Goal: Navigation & Orientation: Find specific page/section

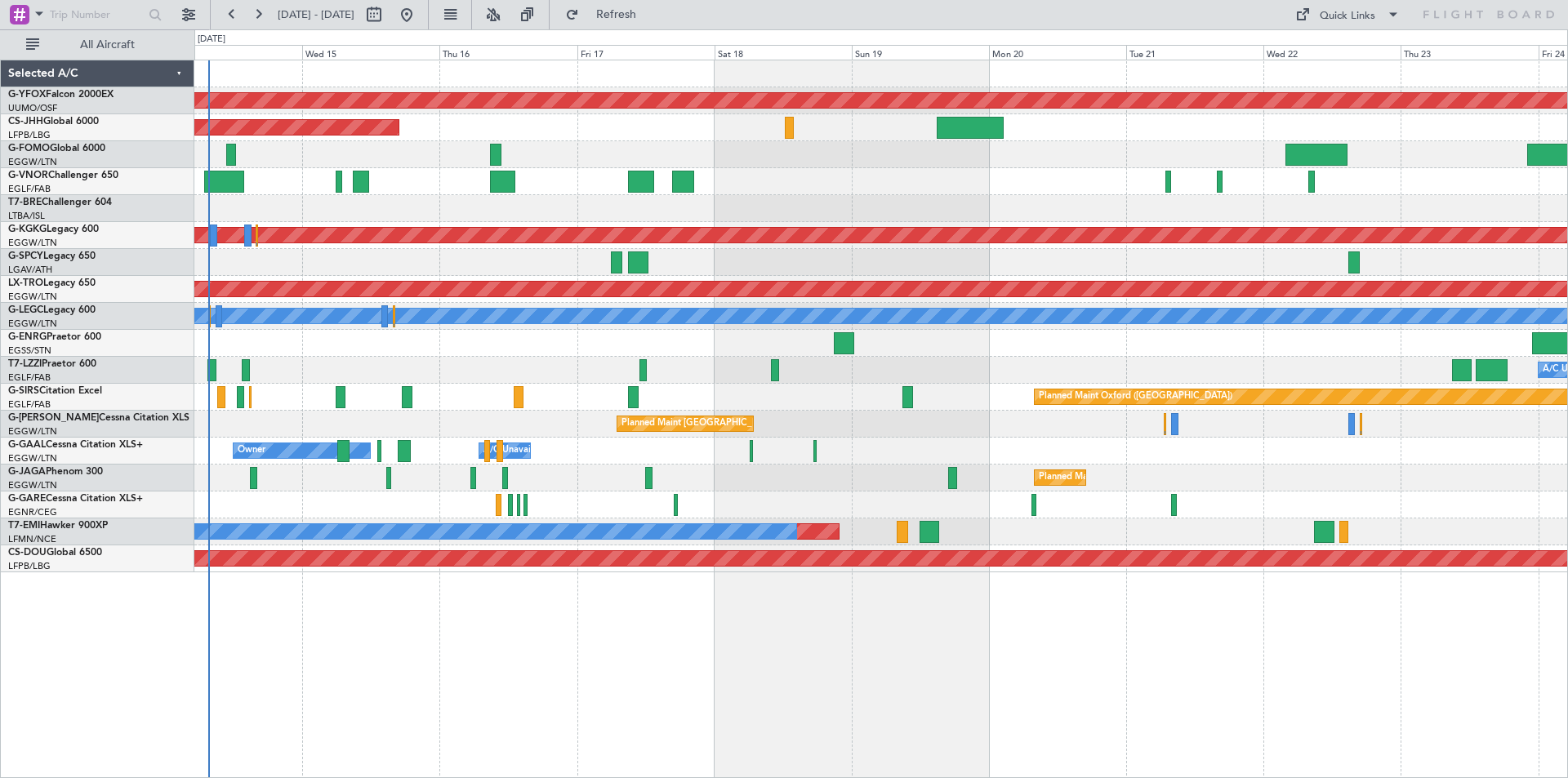
click at [525, 255] on div "AOG Maint Ostafyevo Planned Maint [GEOGRAPHIC_DATA] ([GEOGRAPHIC_DATA]) Planned…" at bounding box center [880, 317] width 1373 height 512
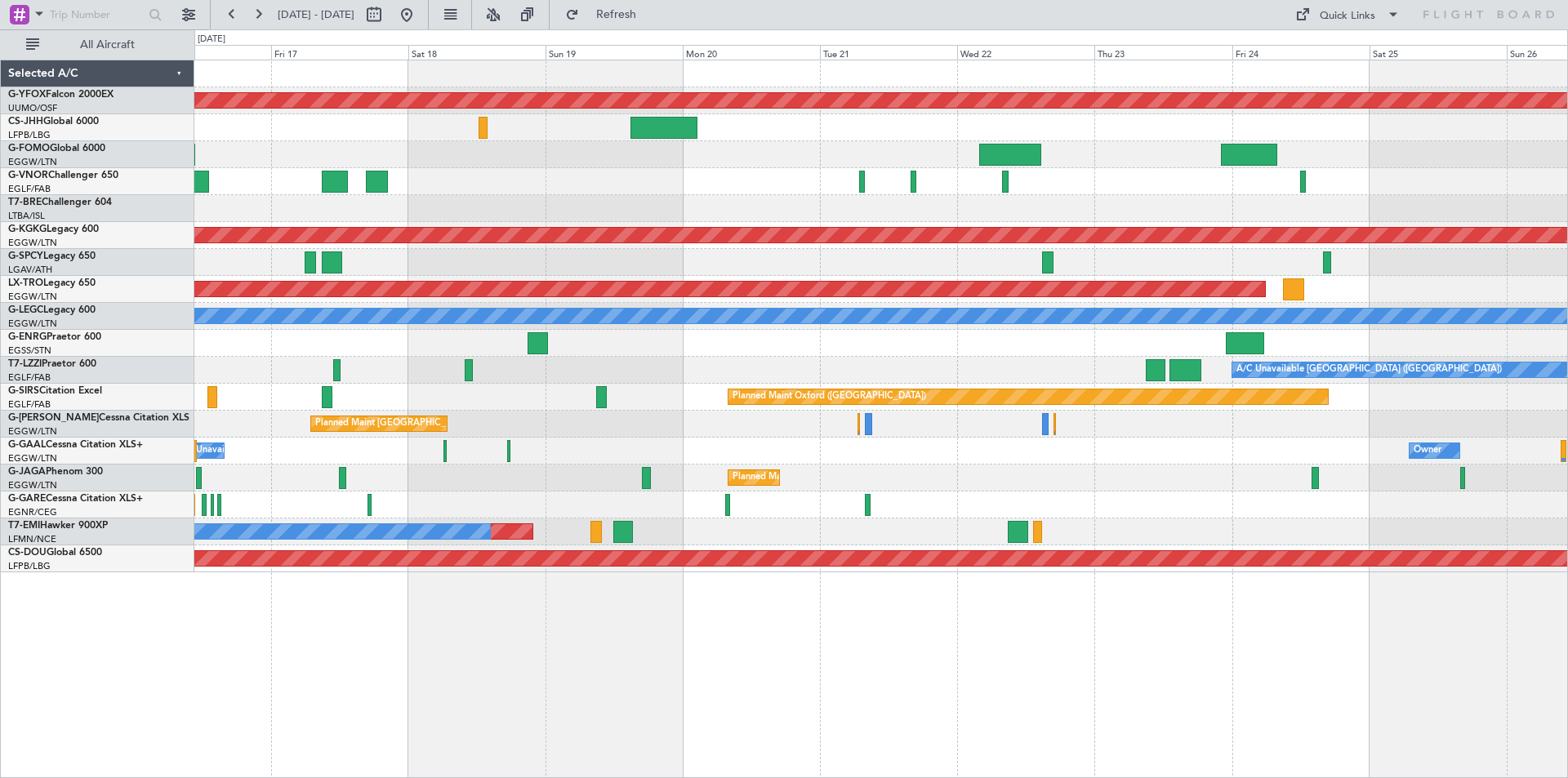
click at [948, 330] on div "AOG Maint Ostafyevo Planned Maint [GEOGRAPHIC_DATA] ([GEOGRAPHIC_DATA]) Planned…" at bounding box center [880, 317] width 1373 height 512
click at [651, 11] on span "Refresh" at bounding box center [617, 14] width 69 height 12
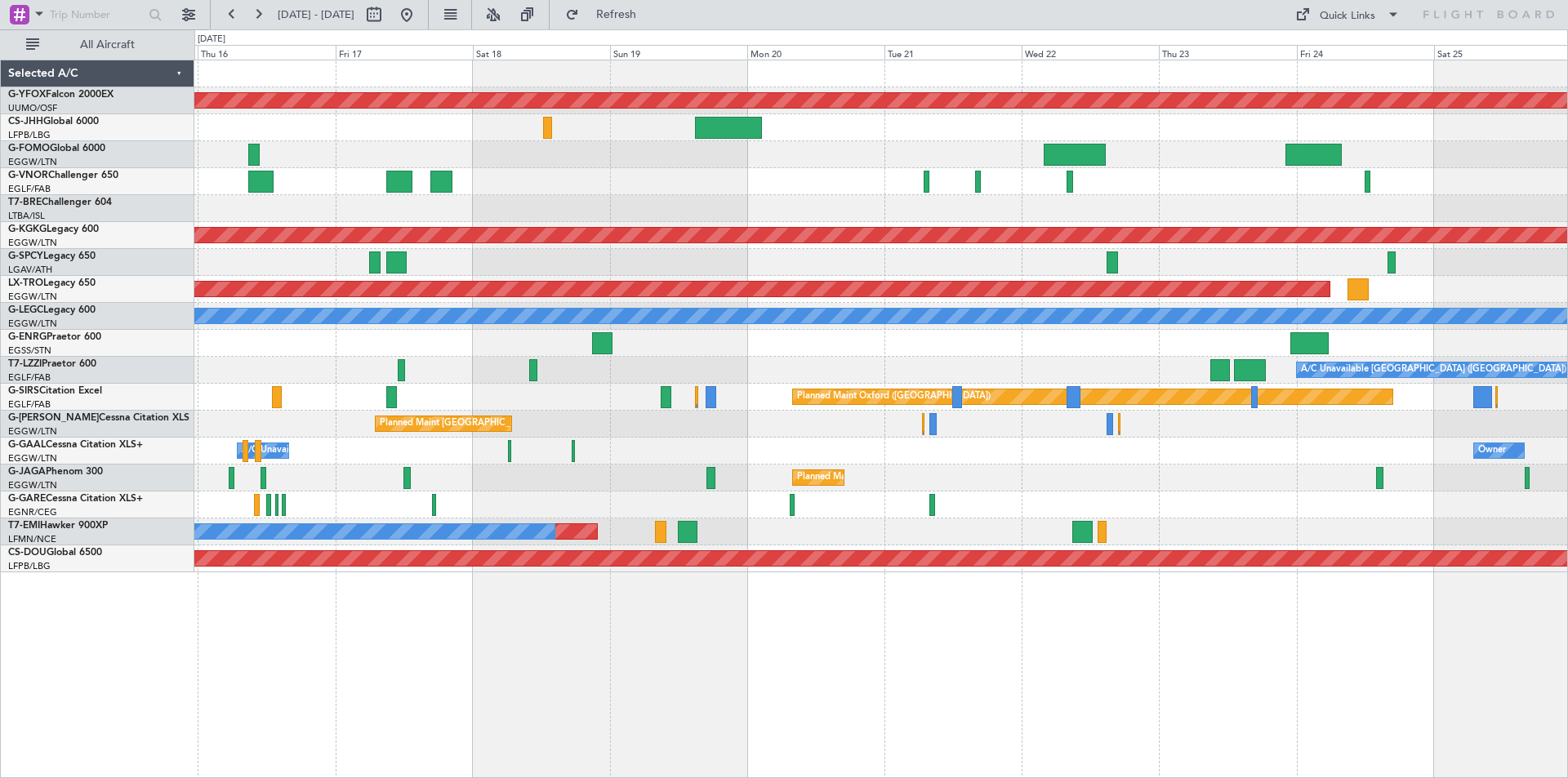
click at [1280, 527] on div "AOG Maint Ostafyevo Planned Maint [GEOGRAPHIC_DATA] ([GEOGRAPHIC_DATA]) Planned…" at bounding box center [880, 317] width 1373 height 512
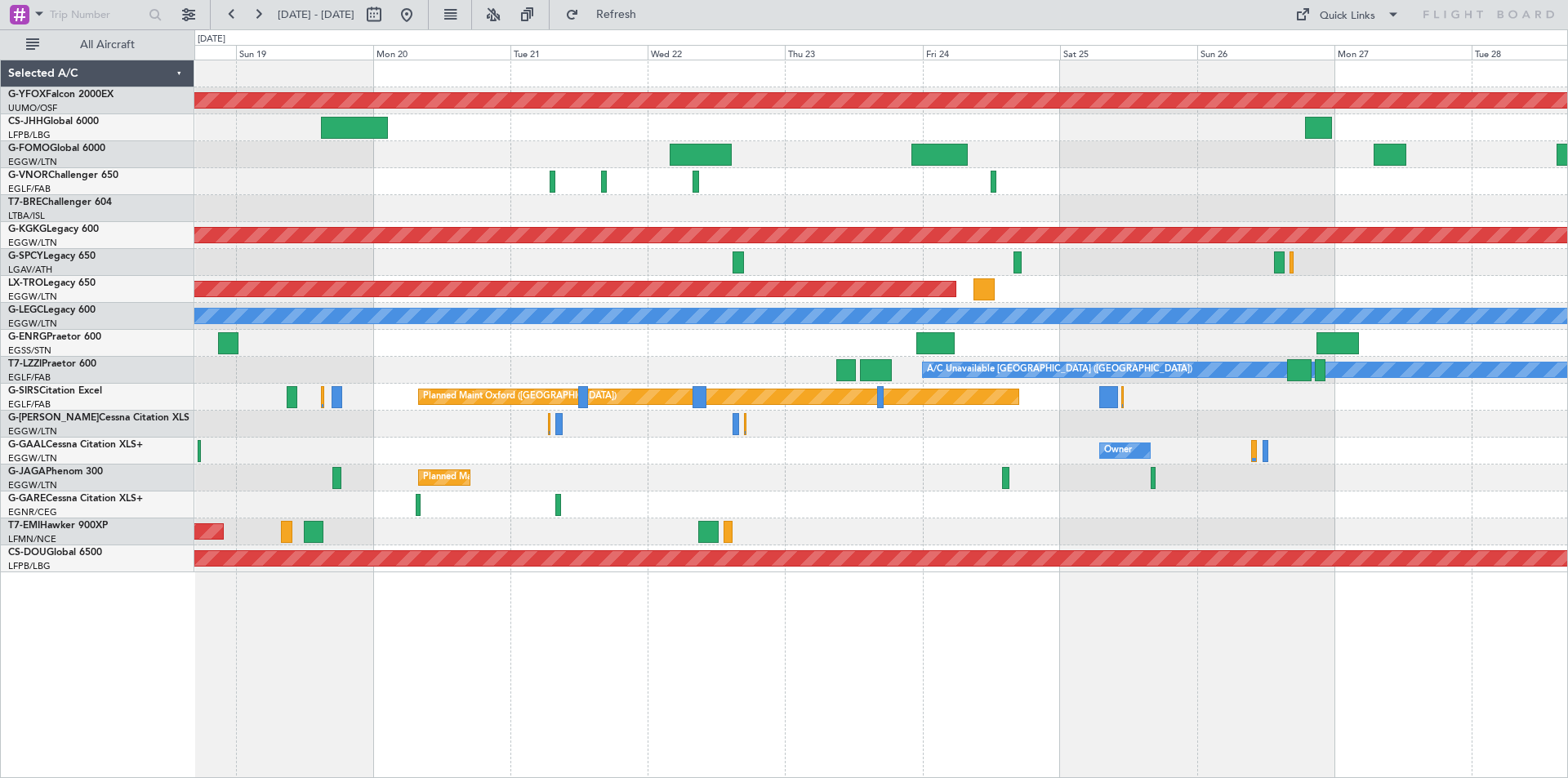
click at [632, 453] on div "AOG Maint Ostafyevo Planned Maint [GEOGRAPHIC_DATA] ([PERSON_NAME] Intl) Planne…" at bounding box center [880, 317] width 1373 height 512
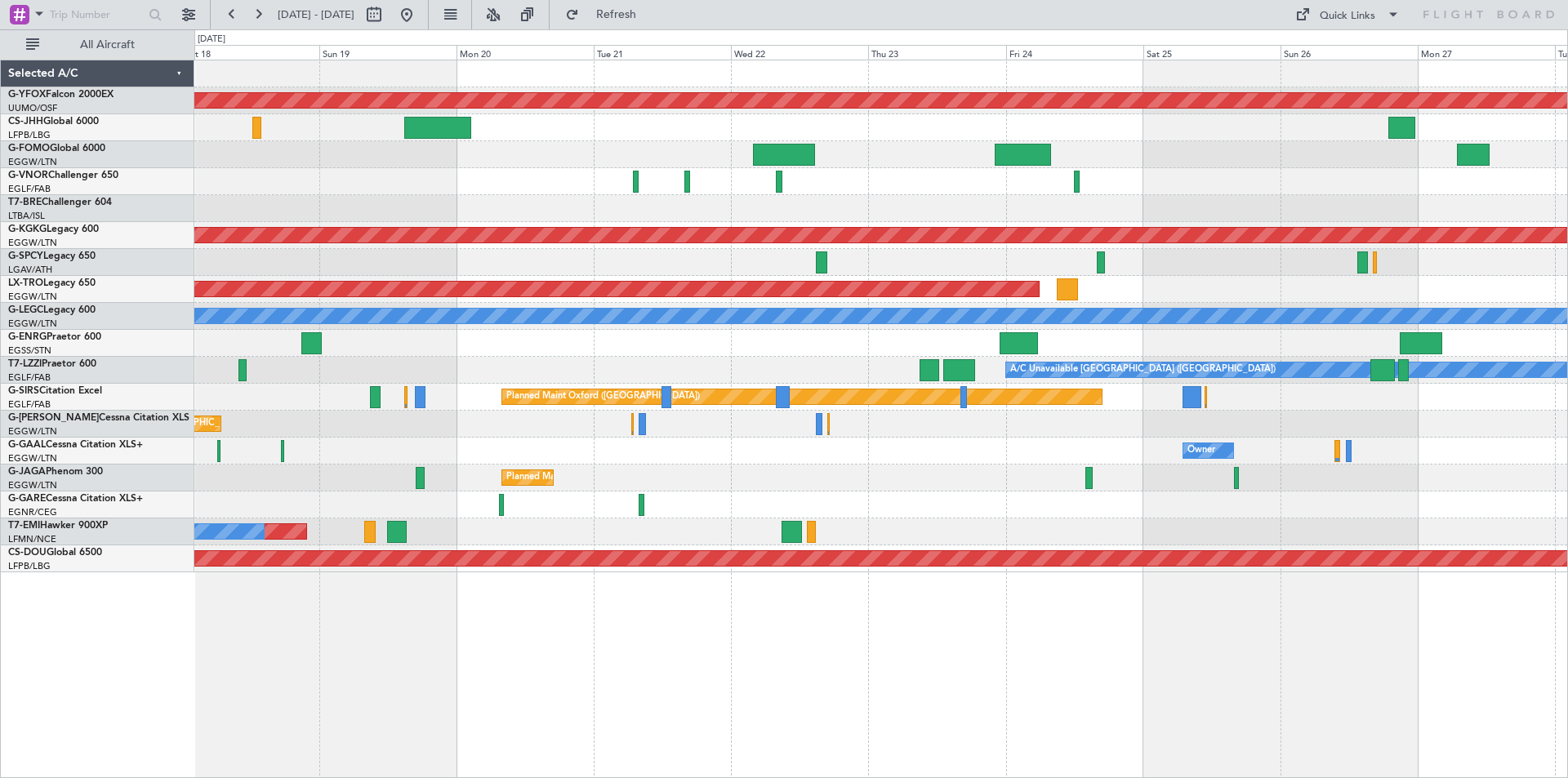
click at [875, 436] on div "AOG Maint Ostafyevo Planned Maint [GEOGRAPHIC_DATA] ([GEOGRAPHIC_DATA]) Planned…" at bounding box center [880, 317] width 1373 height 512
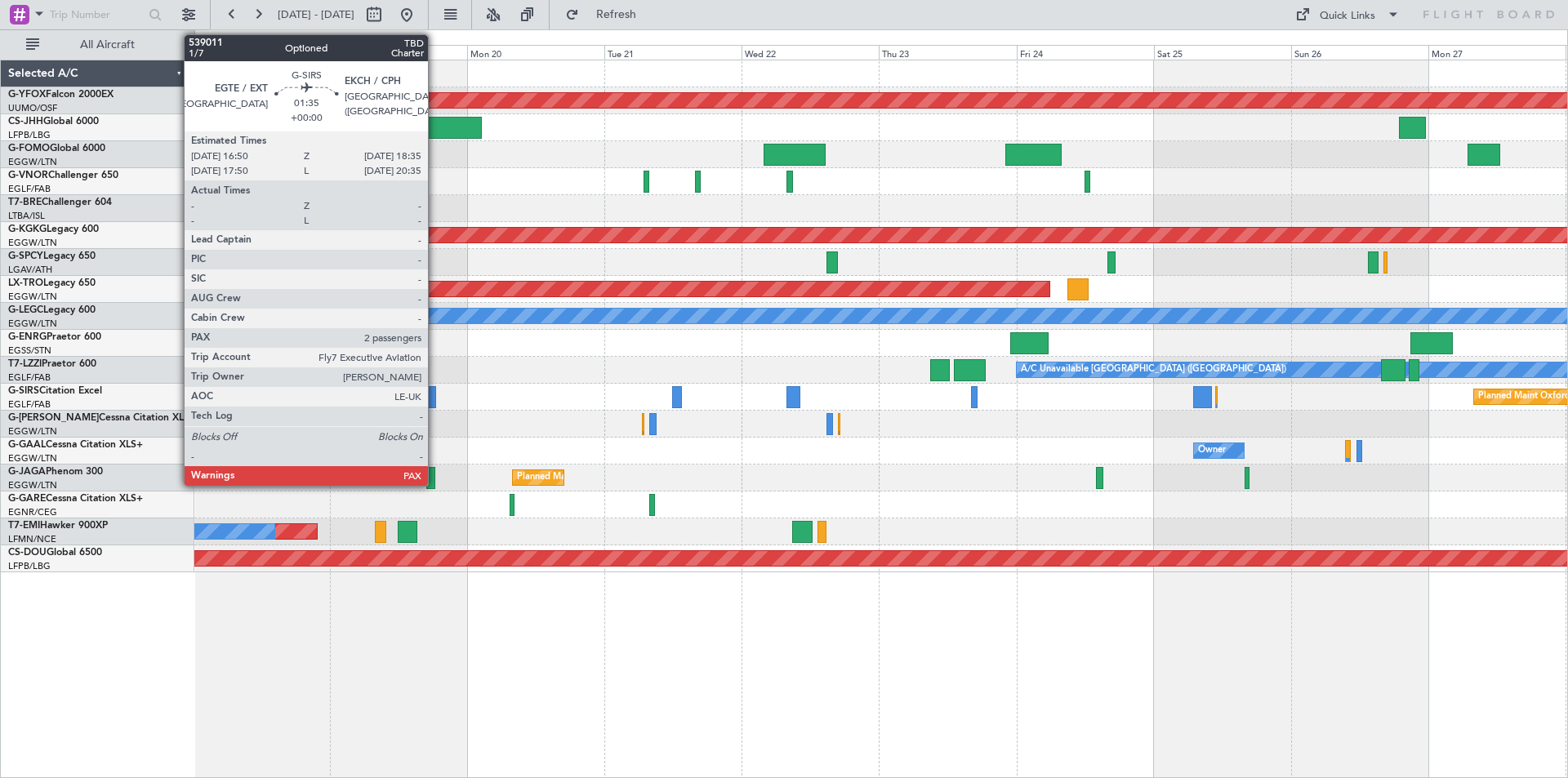
click at [432, 394] on div at bounding box center [431, 397] width 11 height 22
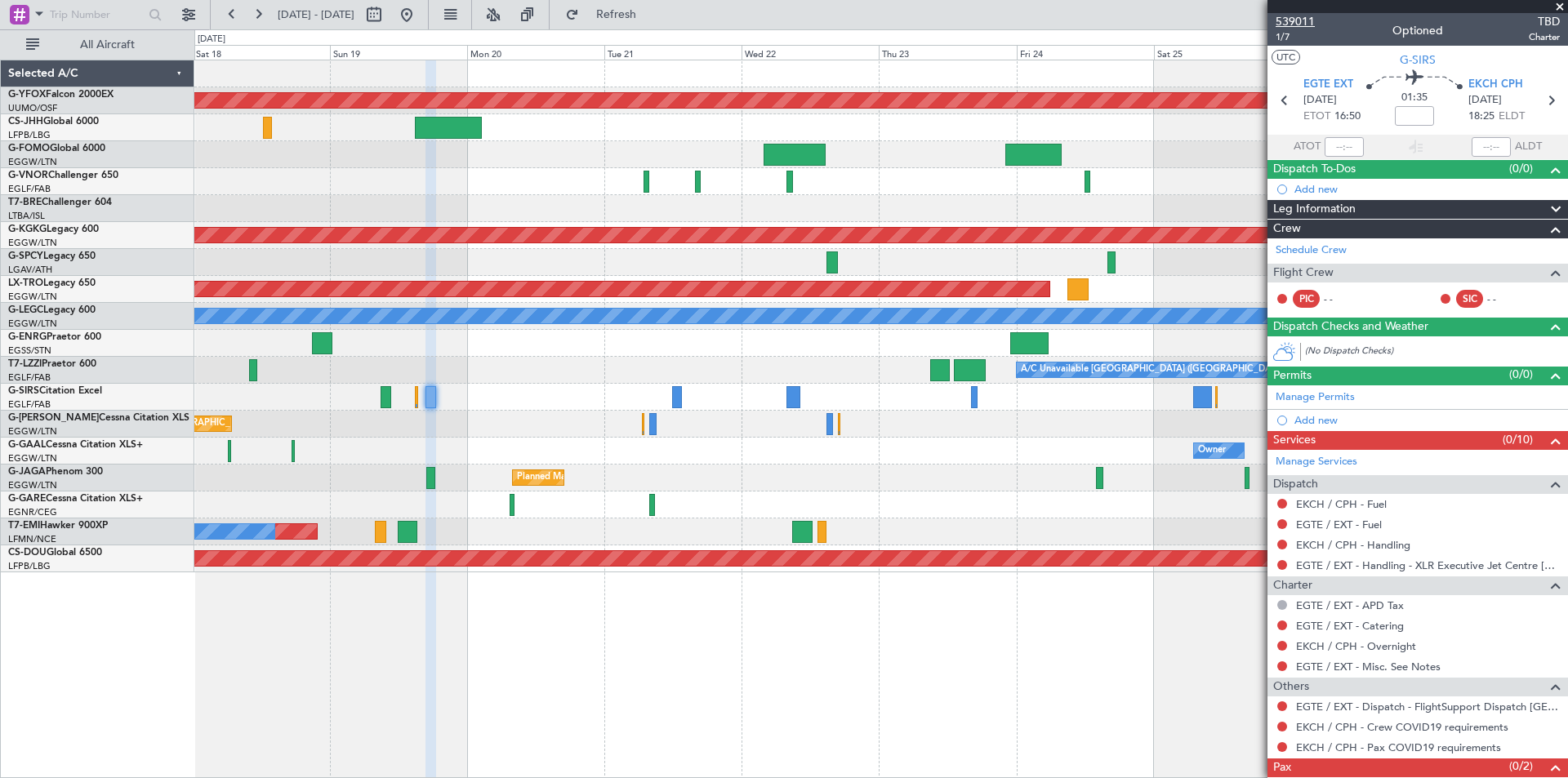
click at [1298, 27] on span "539011" at bounding box center [1295, 21] width 39 height 17
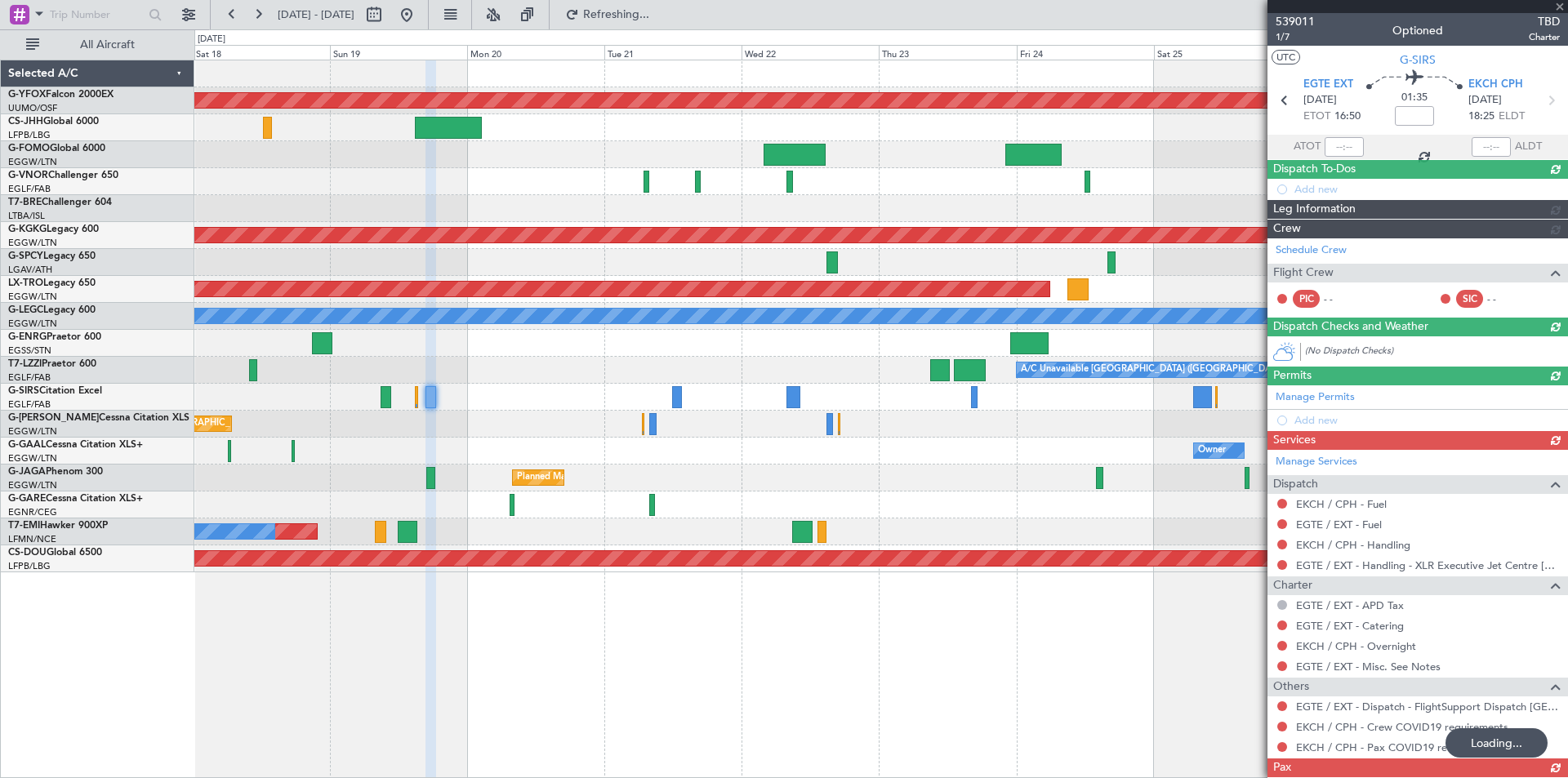
click at [1562, 6] on div at bounding box center [1418, 6] width 300 height 13
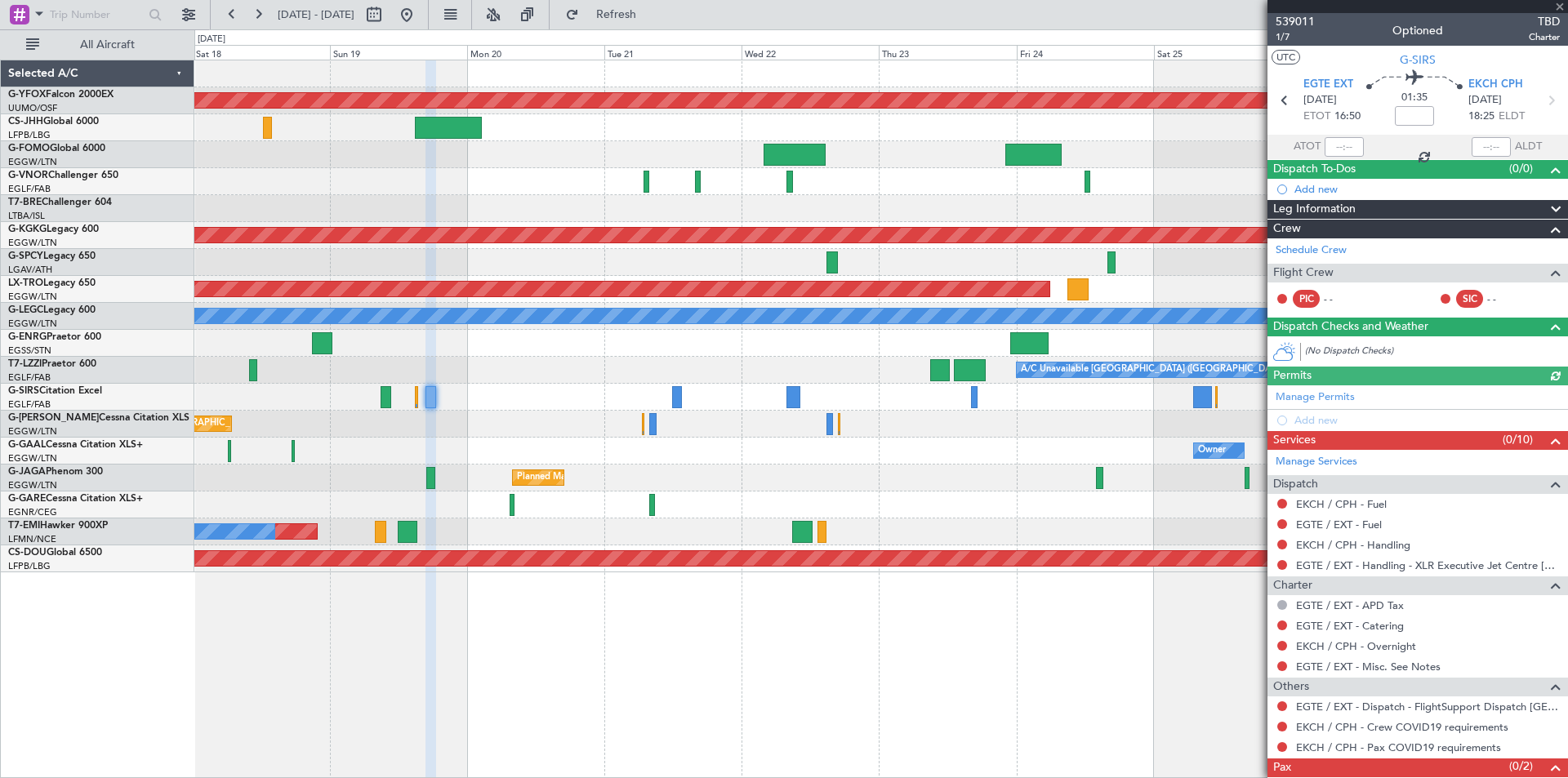
click at [1558, 12] on span at bounding box center [1560, 7] width 16 height 14
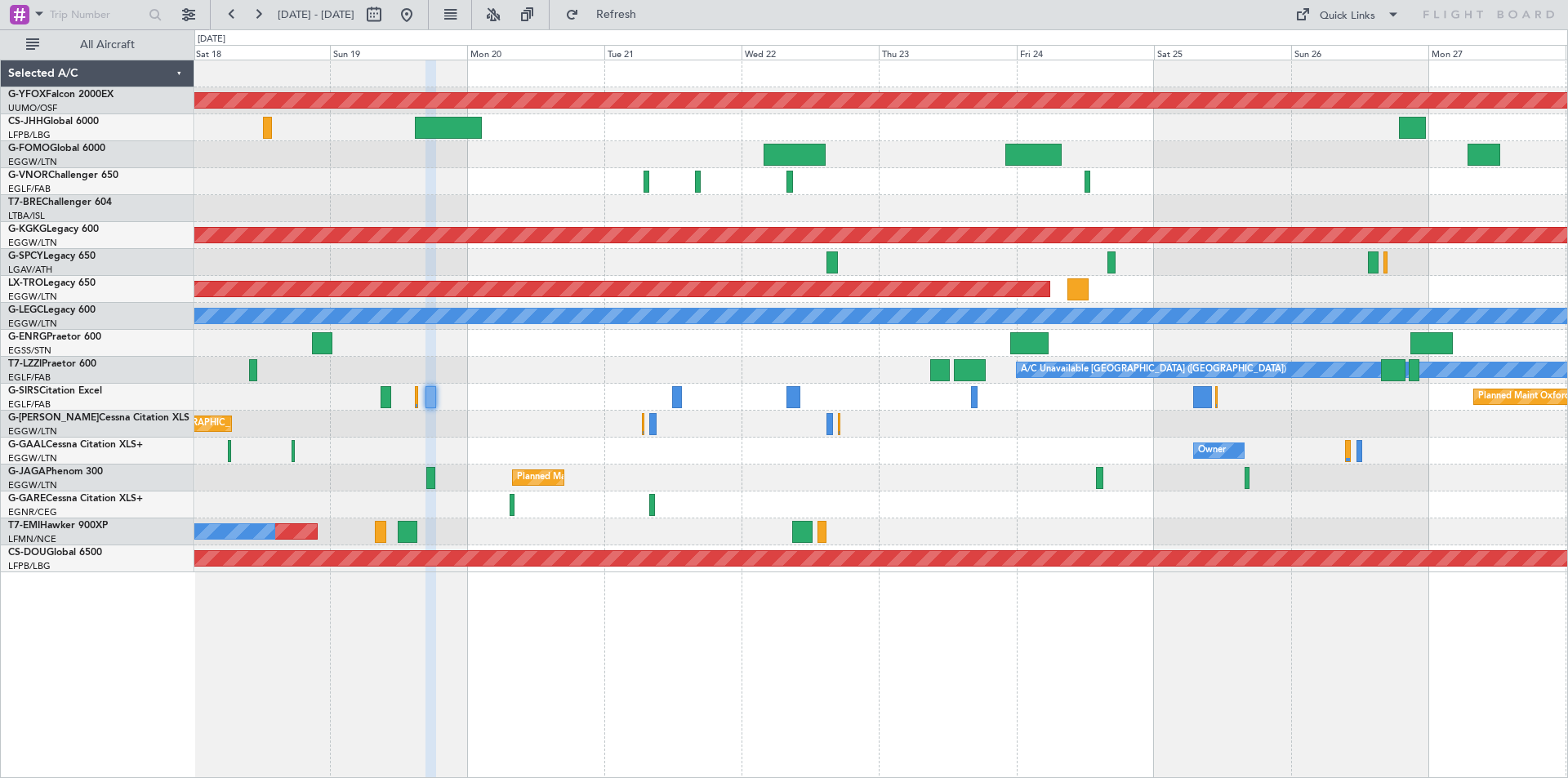
type input "0"
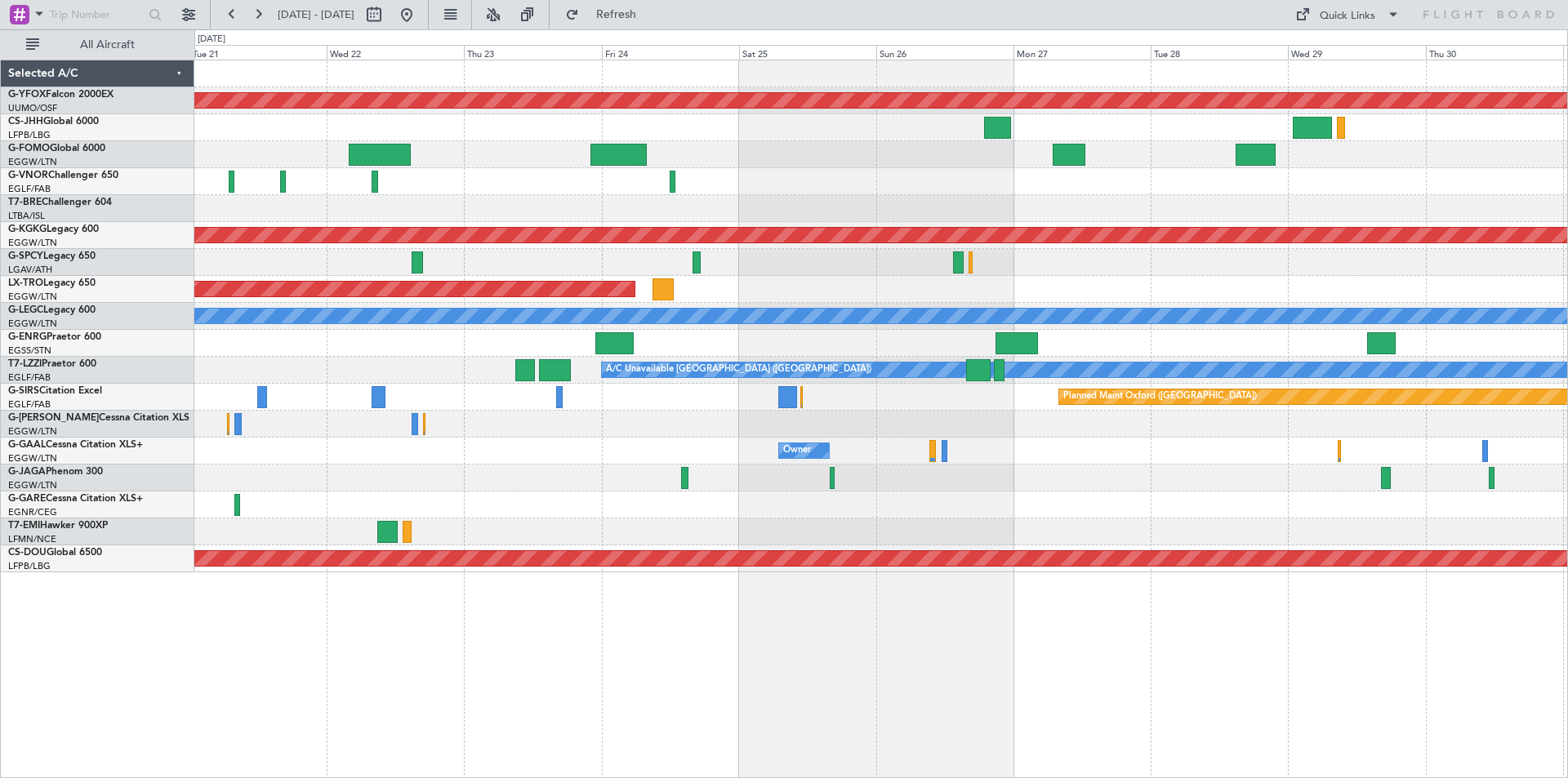
click at [1013, 422] on div "AOG Maint Ostafyevo Planned Maint [GEOGRAPHIC_DATA] ([PERSON_NAME] Intl) Planne…" at bounding box center [880, 317] width 1373 height 512
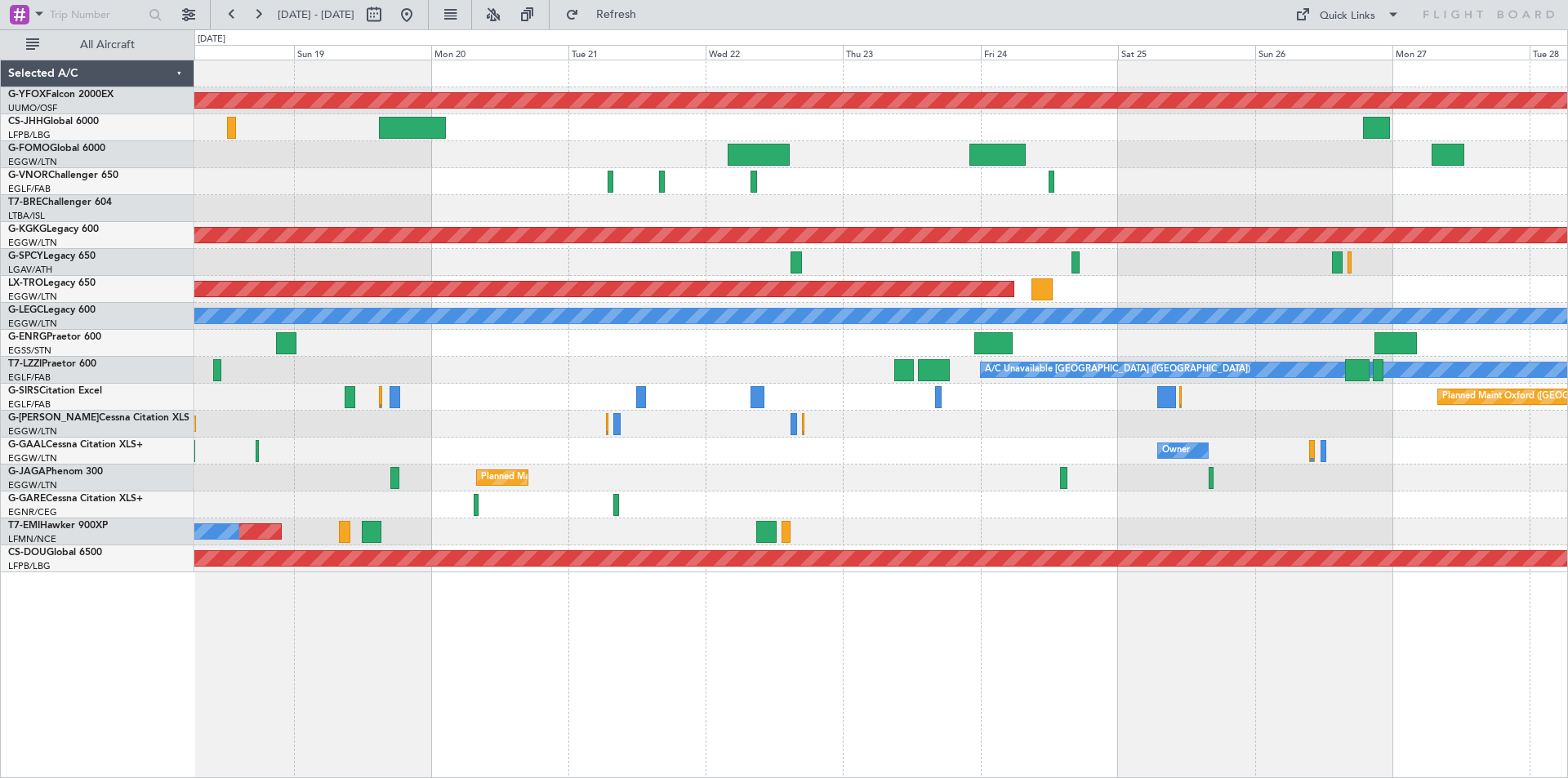
click at [979, 420] on div "Planned Maint [GEOGRAPHIC_DATA] ([GEOGRAPHIC_DATA])" at bounding box center [880, 424] width 1373 height 27
click at [420, 14] on button at bounding box center [406, 14] width 26 height 26
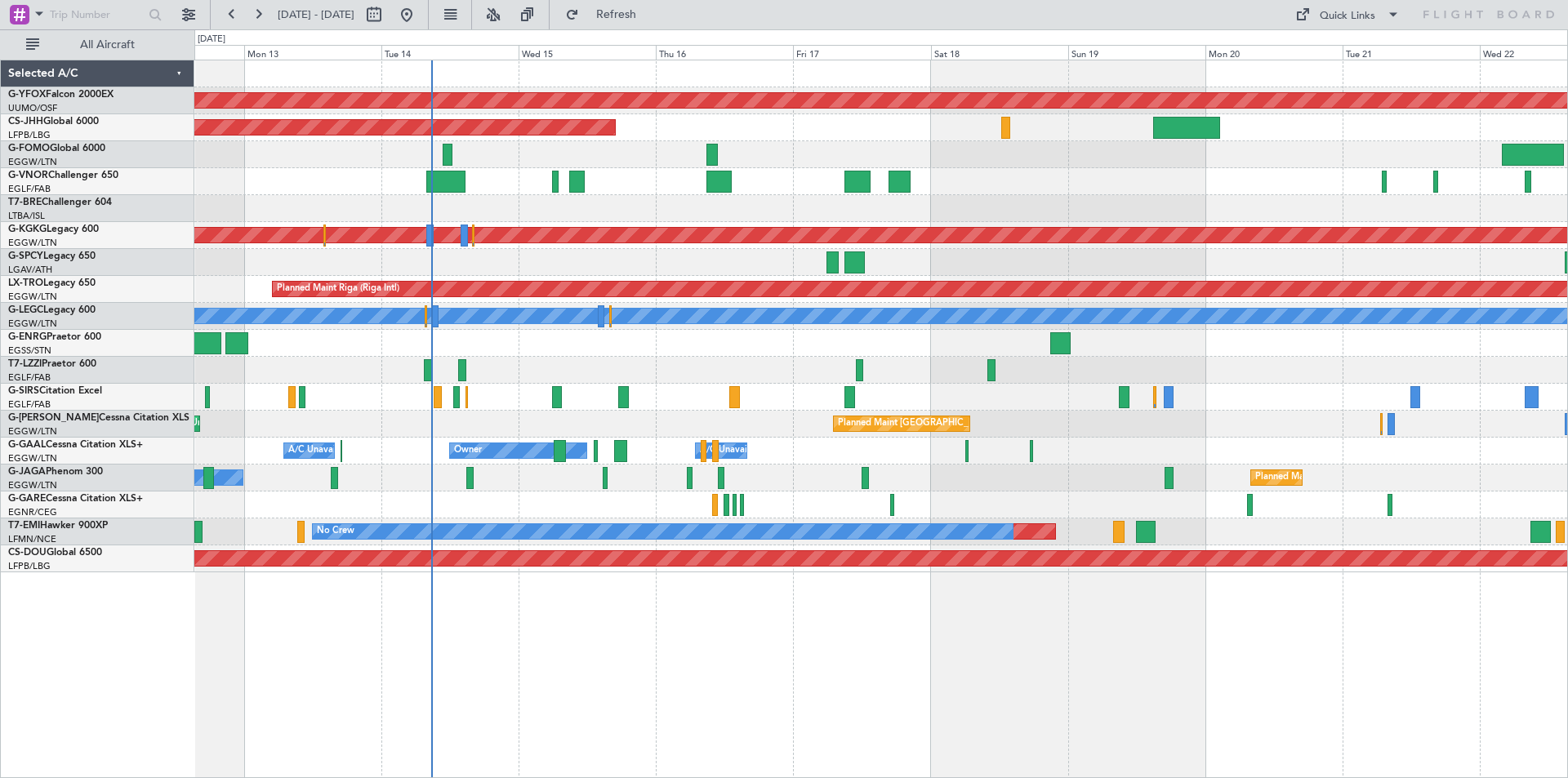
click at [771, 353] on div at bounding box center [880, 344] width 1373 height 27
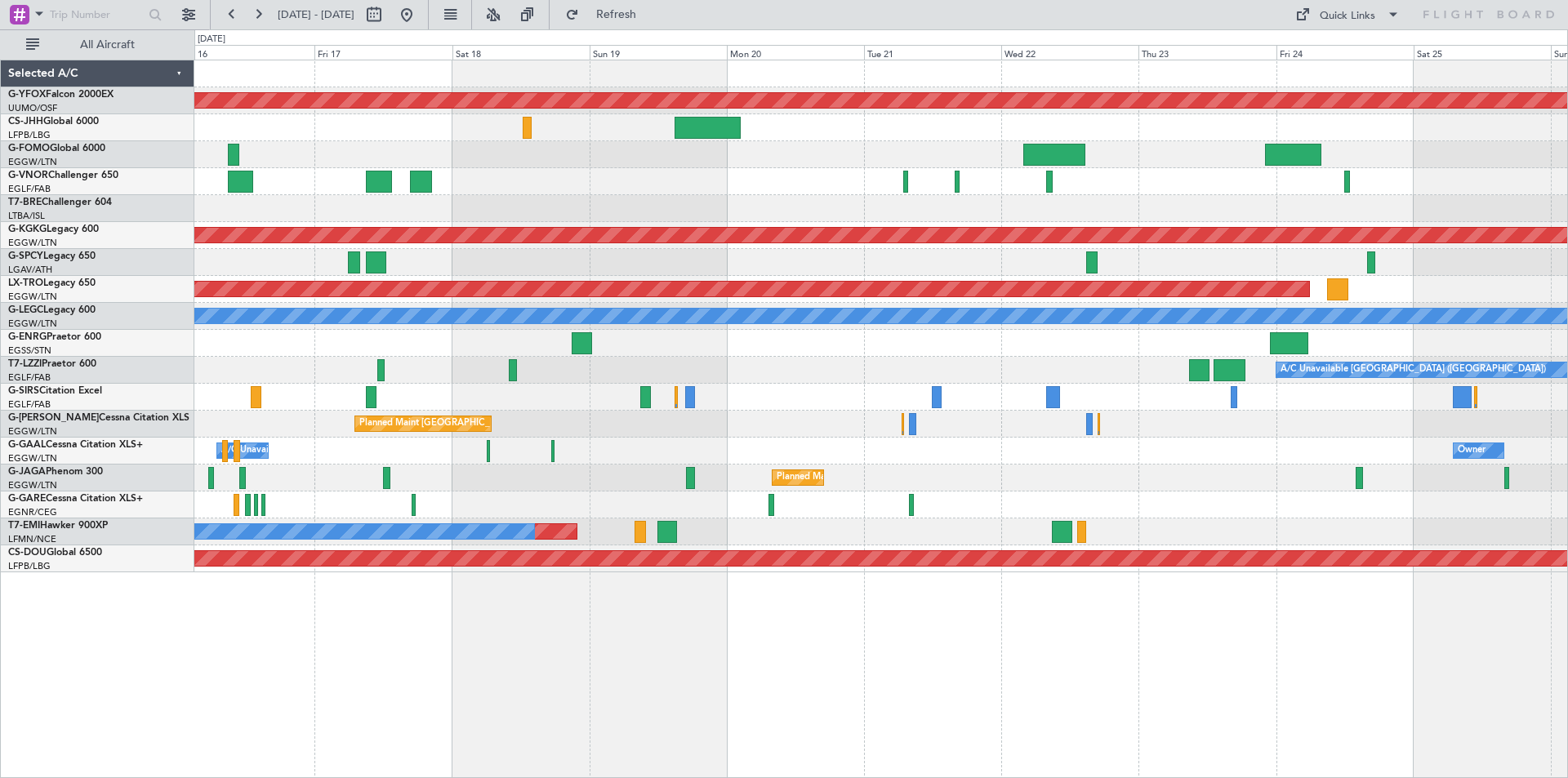
click at [667, 455] on div "Owner A/C Unavailable Owner Owner A/C Unavailable" at bounding box center [880, 451] width 1373 height 27
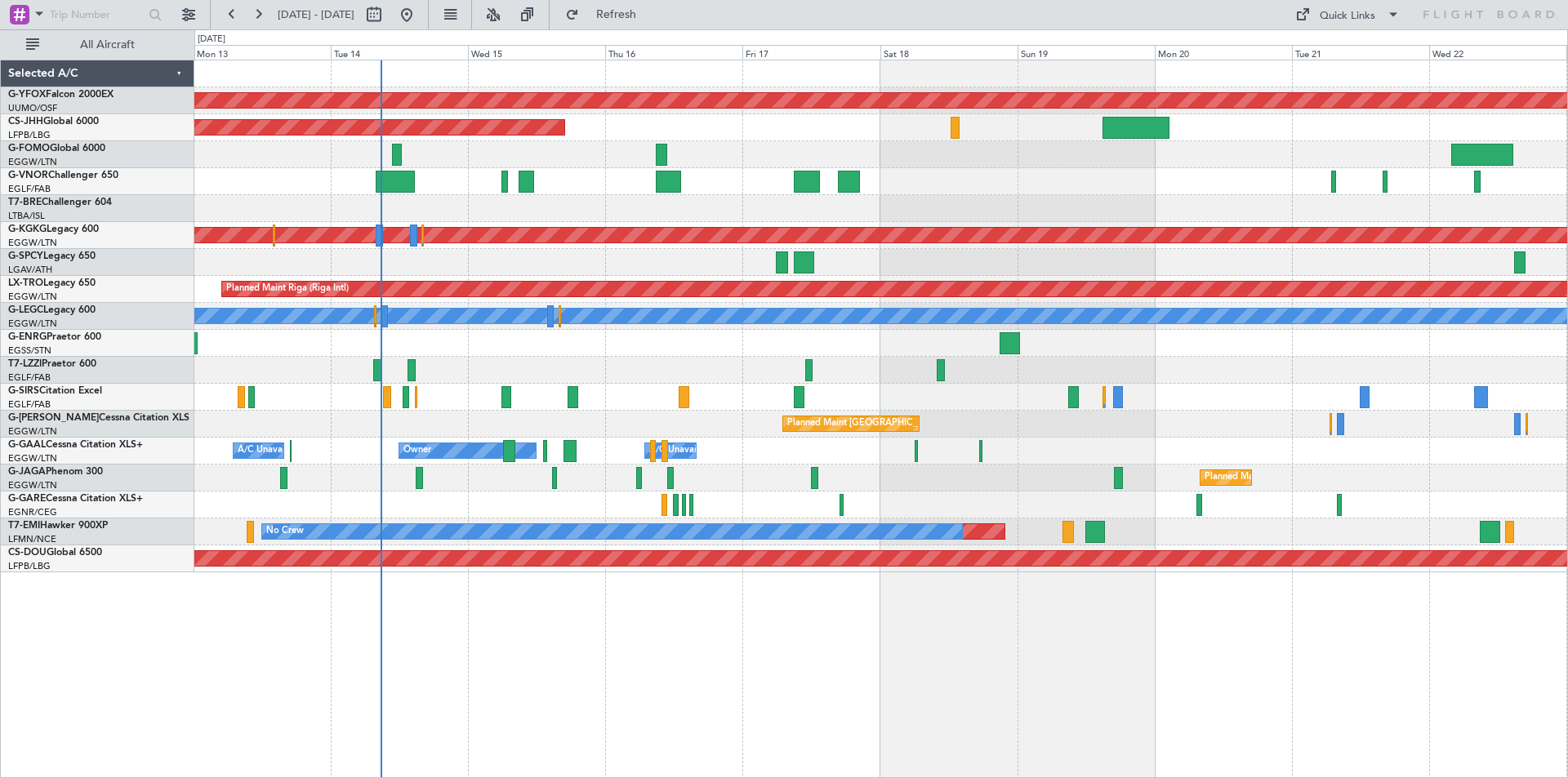
click at [1447, 429] on div "AOG Maint Ostafyevo Planned Maint [GEOGRAPHIC_DATA] ([GEOGRAPHIC_DATA]) Planned…" at bounding box center [880, 317] width 1373 height 512
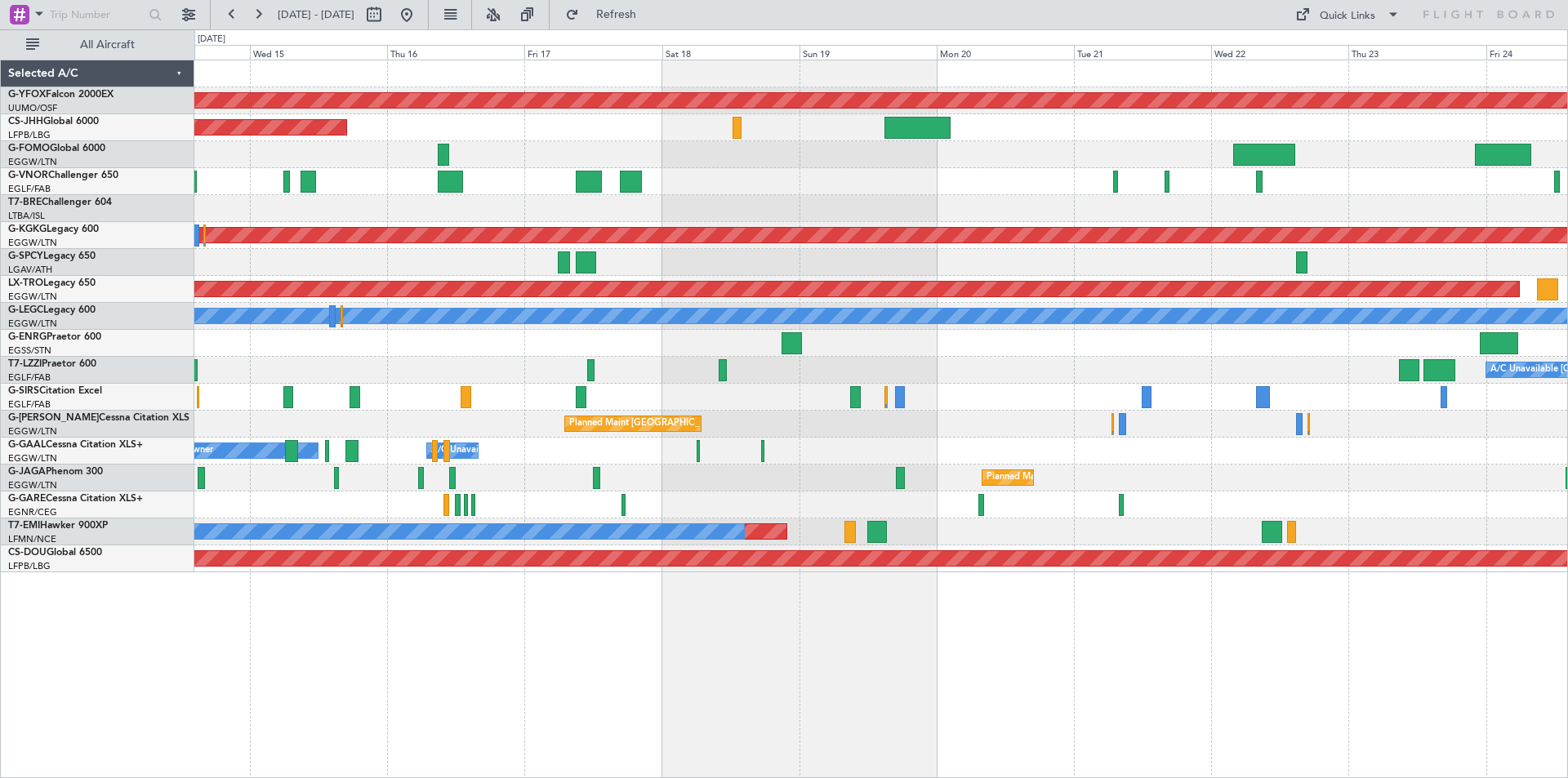
click at [913, 439] on div "AOG Maint Ostafyevo Planned Maint [GEOGRAPHIC_DATA] ([GEOGRAPHIC_DATA]) Planned…" at bounding box center [880, 317] width 1373 height 512
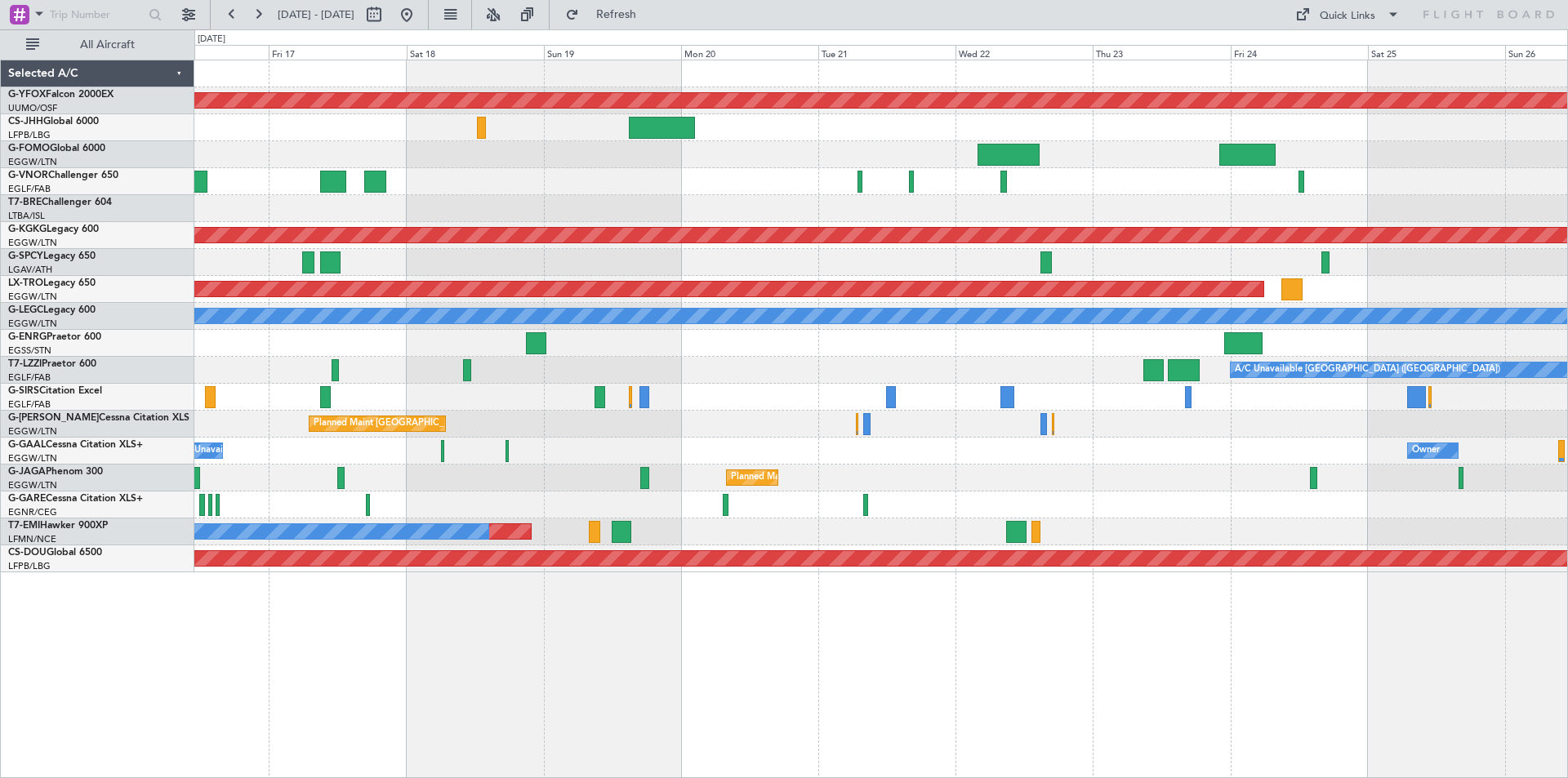
click at [734, 422] on div "Planned Maint [GEOGRAPHIC_DATA] ([GEOGRAPHIC_DATA])" at bounding box center [880, 424] width 1373 height 27
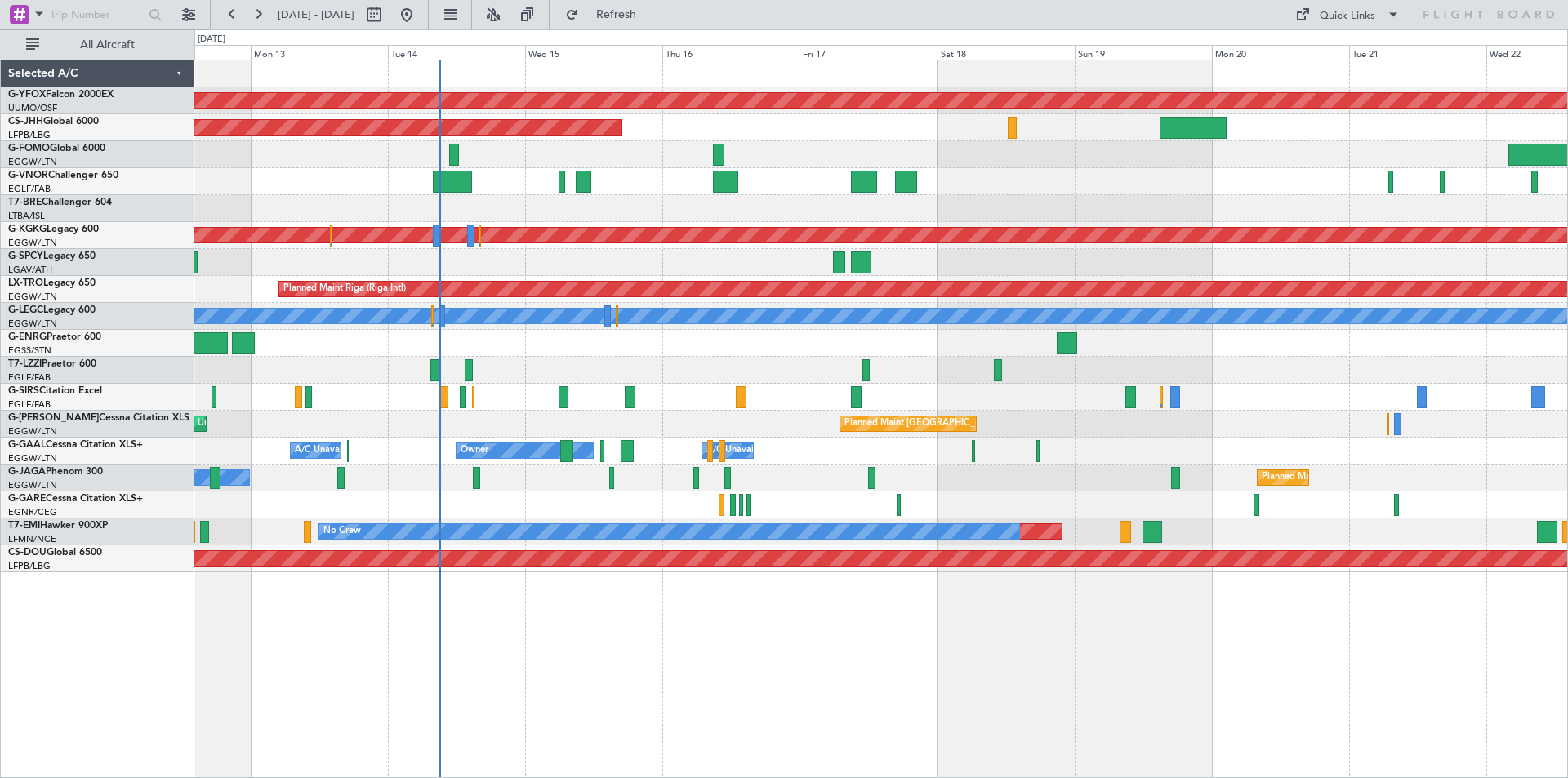
click at [1098, 434] on div "AOG Maint Ostafyevo Planned Maint [GEOGRAPHIC_DATA] ([GEOGRAPHIC_DATA]) Planned…" at bounding box center [880, 317] width 1373 height 512
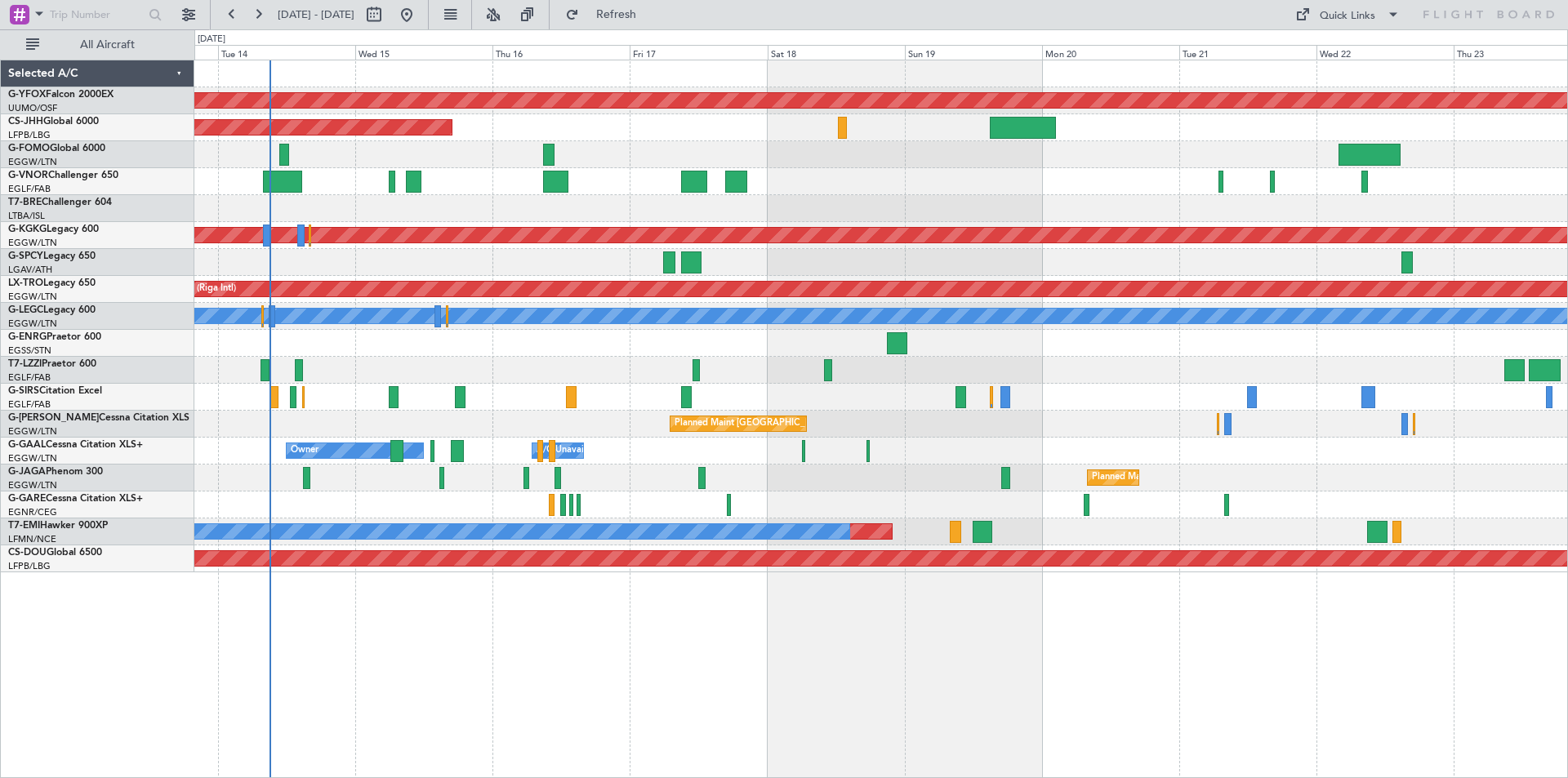
click at [566, 330] on div "AOG Maint Ostafyevo Planned Maint [GEOGRAPHIC_DATA] ([GEOGRAPHIC_DATA]) Planned…" at bounding box center [880, 317] width 1373 height 512
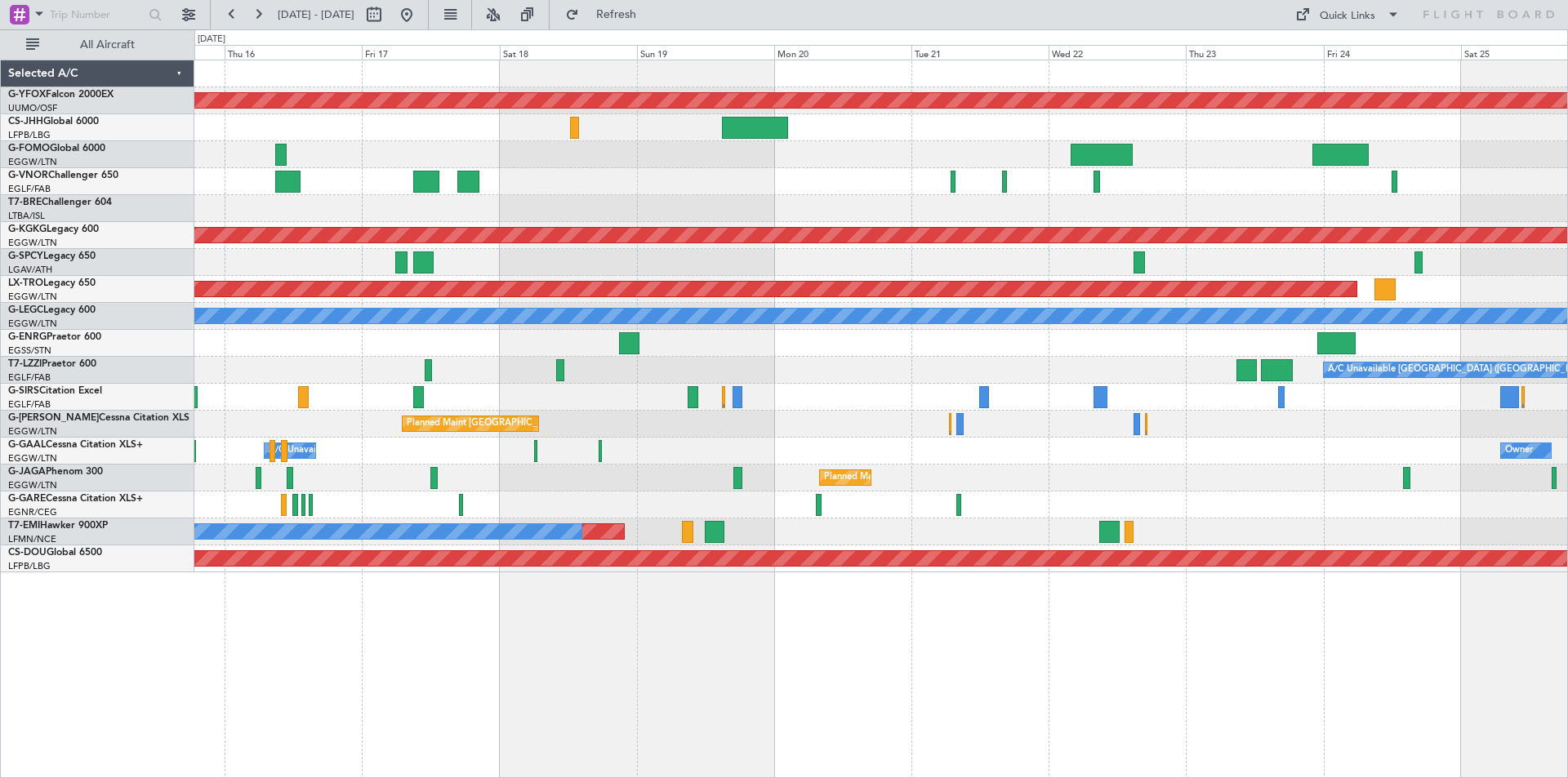
click at [717, 339] on div "AOG Maint Ostafyevo Planned Maint [GEOGRAPHIC_DATA] ([GEOGRAPHIC_DATA]) Planned…" at bounding box center [880, 317] width 1373 height 512
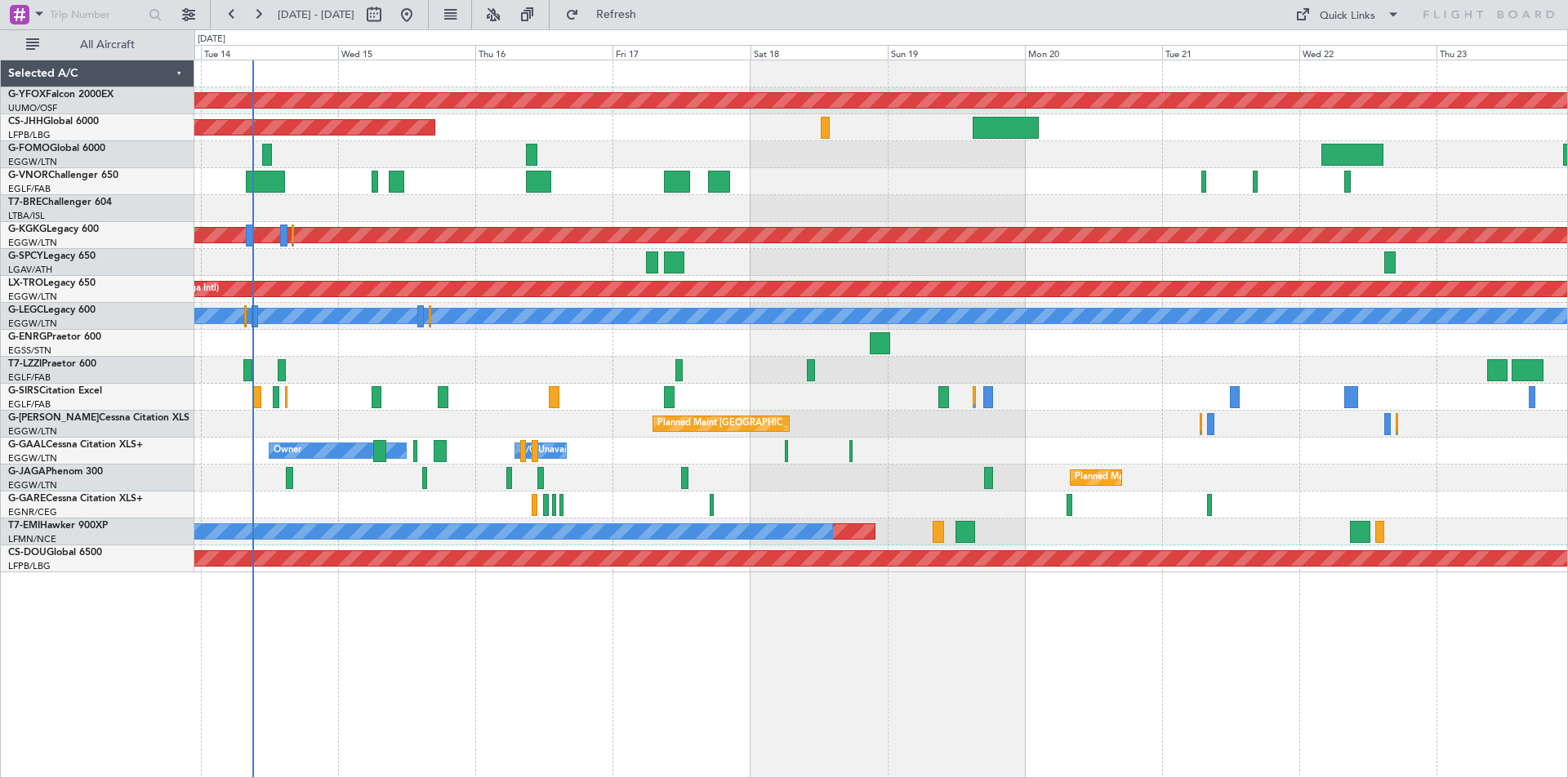
click at [889, 441] on div "AOG Maint Ostafyevo Planned Maint [GEOGRAPHIC_DATA] ([GEOGRAPHIC_DATA]) Planned…" at bounding box center [880, 317] width 1373 height 512
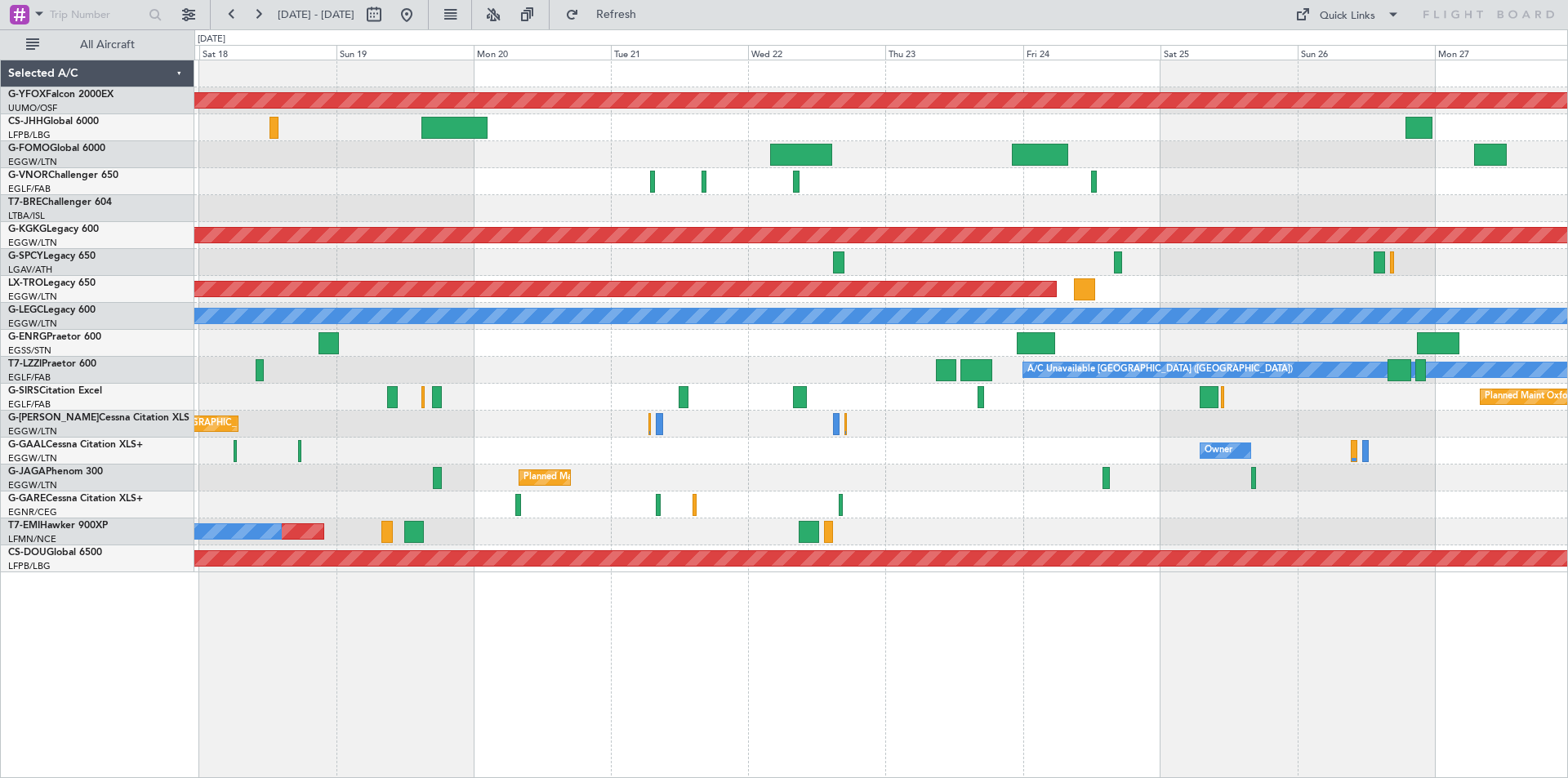
click at [556, 378] on div "A/C Unavailable [GEOGRAPHIC_DATA] ([GEOGRAPHIC_DATA])" at bounding box center [880, 370] width 1373 height 27
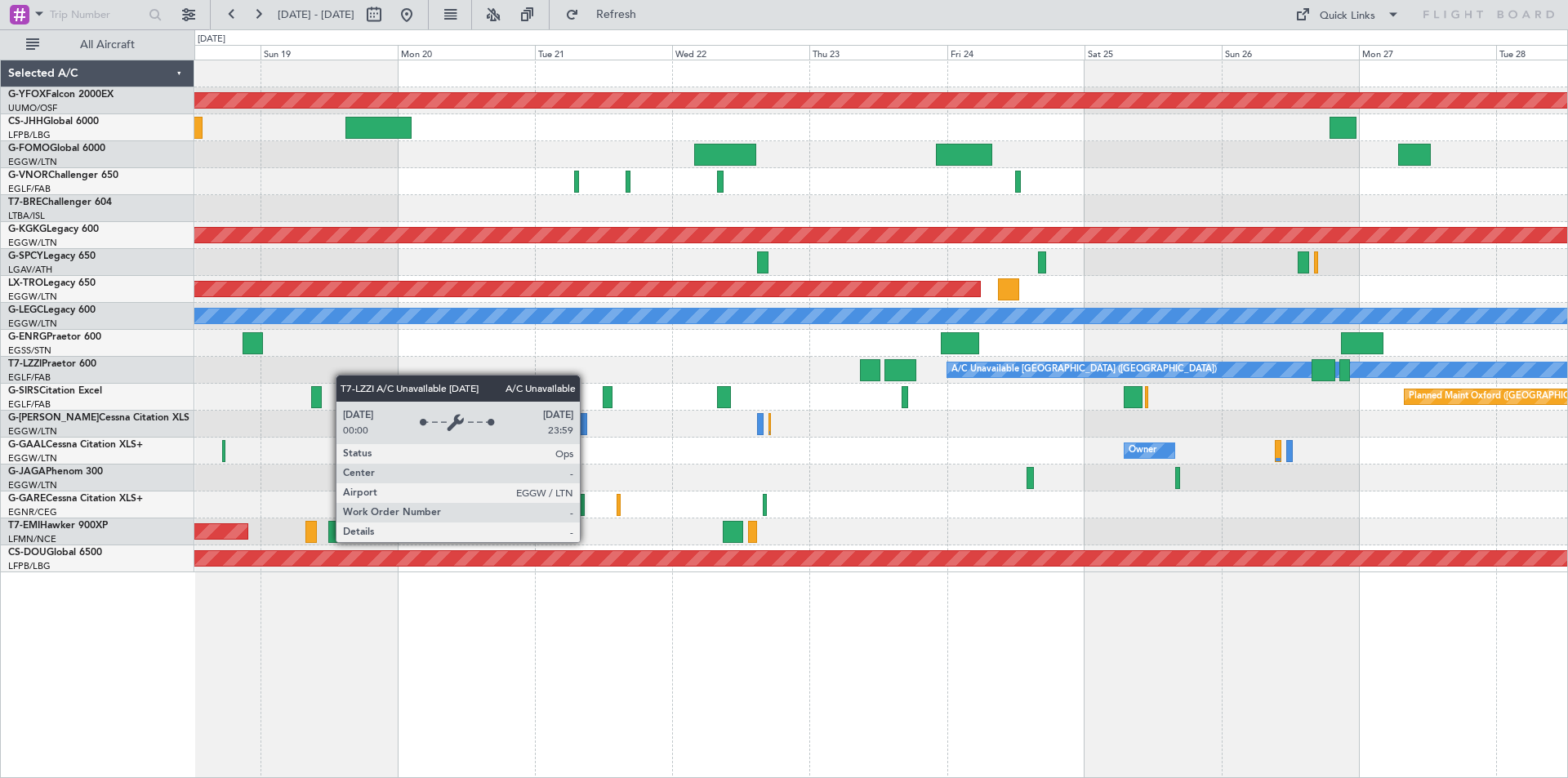
click at [1411, 361] on div "AOG Maint Ostafyevo Planned Maint [GEOGRAPHIC_DATA] ([PERSON_NAME] Intl) Planne…" at bounding box center [880, 317] width 1373 height 512
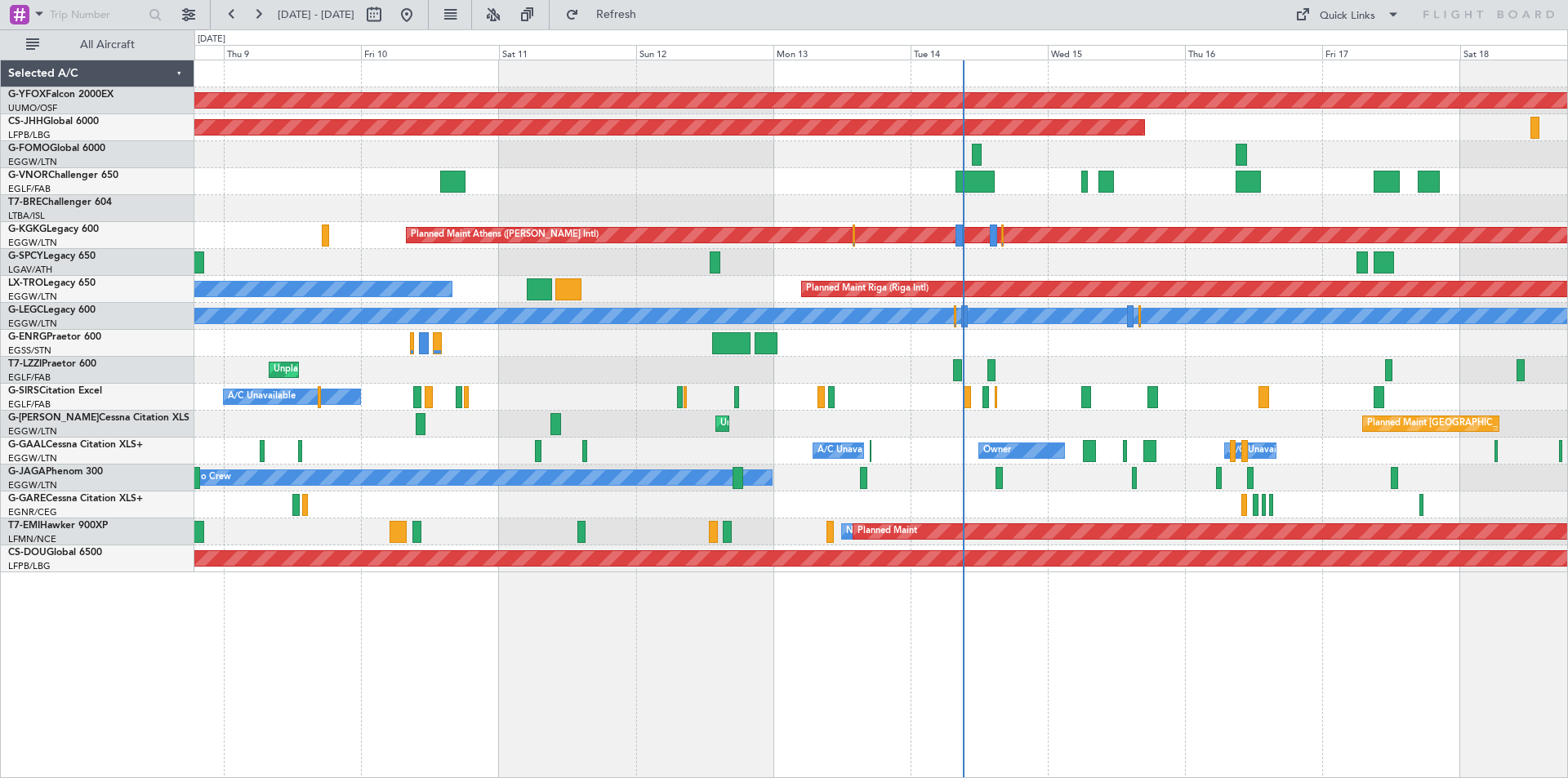
click at [1296, 346] on div at bounding box center [880, 344] width 1373 height 27
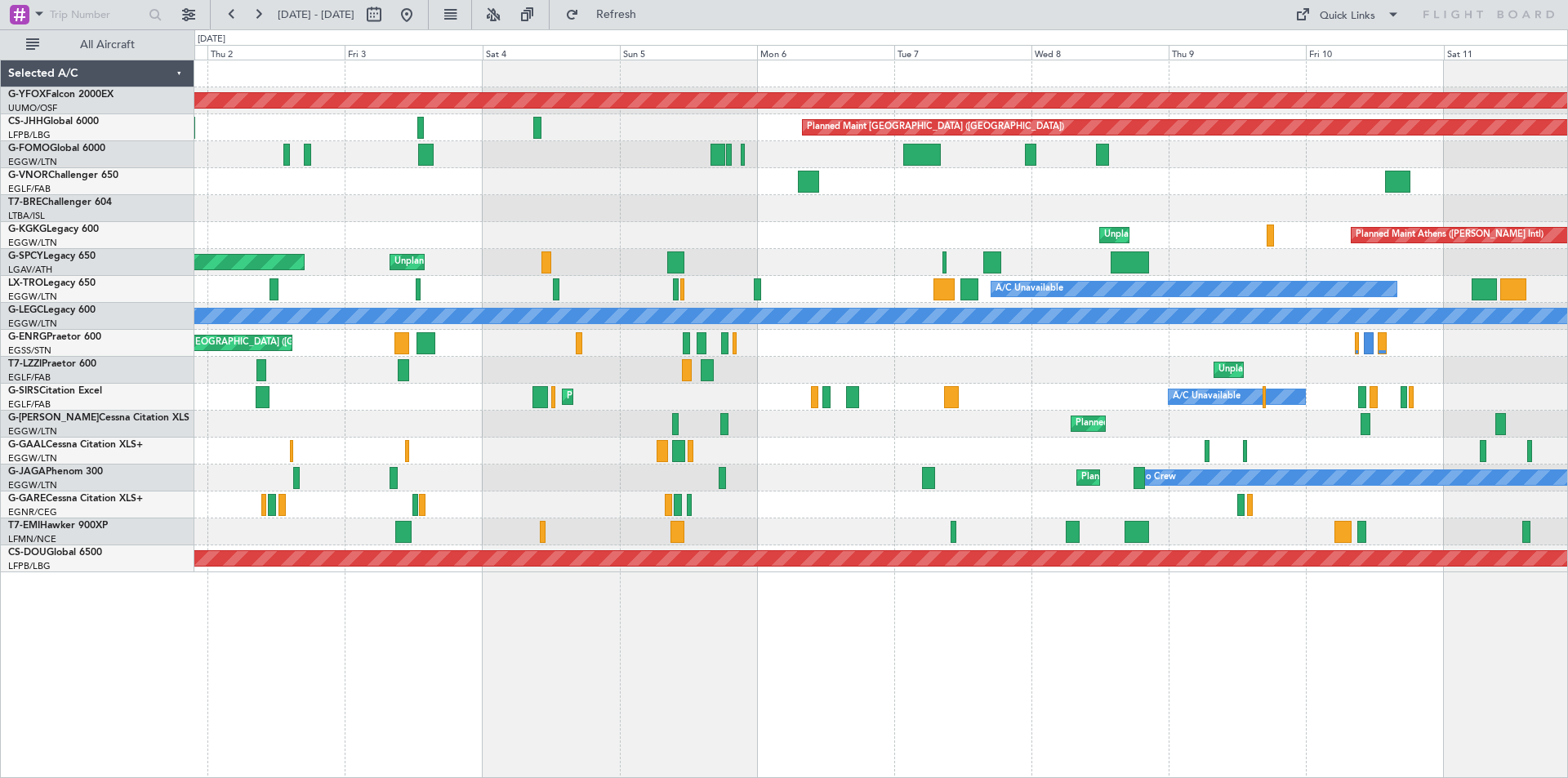
click at [1392, 351] on div "Planned Maint [GEOGRAPHIC_DATA] ([GEOGRAPHIC_DATA]) Planned Maint [GEOGRAPHIC_D…" at bounding box center [880, 344] width 1373 height 27
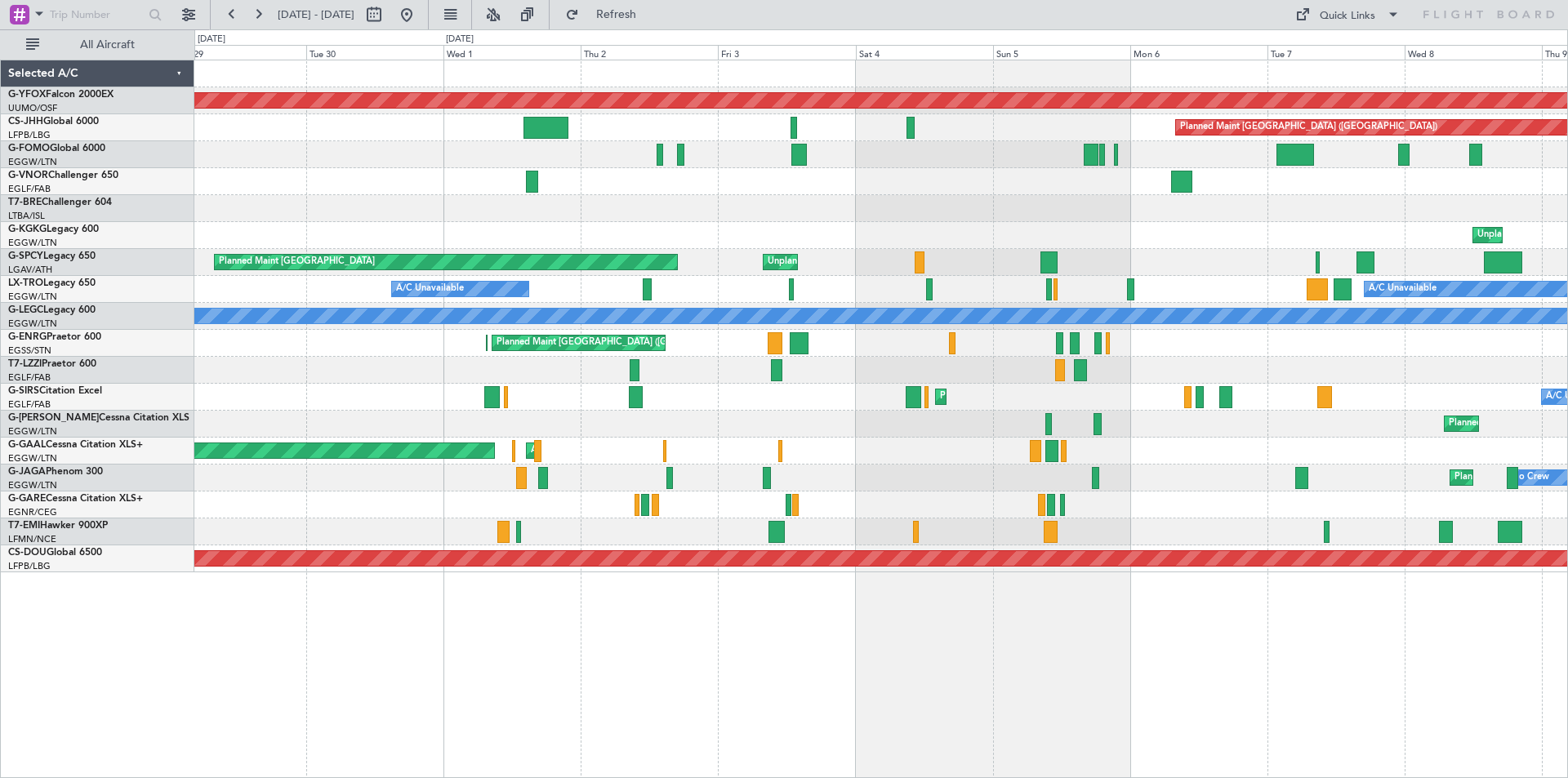
click at [1364, 353] on div "Planned Maint [GEOGRAPHIC_DATA] ([GEOGRAPHIC_DATA]) Planned Maint [GEOGRAPHIC_D…" at bounding box center [880, 344] width 1373 height 27
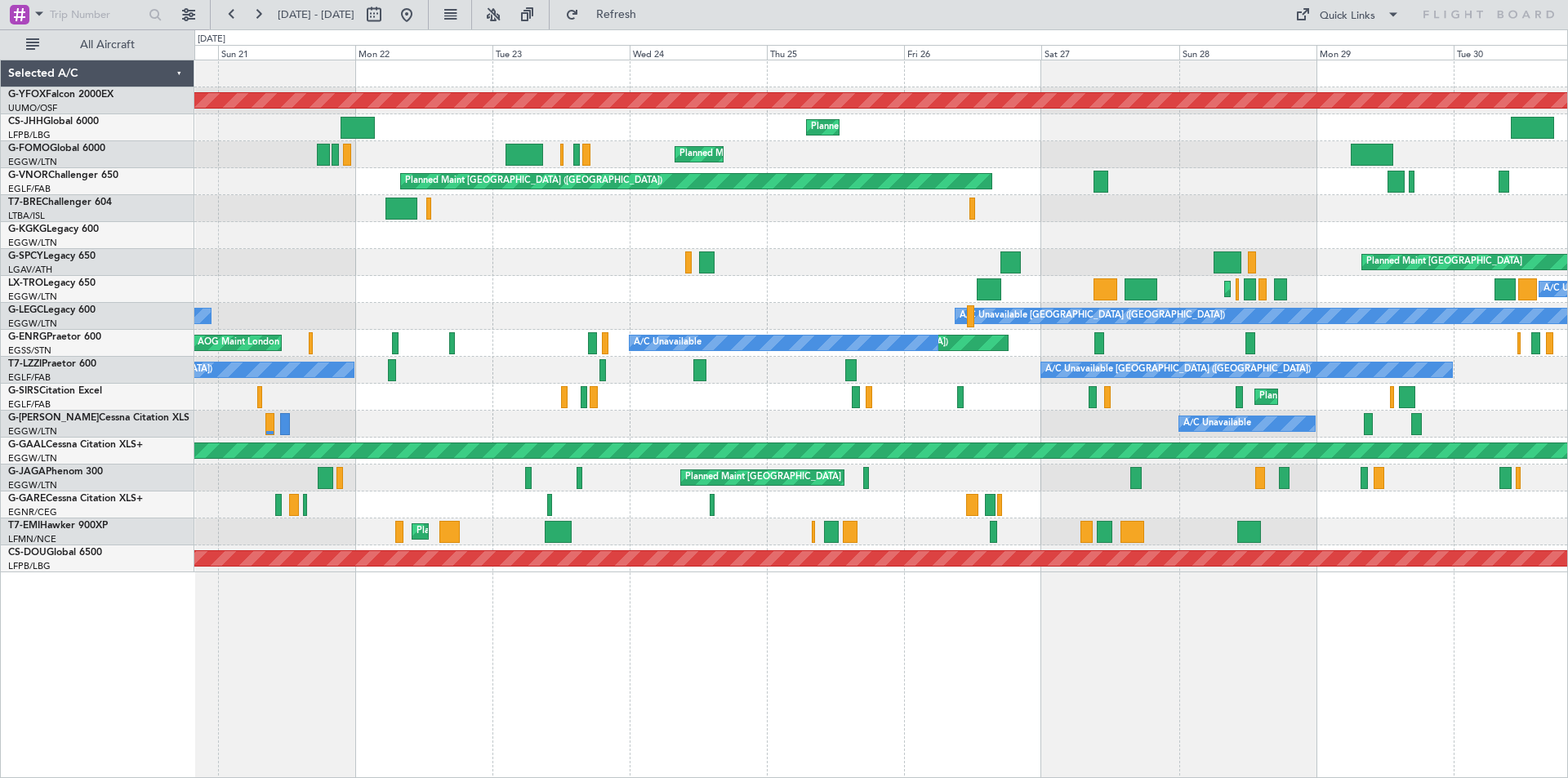
click at [469, 432] on div "A/C Unavailable" at bounding box center [880, 424] width 1373 height 27
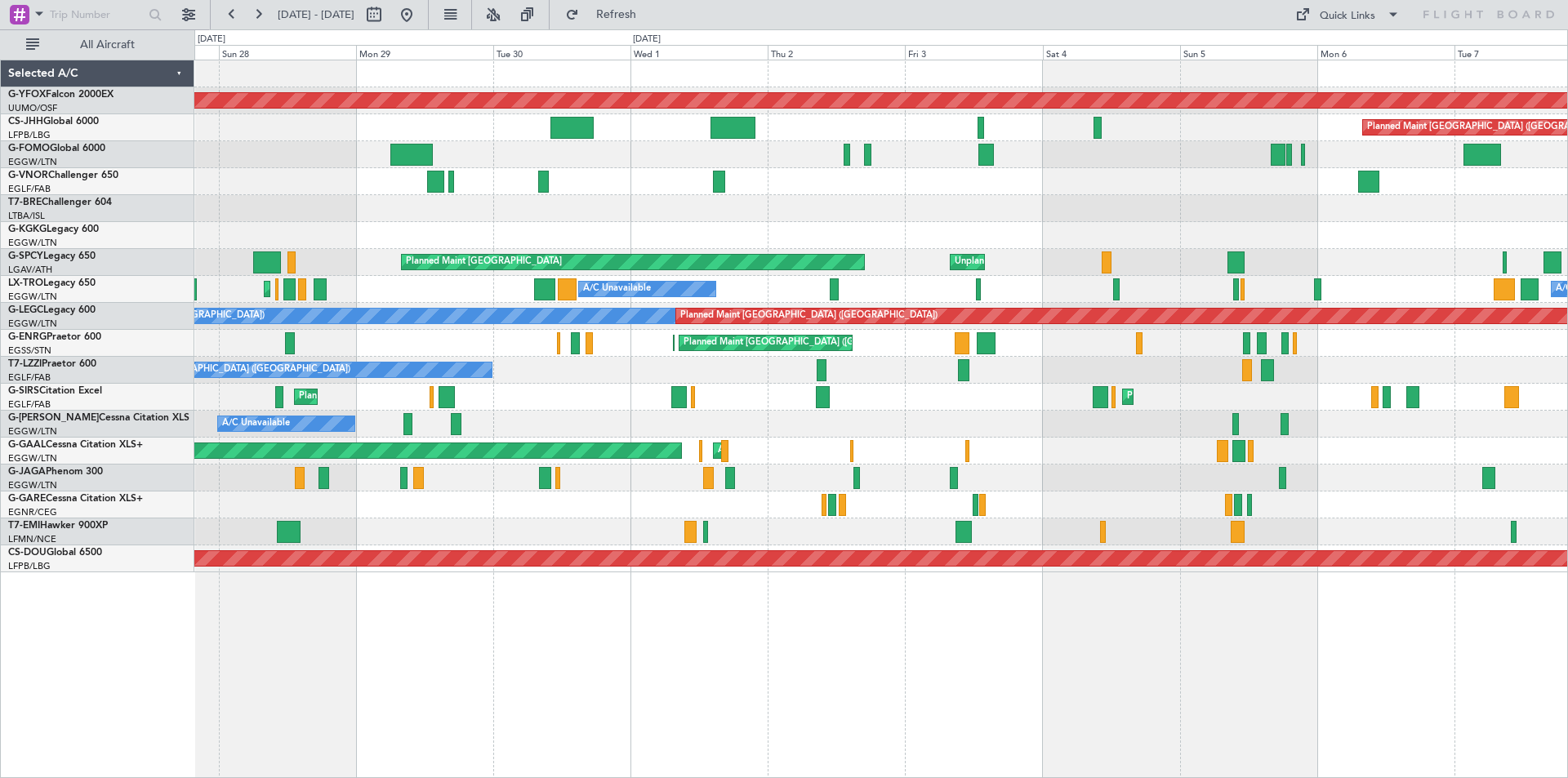
click at [491, 403] on div "Planned Maint [GEOGRAPHIC_DATA] ([GEOGRAPHIC_DATA]) Planned Maint [GEOGRAPHIC_D…" at bounding box center [880, 397] width 1373 height 27
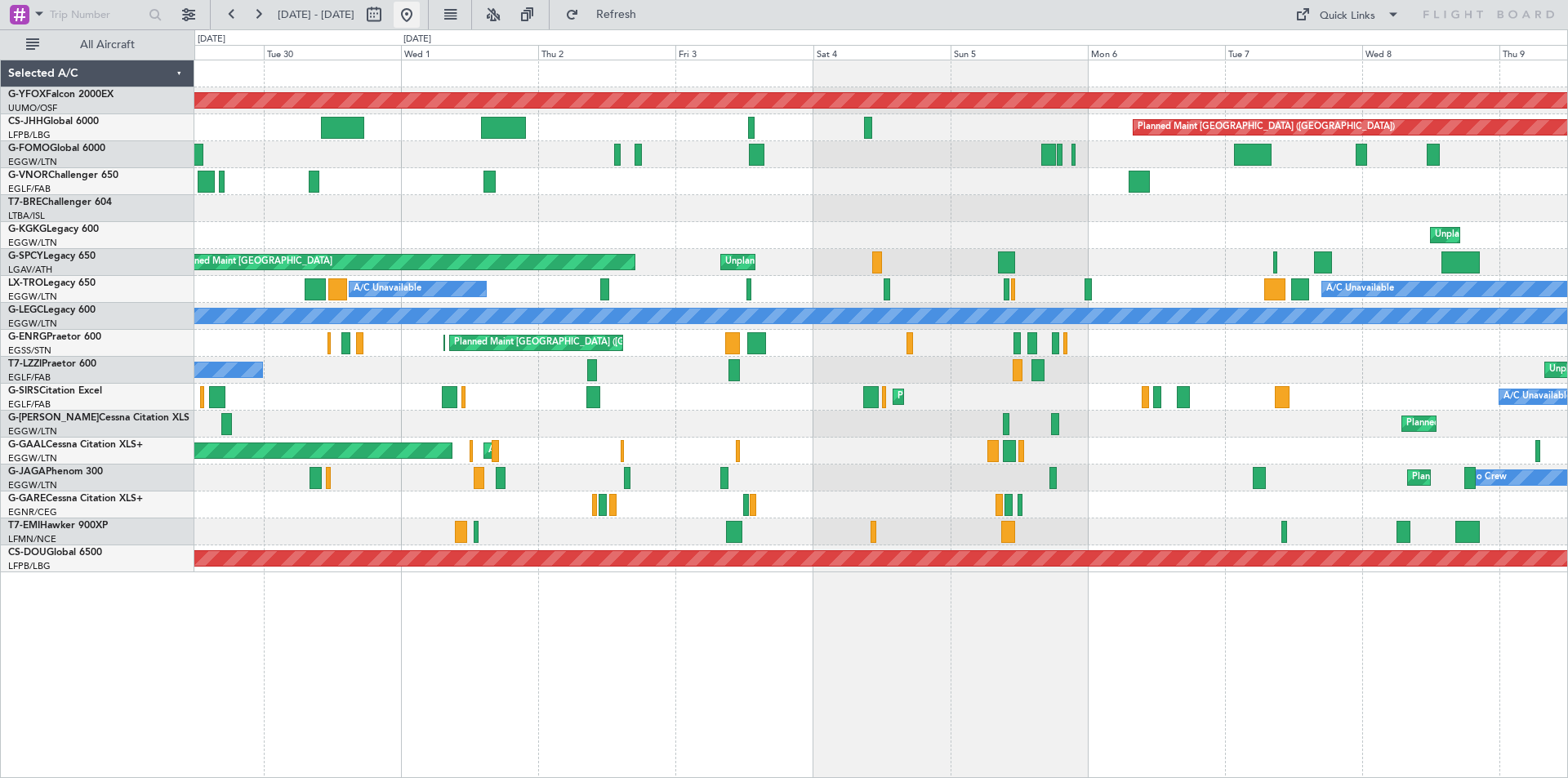
click at [420, 20] on button at bounding box center [406, 14] width 26 height 26
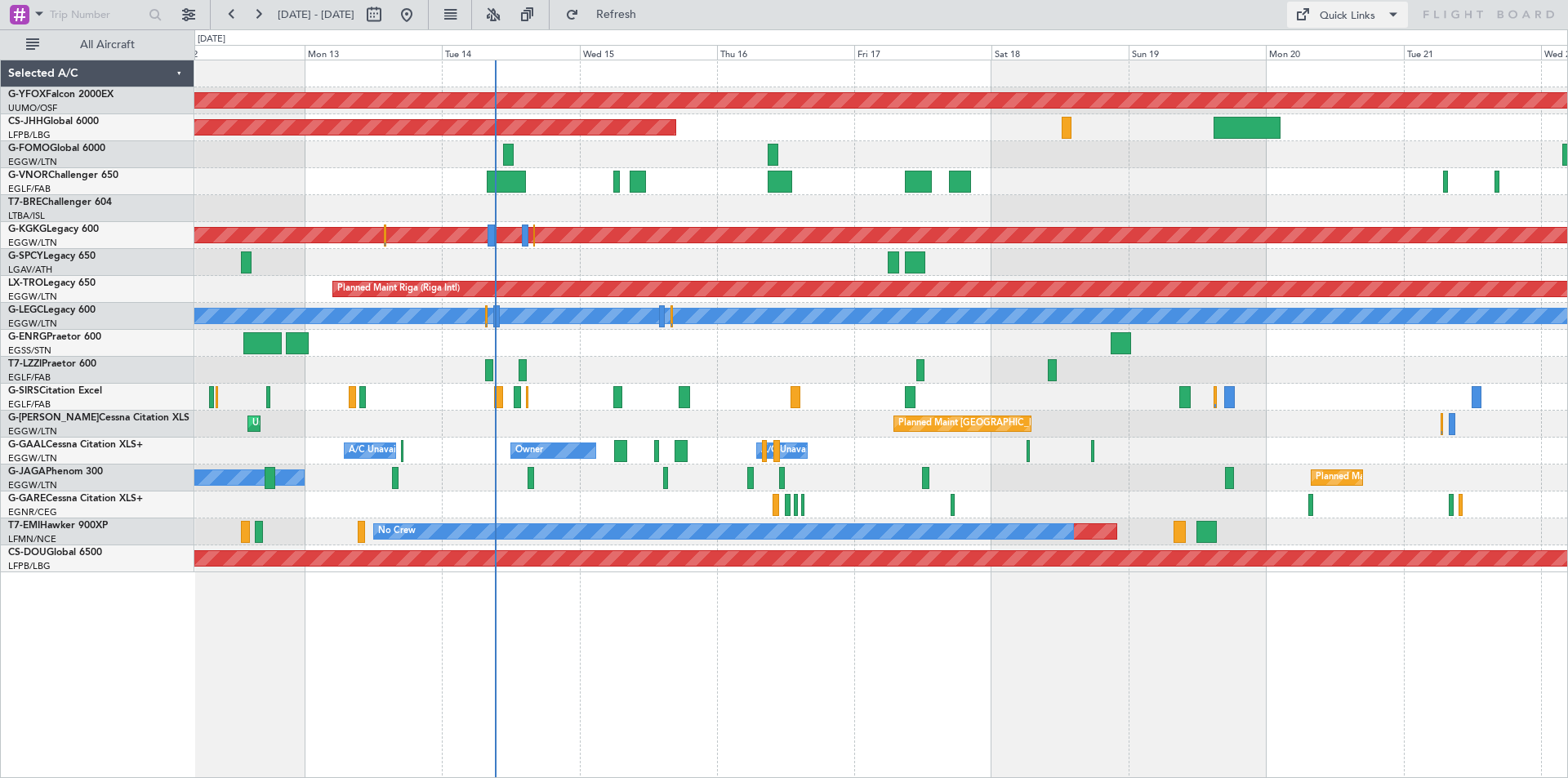
click at [1333, 21] on div "Quick Links" at bounding box center [1346, 16] width 55 height 16
click at [1335, 46] on button "Trip Builder" at bounding box center [1347, 53] width 122 height 39
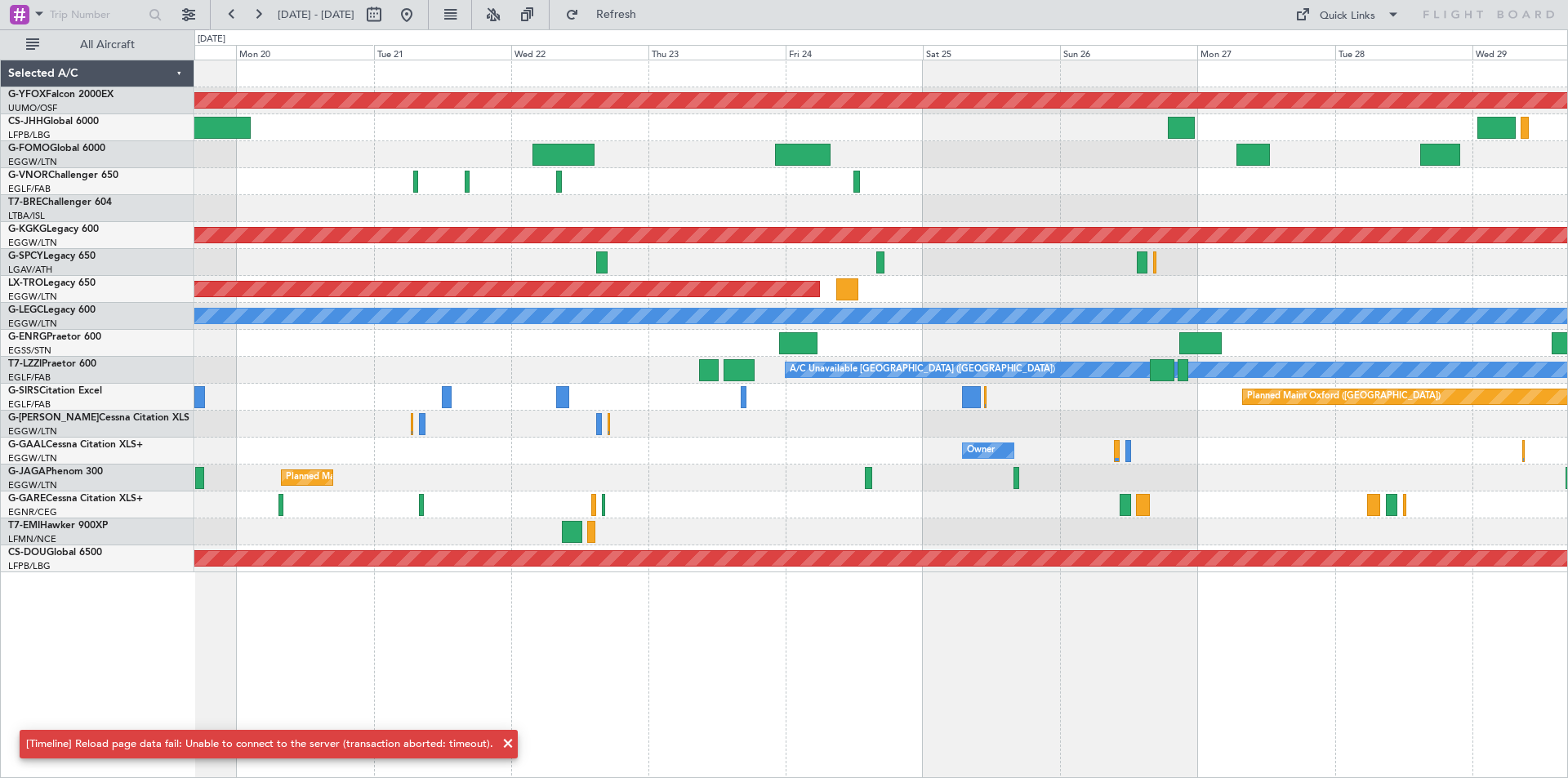
click at [112, 323] on div "AOG Maint Ostafyevo Planned Maint [GEOGRAPHIC_DATA] ([PERSON_NAME] Intl) Planne…" at bounding box center [784, 403] width 1568 height 749
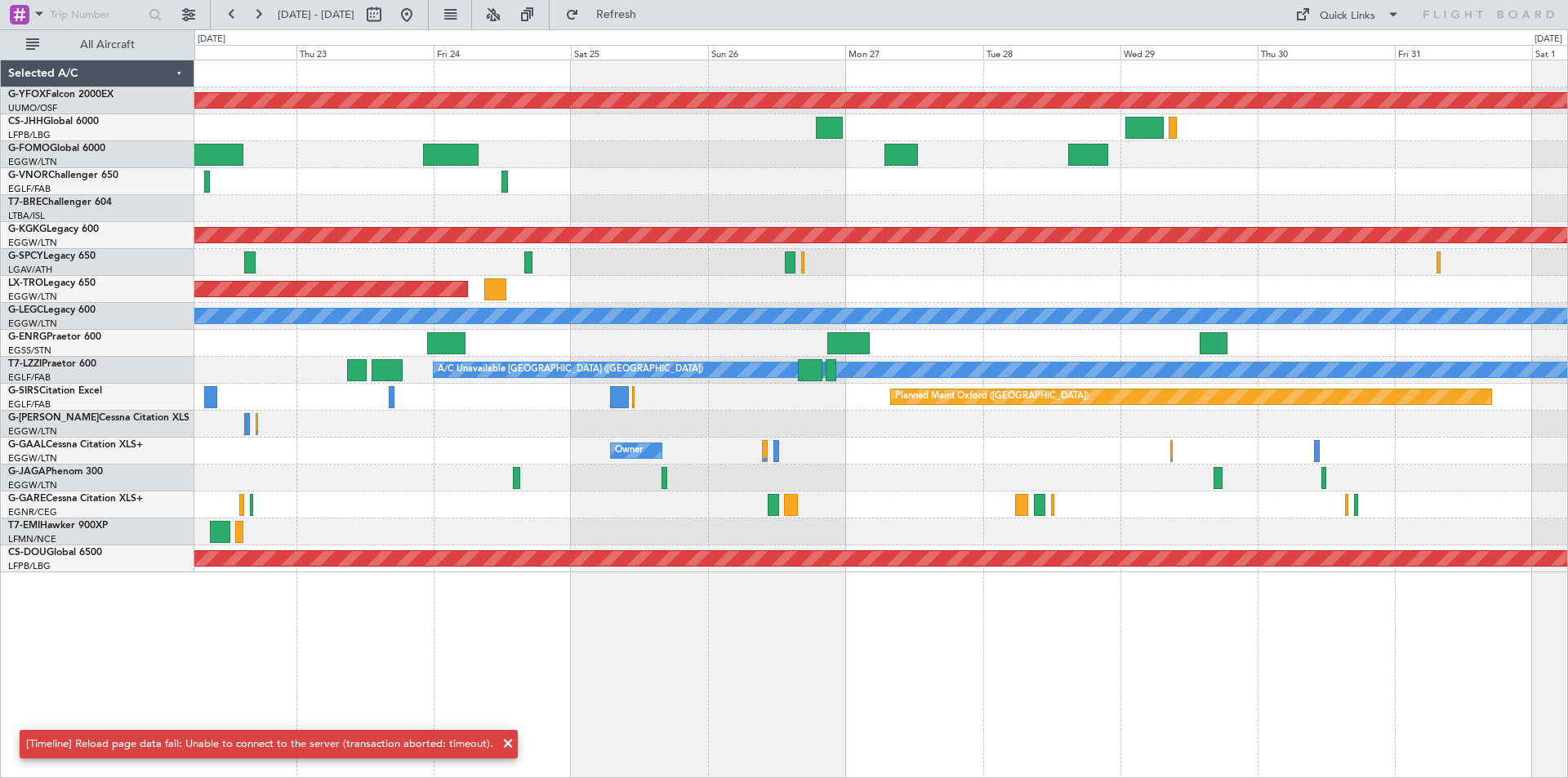
click at [872, 326] on div "Planned Maint [GEOGRAPHIC_DATA] ([GEOGRAPHIC_DATA]) A/C Unavailable [GEOGRAPHIC…" at bounding box center [880, 317] width 1373 height 27
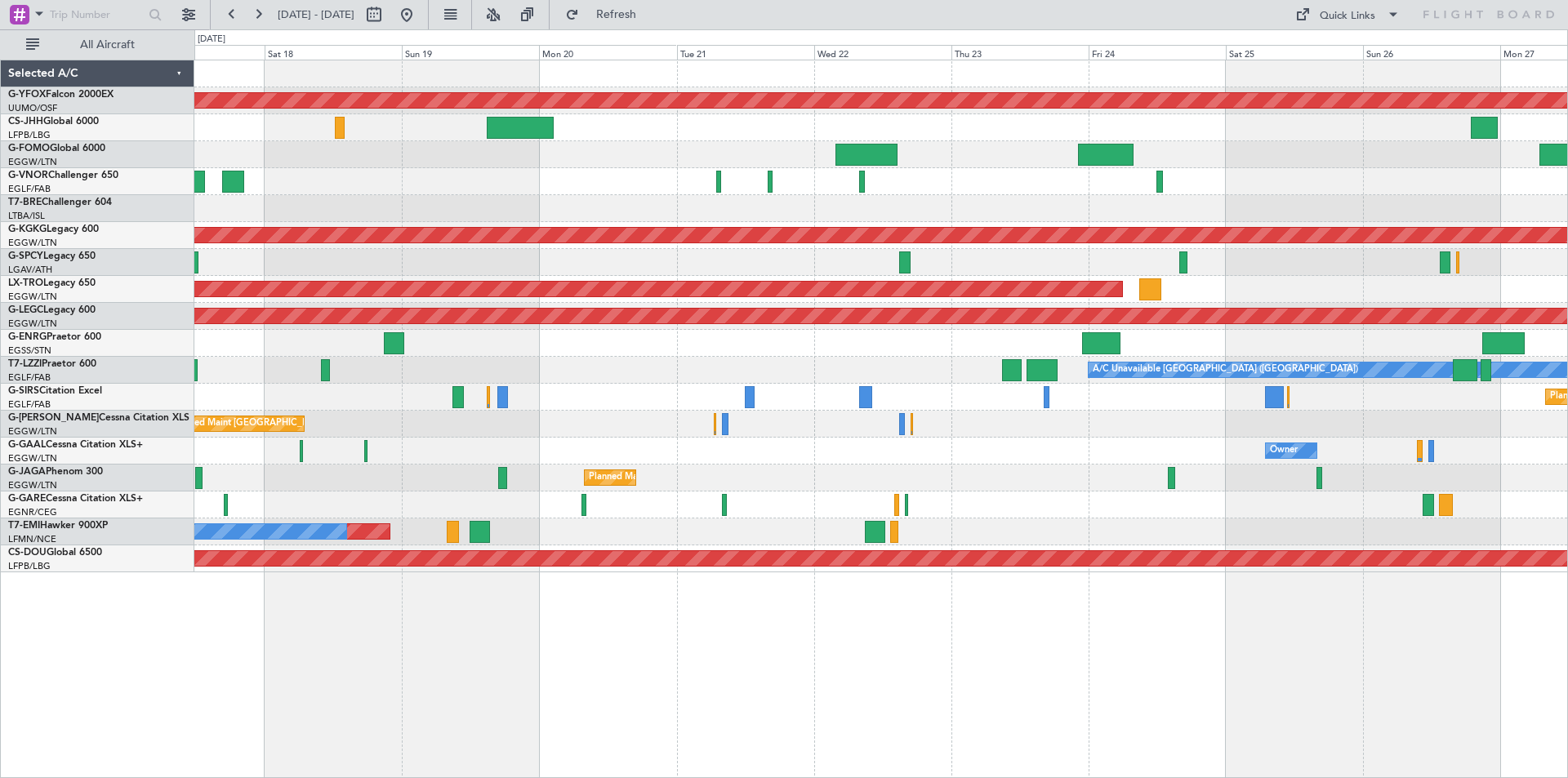
click at [1197, 465] on div "Planned Maint [GEOGRAPHIC_DATA] ([GEOGRAPHIC_DATA])" at bounding box center [880, 479] width 1373 height 27
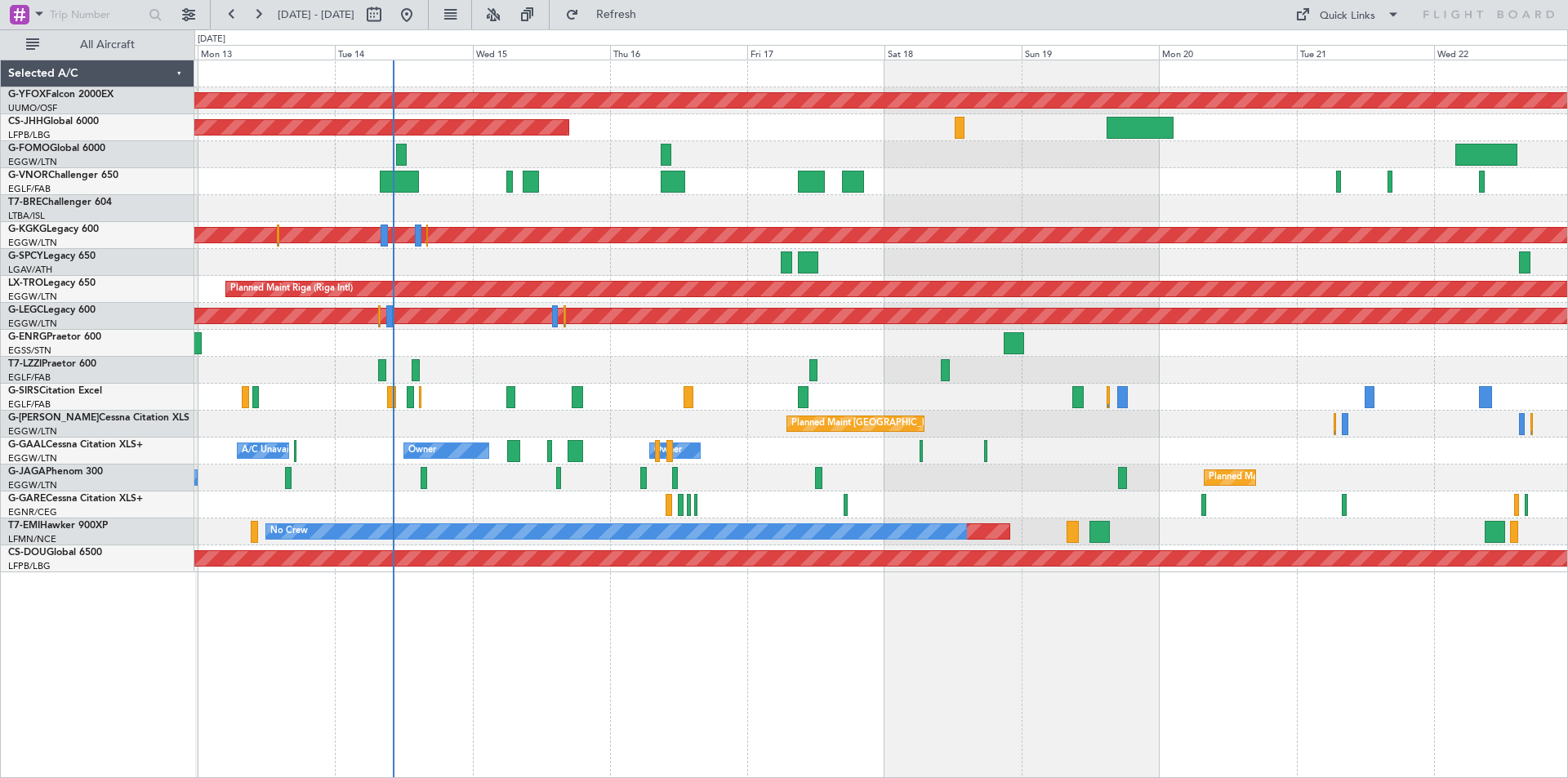
click at [1241, 489] on div "AOG Maint Ostafyevo Planned Maint [GEOGRAPHIC_DATA] ([GEOGRAPHIC_DATA]) Planned…" at bounding box center [880, 317] width 1373 height 512
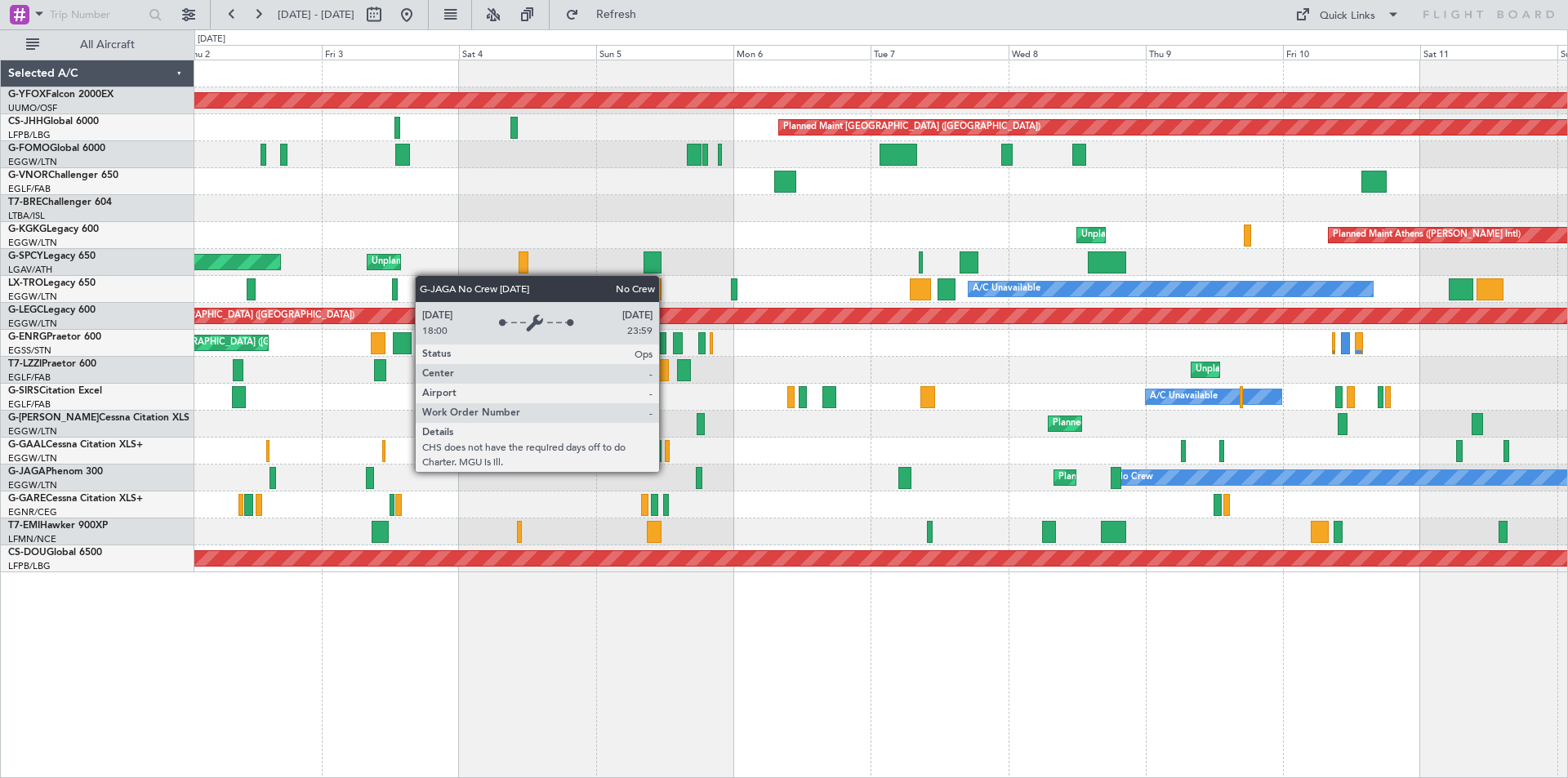
click at [1117, 452] on div "A/C Unavailable AOG Maint [GEOGRAPHIC_DATA] Owner Planned [GEOGRAPHIC_DATA]" at bounding box center [880, 451] width 1373 height 27
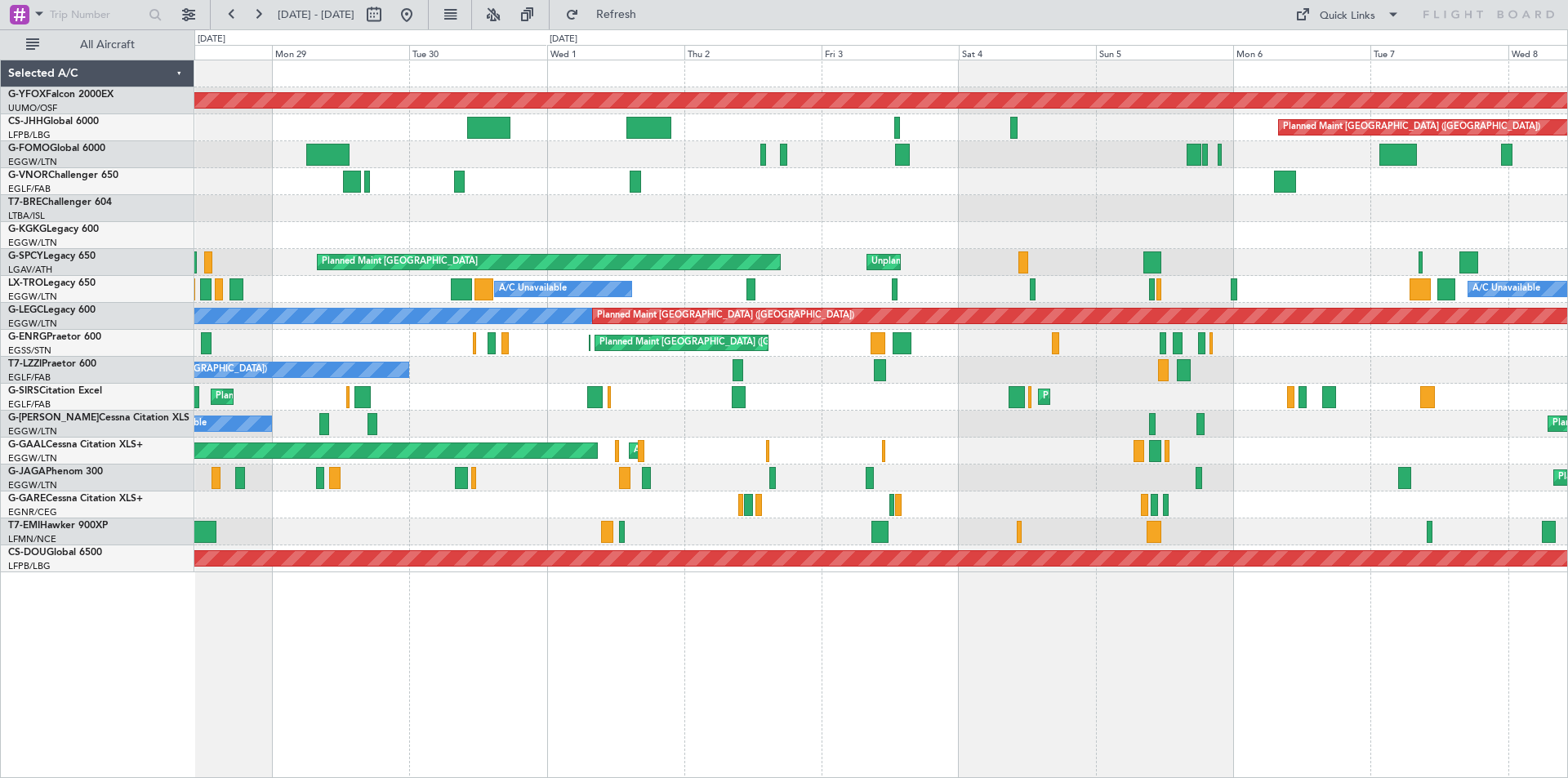
click at [1005, 451] on div "AOG Maint Dusseldorf Planned [GEOGRAPHIC_DATA]" at bounding box center [880, 451] width 1373 height 27
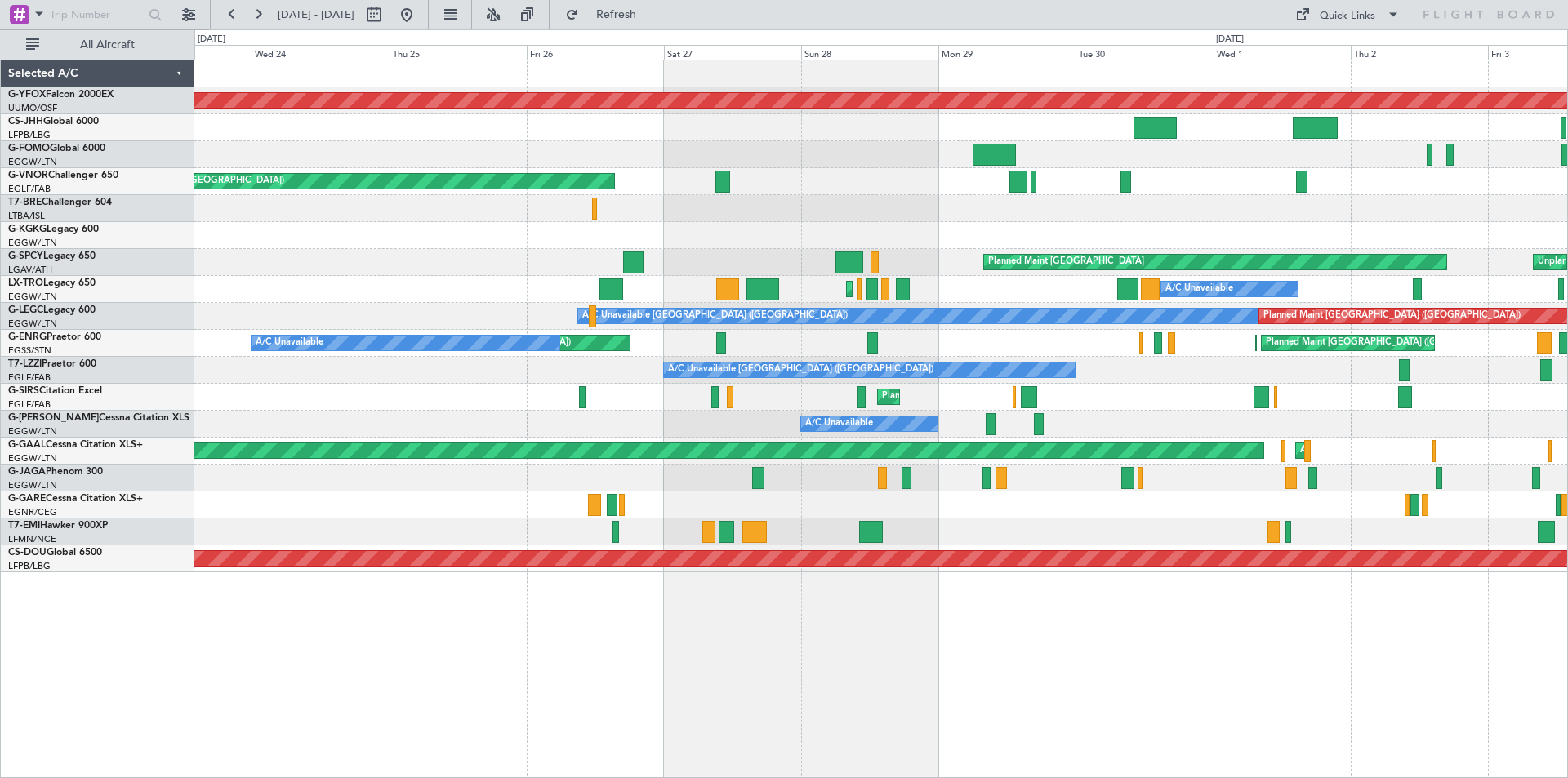
click at [1252, 424] on div "A/C Unavailable" at bounding box center [880, 424] width 1373 height 27
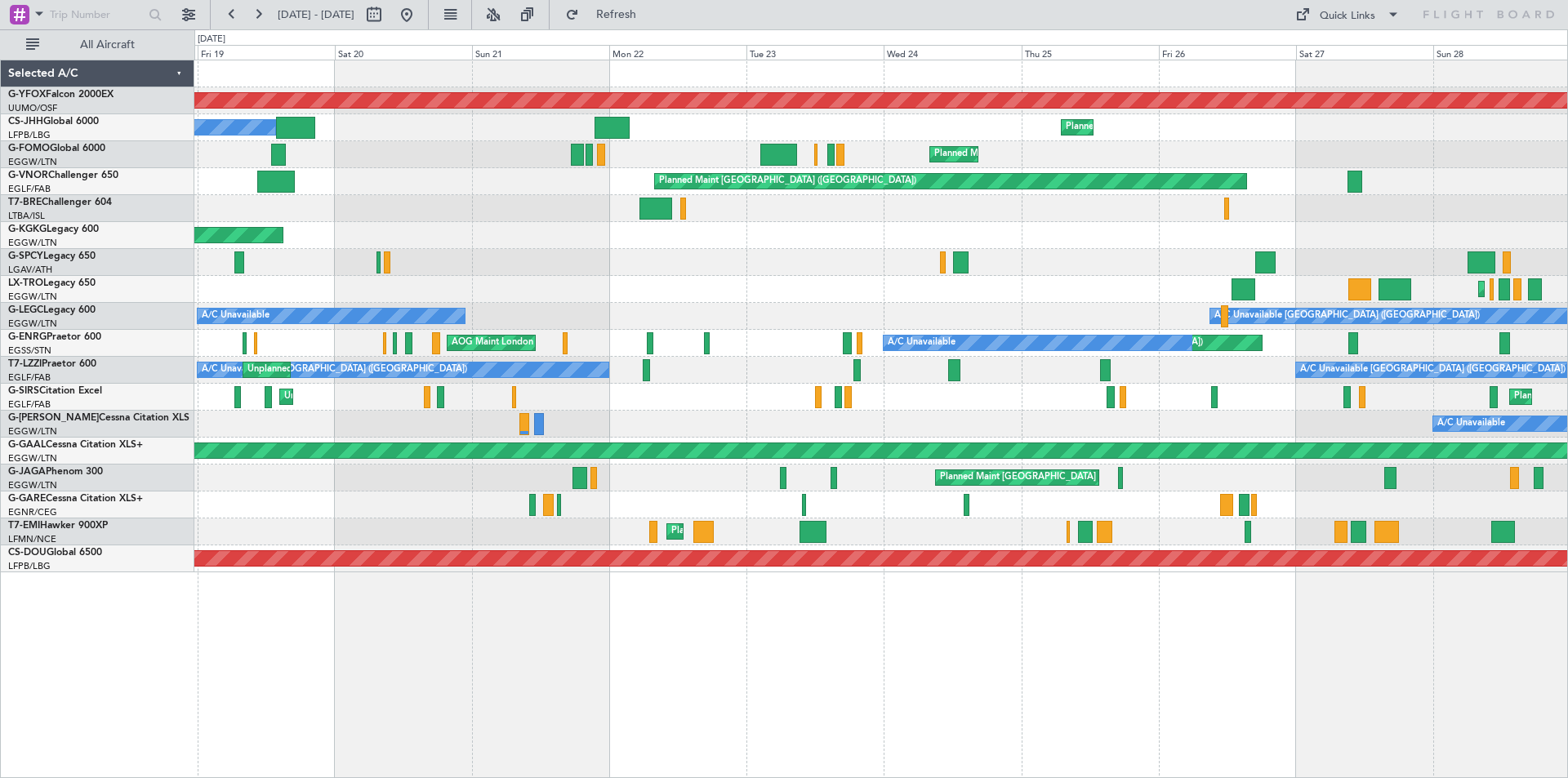
click at [1126, 414] on div "A/C Unavailable" at bounding box center [880, 424] width 1373 height 27
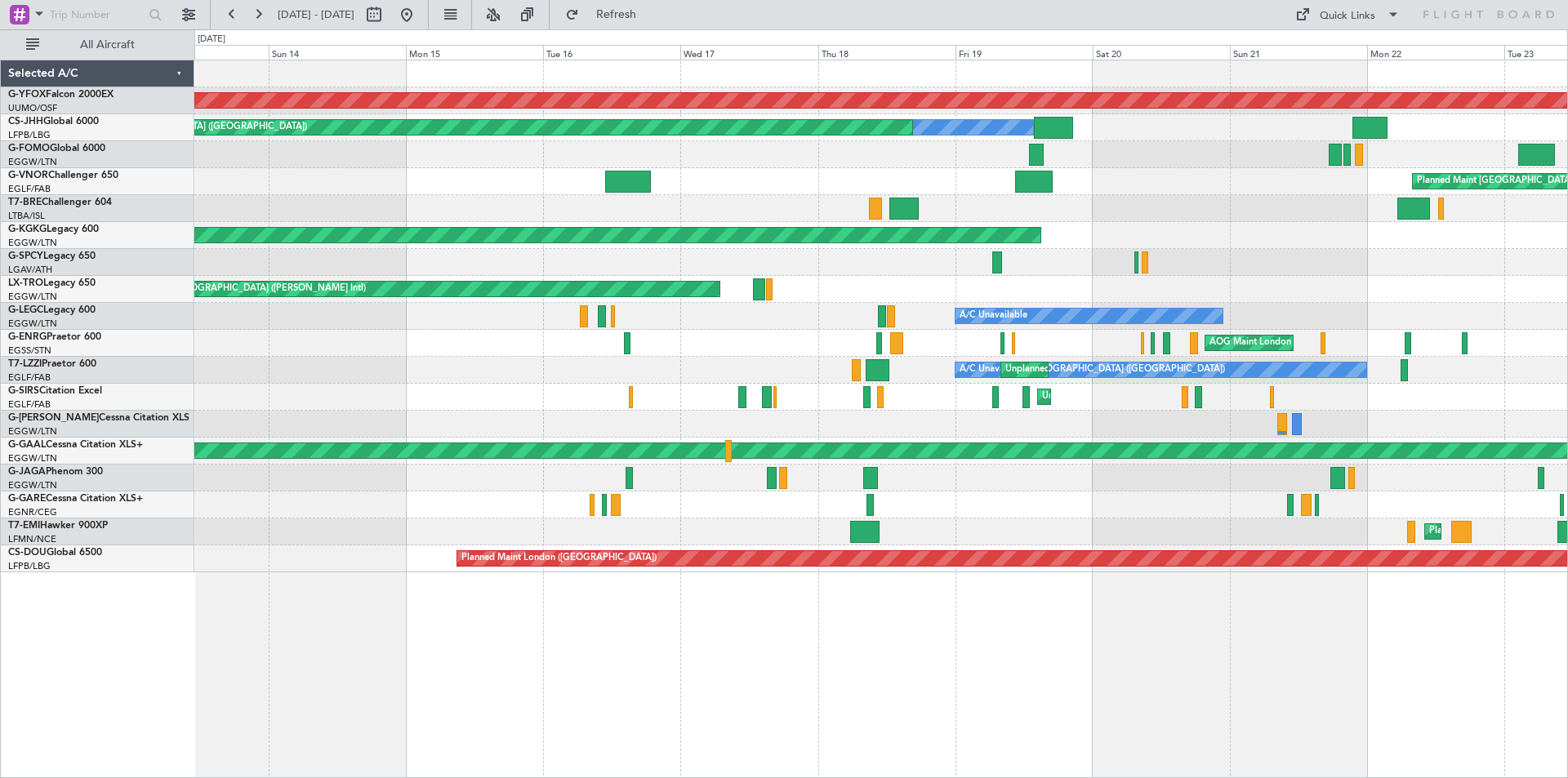
click at [1079, 410] on div "AOG Maint Ostafyevo Owner Planned Maint [GEOGRAPHIC_DATA] ([GEOGRAPHIC_DATA]) P…" at bounding box center [880, 317] width 1373 height 512
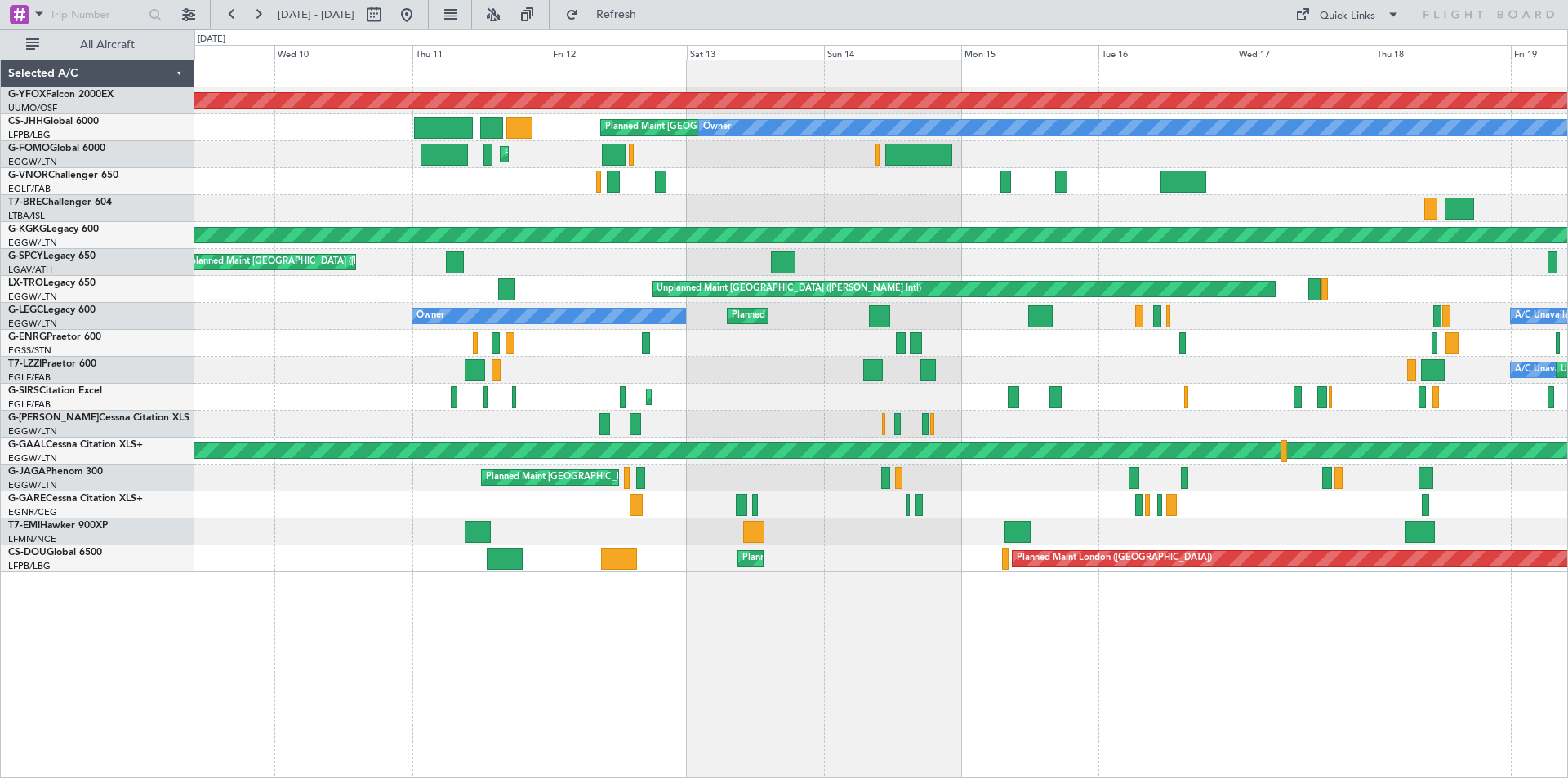
click at [1102, 408] on div "AOG Maint Ostafyevo Planned Maint [GEOGRAPHIC_DATA] ([GEOGRAPHIC_DATA]) Owner P…" at bounding box center [880, 317] width 1373 height 512
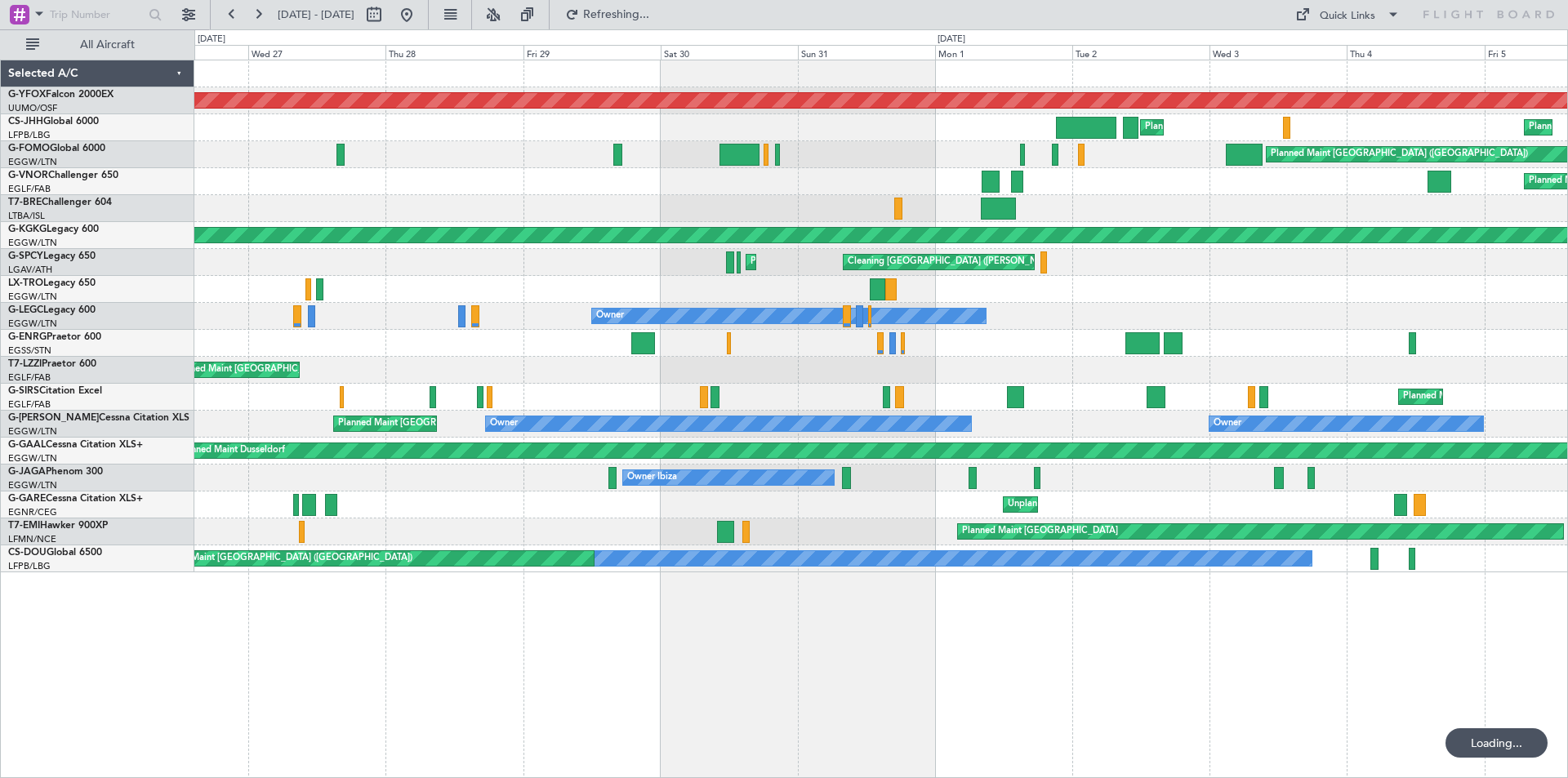
click at [1058, 394] on div "Planned Maint [GEOGRAPHIC_DATA] ([GEOGRAPHIC_DATA])" at bounding box center [880, 397] width 1373 height 27
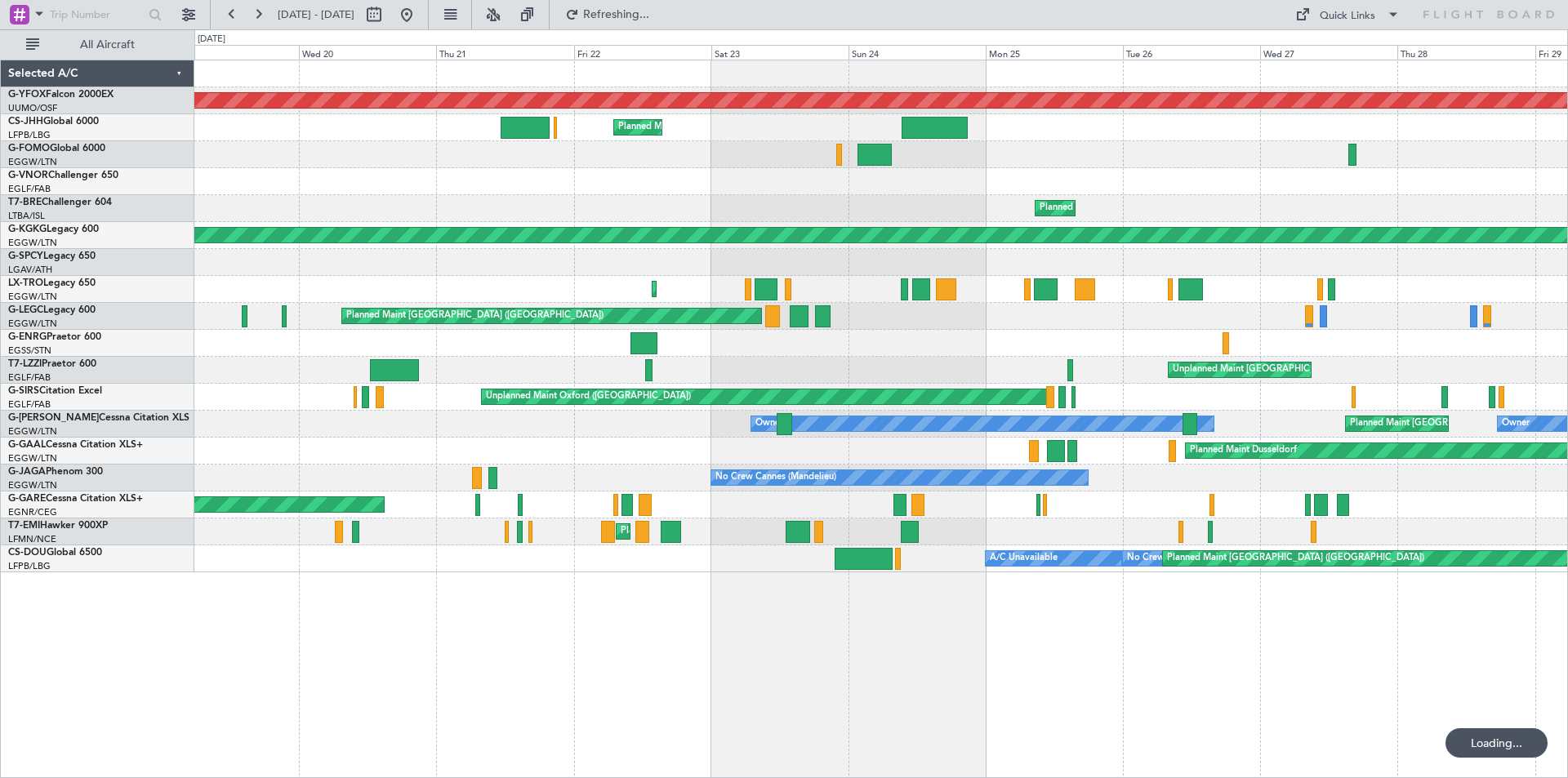
click at [686, 364] on div "Unplanned Maint [GEOGRAPHIC_DATA] ([GEOGRAPHIC_DATA])" at bounding box center [880, 370] width 1373 height 27
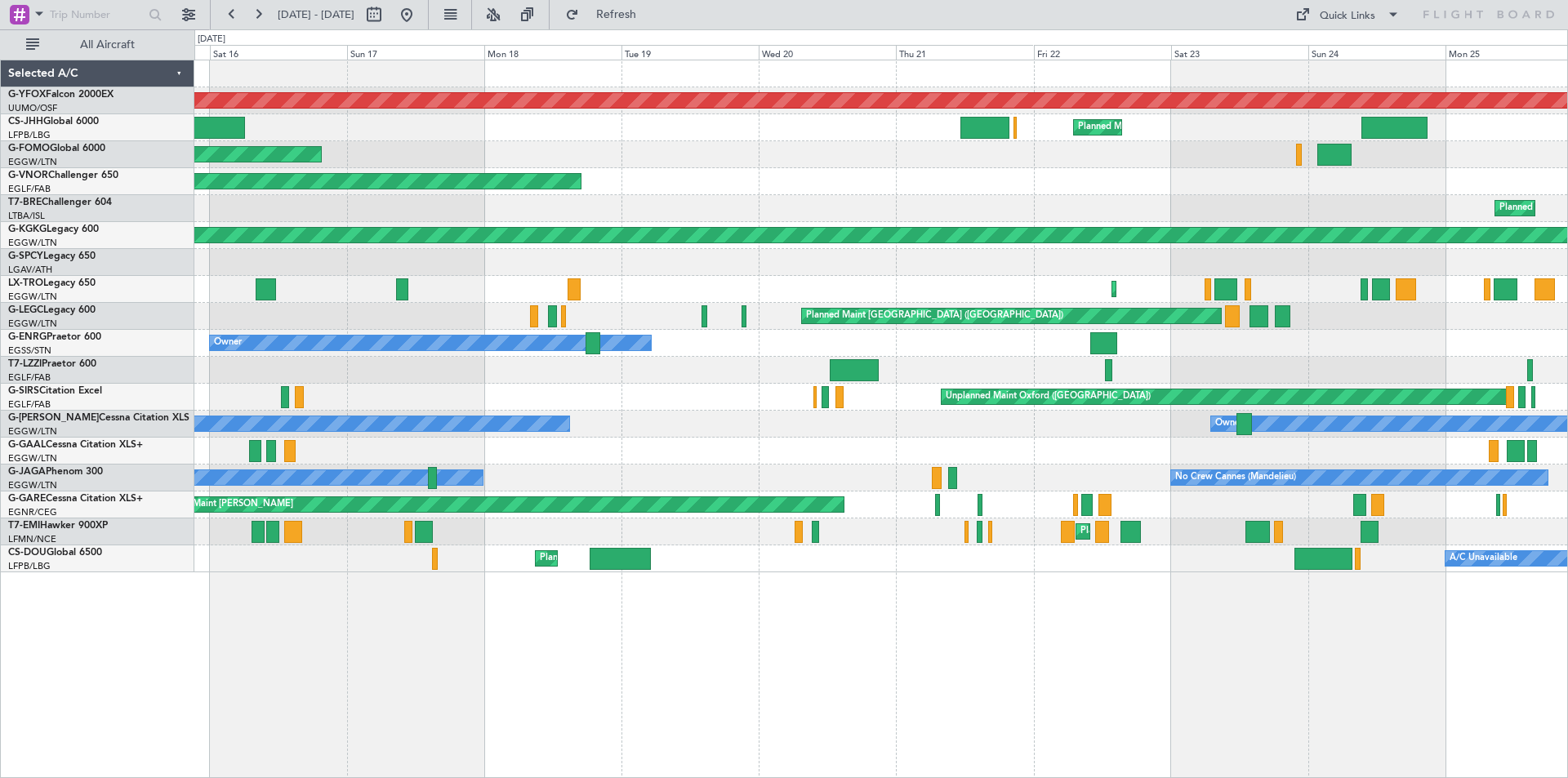
click at [930, 422] on div "Owner Owner Planned Maint [GEOGRAPHIC_DATA] ([GEOGRAPHIC_DATA])" at bounding box center [880, 424] width 1373 height 27
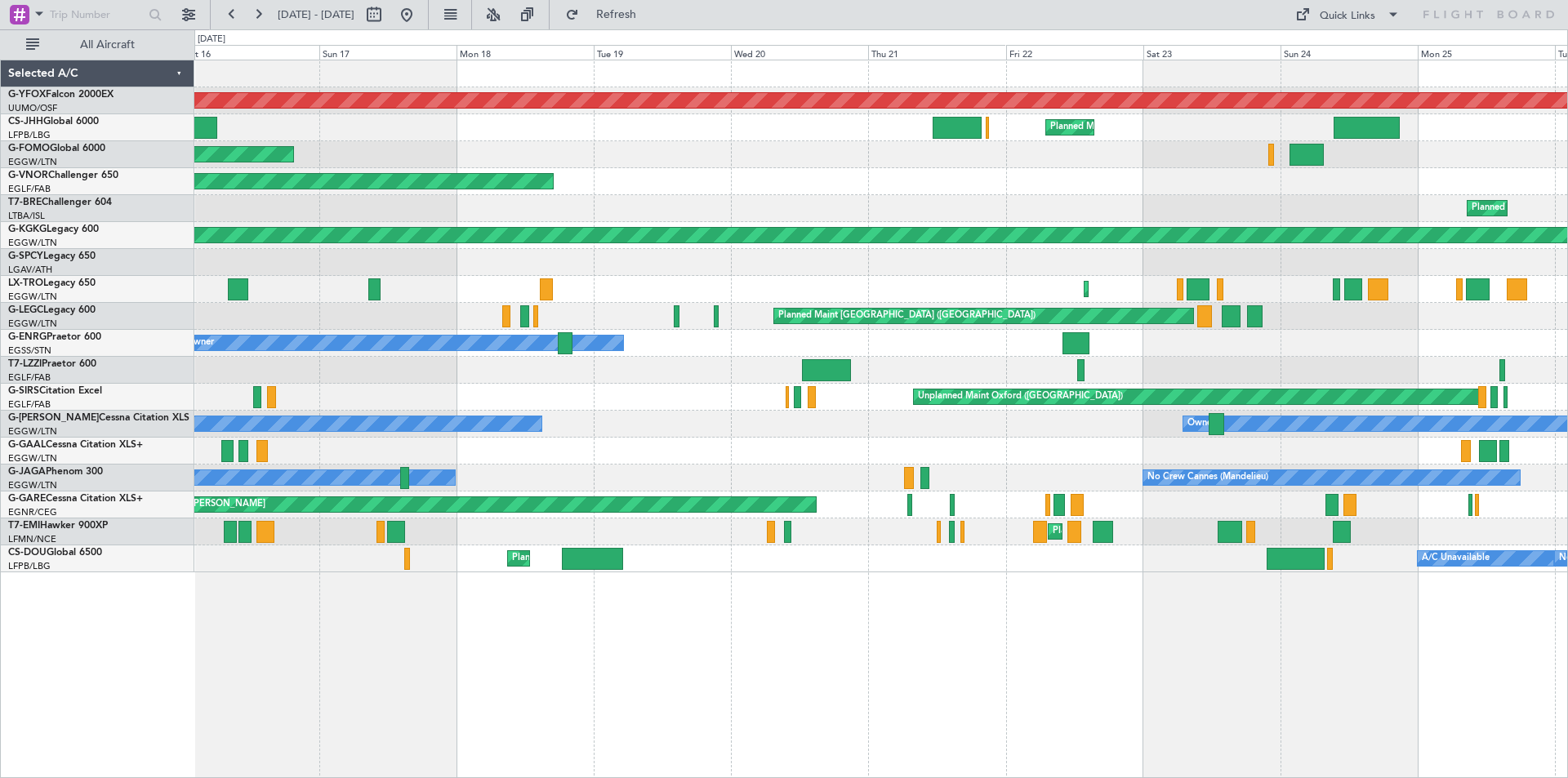
click at [0, 360] on html "[DATE] - [DATE] Refresh Quick Links All Aircraft AOG Maint Ostafyevo Planned Ma…" at bounding box center [784, 389] width 1568 height 778
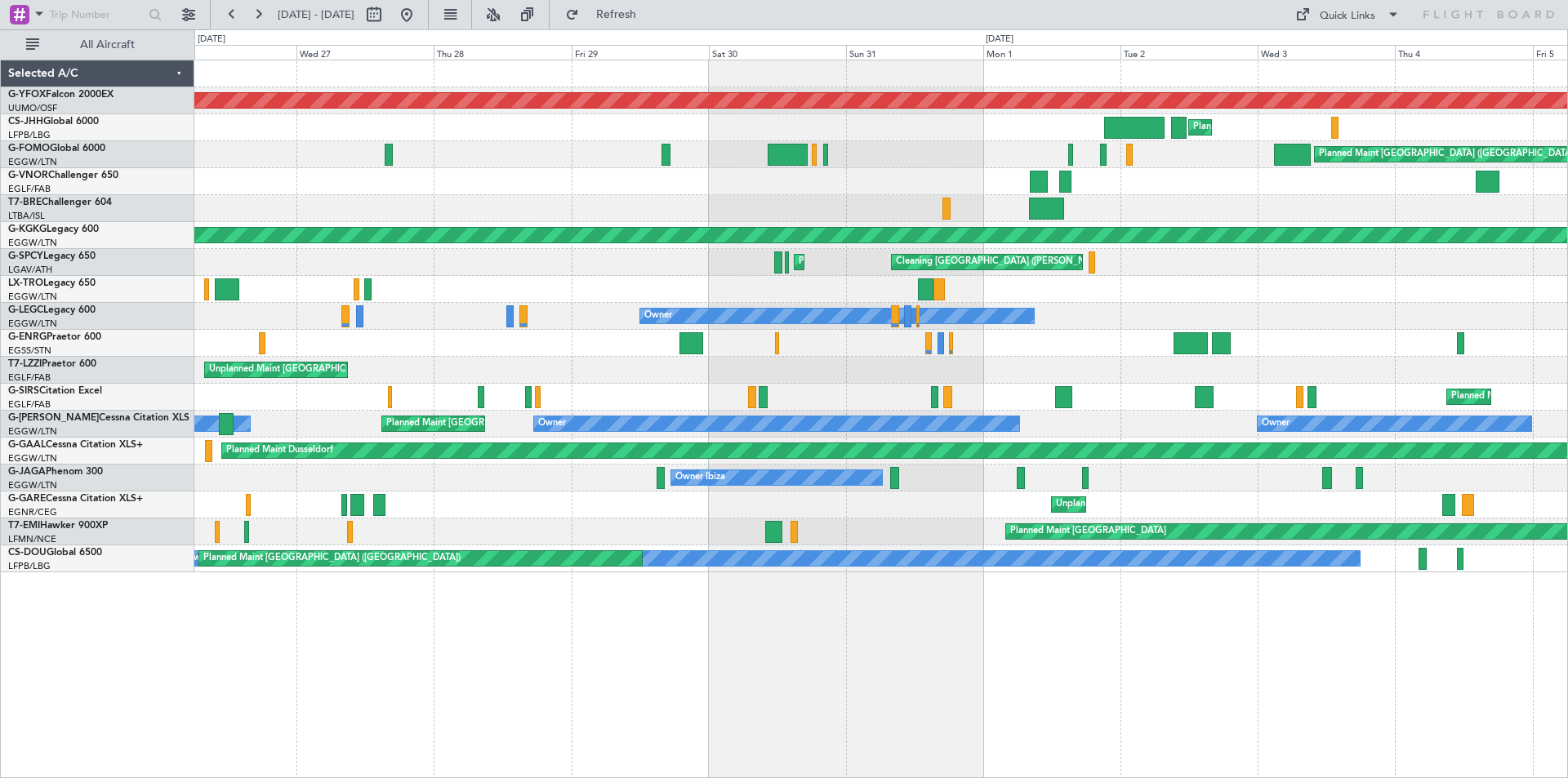
click at [0, 344] on html "[DATE] - [DATE] Refresh Quick Links All Aircraft AOG Maint Ostafyevo Planned Ma…" at bounding box center [784, 389] width 1568 height 778
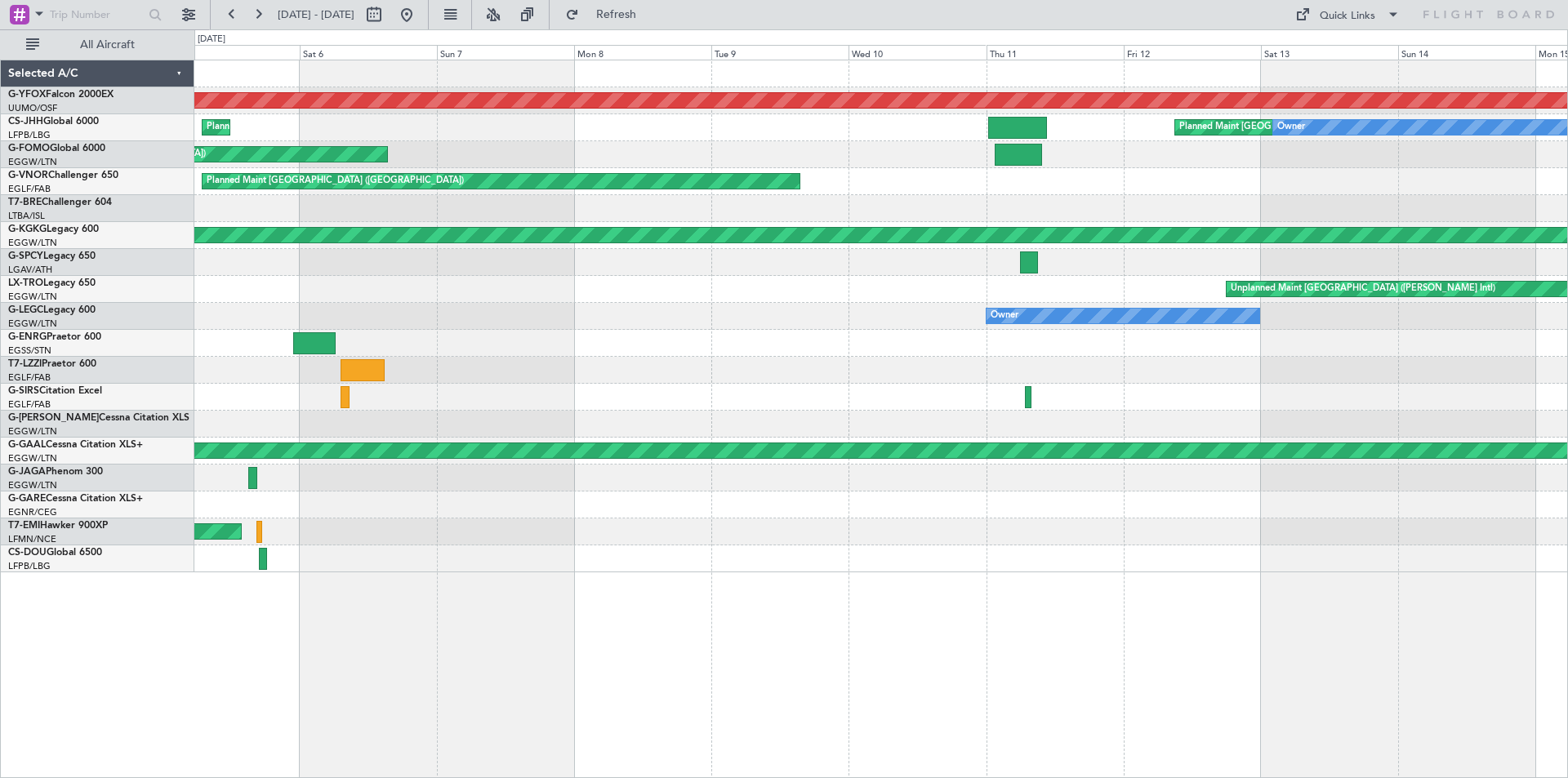
click at [185, 352] on div "AOG Maint Ostafyevo Planned Maint [GEOGRAPHIC_DATA] ([GEOGRAPHIC_DATA]) Planned…" at bounding box center [784, 403] width 1568 height 749
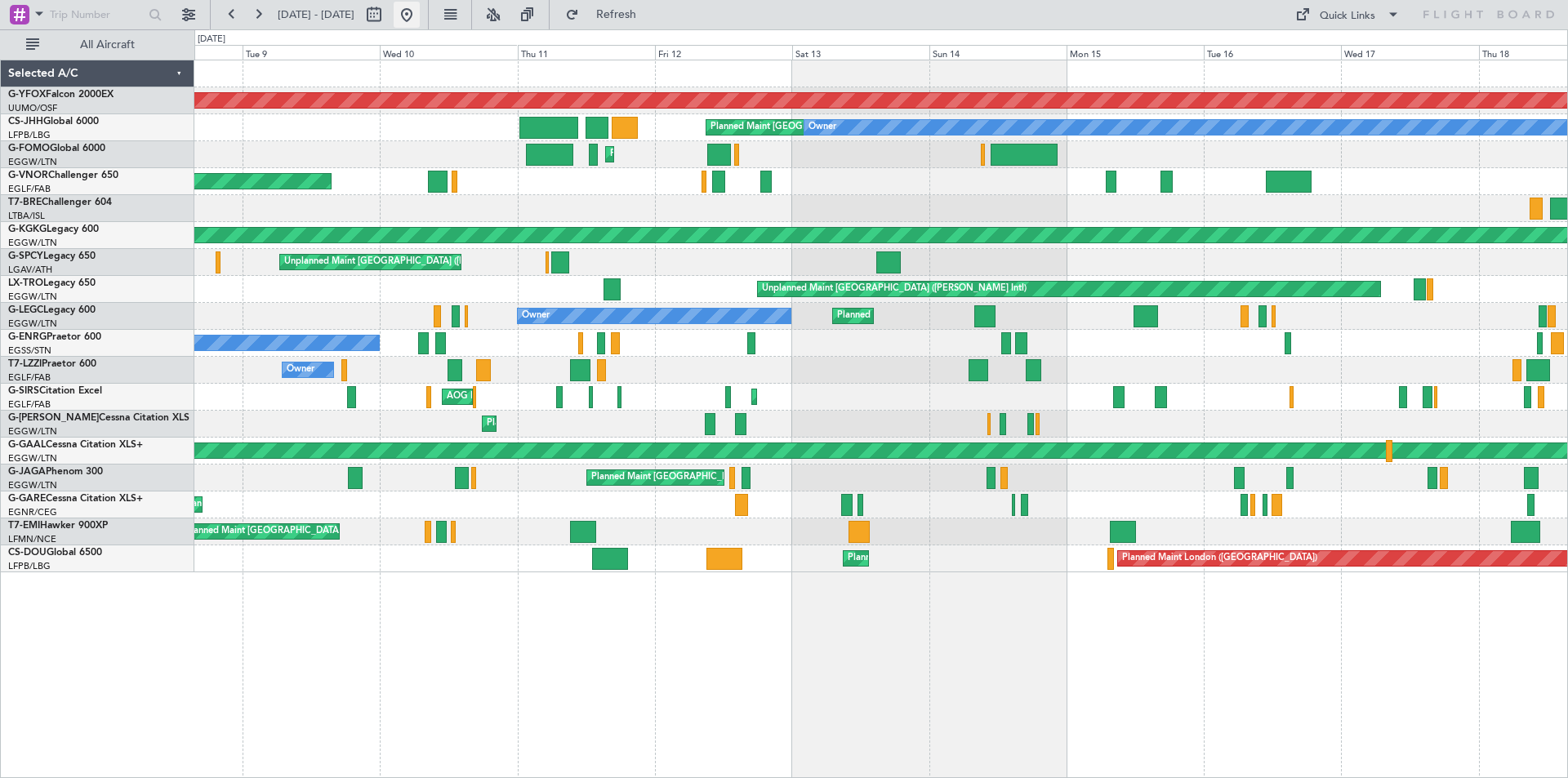
click at [420, 14] on button at bounding box center [406, 14] width 26 height 26
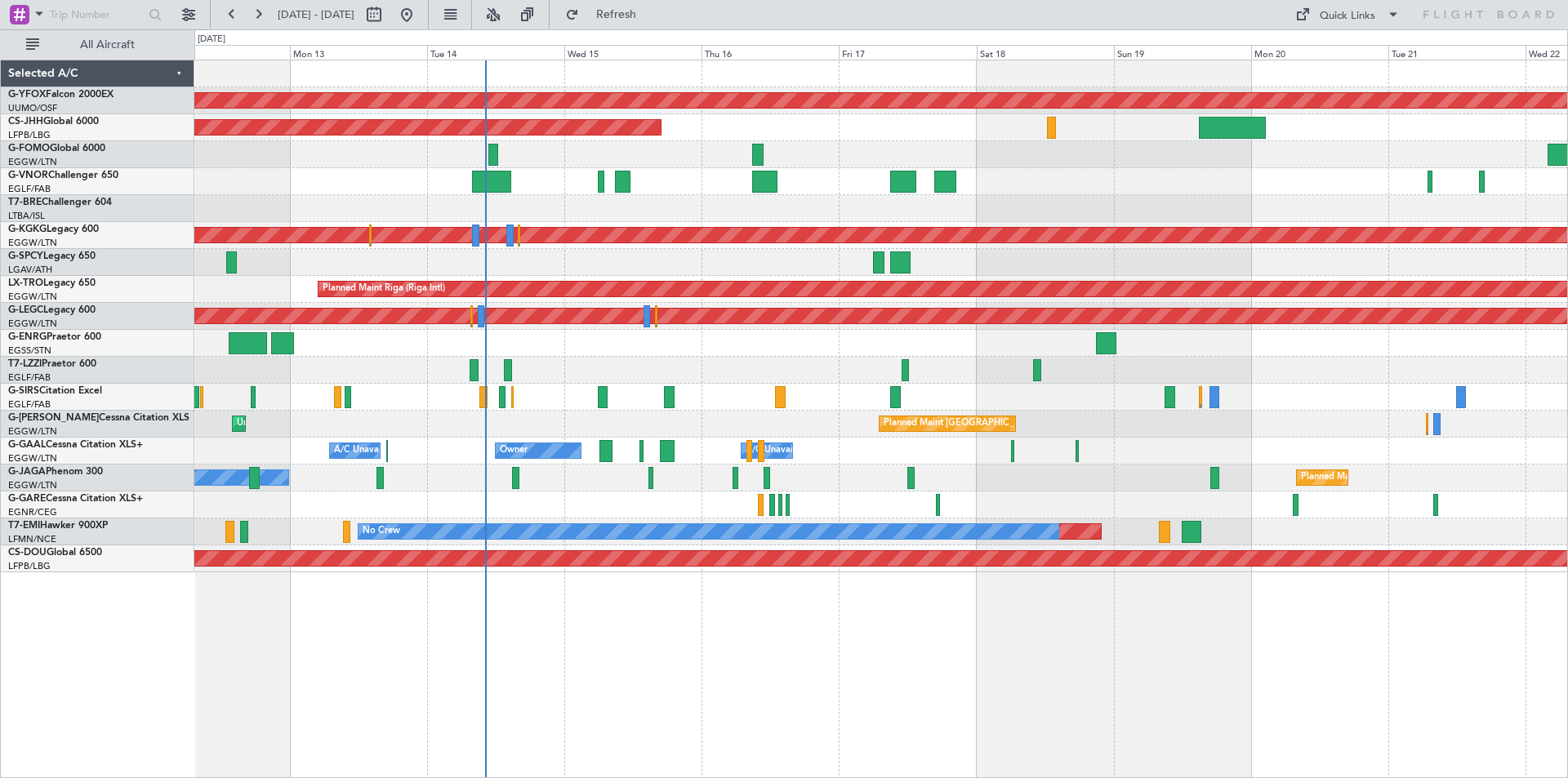
click at [530, 223] on div "AOG Maint Ostafyevo Planned Maint [GEOGRAPHIC_DATA] ([GEOGRAPHIC_DATA]) Planned…" at bounding box center [880, 317] width 1373 height 512
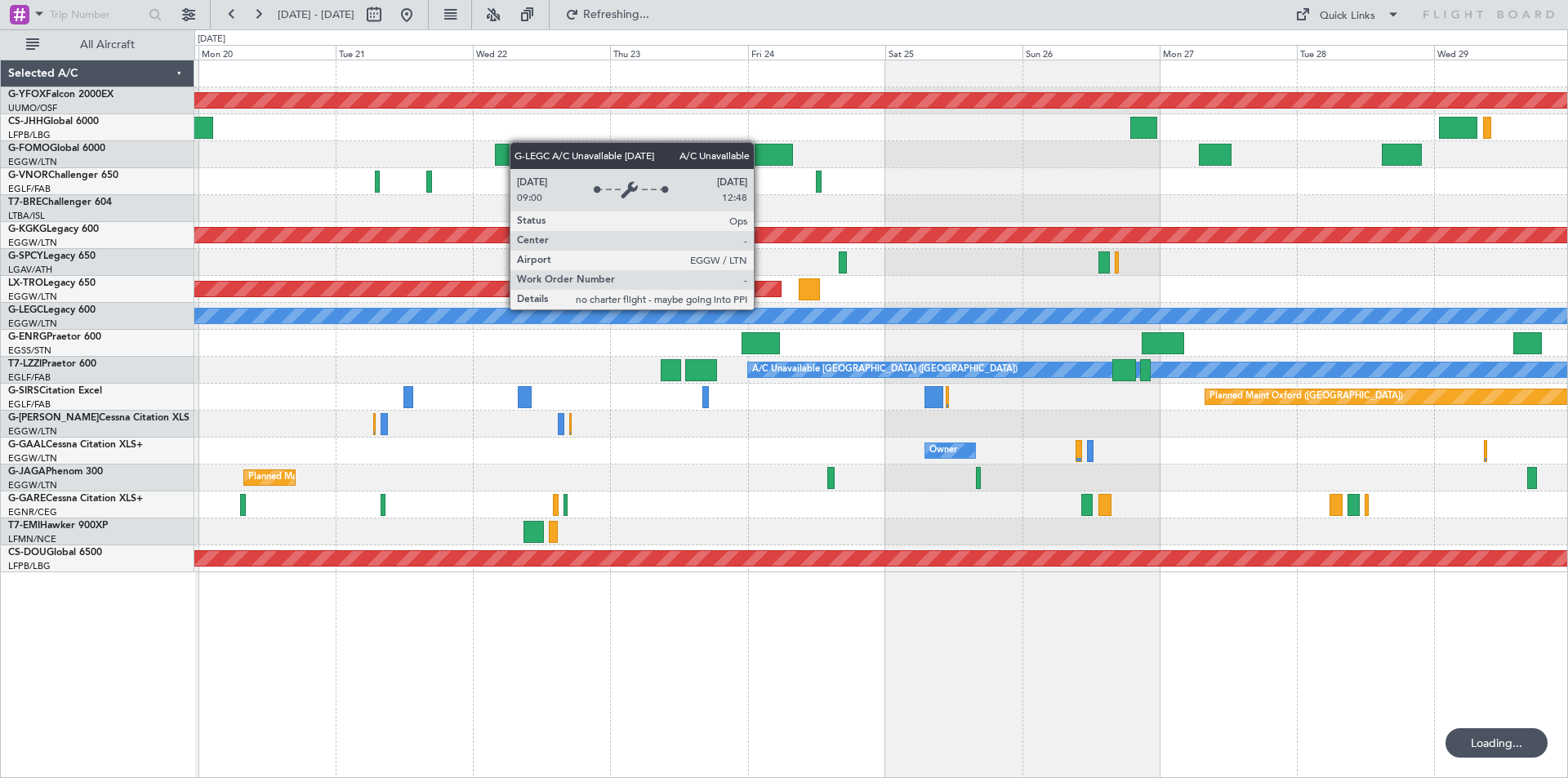
click at [731, 308] on div "Planned Maint [GEOGRAPHIC_DATA] ([GEOGRAPHIC_DATA]) A/C Unavailable [GEOGRAPHIC…" at bounding box center [880, 317] width 1373 height 27
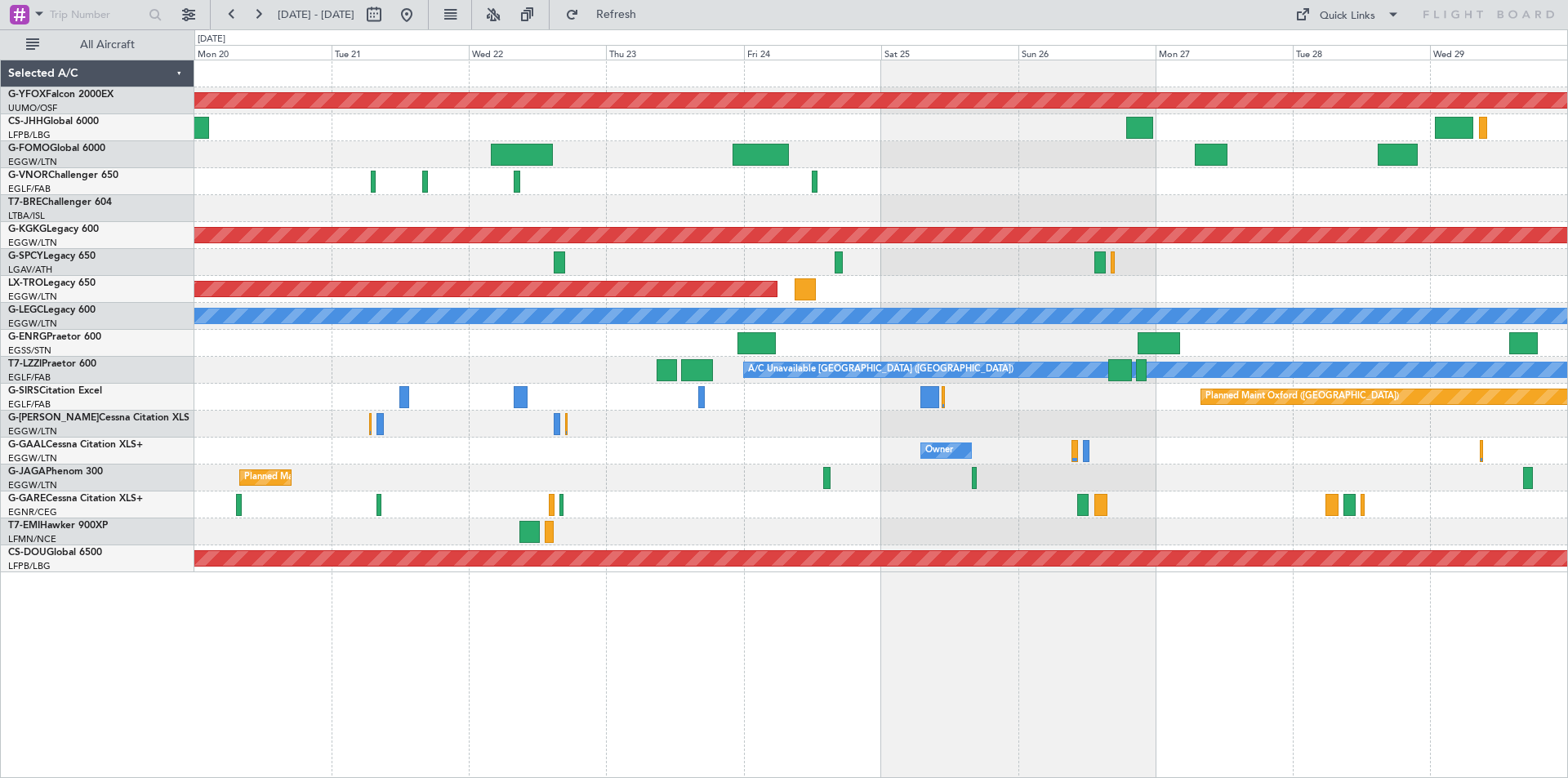
click at [1567, 174] on html "20 Oct 2025 - 30 Oct 2025 Refresh Quick Links All Aircraft AOG Maint Ostafyevo …" at bounding box center [784, 389] width 1568 height 778
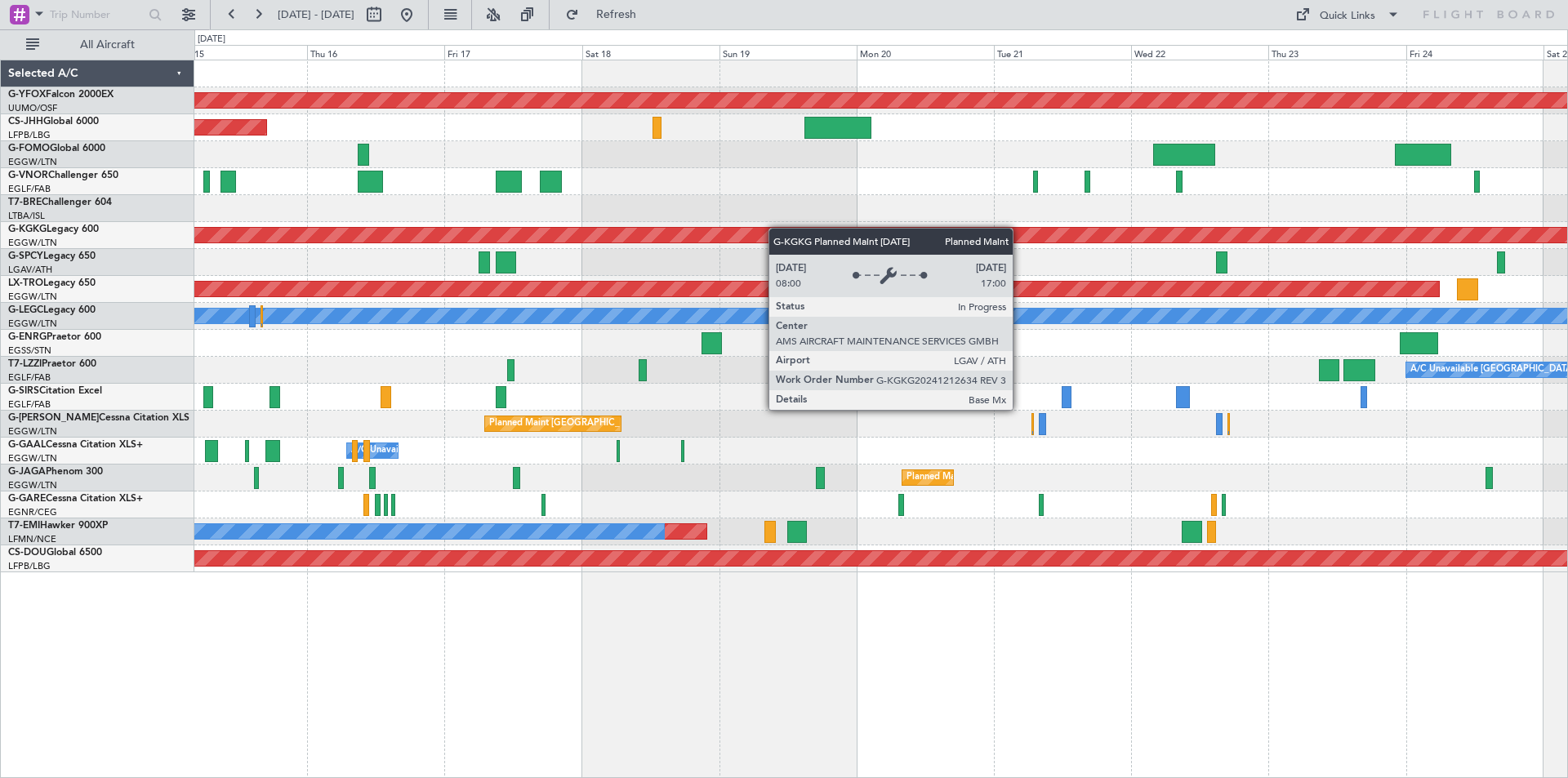
click at [1495, 241] on div "AOG Maint Ostafyevo Planned Maint Paris (Le Bourget) Planned Maint Athens (Elef…" at bounding box center [880, 317] width 1373 height 512
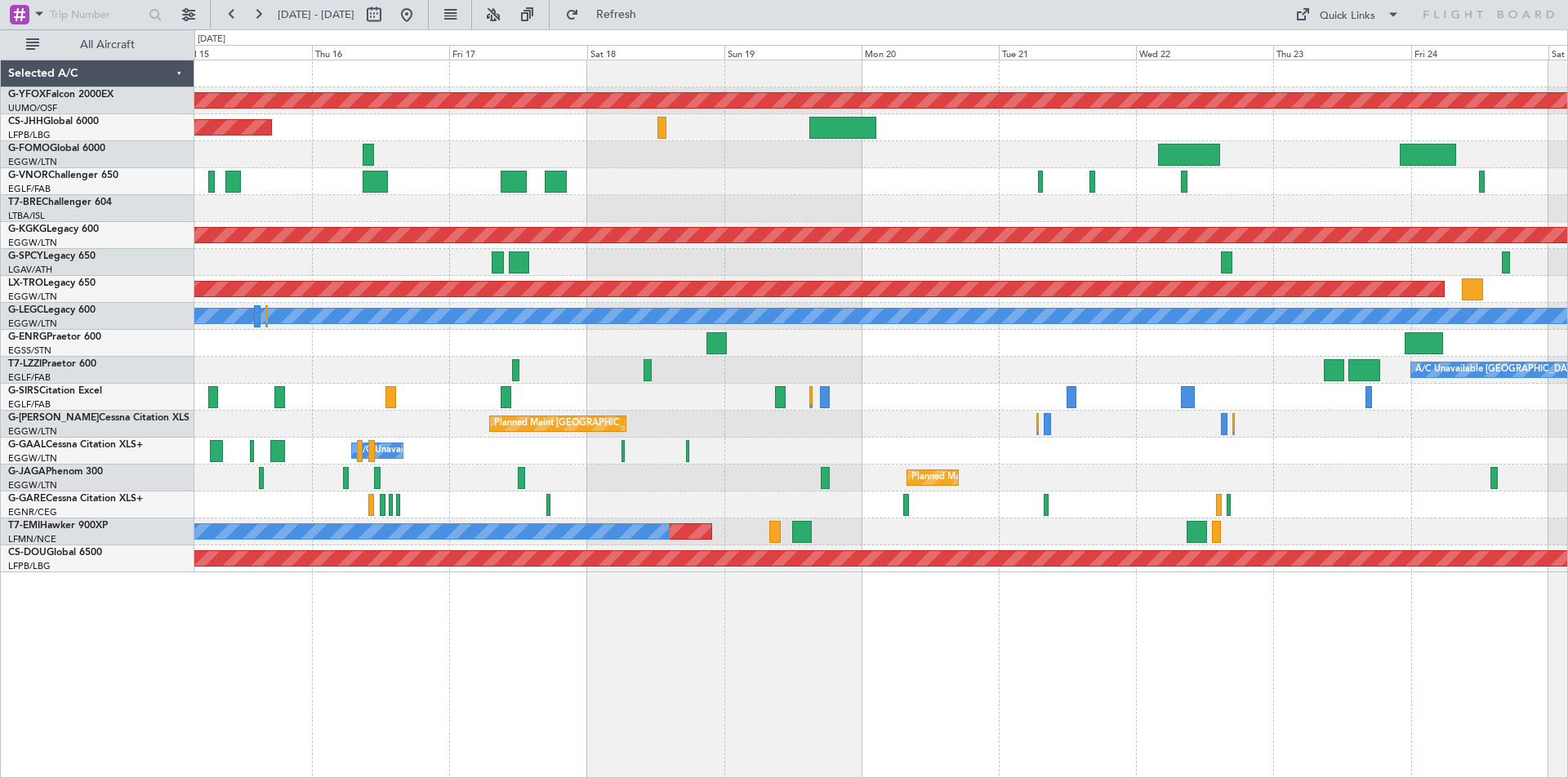
click at [607, 389] on div "Planned Maint Oxford ([GEOGRAPHIC_DATA])" at bounding box center [880, 397] width 1373 height 27
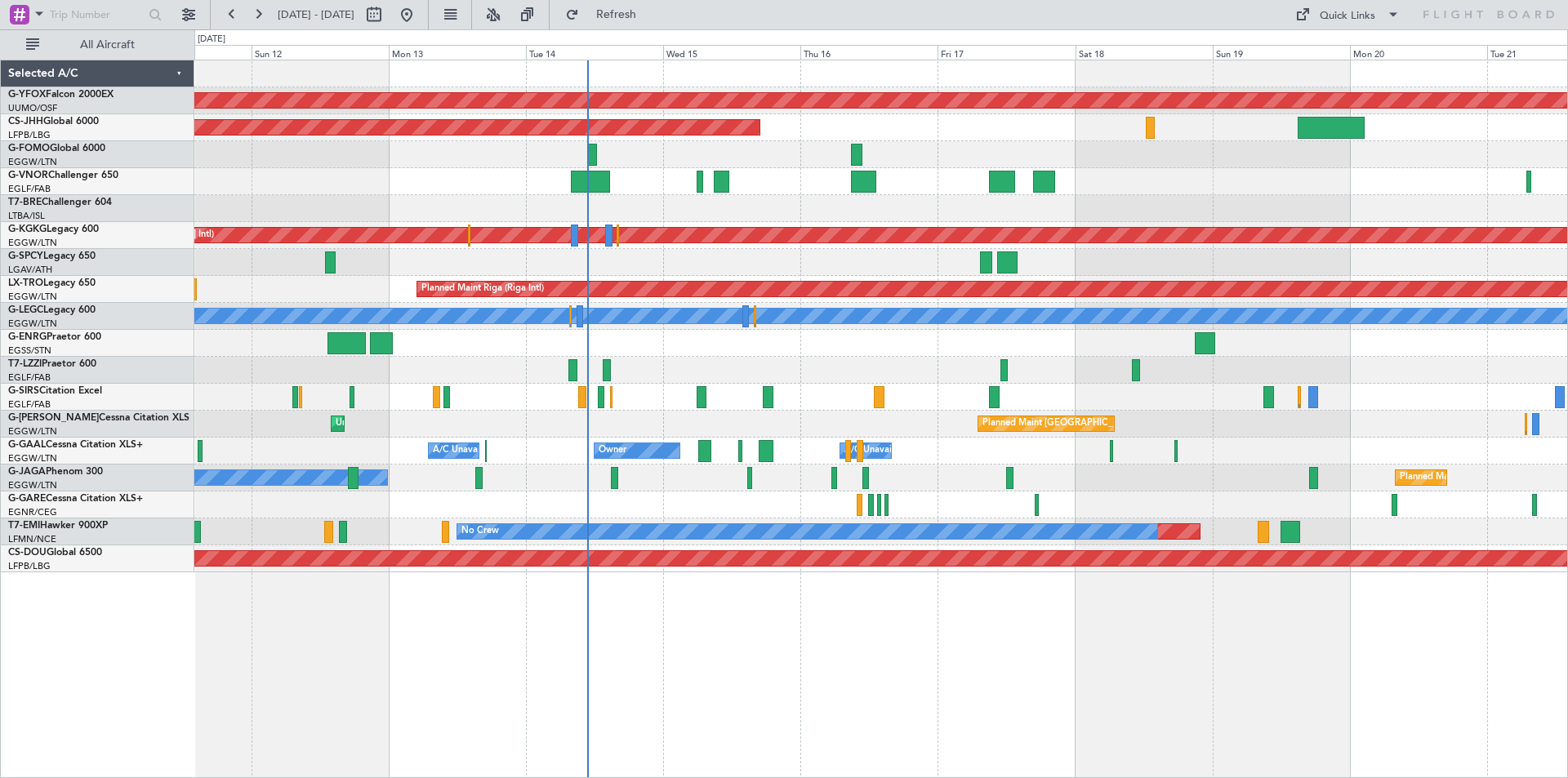
click at [830, 269] on div at bounding box center [880, 262] width 1373 height 27
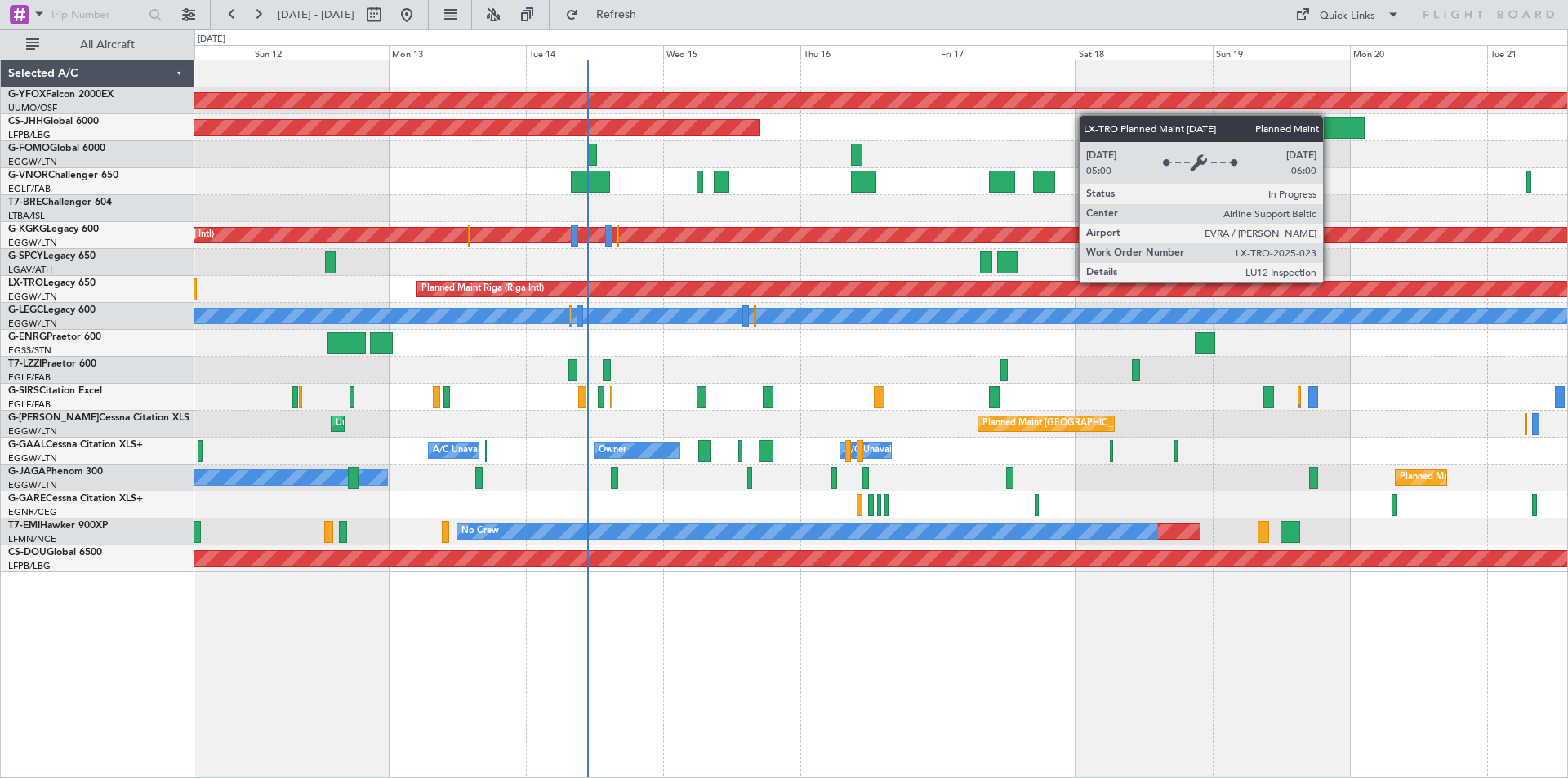
click at [183, 314] on div "AOG Maint Ostafyevo Planned Maint Paris (Le Bourget) Planned Maint Athens (Elef…" at bounding box center [784, 403] width 1568 height 749
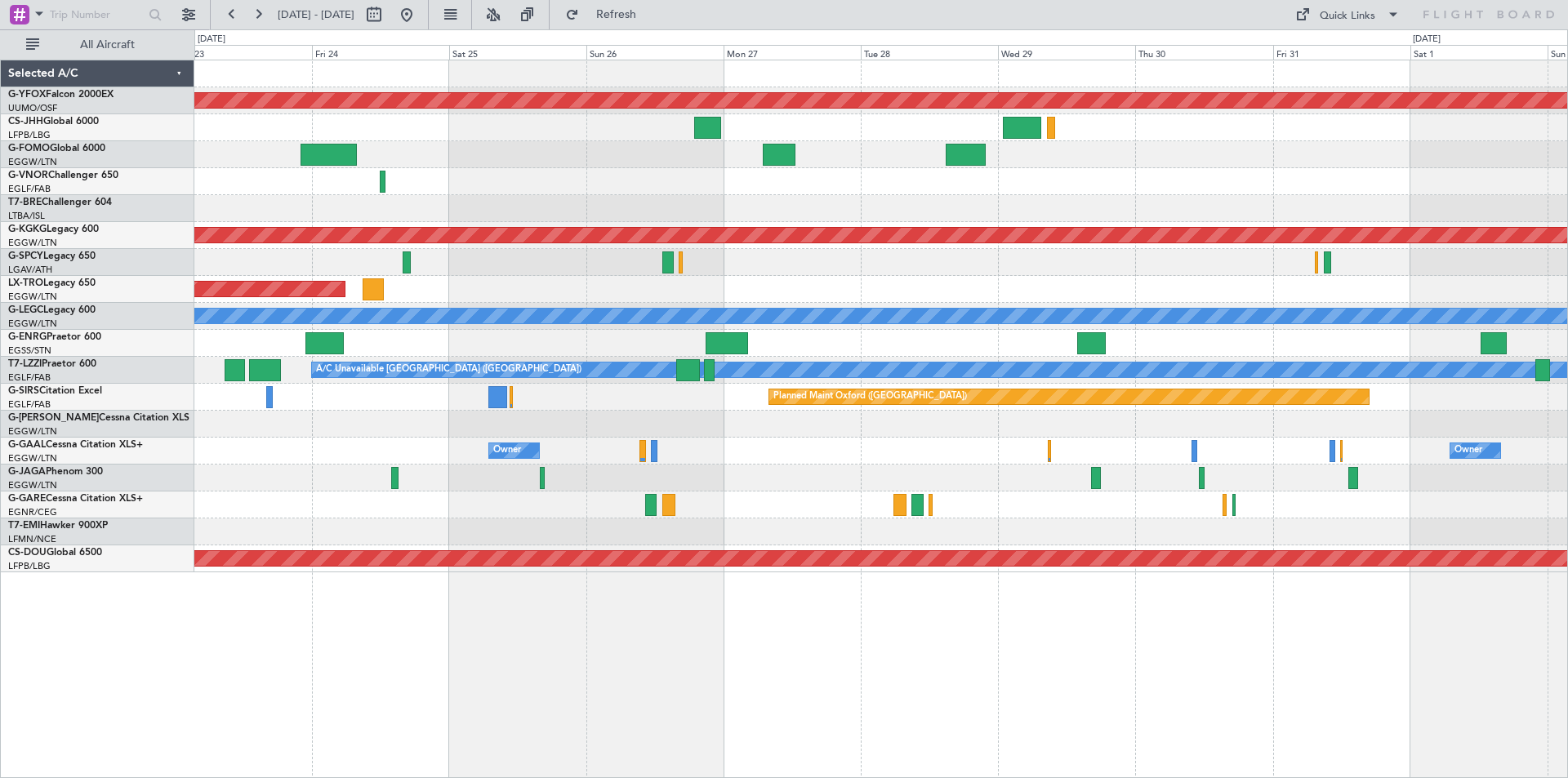
click at [777, 197] on div "AOG Maint Ostafyevo Planned Maint Athens (Eleftherios Venizelos Intl) Planned M…" at bounding box center [880, 317] width 1373 height 512
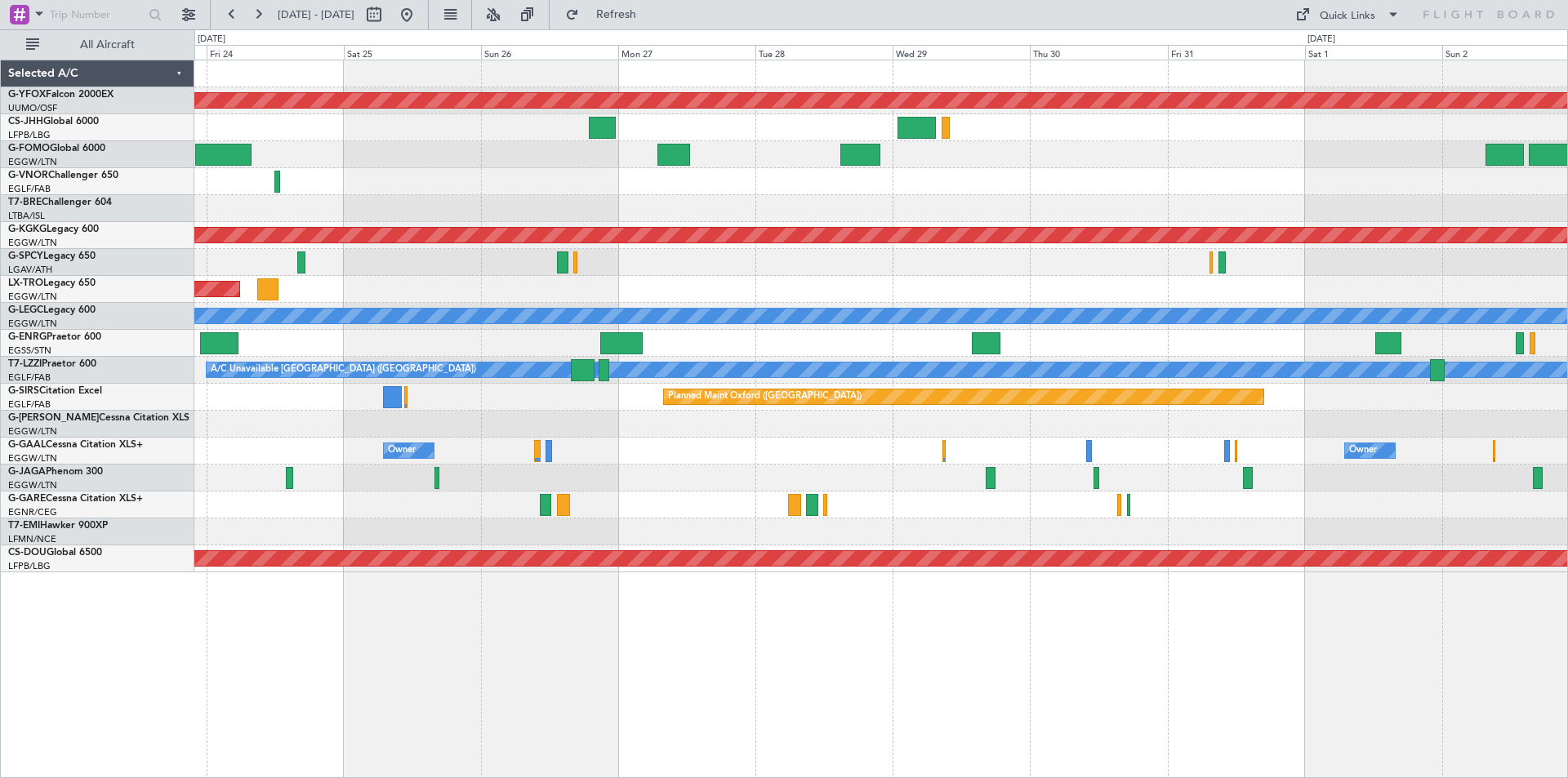
click at [635, 186] on div at bounding box center [880, 182] width 1373 height 27
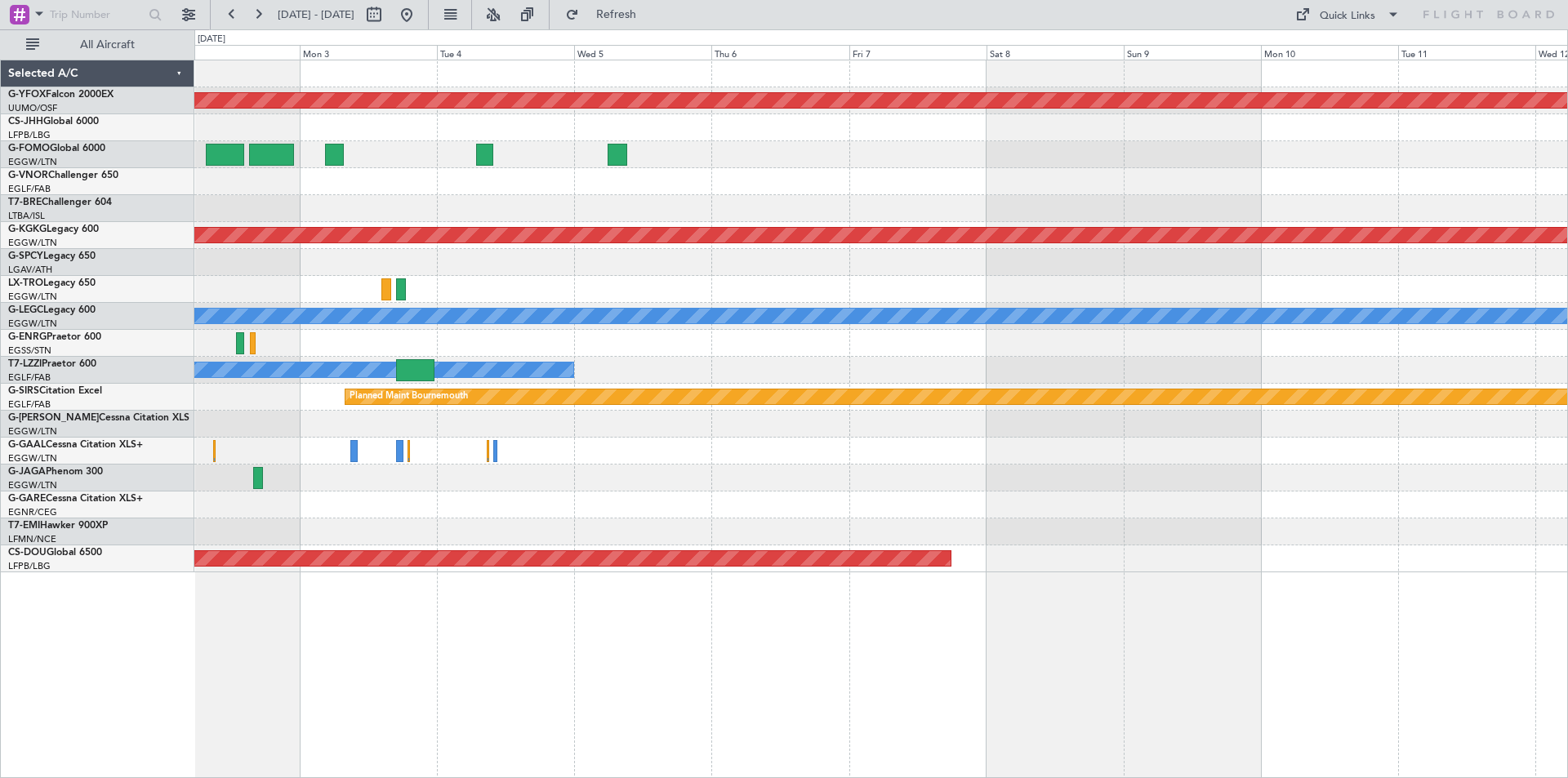
click at [626, 187] on div at bounding box center [880, 182] width 1373 height 27
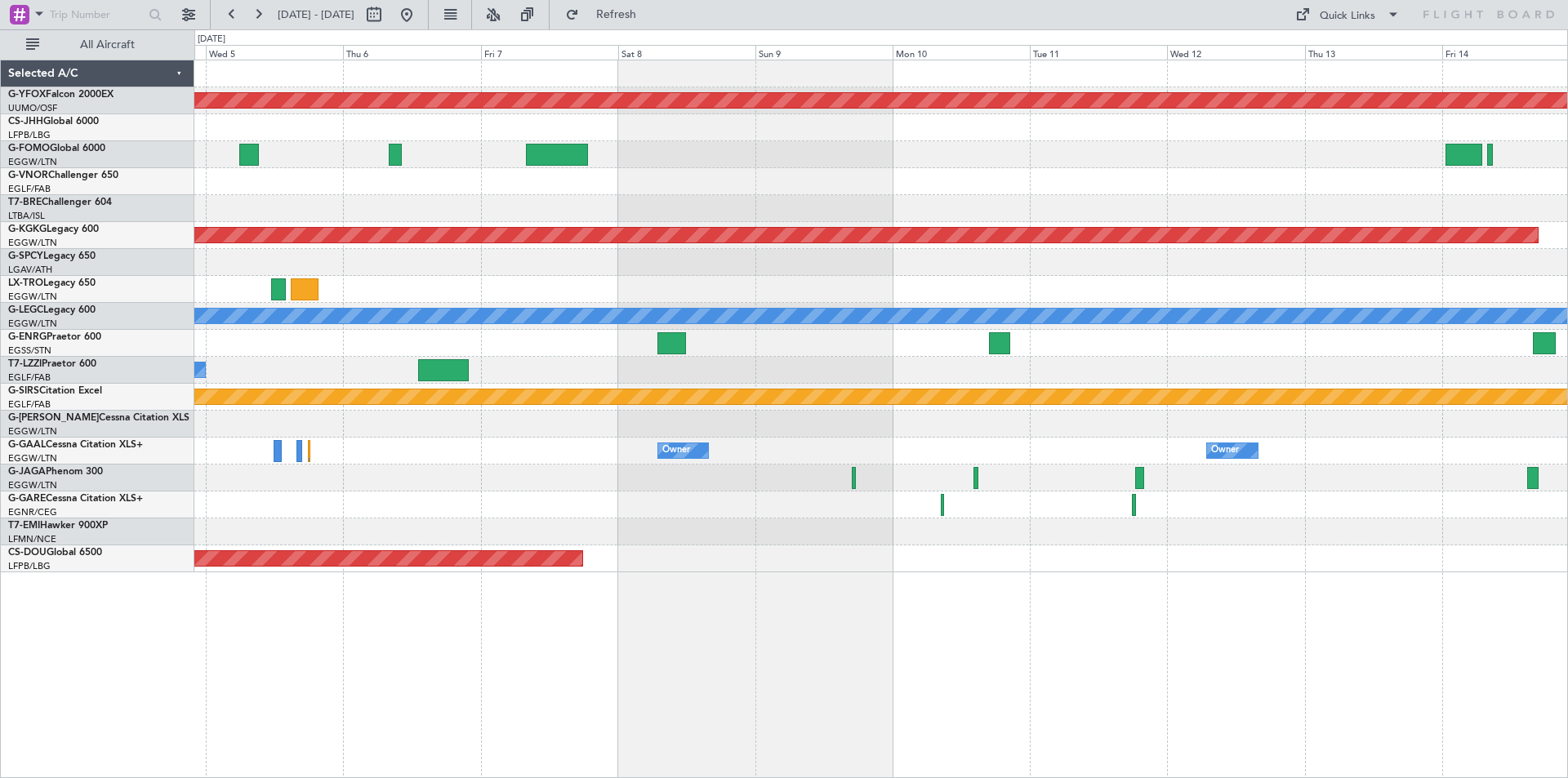
click at [916, 204] on div "AOG Maint Ostafyevo Planned Maint Athens (Eleftherios Venizelos Intl) A/C Unava…" at bounding box center [880, 317] width 1373 height 512
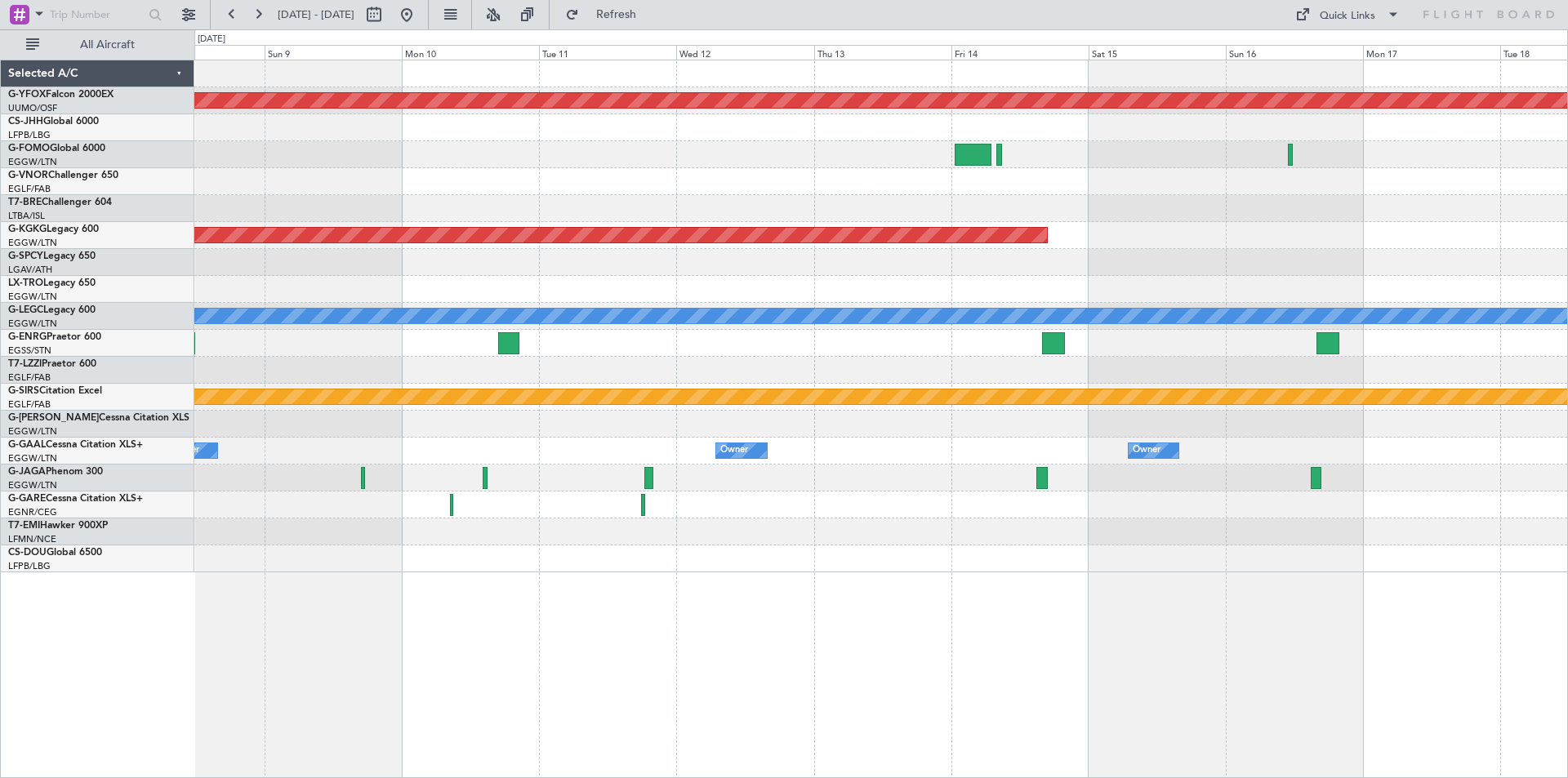
click at [661, 214] on div at bounding box center [880, 209] width 1373 height 27
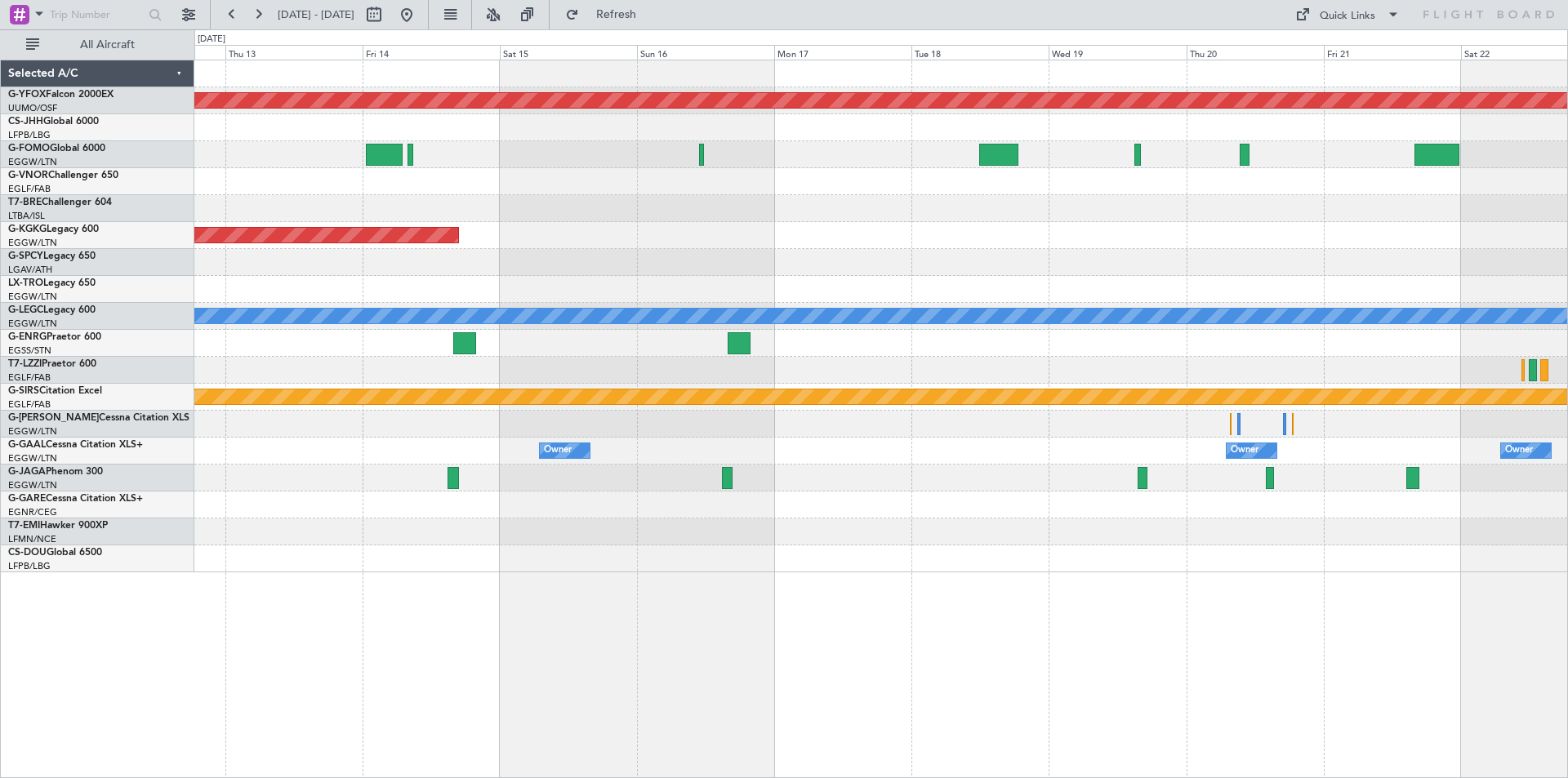
click at [430, 220] on div at bounding box center [880, 209] width 1373 height 27
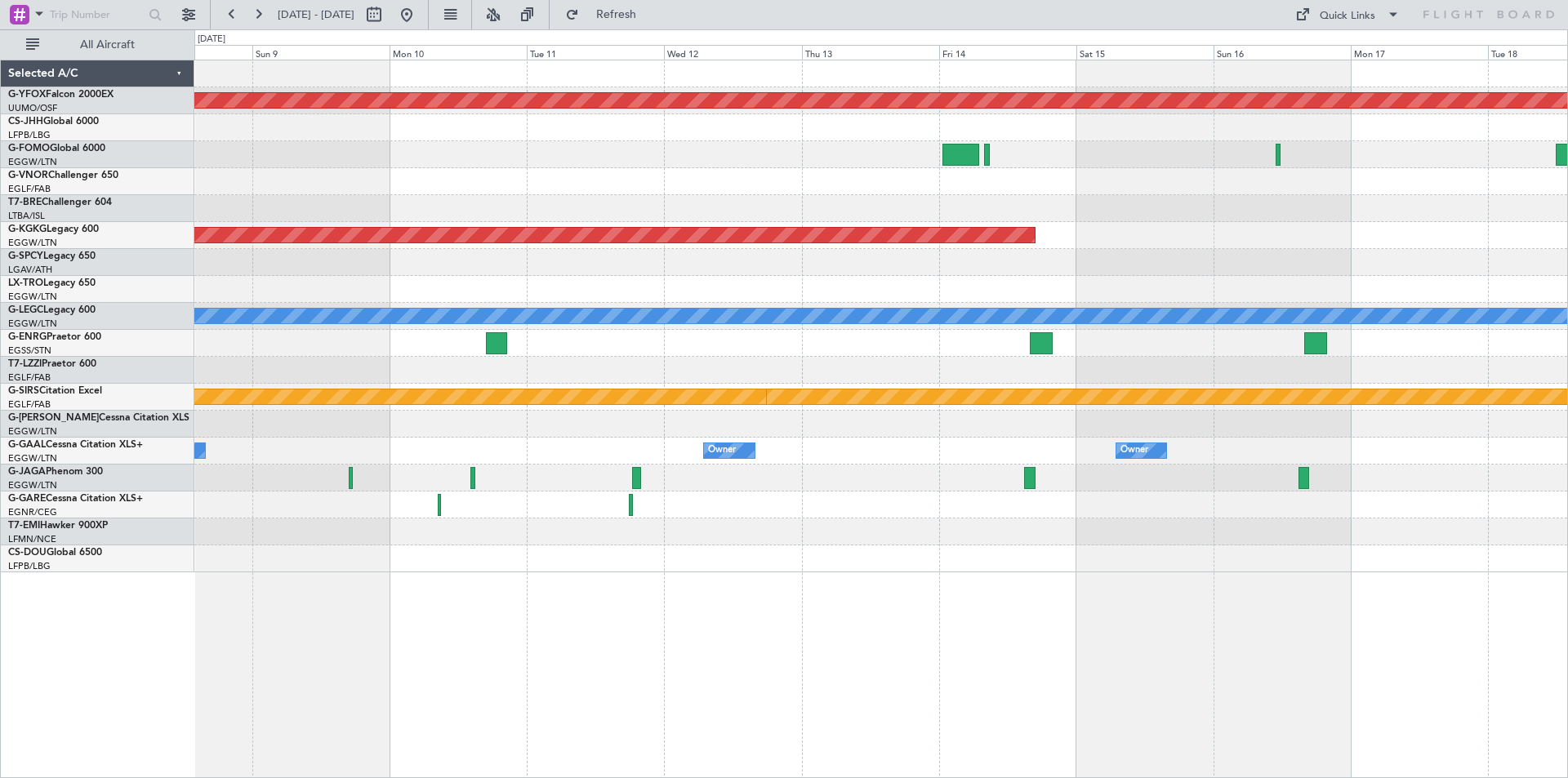
click at [1172, 270] on div at bounding box center [880, 262] width 1373 height 27
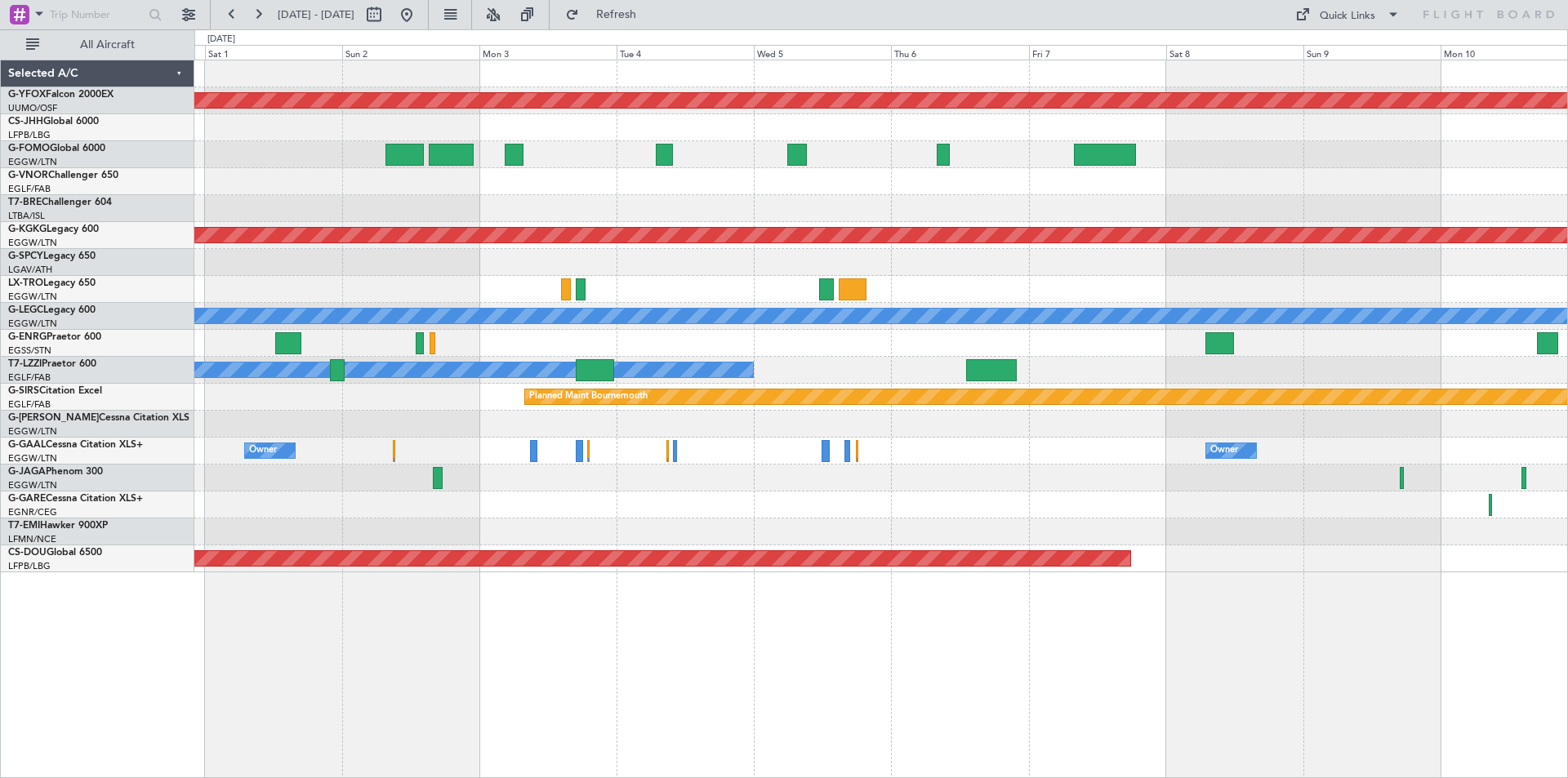
click at [1360, 306] on div "AOG Maint Ostafyevo Planned Maint Athens (Eleftherios Venizelos Intl) A/C Unava…" at bounding box center [880, 317] width 1373 height 512
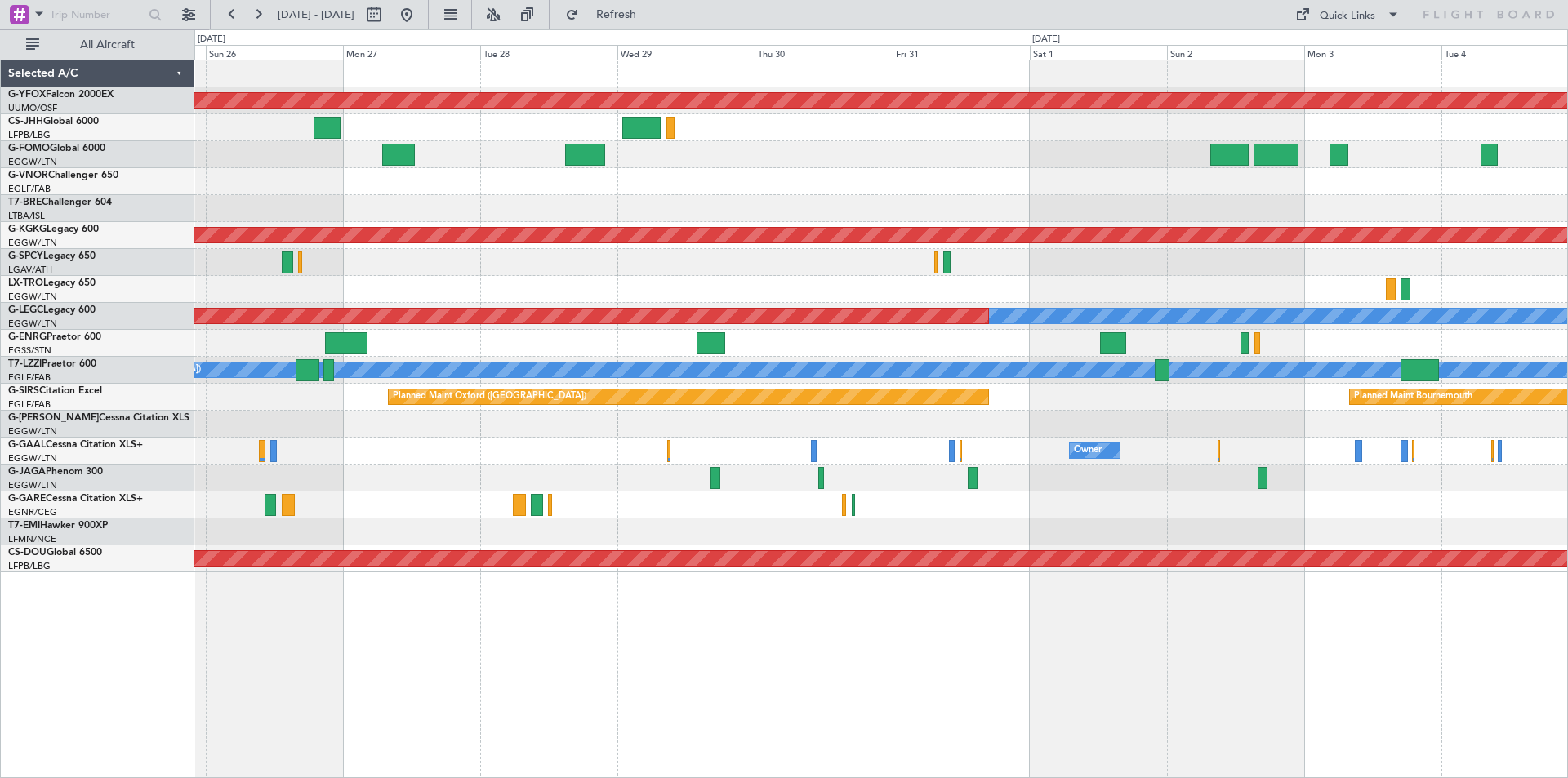
click at [1219, 188] on div "AOG Maint Ostafyevo Planned Maint Athens (Eleftherios Venizelos Intl) Planned M…" at bounding box center [880, 317] width 1373 height 512
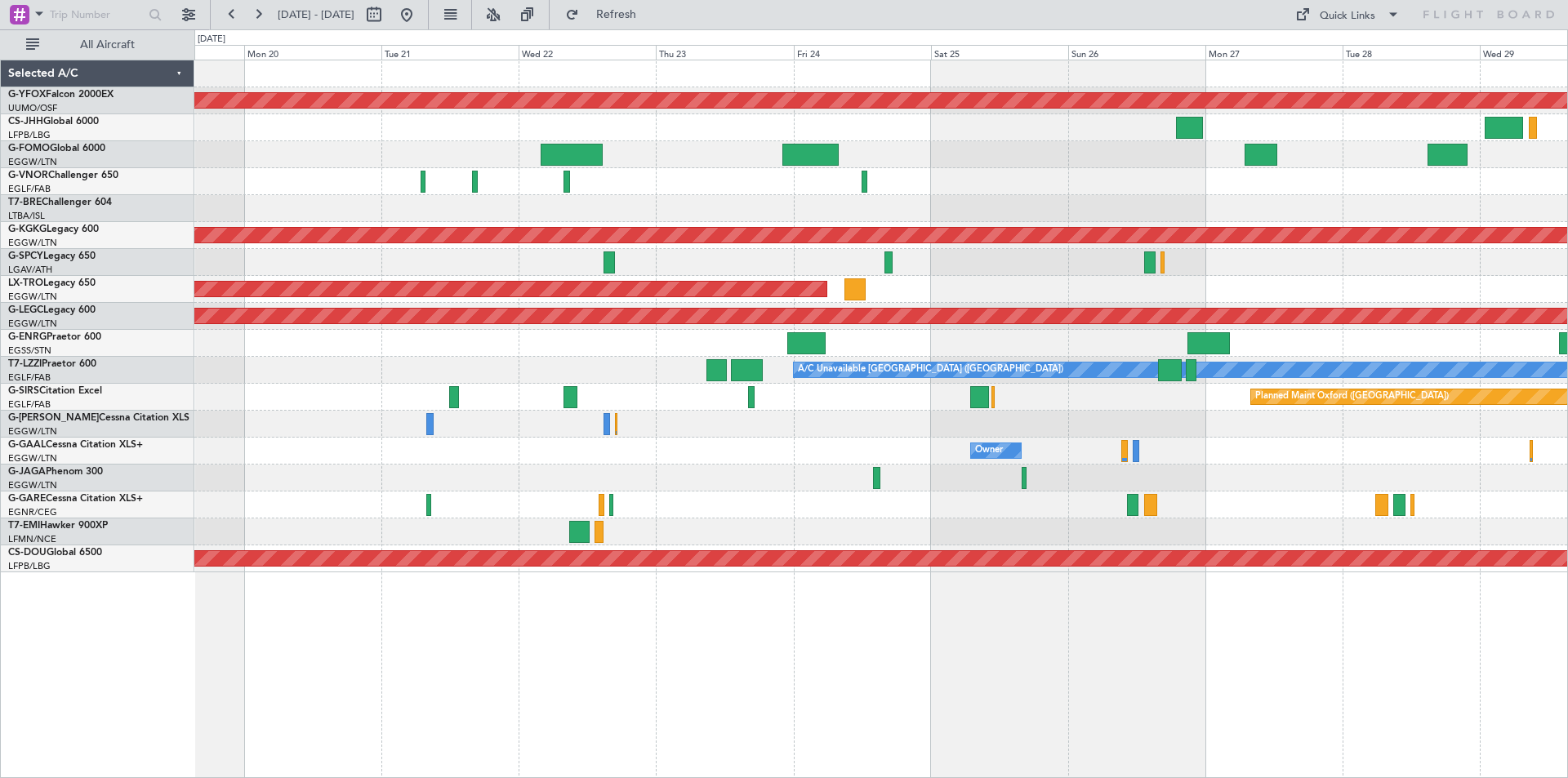
click at [1193, 180] on div at bounding box center [880, 182] width 1373 height 27
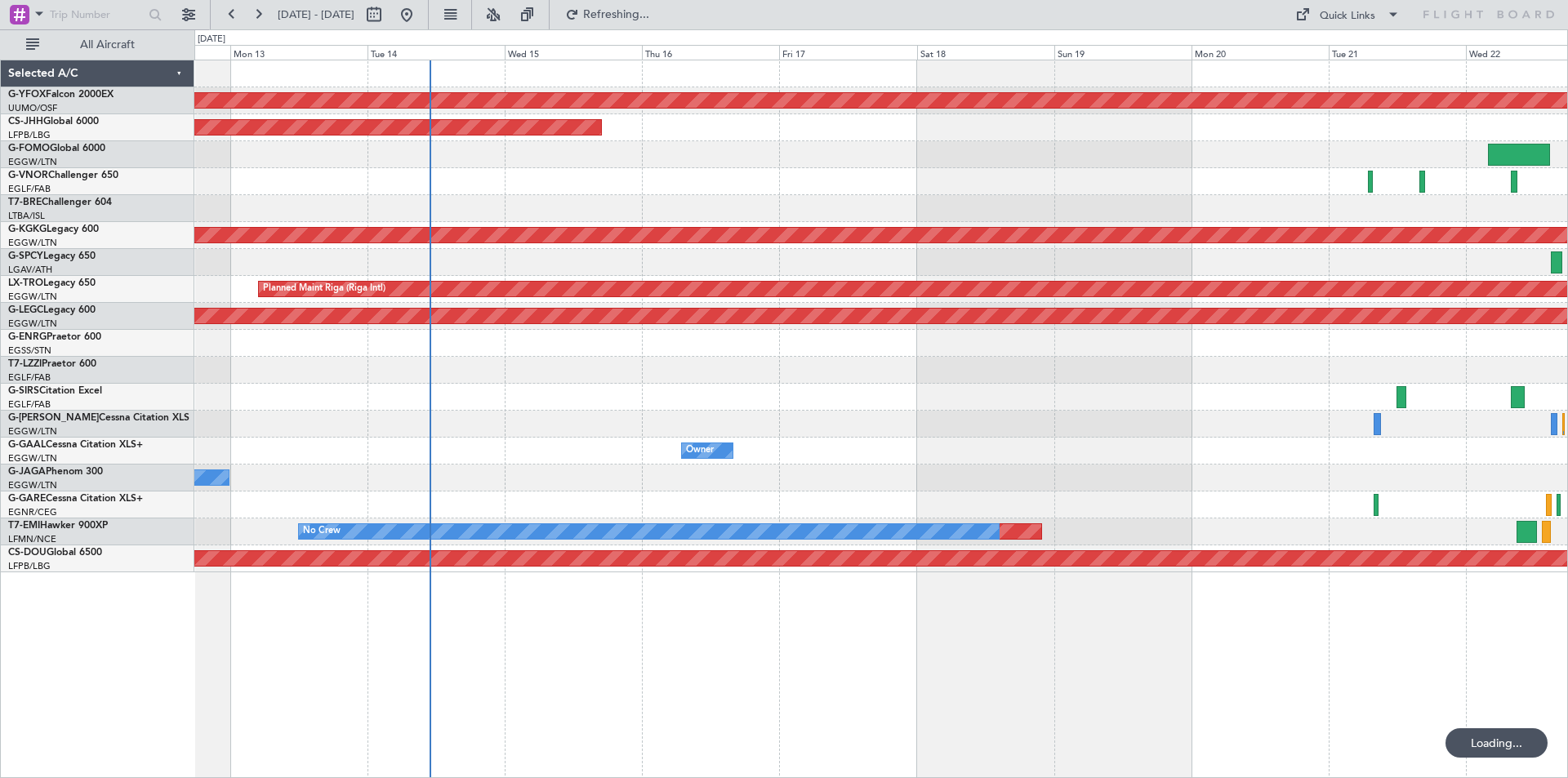
click at [1106, 180] on div at bounding box center [880, 182] width 1373 height 27
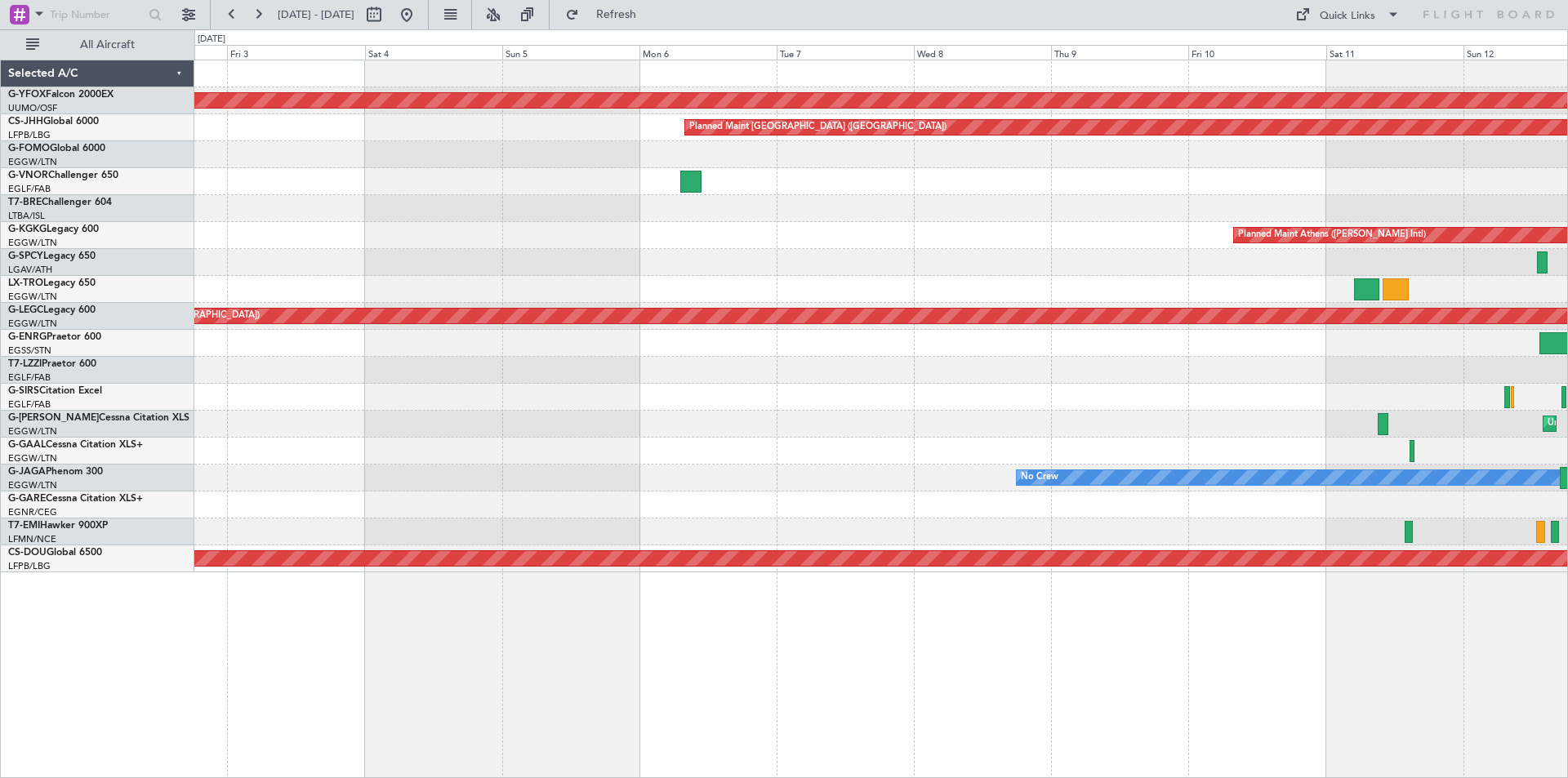
click at [1273, 194] on div at bounding box center [880, 182] width 1373 height 27
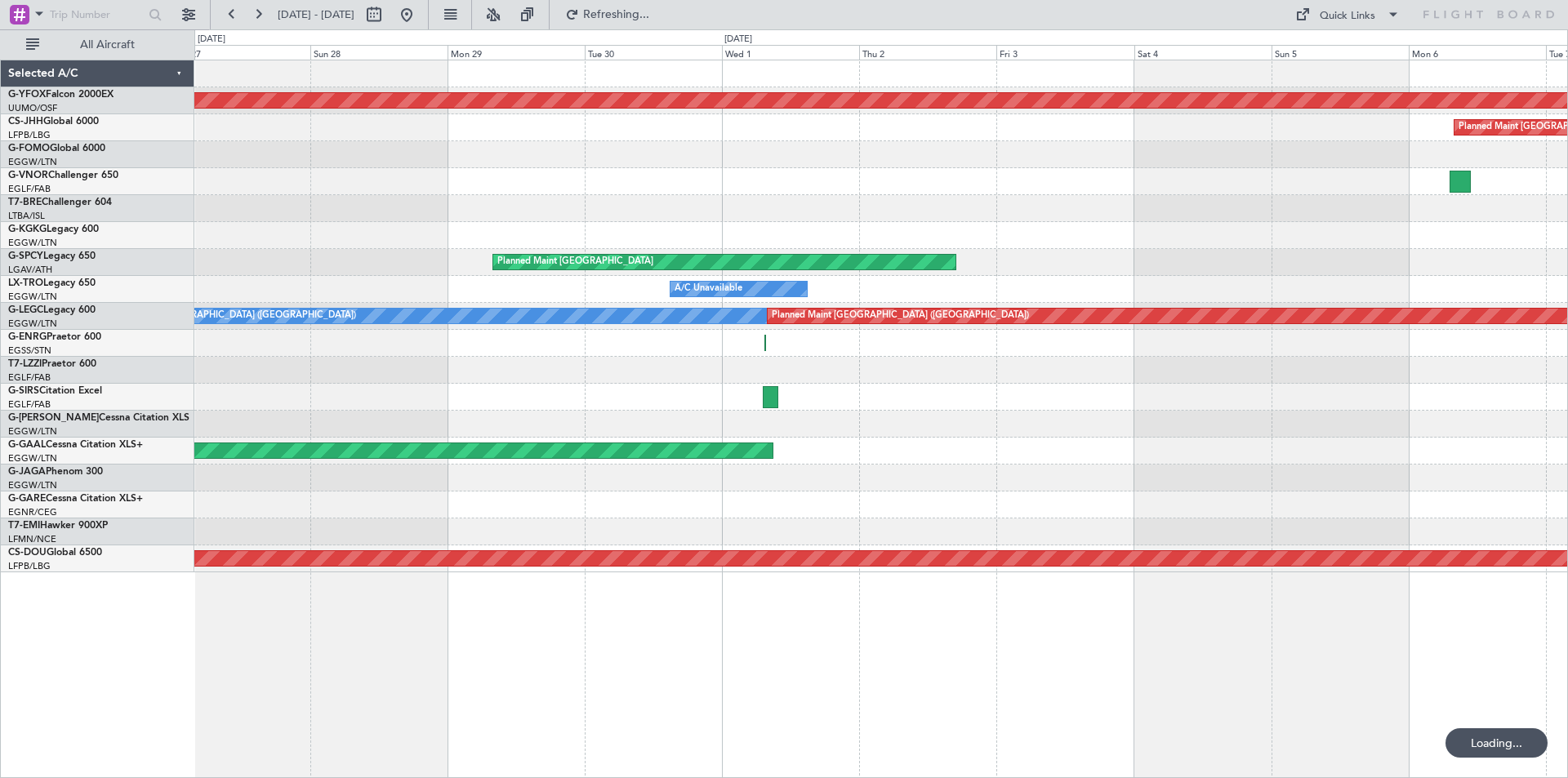
click at [1084, 208] on div at bounding box center [880, 209] width 1373 height 27
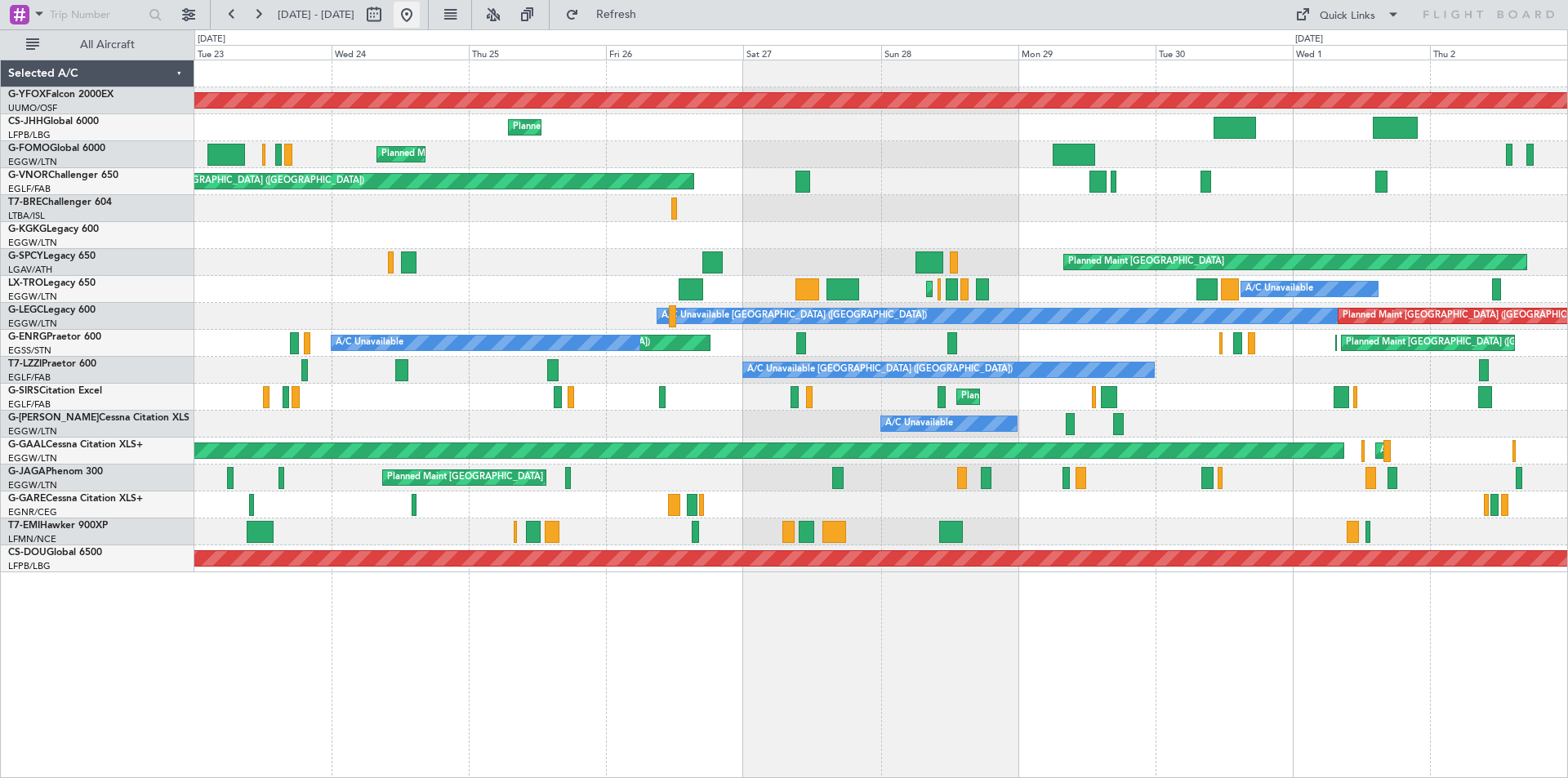
click at [420, 17] on button at bounding box center [406, 14] width 26 height 26
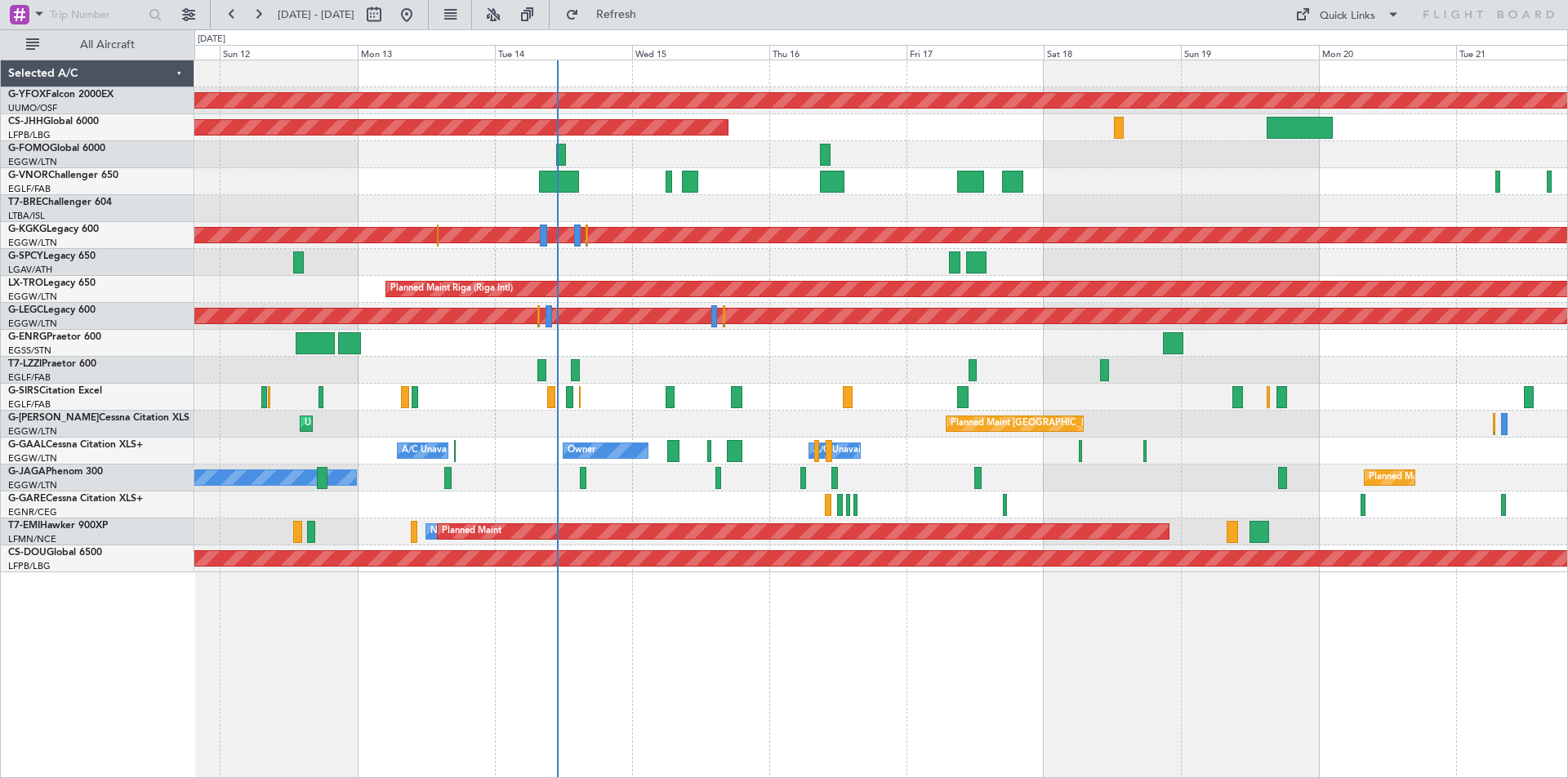
click at [0, 241] on html "09 Oct 2025 - 19 Oct 2025 Refresh Quick Links All Aircraft AOG Maint Ostafyevo …" at bounding box center [784, 389] width 1568 height 778
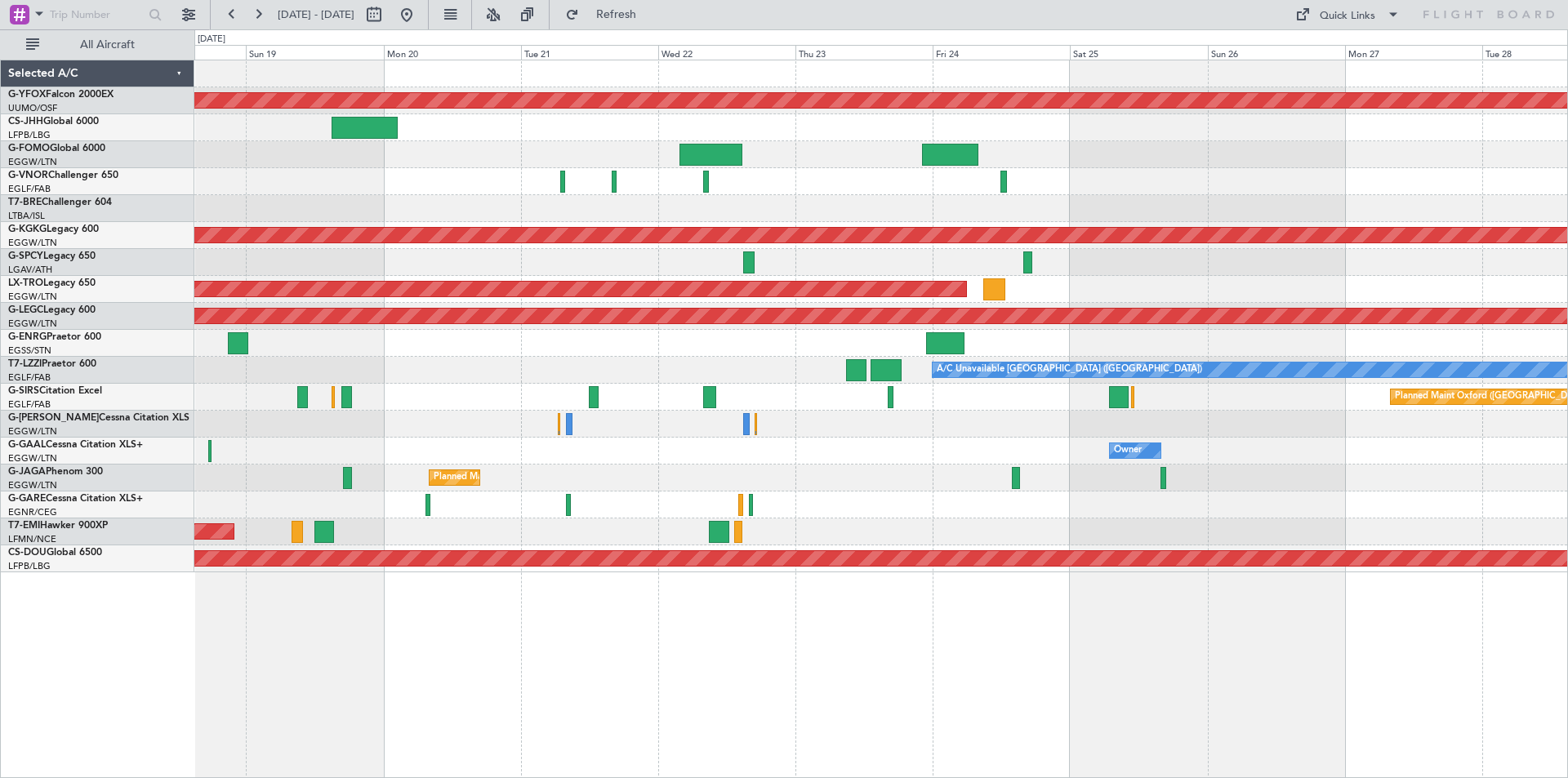
click at [0, 252] on html "09 Oct 2025 - 19 Oct 2025 Refresh Quick Links All Aircraft AOG Maint Ostafyevo …" at bounding box center [784, 389] width 1568 height 778
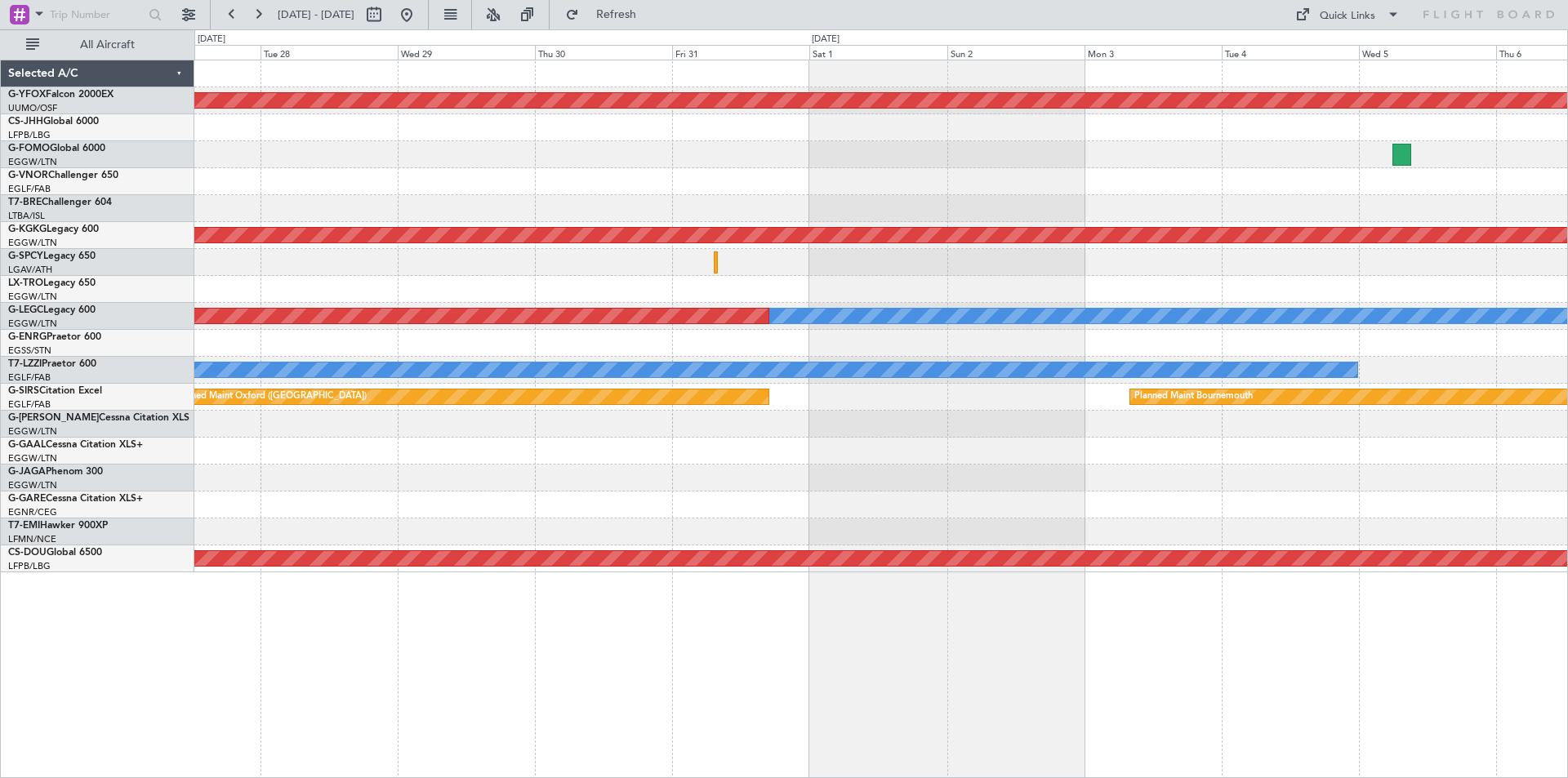
click at [0, 250] on html "09 Oct 2025 - 19 Oct 2025 Refresh Quick Links All Aircraft AOG Maint Ostafyevo …" at bounding box center [784, 389] width 1568 height 778
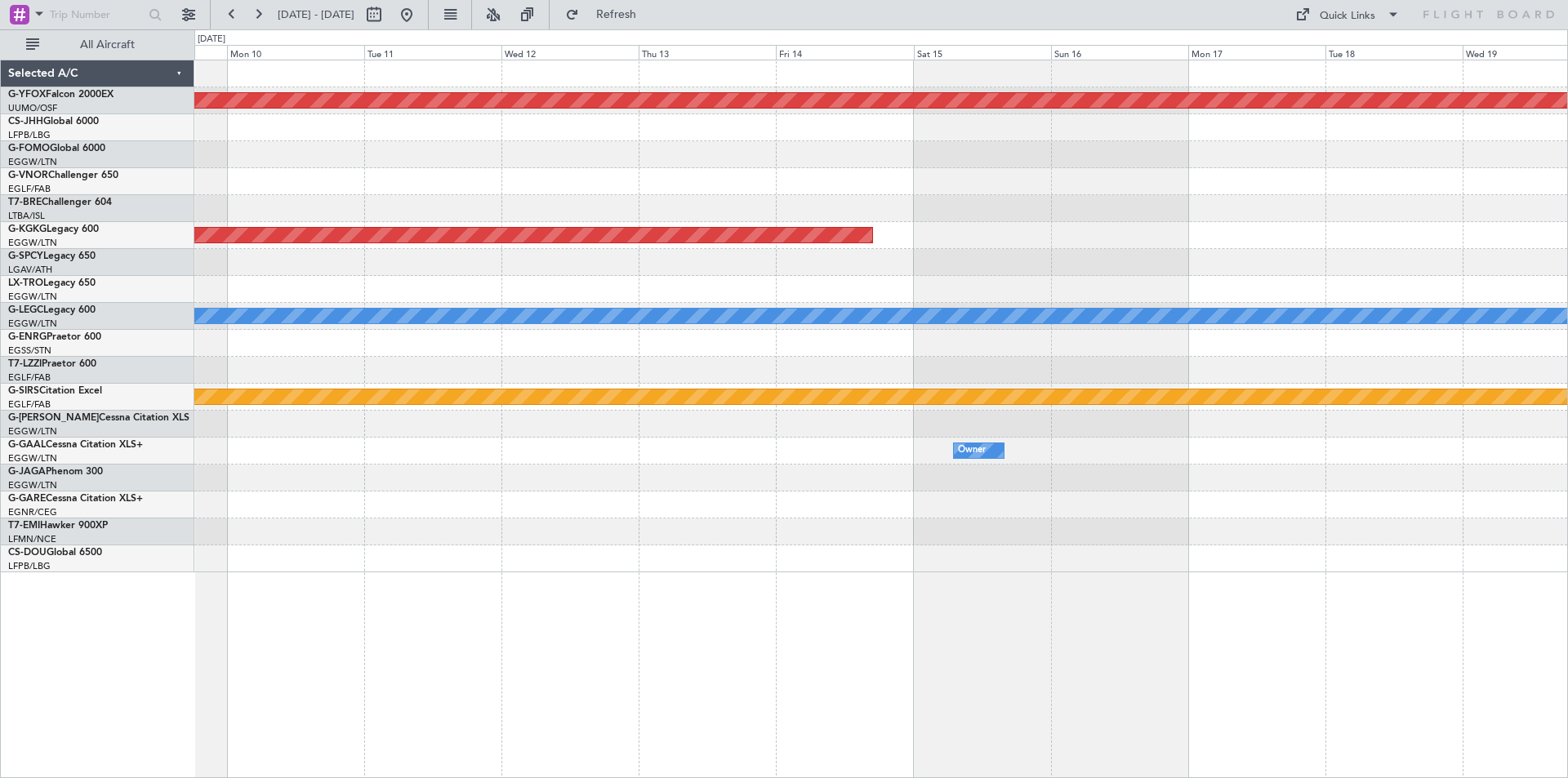
click at [135, 245] on div "AOG Maint Ostafyevo Planned Maint Athens (Eleftherios Venizelos Intl) A/C Unava…" at bounding box center [784, 403] width 1568 height 749
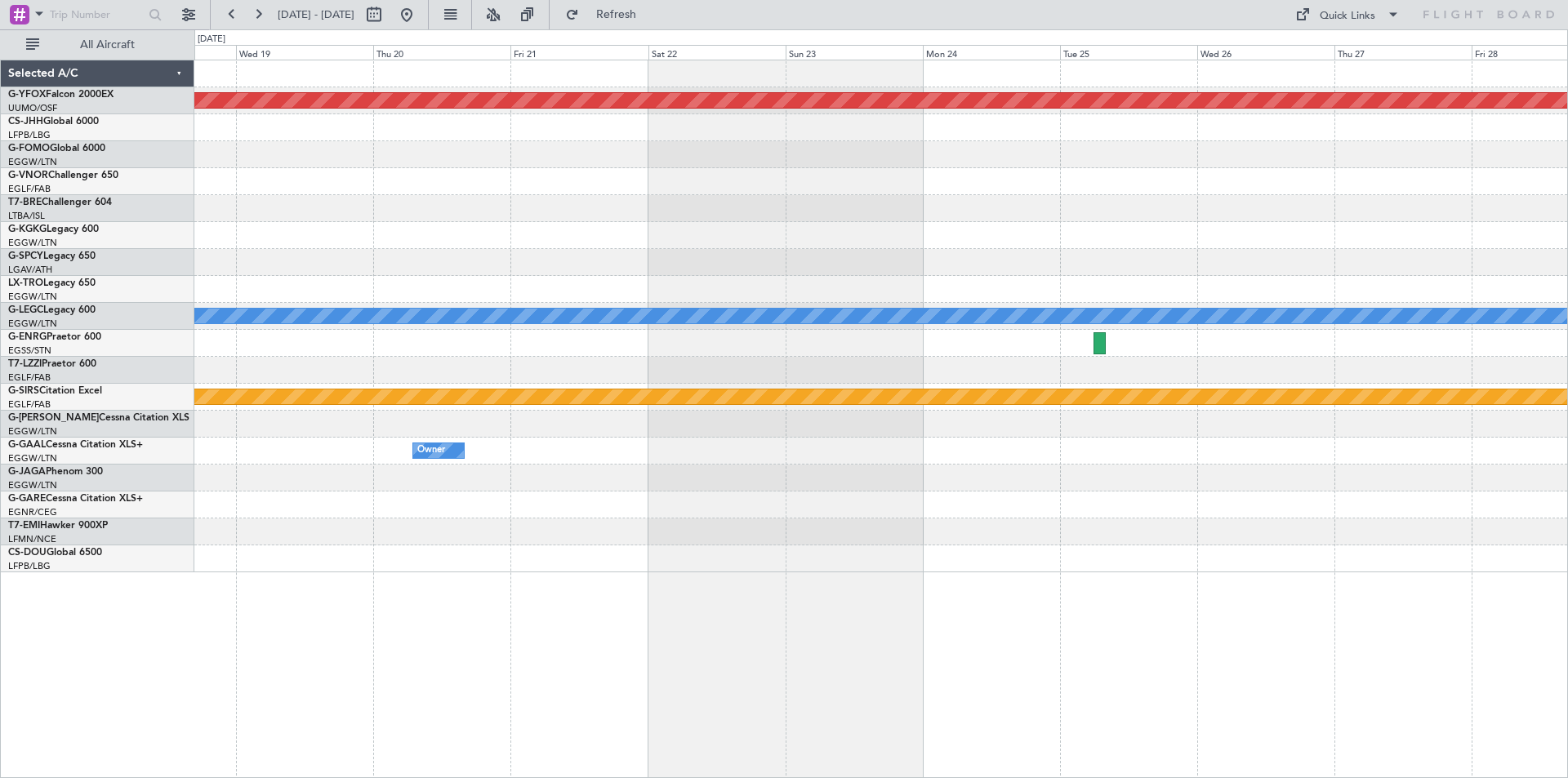
click at [463, 250] on div at bounding box center [880, 262] width 1373 height 27
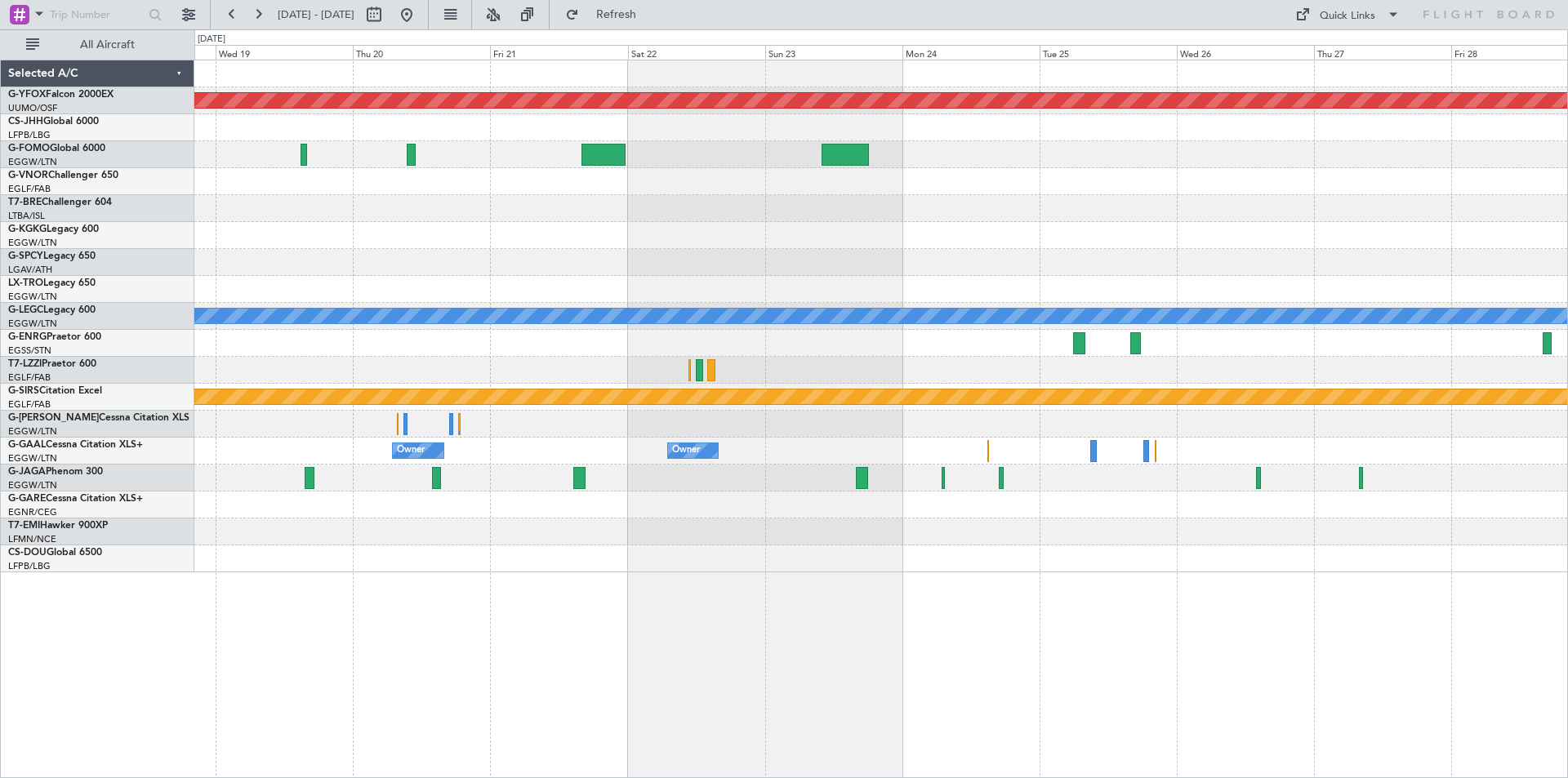
click at [0, 251] on html "18 Nov 2025 - 28 Nov 2025 Refresh Quick Links All Aircraft AOG Maint Ostafyevo …" at bounding box center [784, 389] width 1568 height 778
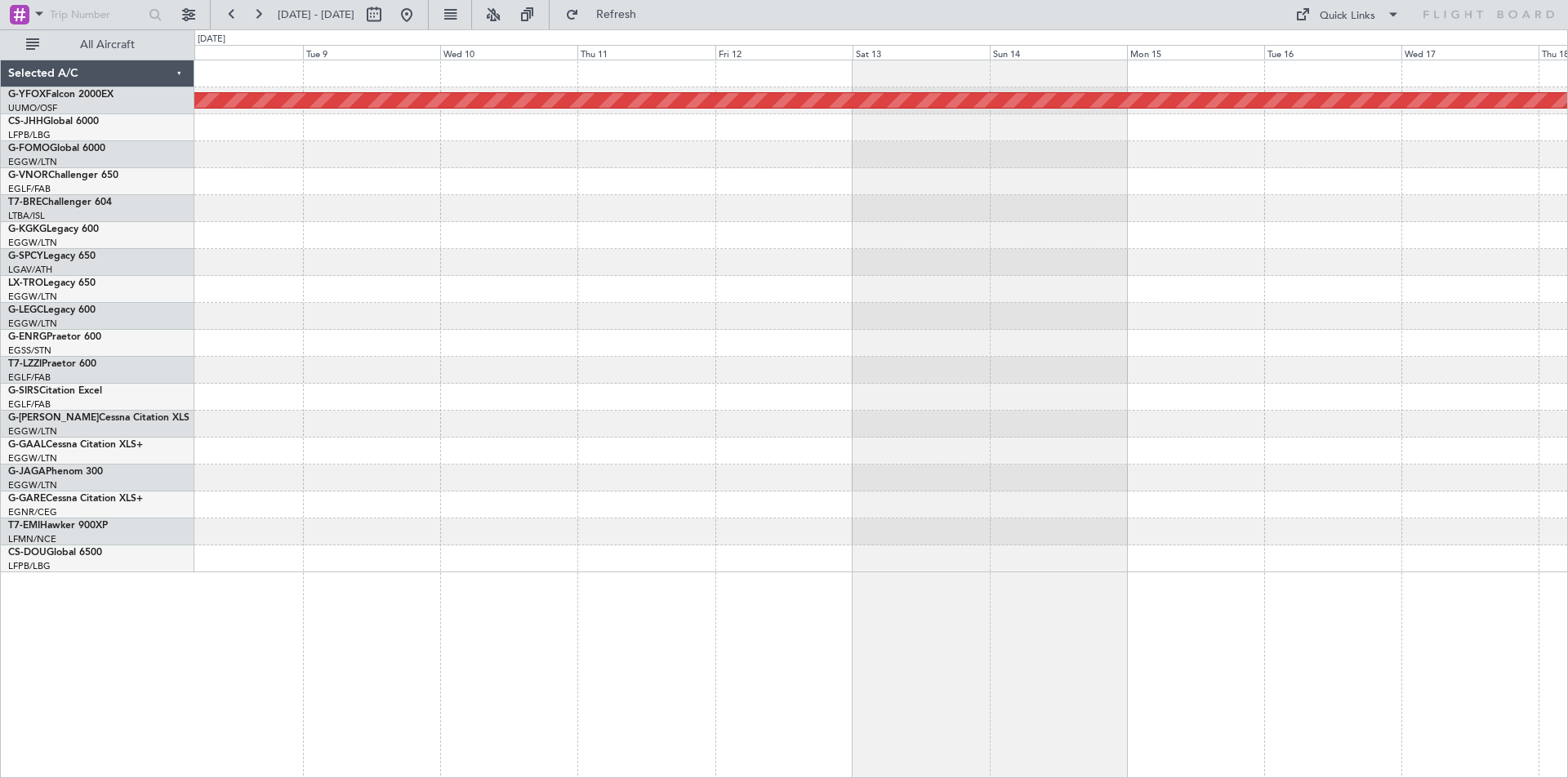
click at [0, 209] on html "18 Nov 2025 - 28 Nov 2025 Refresh Quick Links All Aircraft AOG Maint Ostafyevo …" at bounding box center [784, 389] width 1568 height 778
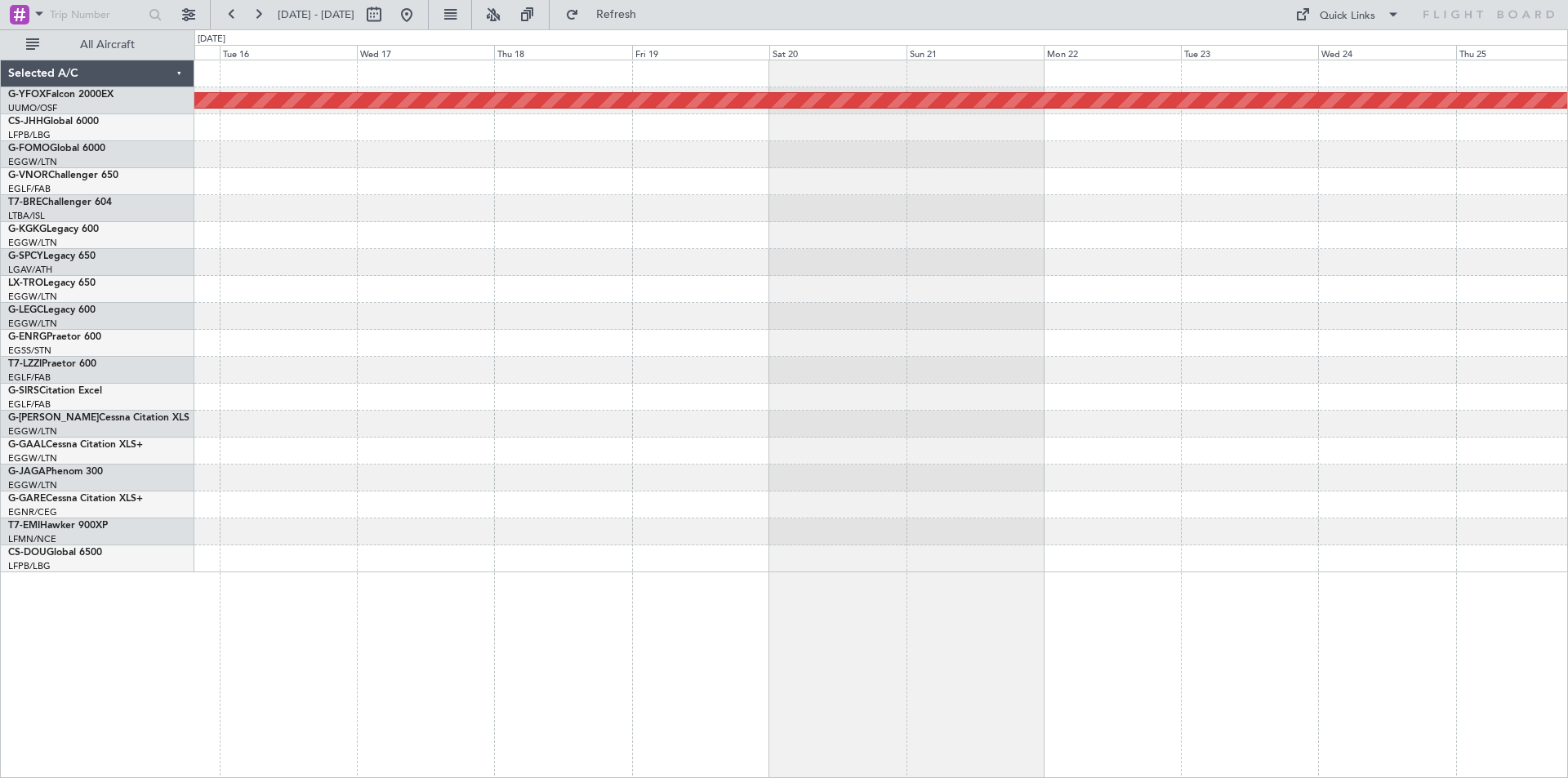
click at [95, 190] on div "AOG Maint Ostafyevo Selected A/C G-YFOX Falcon 2000EX UUMO/OSF Ostafyevo CS-JHH…" at bounding box center [784, 403] width 1568 height 749
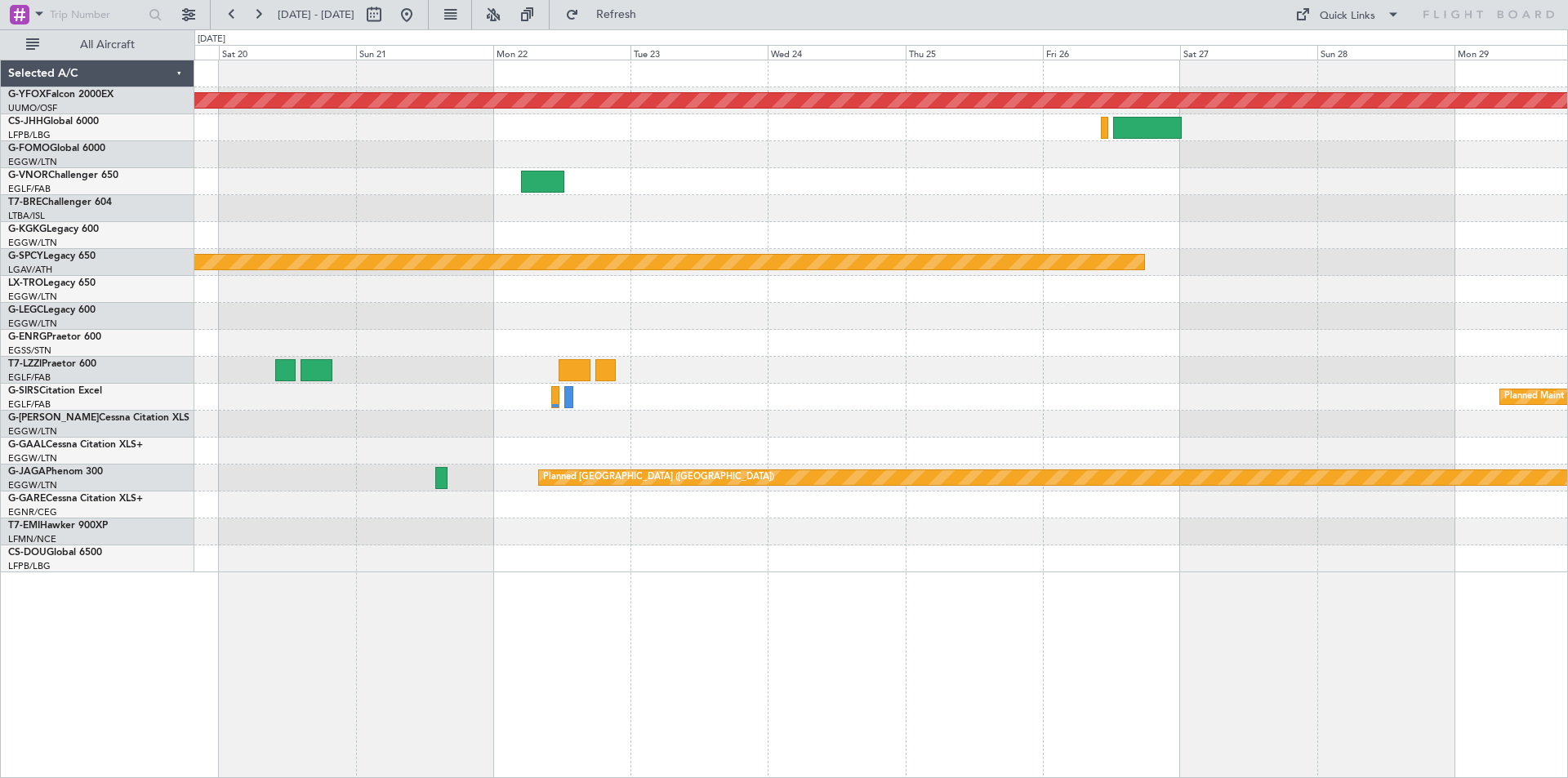
click at [751, 206] on div "AOG Maint Ostafyevo Planned Maint Planned Maint Planned Maint St Gallen (Altenr…" at bounding box center [880, 317] width 1373 height 512
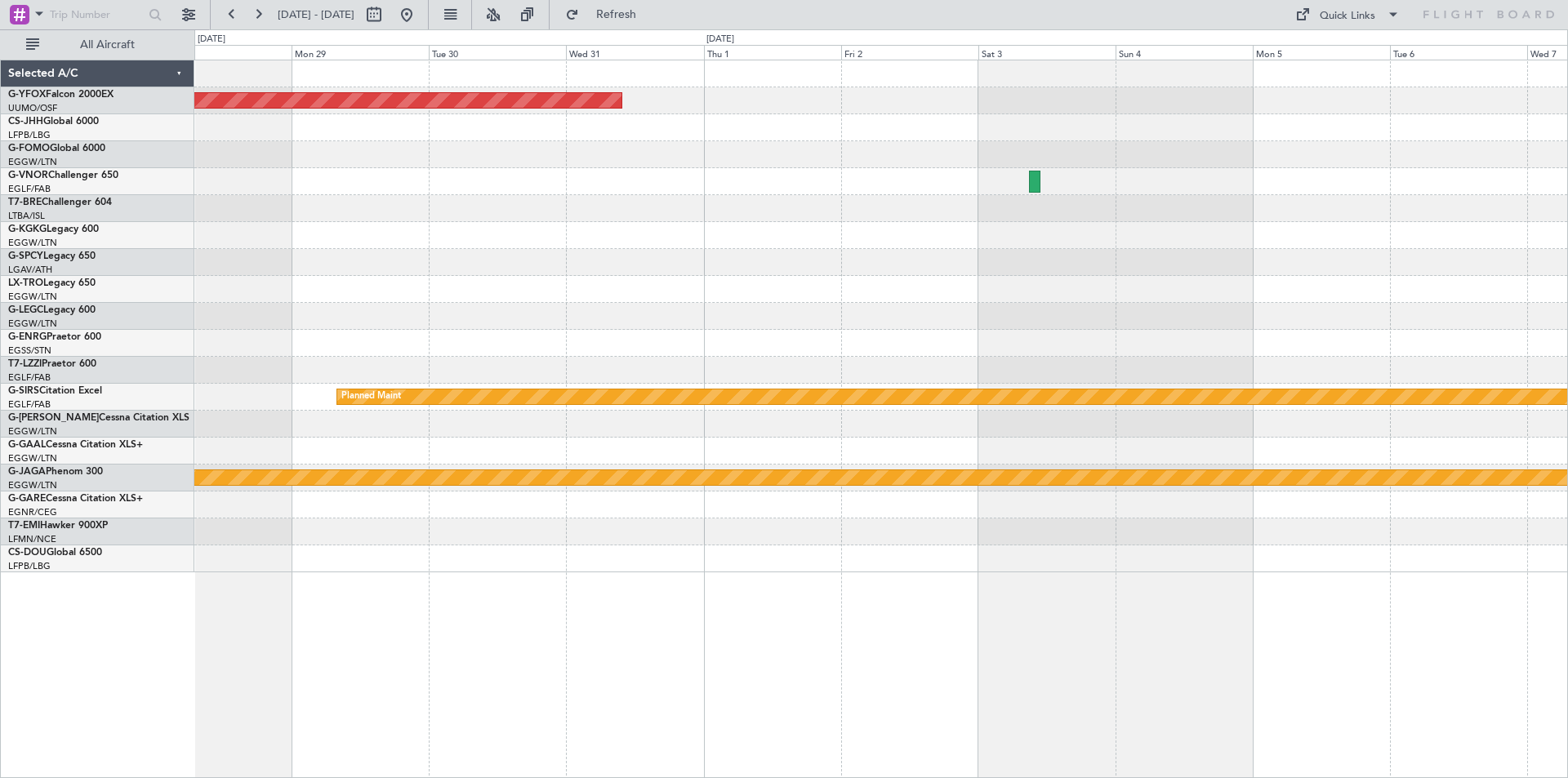
click at [0, 87] on html "19 Dec 2025 - 29 Dec 2025 Refresh Quick Links All Aircraft AOG Maint Ostafyevo …" at bounding box center [784, 389] width 1568 height 778
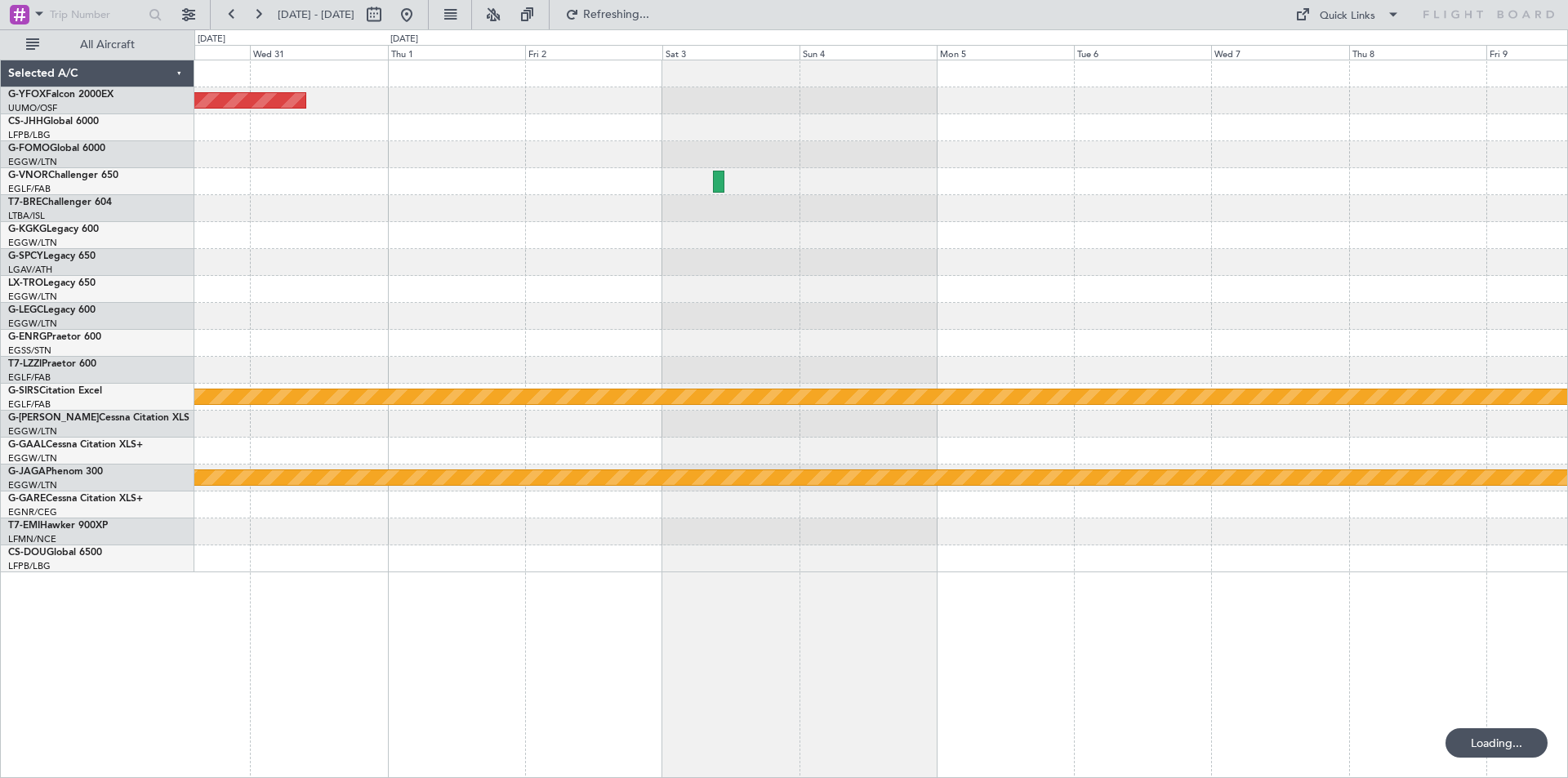
click at [868, 155] on div at bounding box center [880, 155] width 1373 height 27
click at [420, 17] on button at bounding box center [406, 14] width 26 height 26
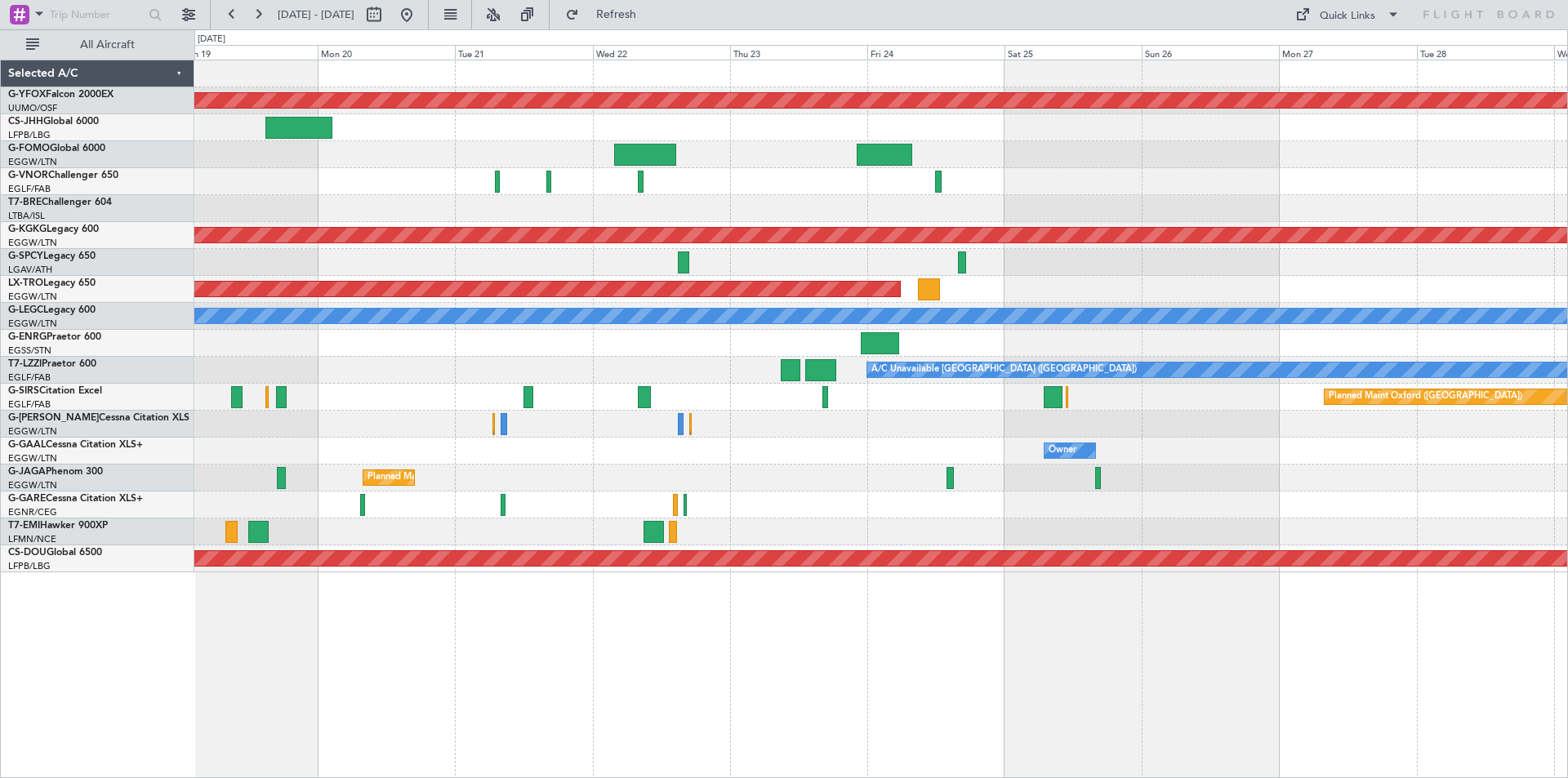
click at [0, 157] on html "09 Oct 2025 - 19 Oct 2025 Refresh Quick Links All Aircraft AOG Maint Ostafyevo …" at bounding box center [784, 389] width 1568 height 778
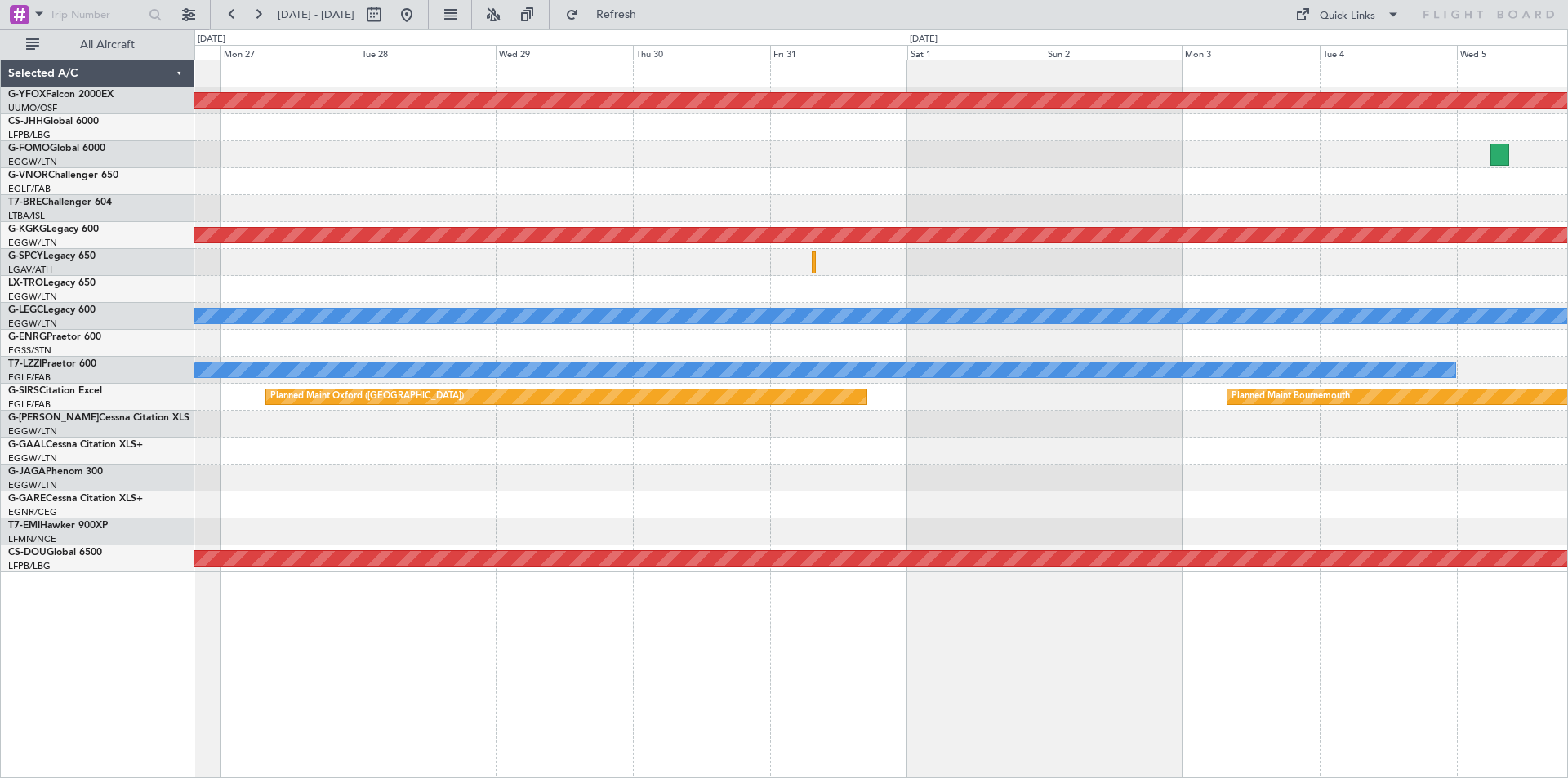
click at [0, 160] on html "09 Oct 2025 - 19 Oct 2025 Refresh Quick Links All Aircraft AOG Maint Ostafyevo …" at bounding box center [784, 389] width 1568 height 778
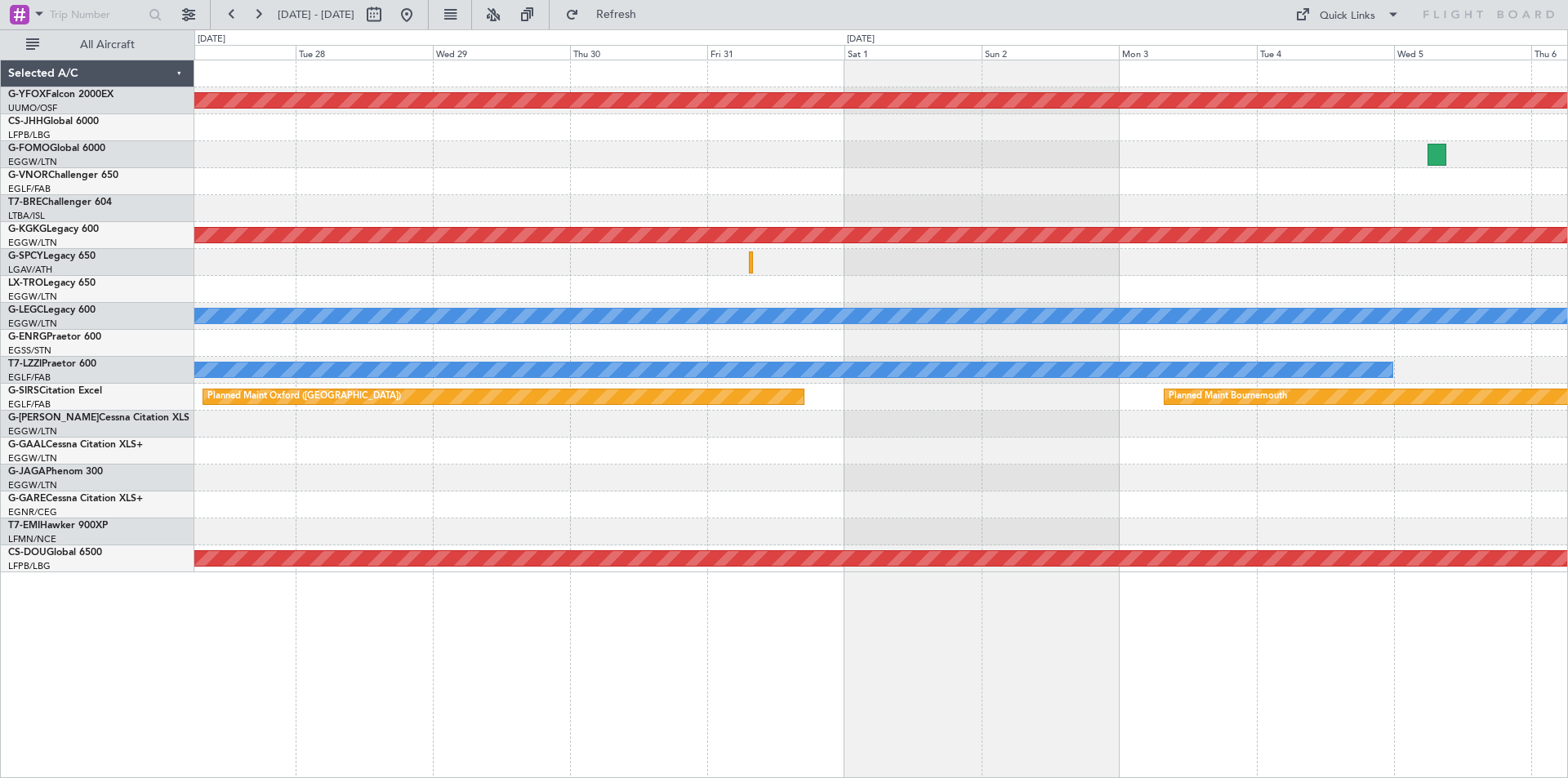
click at [211, 210] on div at bounding box center [880, 209] width 1373 height 27
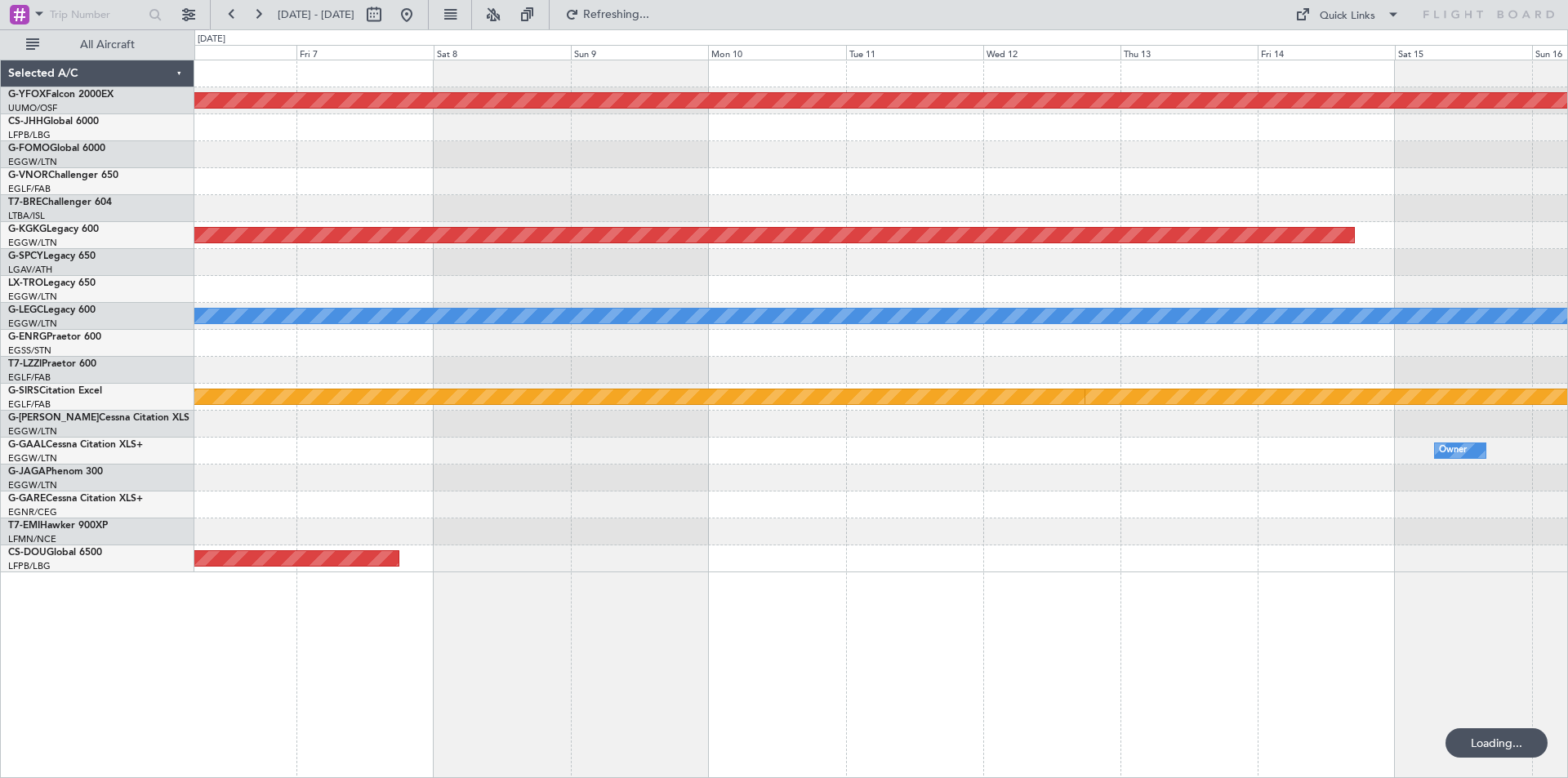
click at [0, 178] on html "03 Nov 2025 - 13 Nov 2025 Refreshing... Quick Links All Aircraft AOG Maint Osta…" at bounding box center [784, 389] width 1568 height 778
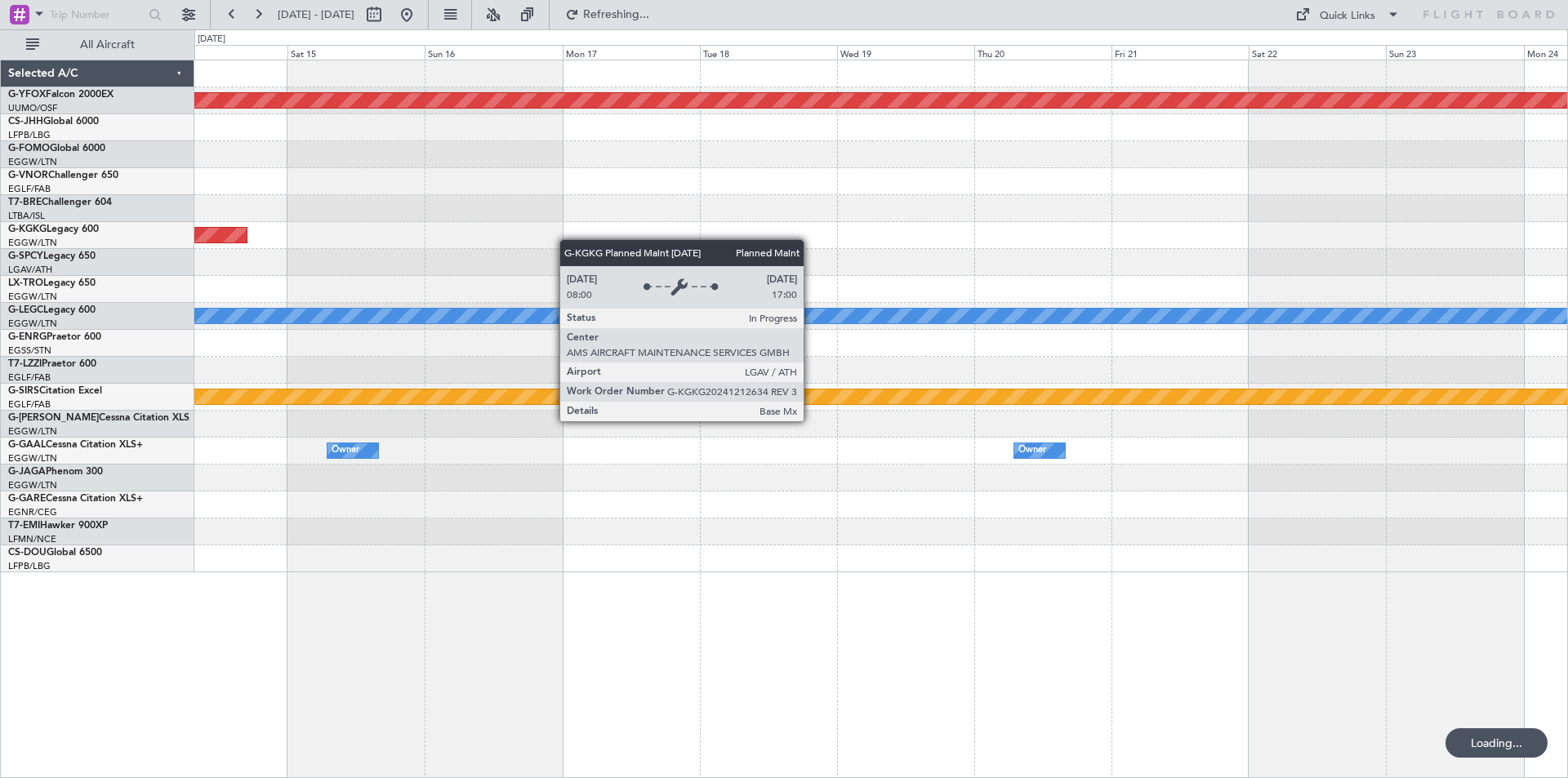
click at [0, 146] on html "03 Nov 2025 - 13 Nov 2025 Refreshing... Quick Links All Aircraft AOG Maint Osta…" at bounding box center [784, 389] width 1568 height 778
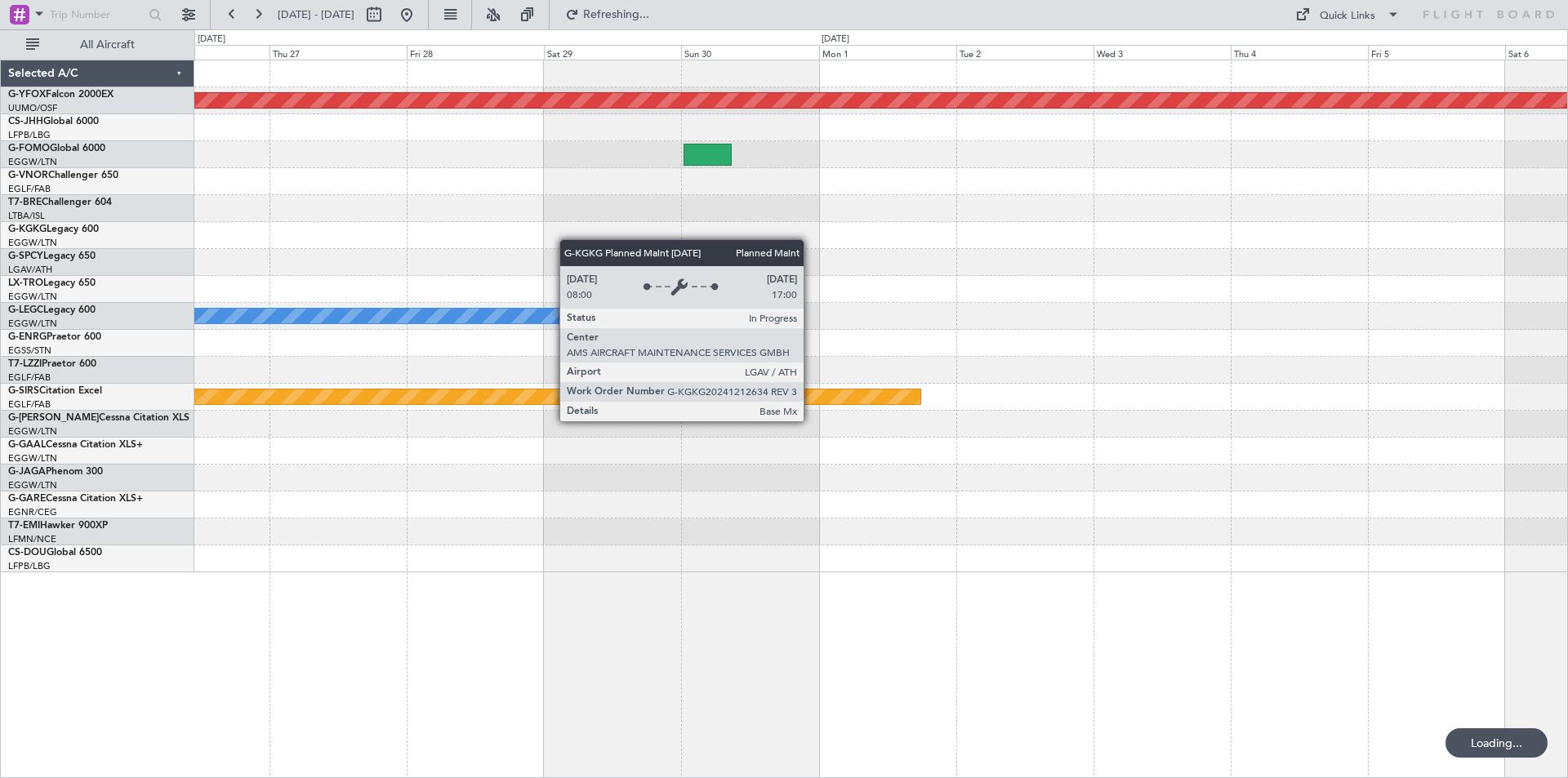
click at [175, 188] on div "AOG Maint Ostafyevo A/C Unavailable London (Luton) Planned Maint Bournemouth Se…" at bounding box center [784, 403] width 1568 height 749
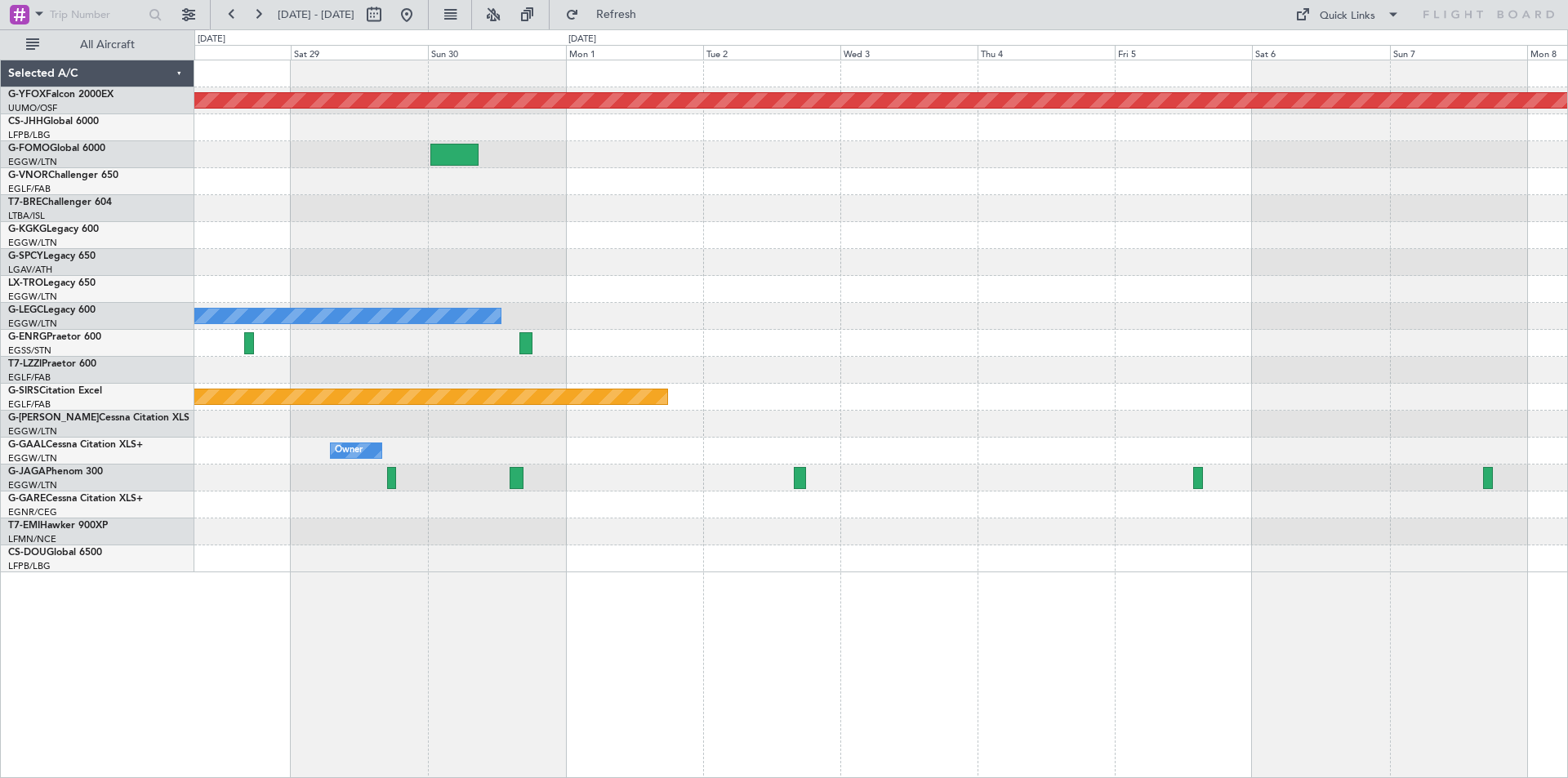
click at [1440, 335] on div "AOG Maint Ostafyevo A/C Unavailable London (Luton) Planned Maint Bournemouth Ow…" at bounding box center [880, 317] width 1373 height 512
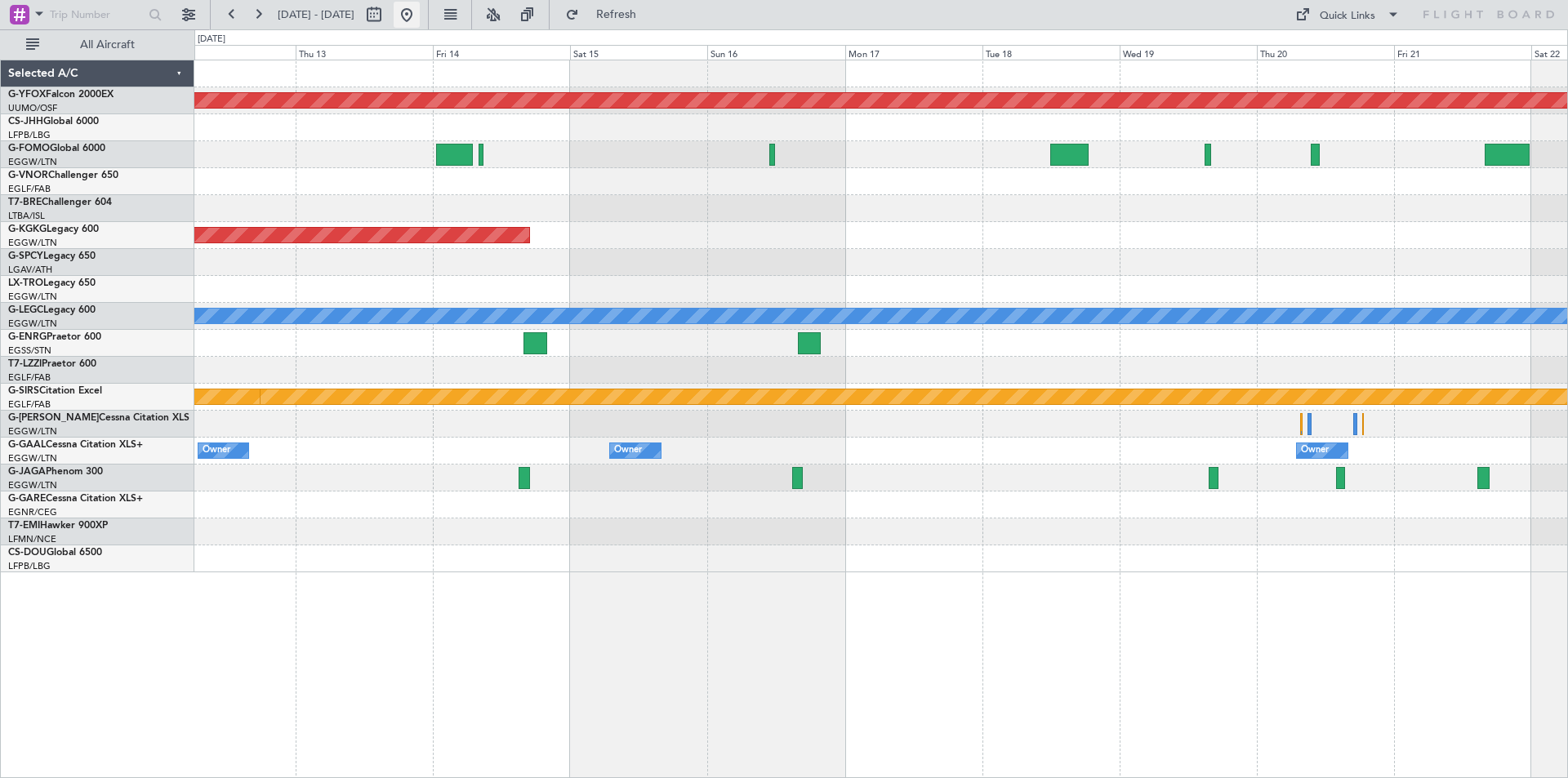
click at [420, 14] on button at bounding box center [406, 14] width 26 height 26
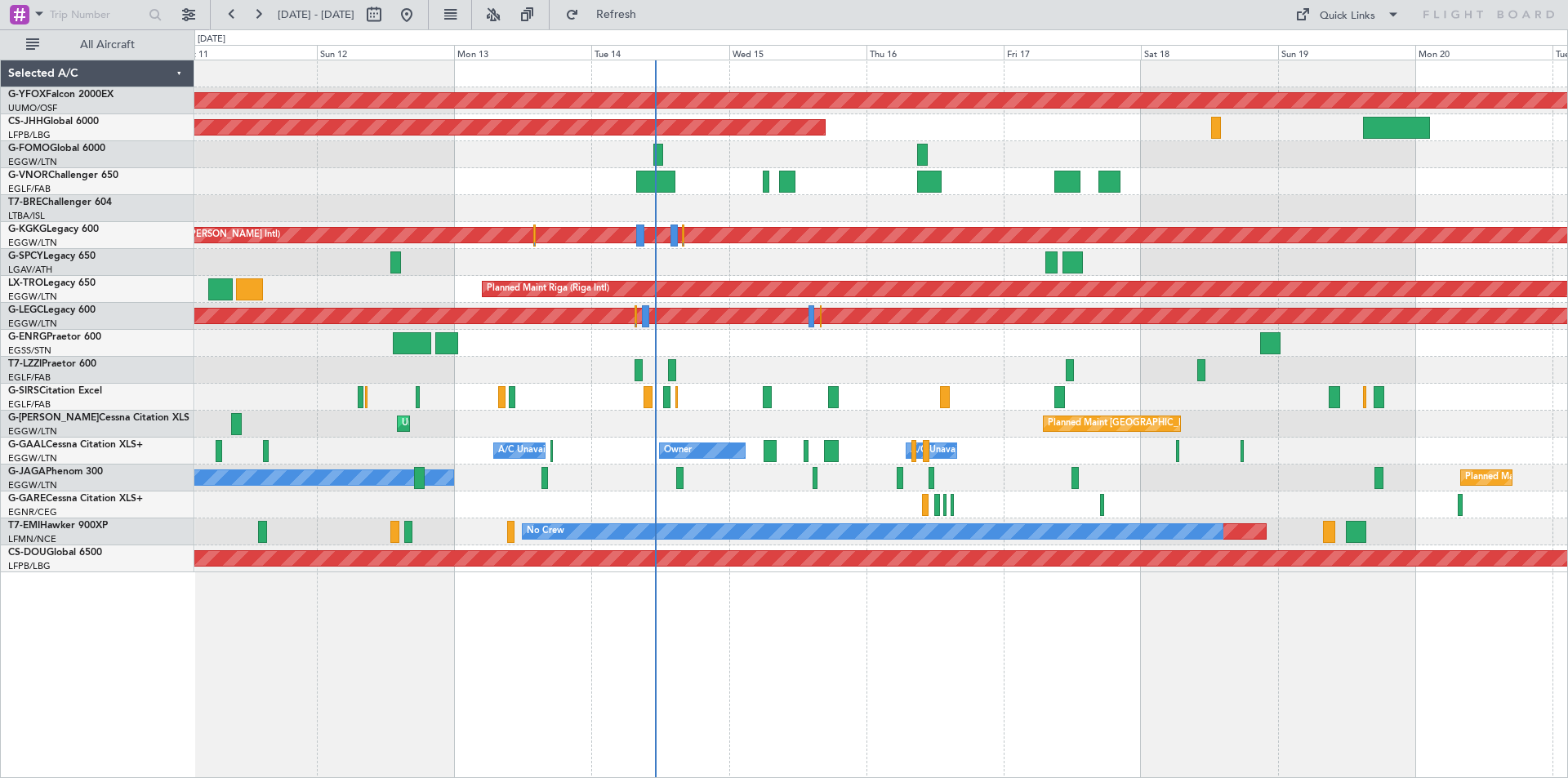
click at [998, 399] on div "A/C Unavailable" at bounding box center [880, 397] width 1373 height 27
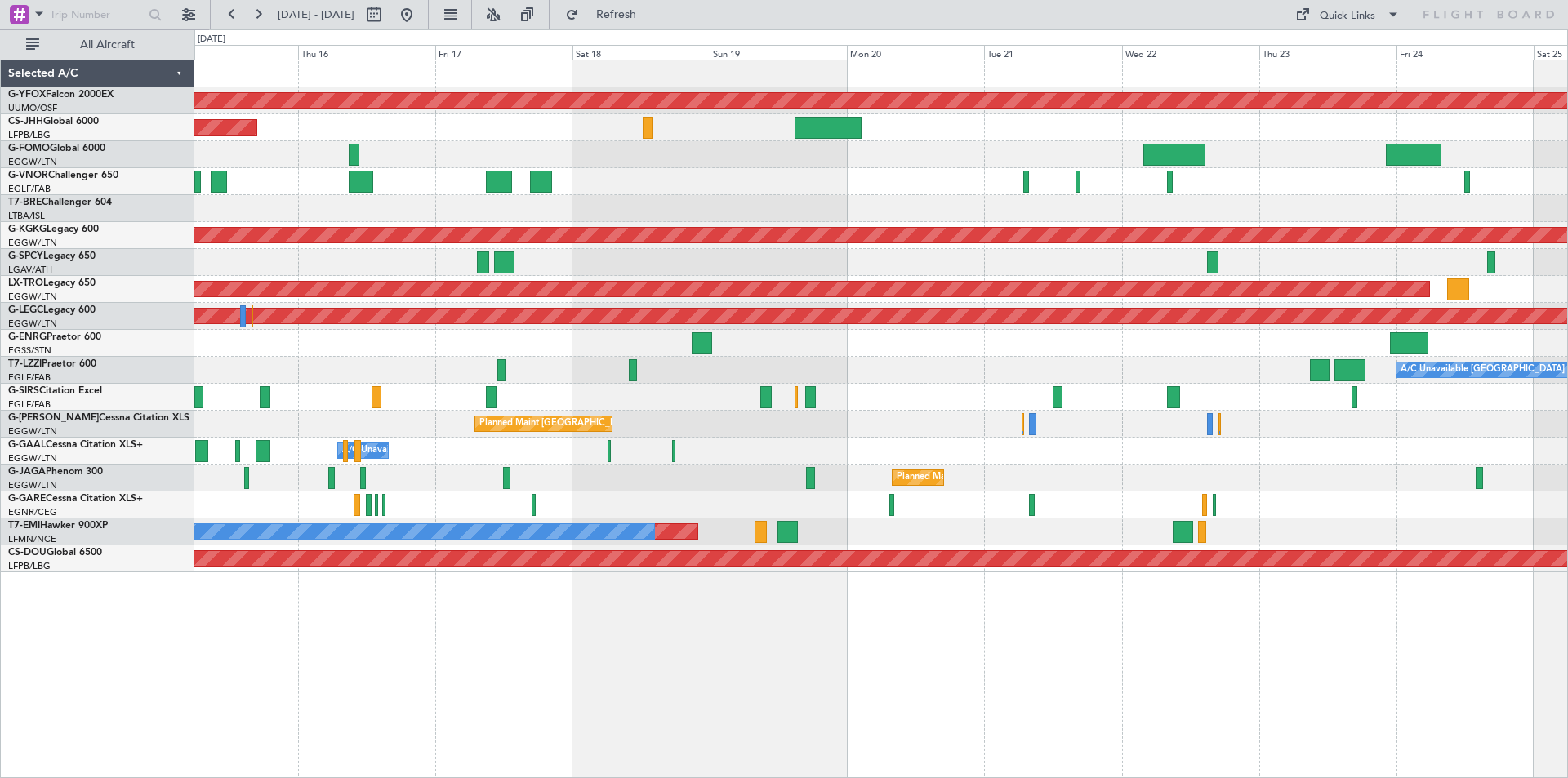
click at [710, 301] on div "Planned Maint Riga (Riga Intl)" at bounding box center [880, 289] width 1373 height 27
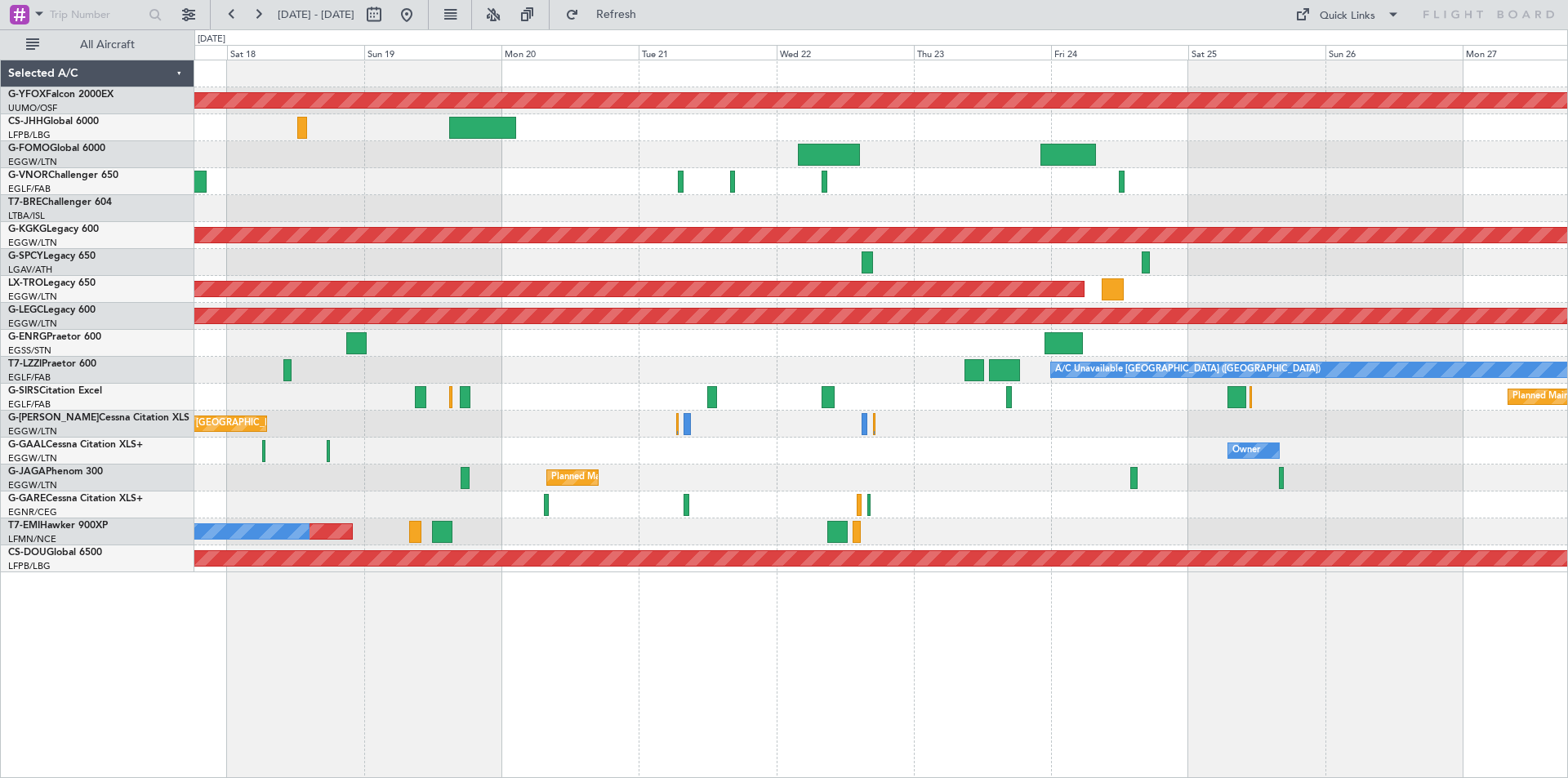
click at [744, 270] on div at bounding box center [880, 262] width 1373 height 27
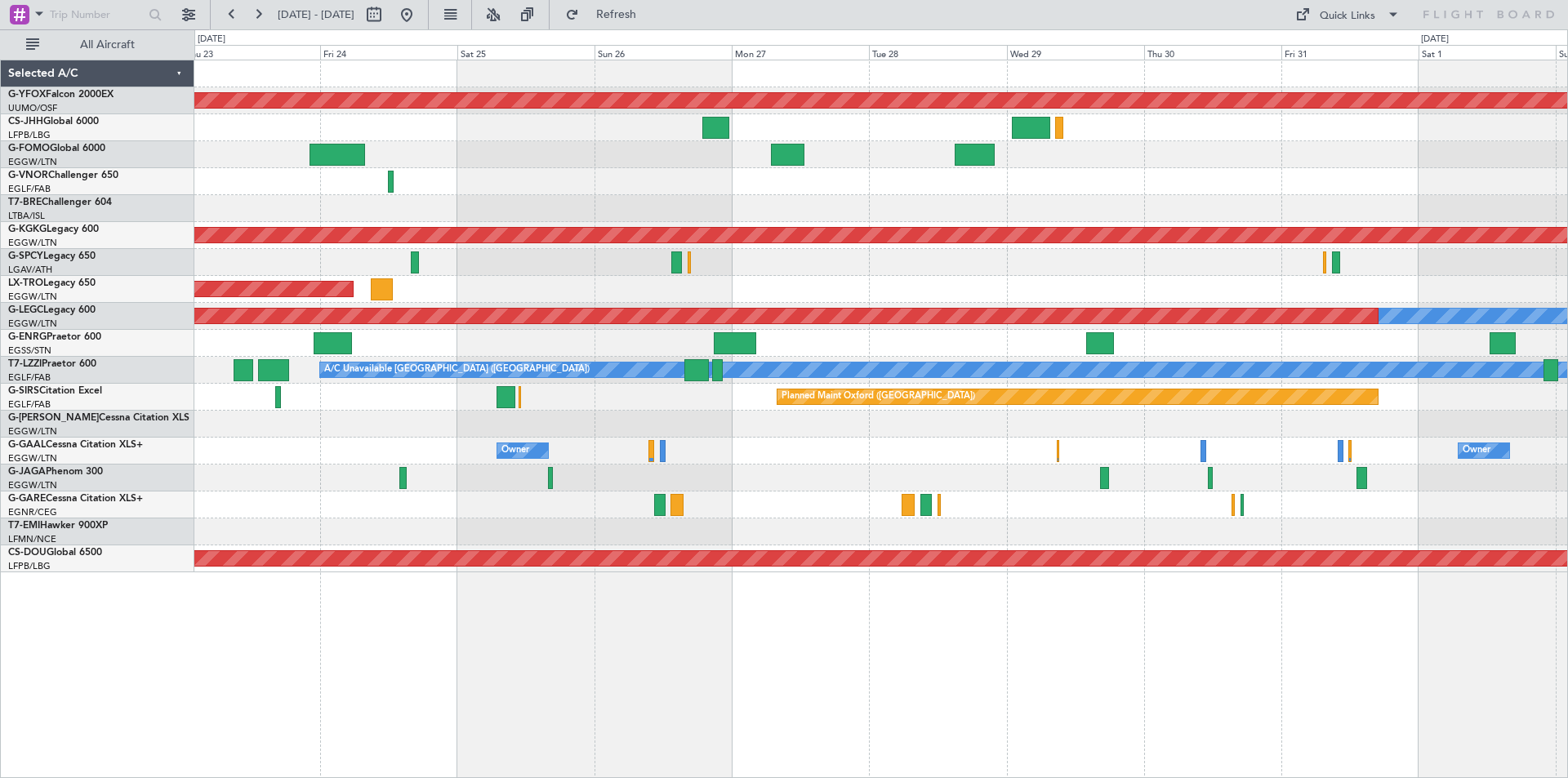
click at [762, 196] on div "AOG Maint Ostafyevo Planned Maint Athens (Eleftherios Venizelos Intl) Planned M…" at bounding box center [880, 317] width 1373 height 512
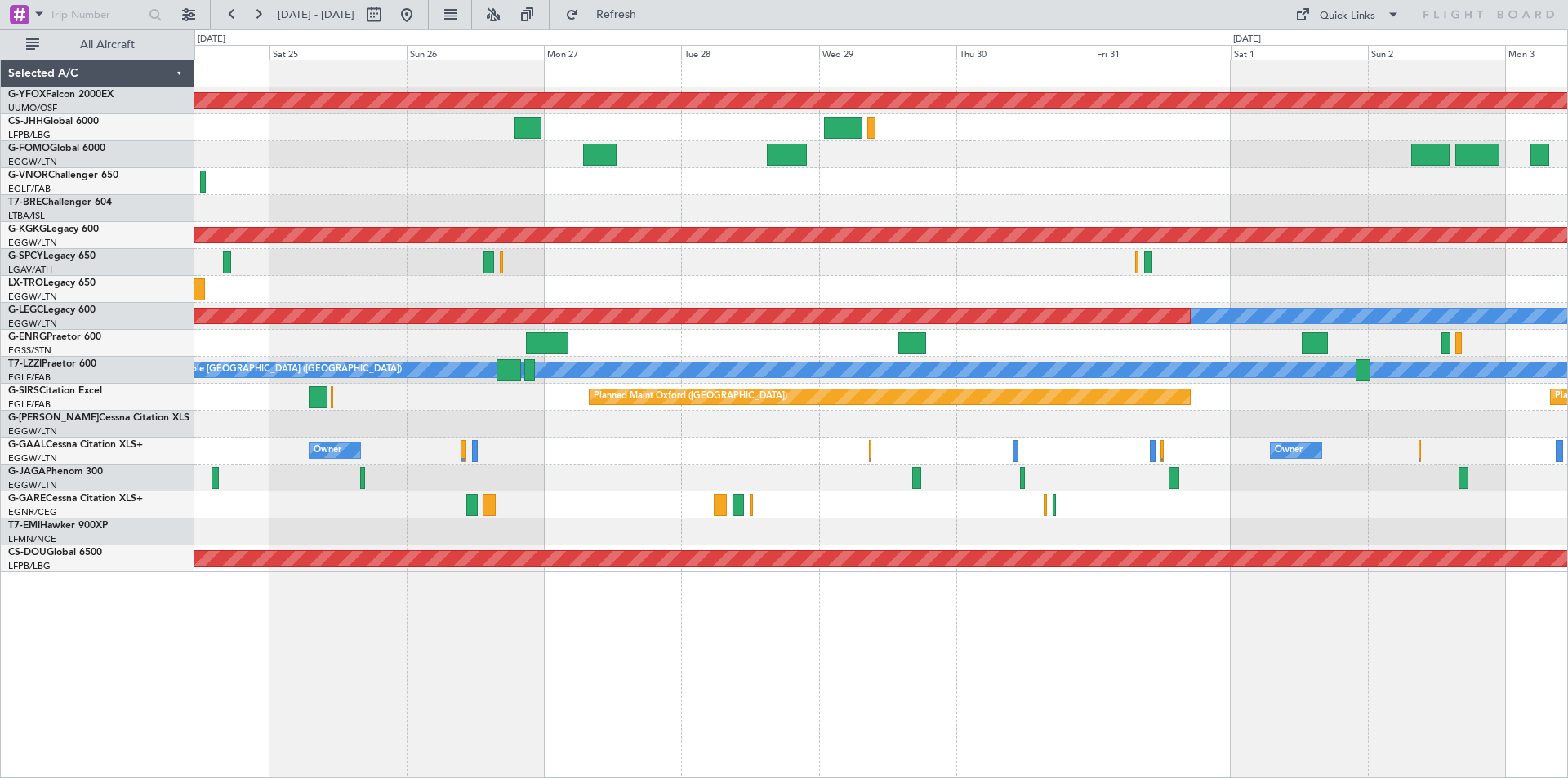
click at [461, 180] on div at bounding box center [880, 182] width 1373 height 27
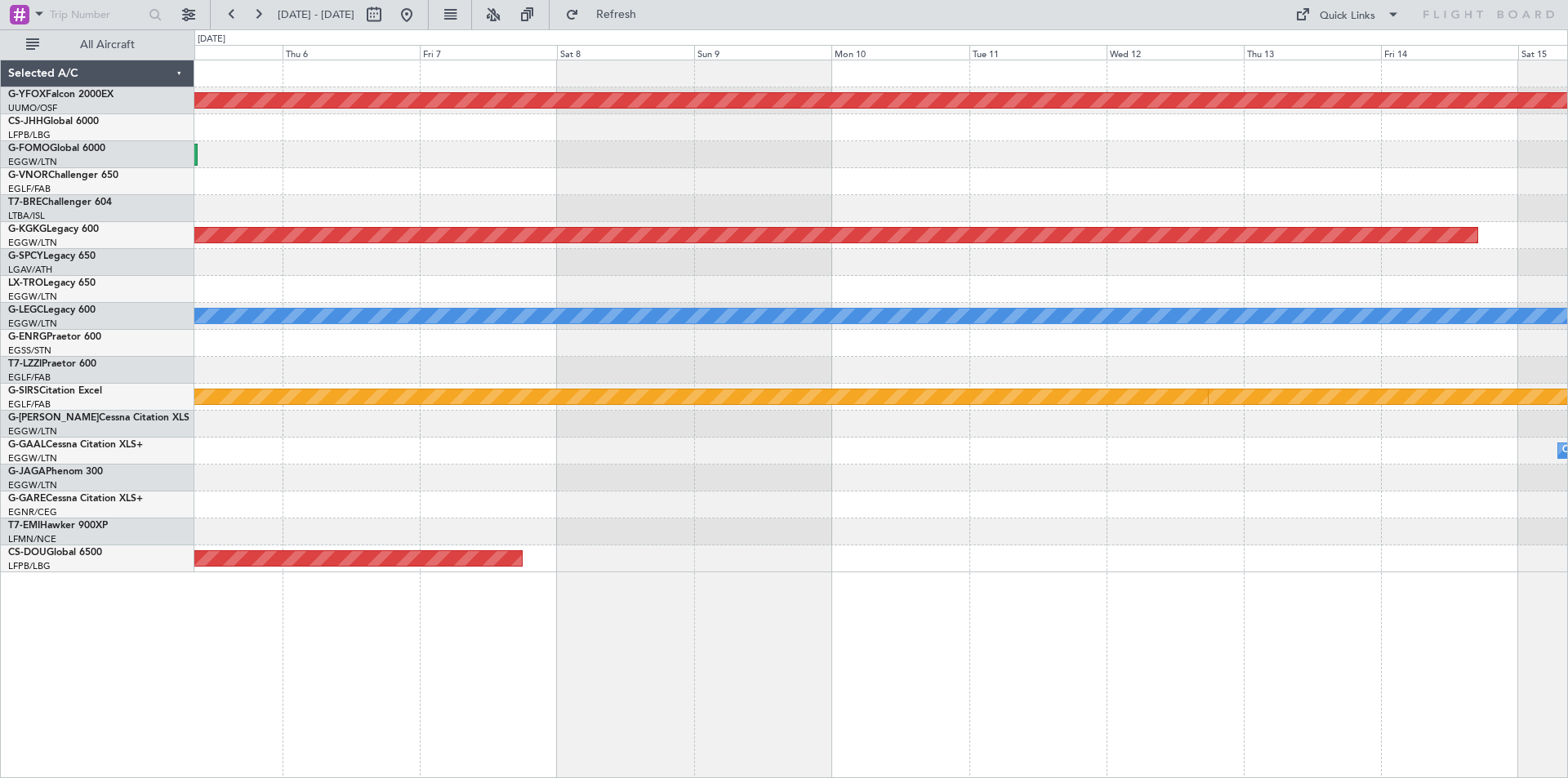
click at [142, 115] on div "AOG Maint Ostafyevo Planned Maint Athens (Eleftherios Venizelos Intl) A/C Unava…" at bounding box center [784, 403] width 1568 height 749
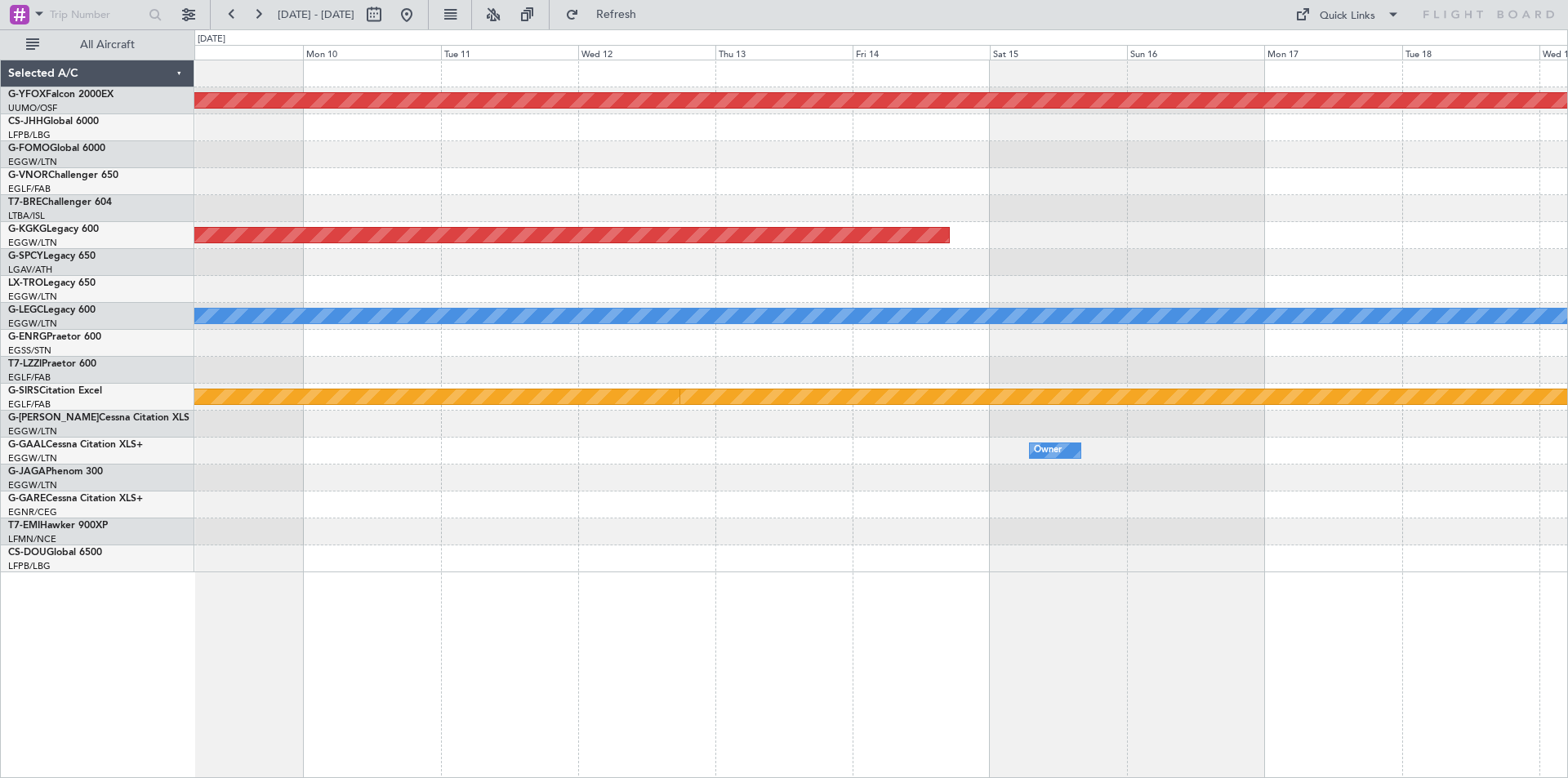
click at [74, 120] on div "AOG Maint Ostafyevo Planned Maint Athens (Eleftherios Venizelos Intl) A/C Unava…" at bounding box center [784, 403] width 1568 height 749
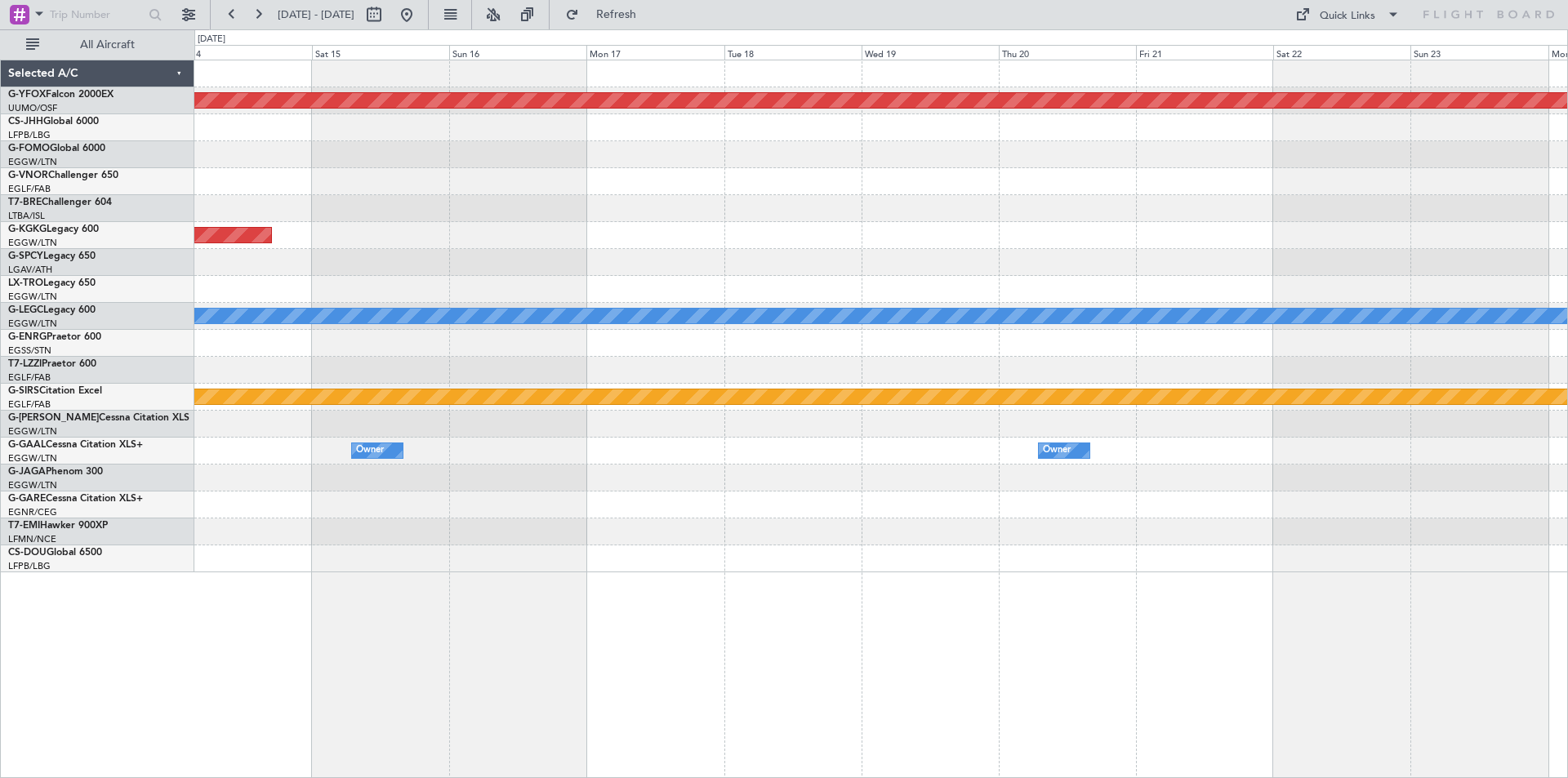
click at [387, 109] on div "AOG Maint Ostafyevo Planned Maint Athens (Eleftherios Venizelos Intl) A/C Unava…" at bounding box center [880, 317] width 1373 height 512
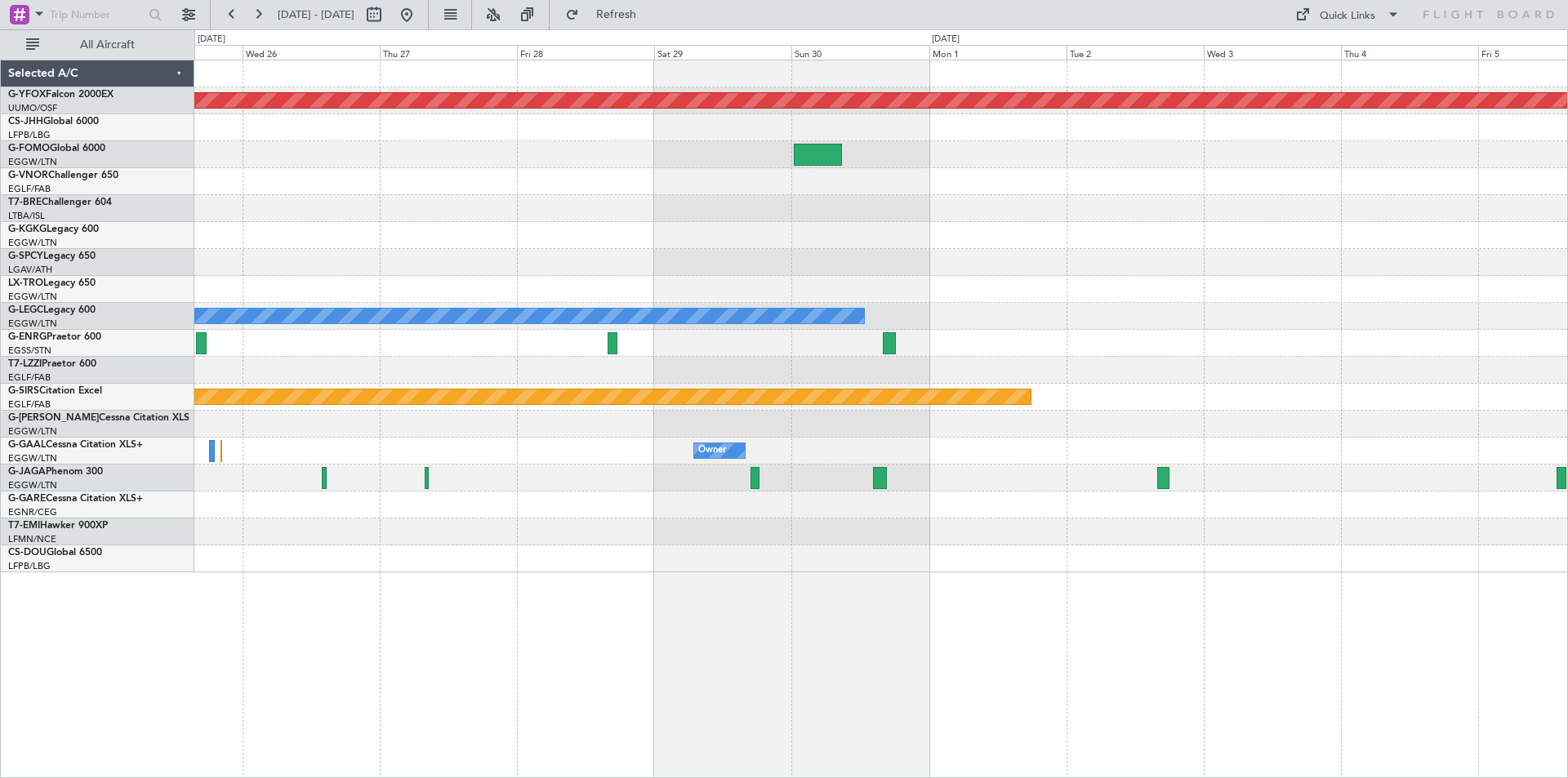
click at [1359, 382] on div at bounding box center [880, 370] width 1373 height 27
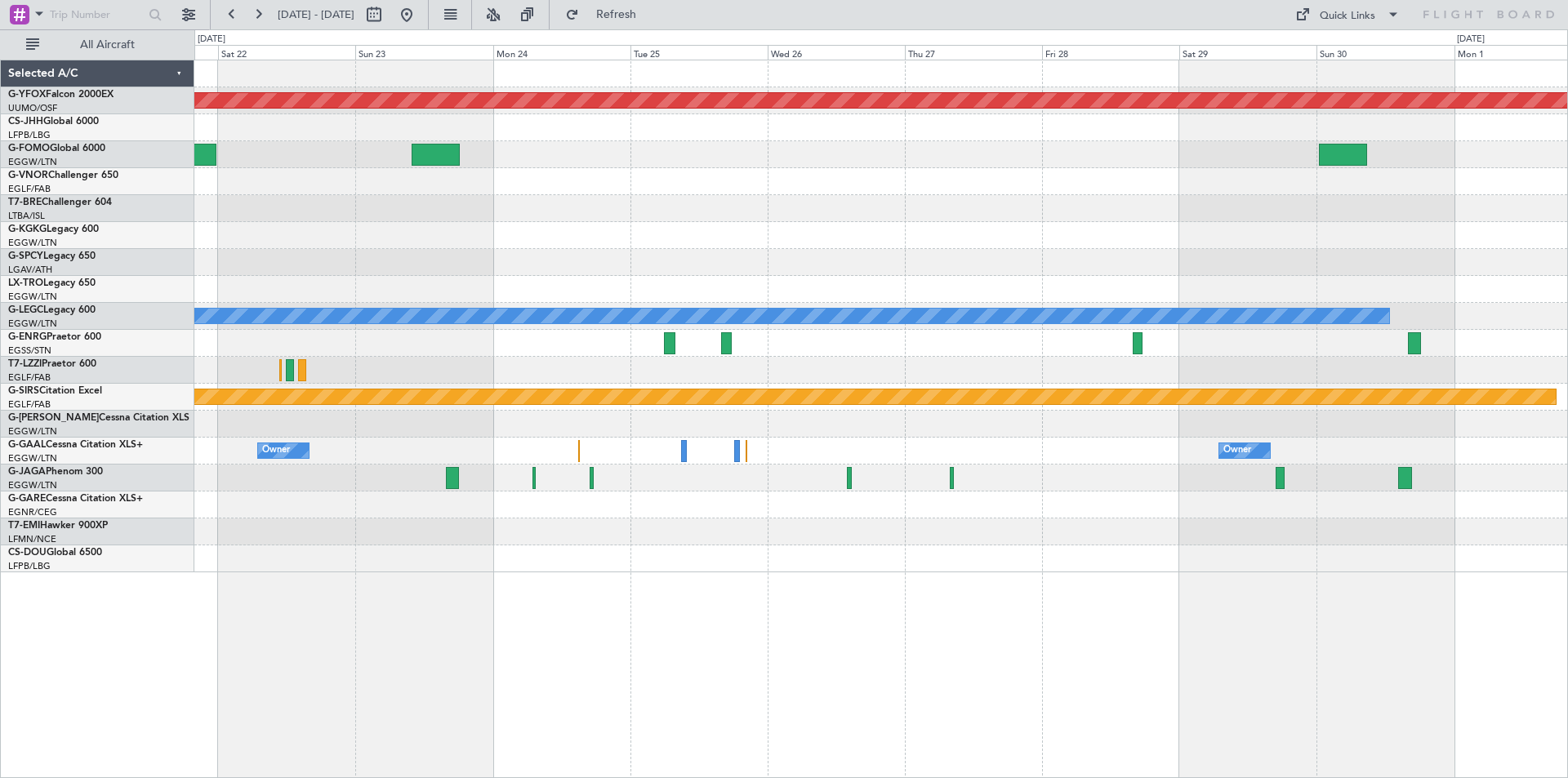
click at [1278, 418] on div "AOG Maint Ostafyevo A/C Unavailable London (Luton) Planned Maint Bournemouth Ow…" at bounding box center [880, 317] width 1373 height 512
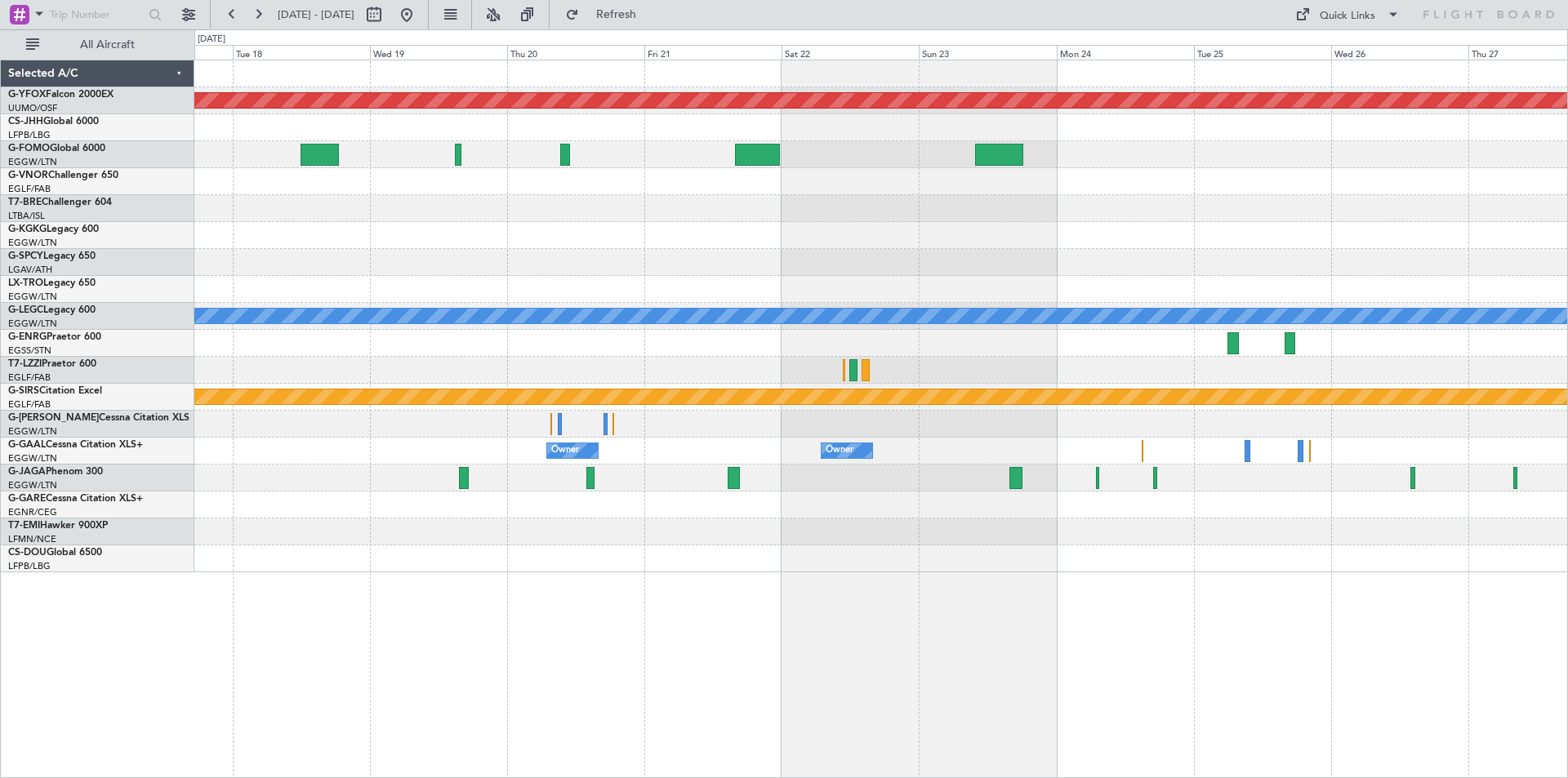
click at [1398, 362] on div "AOG Maint Ostafyevo A/C Unavailable London (Luton) Planned Maint Bournemouth Ow…" at bounding box center [880, 317] width 1373 height 512
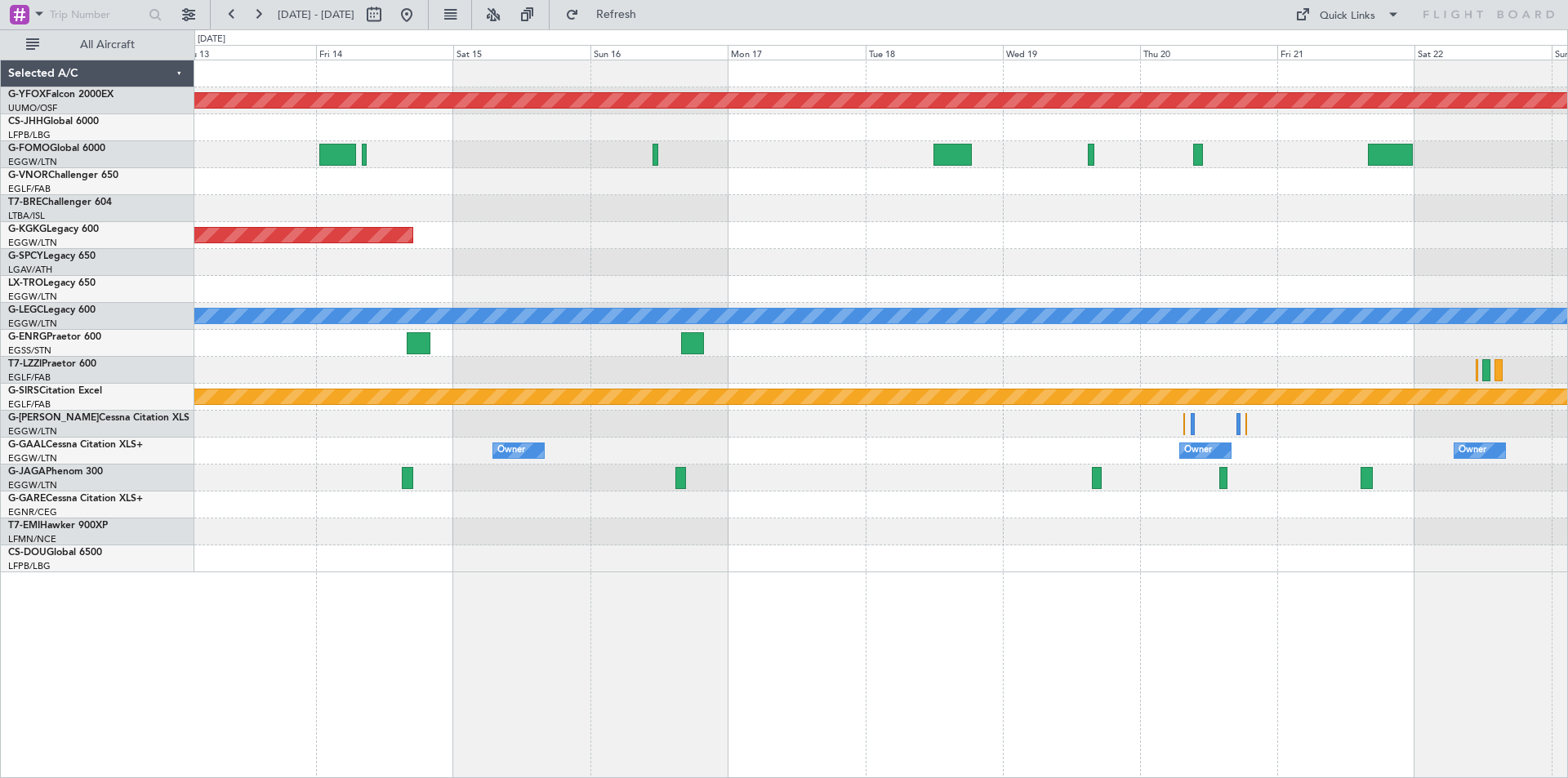
click at [1378, 324] on div "A/C Unavailable [GEOGRAPHIC_DATA] ([GEOGRAPHIC_DATA])" at bounding box center [880, 317] width 1373 height 27
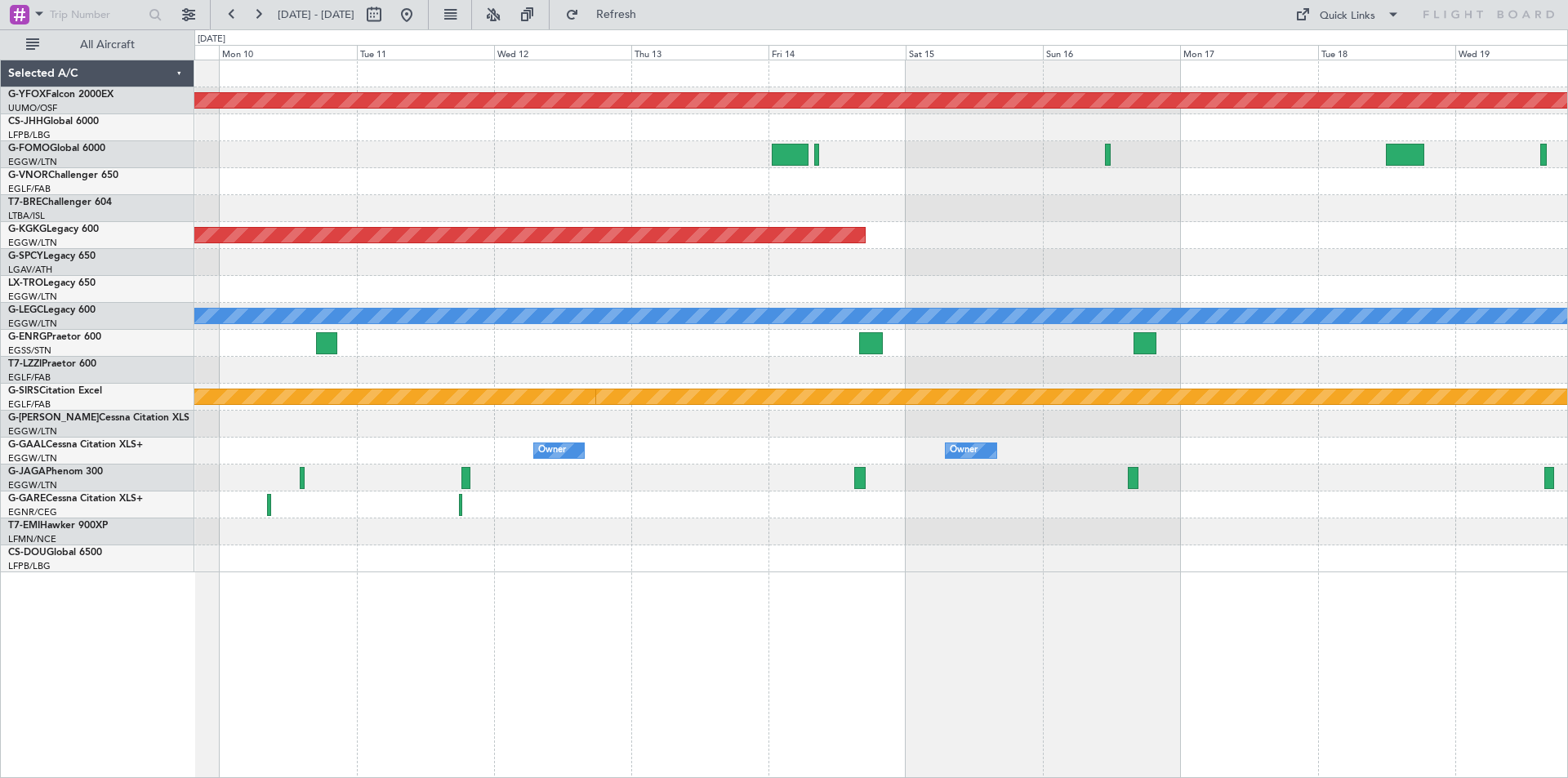
click at [1156, 254] on div "AOG Maint Ostafyevo Planned Maint Athens (Eleftherios Venizelos Intl) A/C Unava…" at bounding box center [880, 317] width 1373 height 512
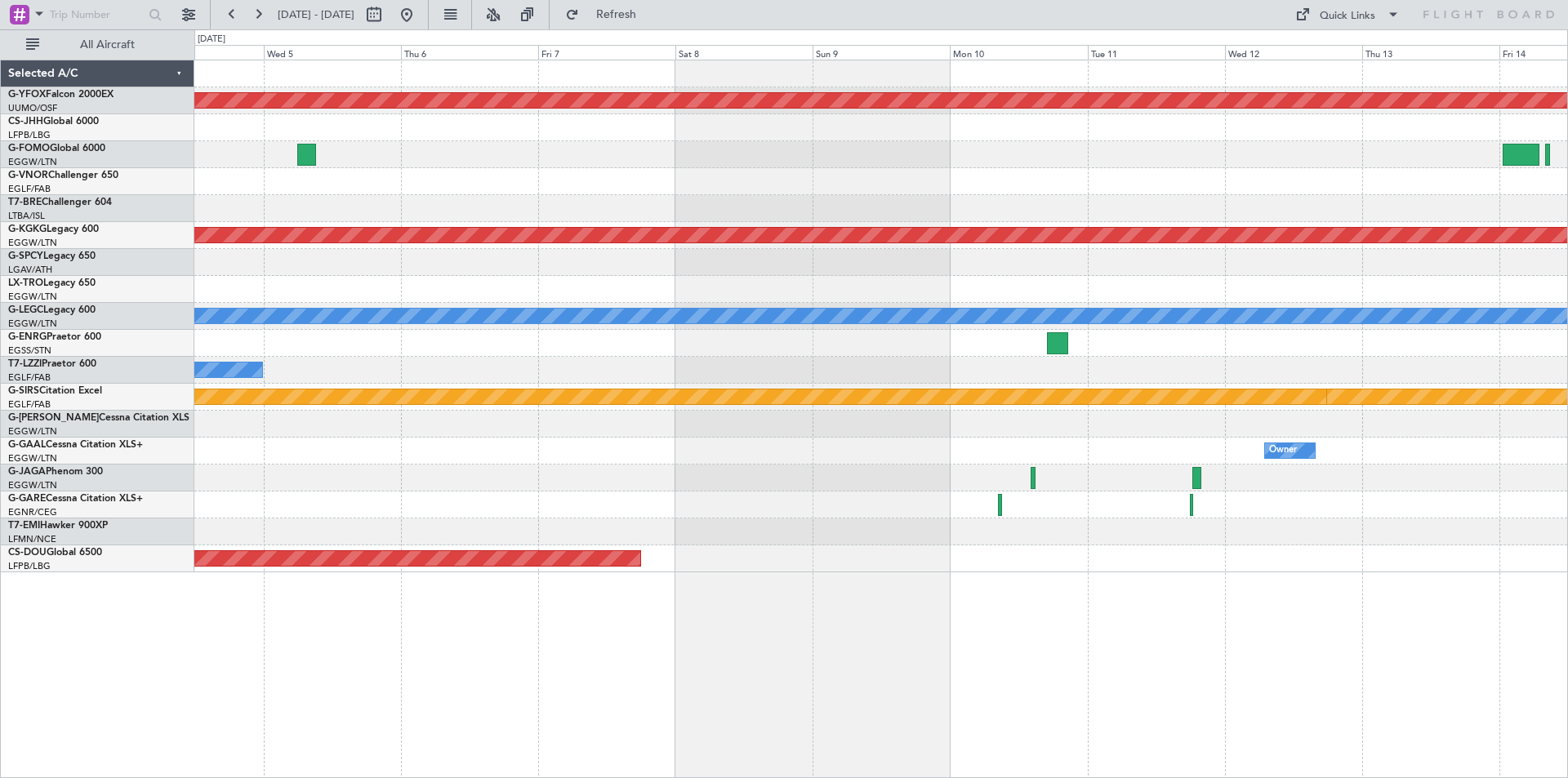
click at [1363, 279] on div "AOG Maint Ostafyevo Planned Maint Athens (Eleftherios Venizelos Intl) A/C Unava…" at bounding box center [880, 317] width 1373 height 512
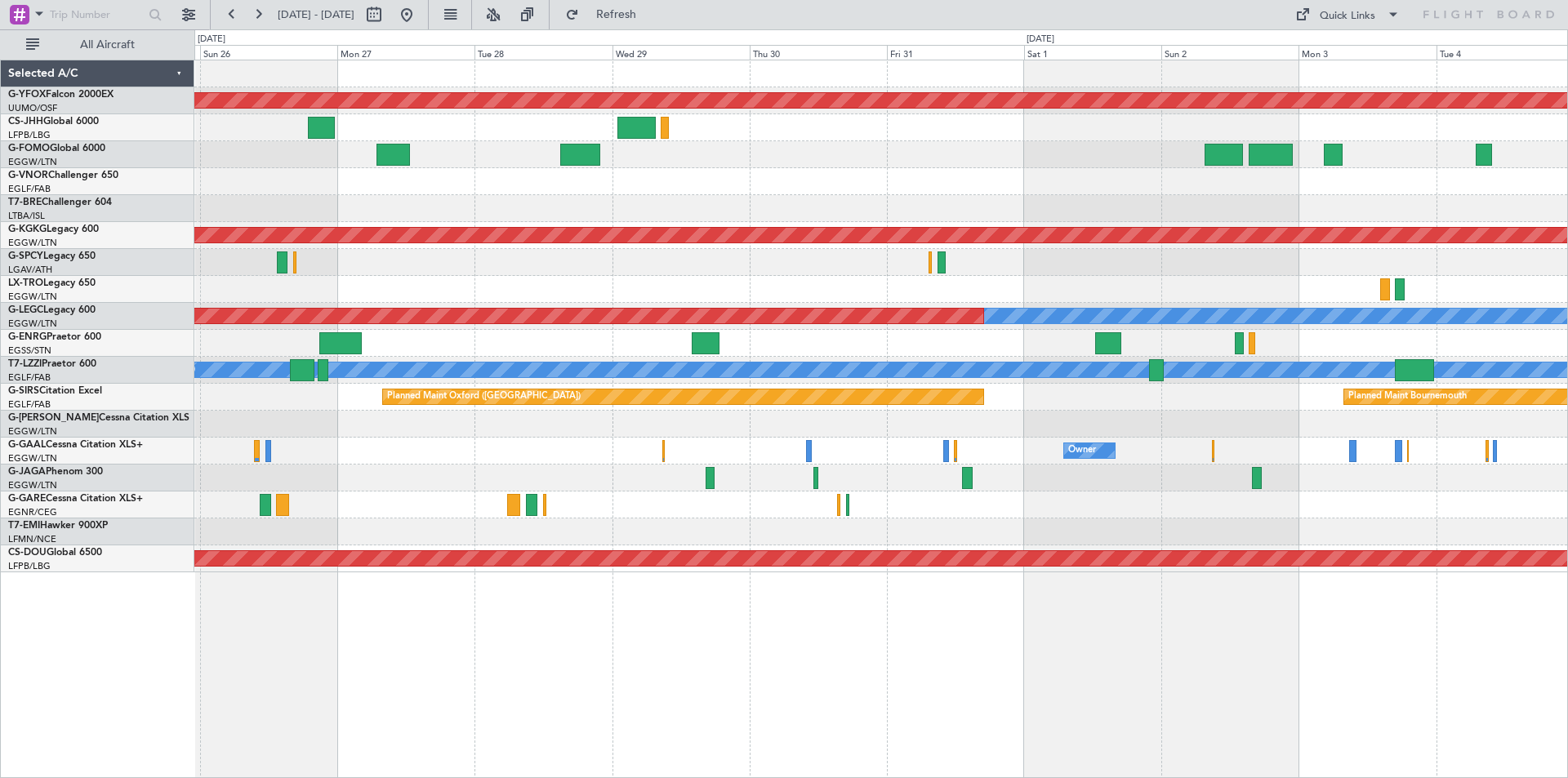
click at [1376, 328] on div "AOG Maint Ostafyevo Planned Maint Athens (Eleftherios Venizelos Intl) Planned M…" at bounding box center [880, 317] width 1373 height 512
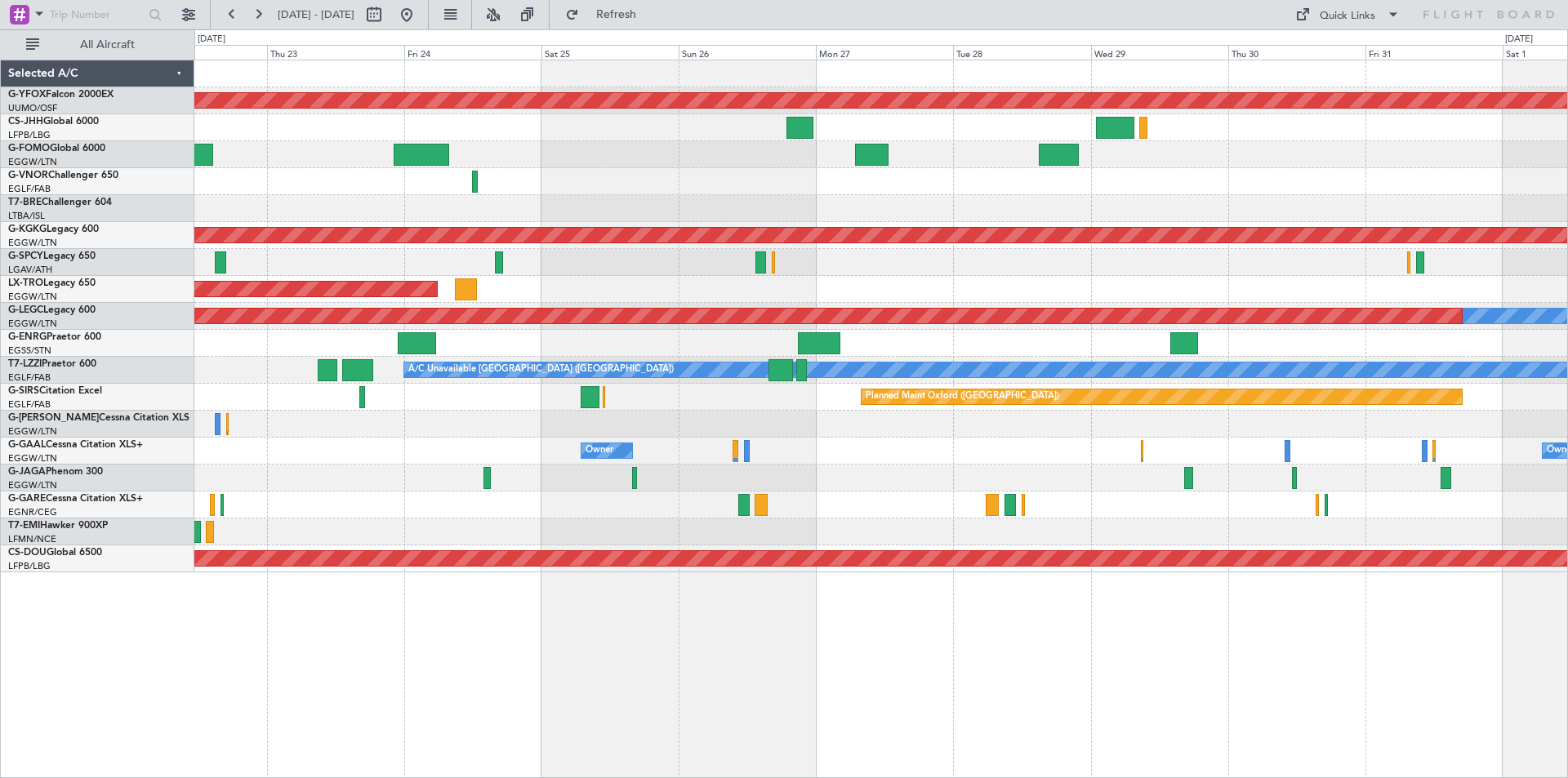
click at [1044, 259] on div "AOG Maint Ostafyevo Planned Maint Athens (Eleftherios Venizelos Intl) Planned M…" at bounding box center [880, 317] width 1373 height 512
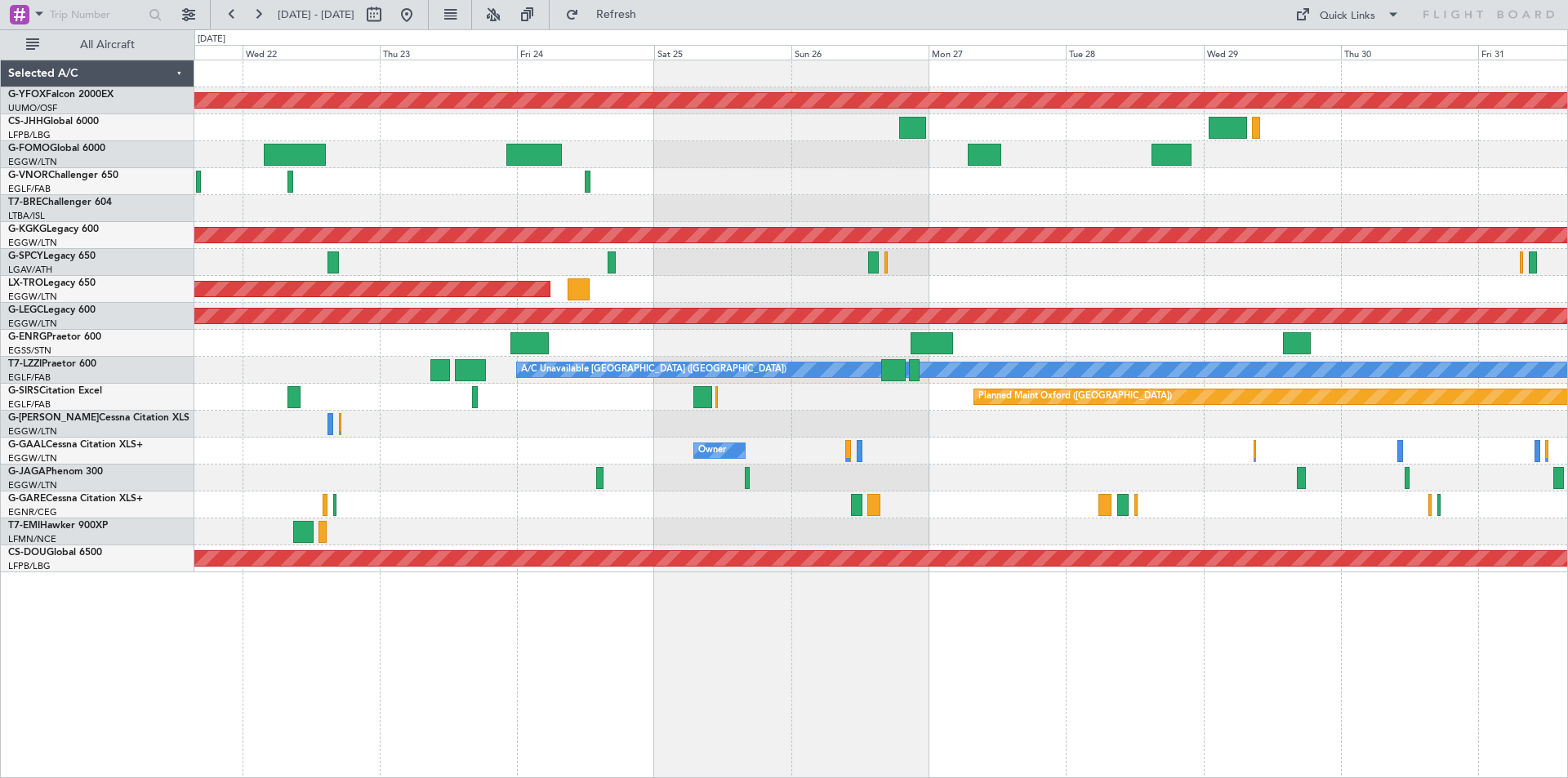
click at [522, 418] on div at bounding box center [880, 424] width 1373 height 27
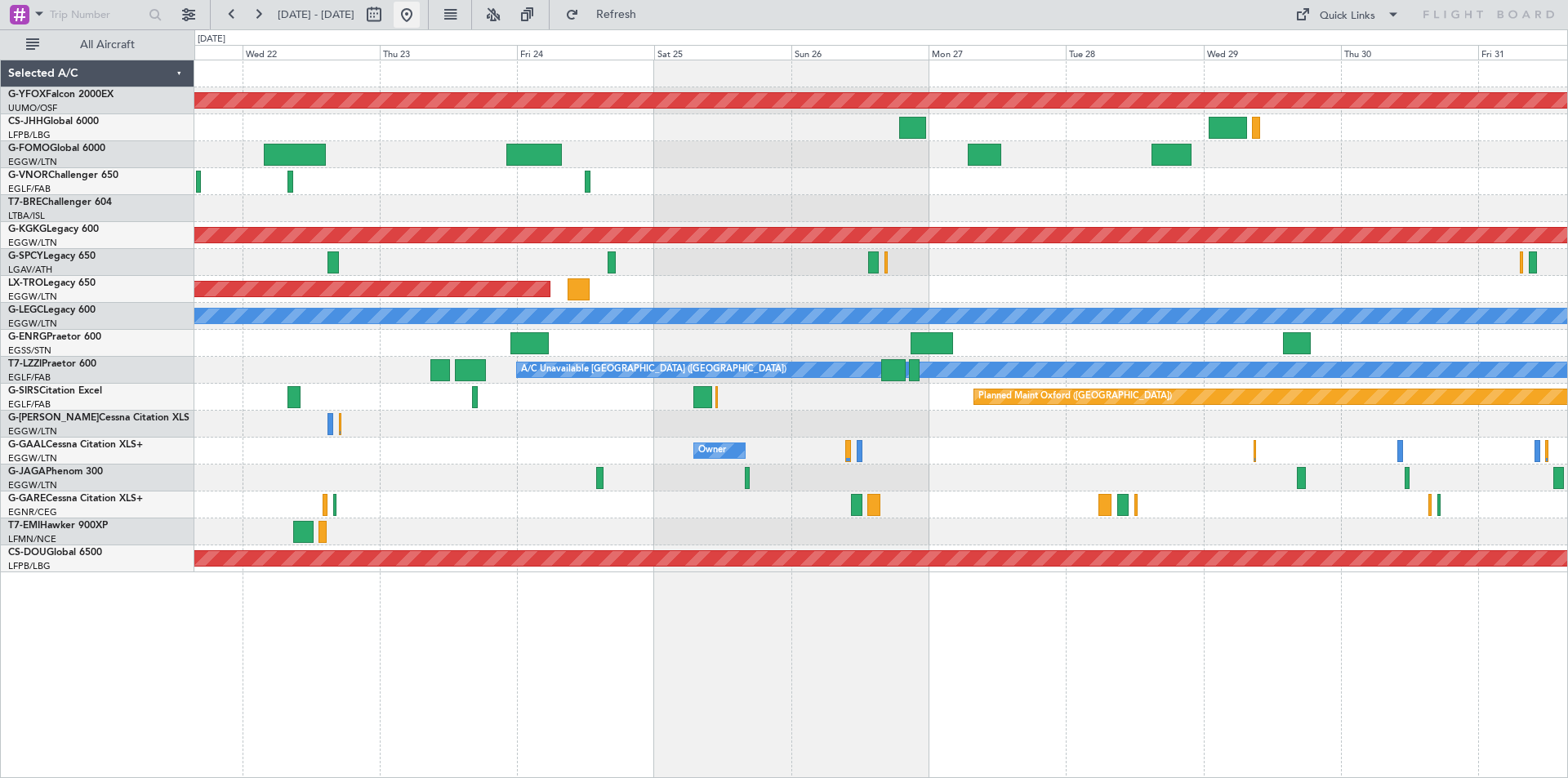
click at [420, 18] on button at bounding box center [406, 14] width 26 height 26
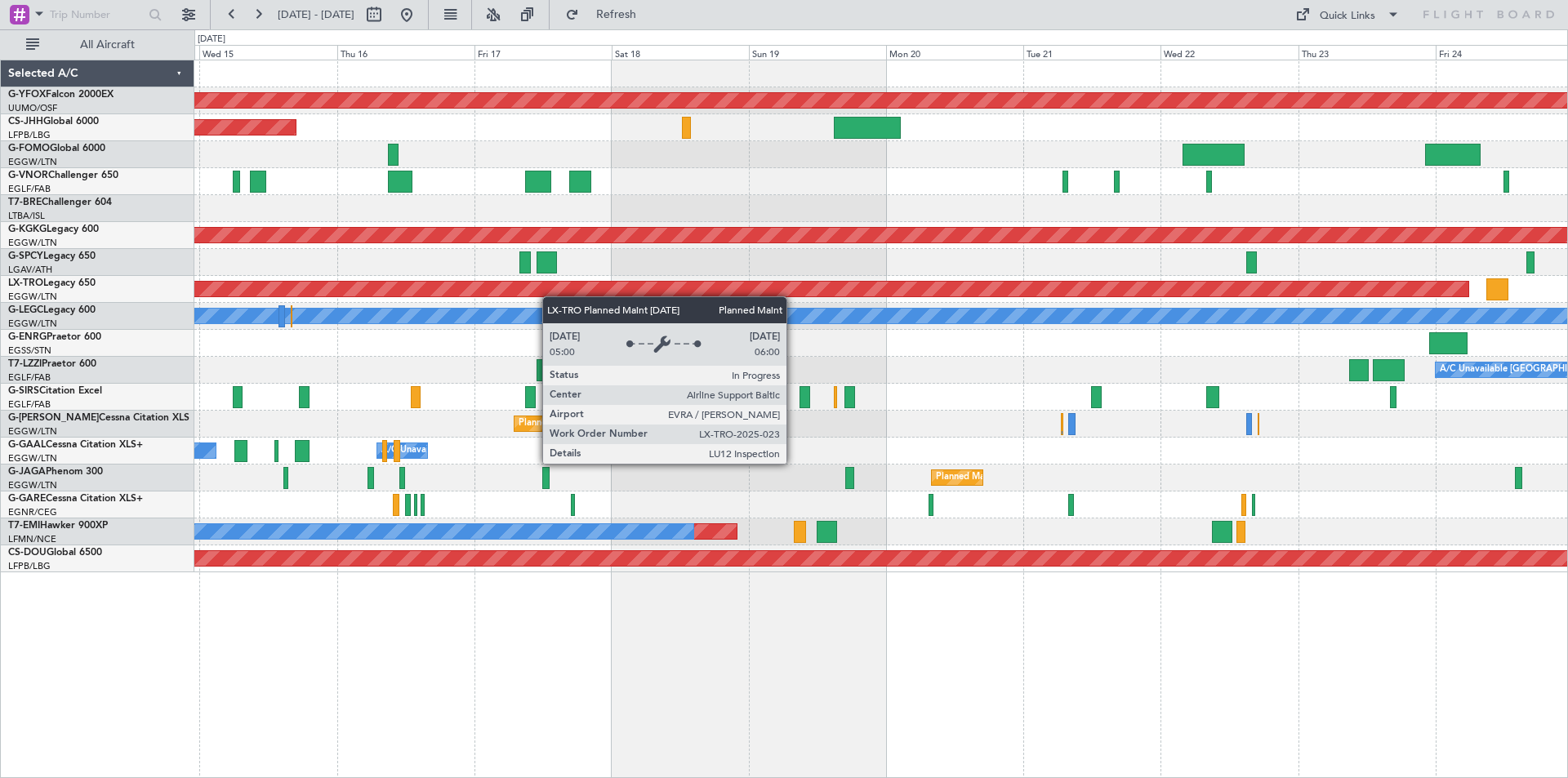
click at [542, 295] on div "AOG Maint Ostafyevo Planned Maint [GEOGRAPHIC_DATA] ([GEOGRAPHIC_DATA]) Planned…" at bounding box center [880, 317] width 1373 height 512
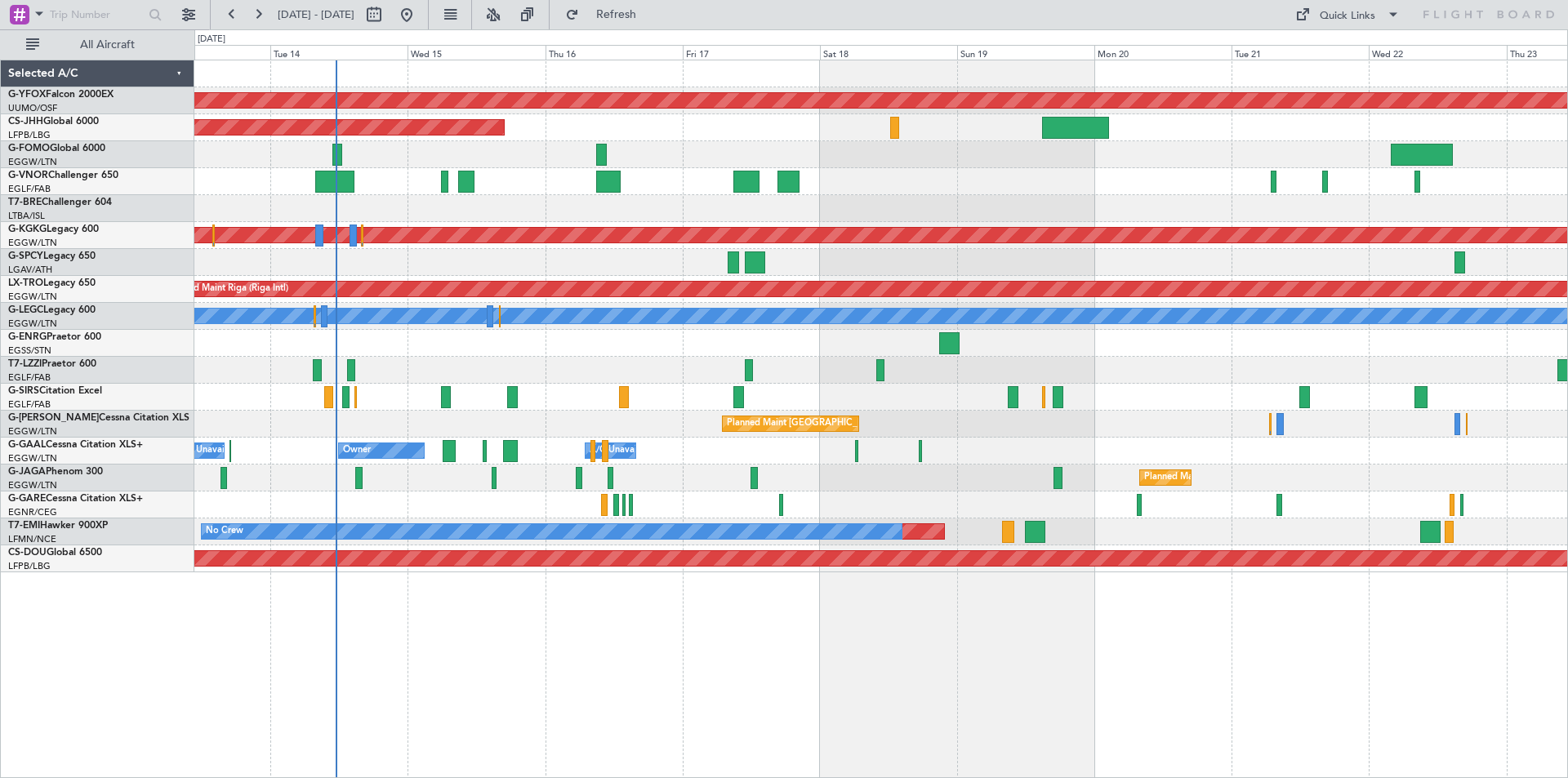
click at [1231, 403] on div at bounding box center [880, 397] width 1373 height 27
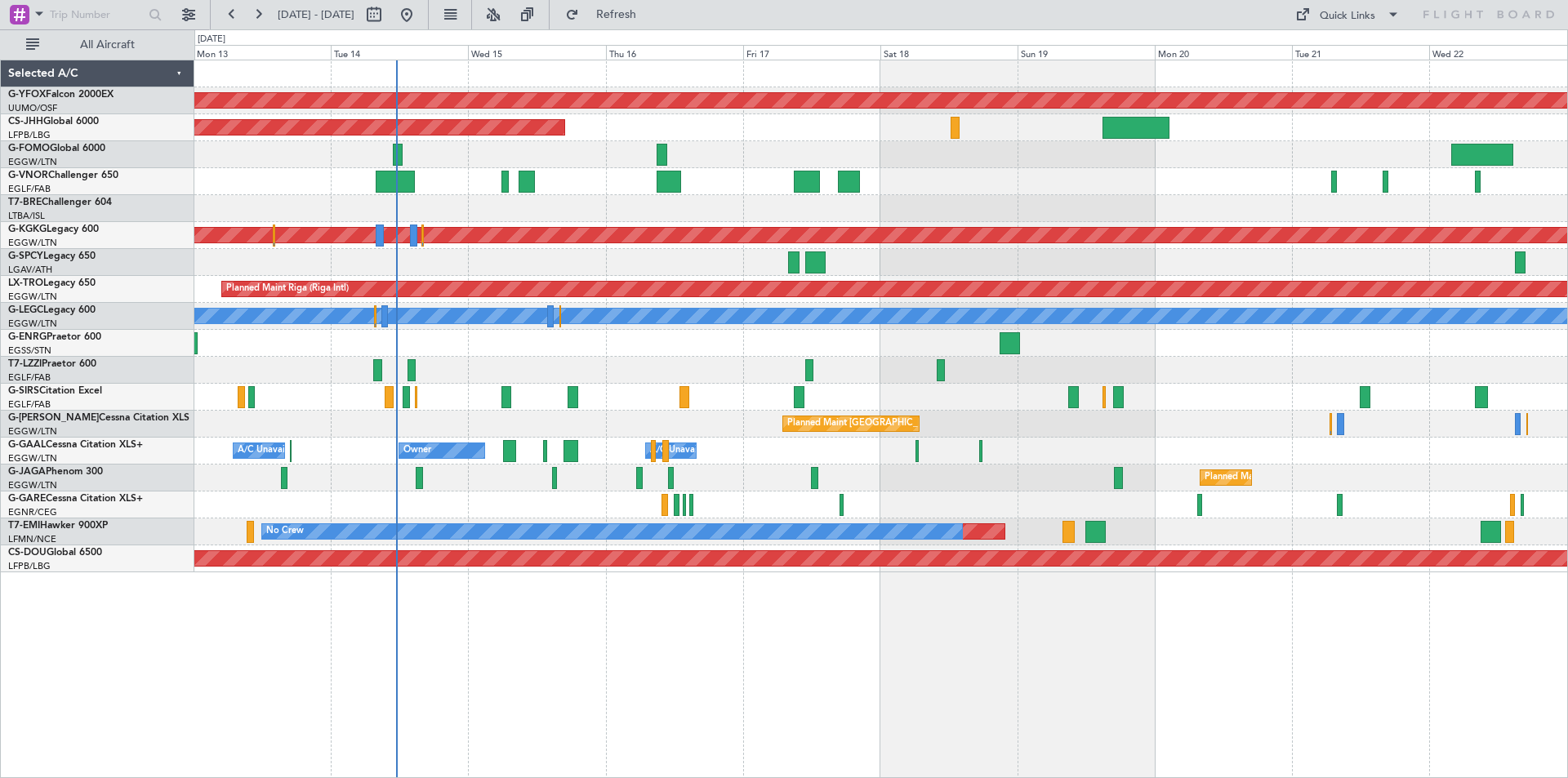
click at [860, 445] on div "AOG Maint Ostafyevo Planned Maint [GEOGRAPHIC_DATA] ([GEOGRAPHIC_DATA]) Planned…" at bounding box center [880, 317] width 1373 height 512
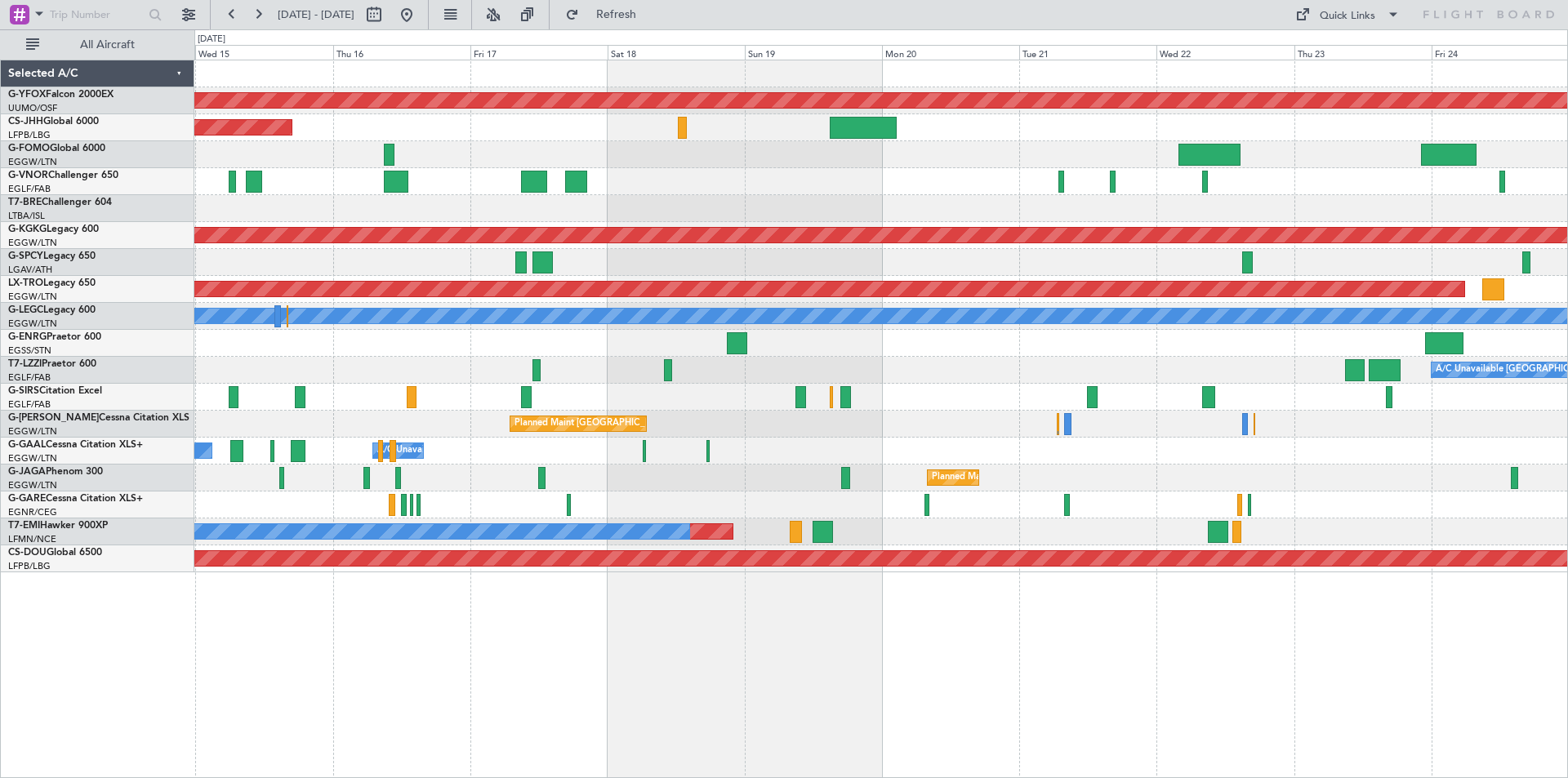
click at [1048, 455] on div "AOG Maint Ostafyevo Planned Maint [GEOGRAPHIC_DATA] ([GEOGRAPHIC_DATA]) Planned…" at bounding box center [880, 317] width 1373 height 512
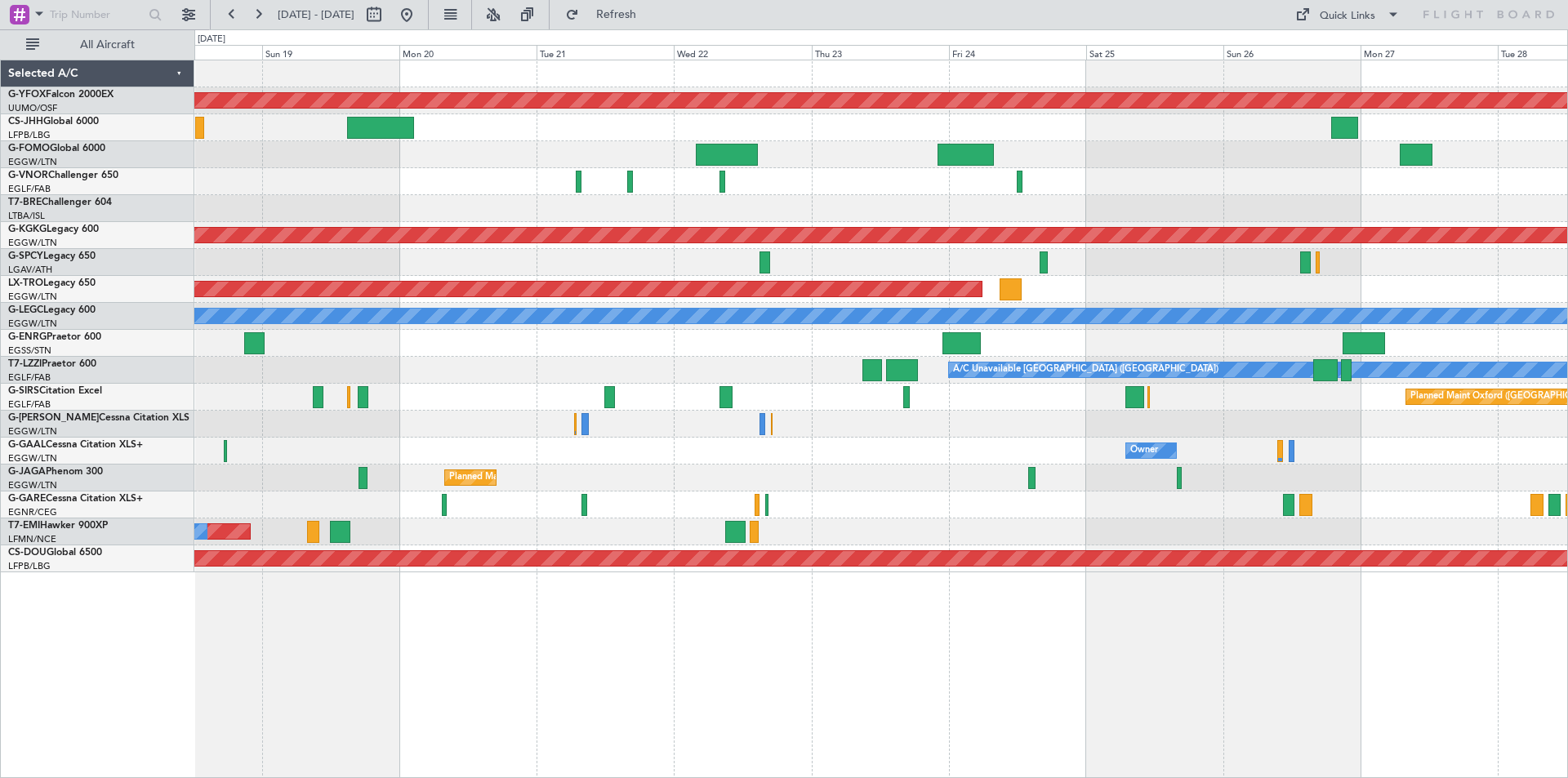
click at [834, 410] on div "Planned Maint Oxford ([GEOGRAPHIC_DATA])" at bounding box center [880, 397] width 1373 height 27
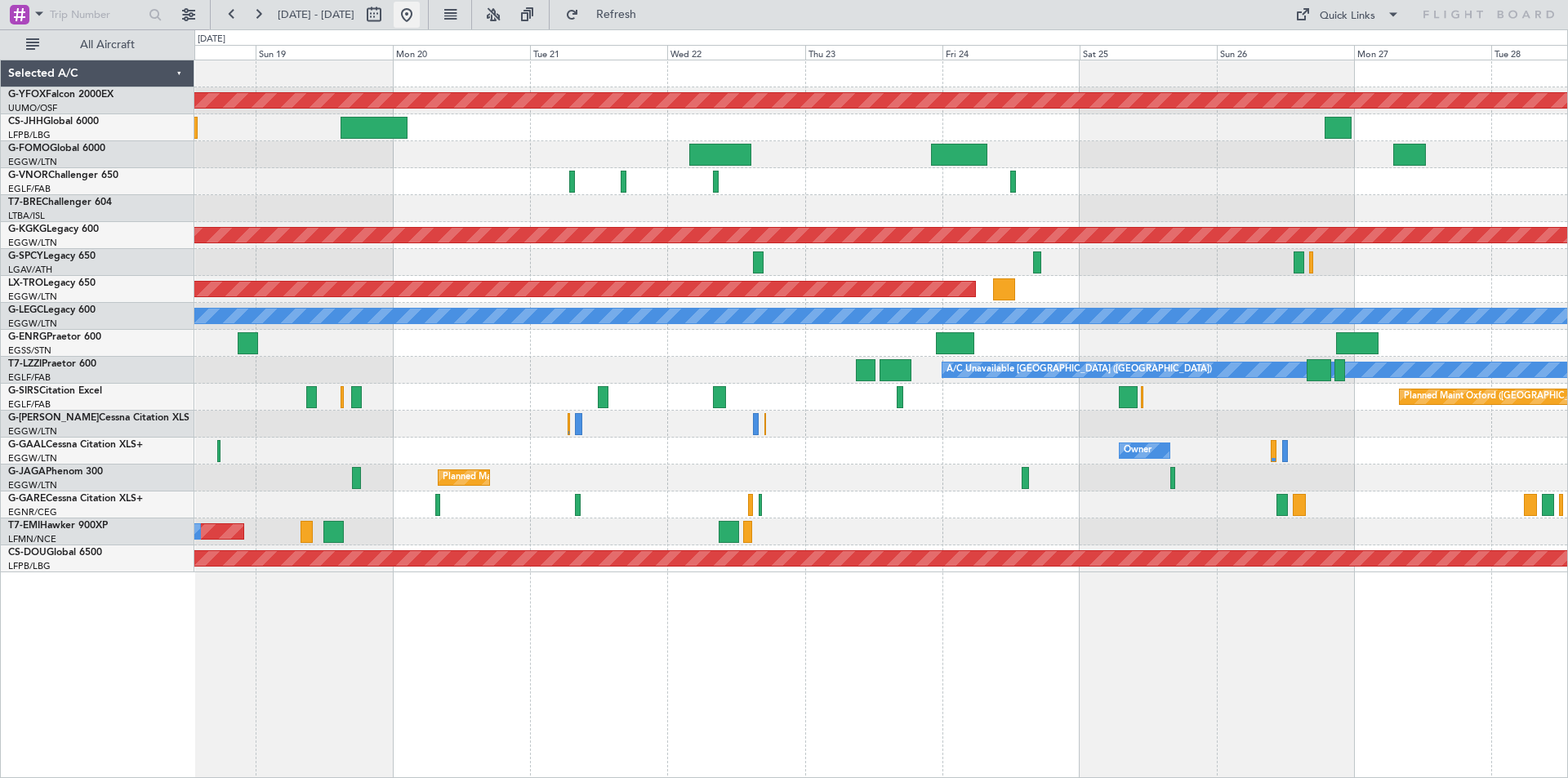
click at [420, 20] on button at bounding box center [406, 14] width 26 height 26
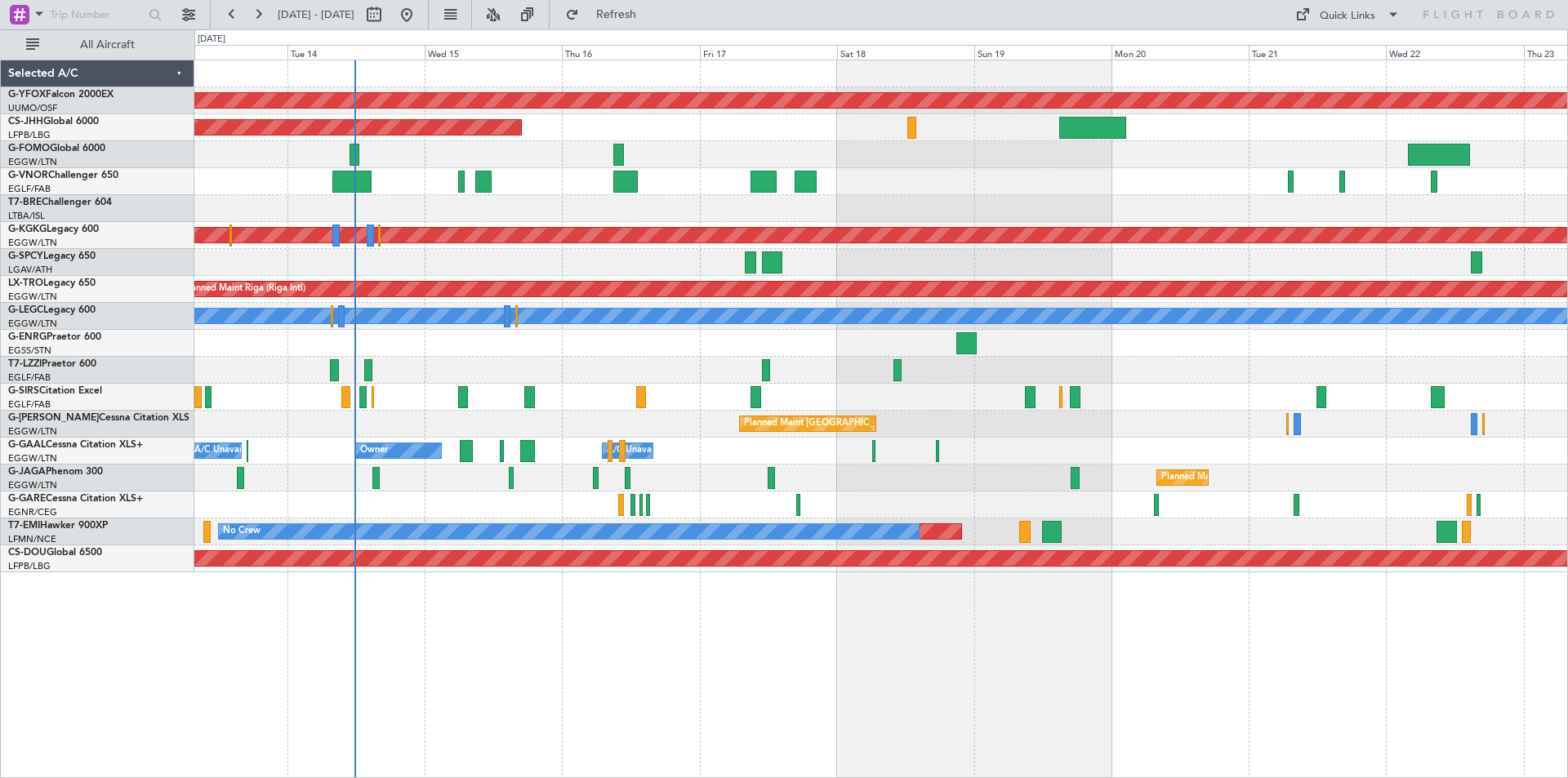
click at [883, 193] on div at bounding box center [880, 182] width 1373 height 27
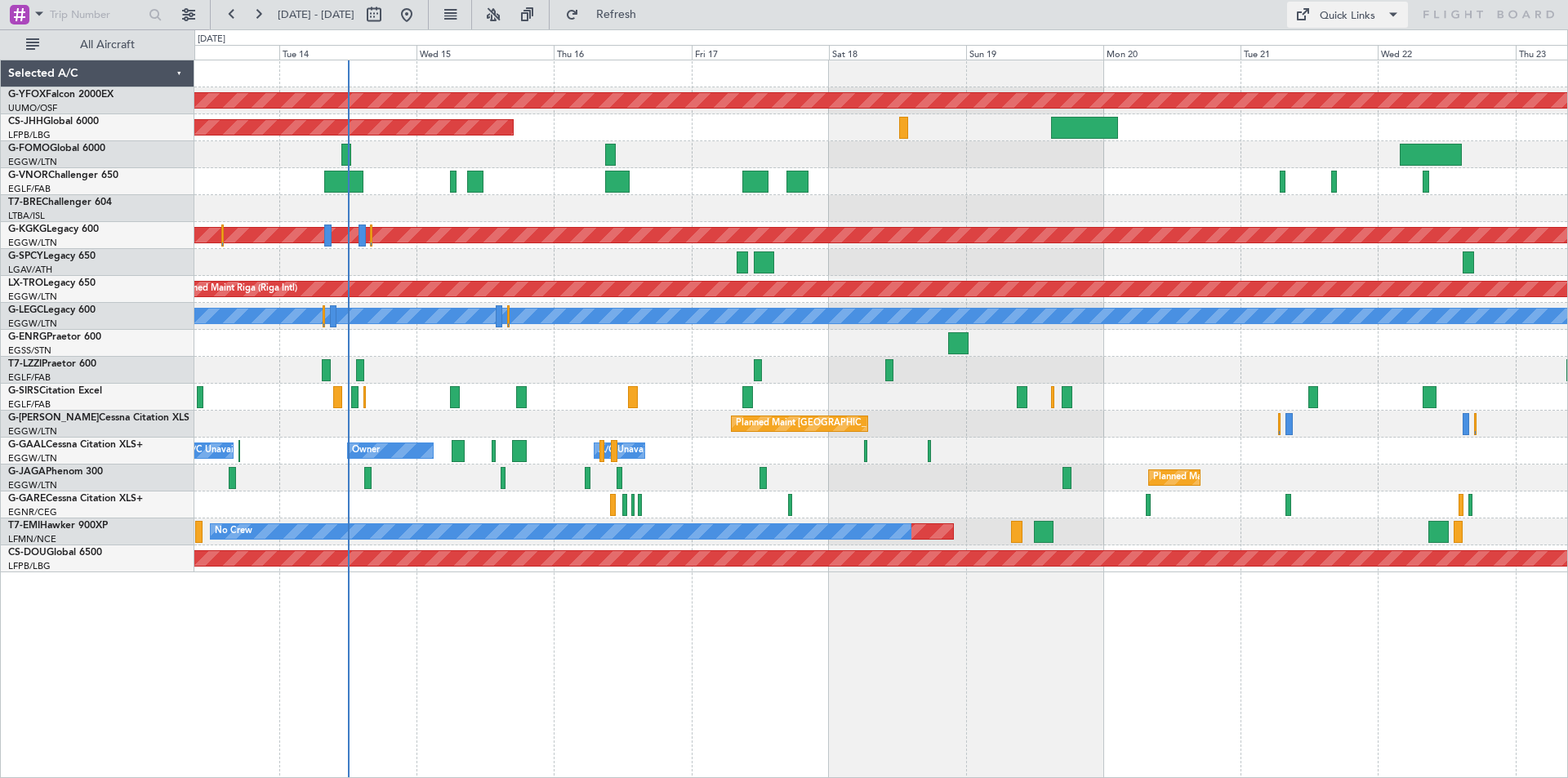
click at [1323, 14] on div "Quick Links" at bounding box center [1346, 16] width 55 height 16
click at [1316, 54] on button "Trip Builder" at bounding box center [1347, 53] width 122 height 39
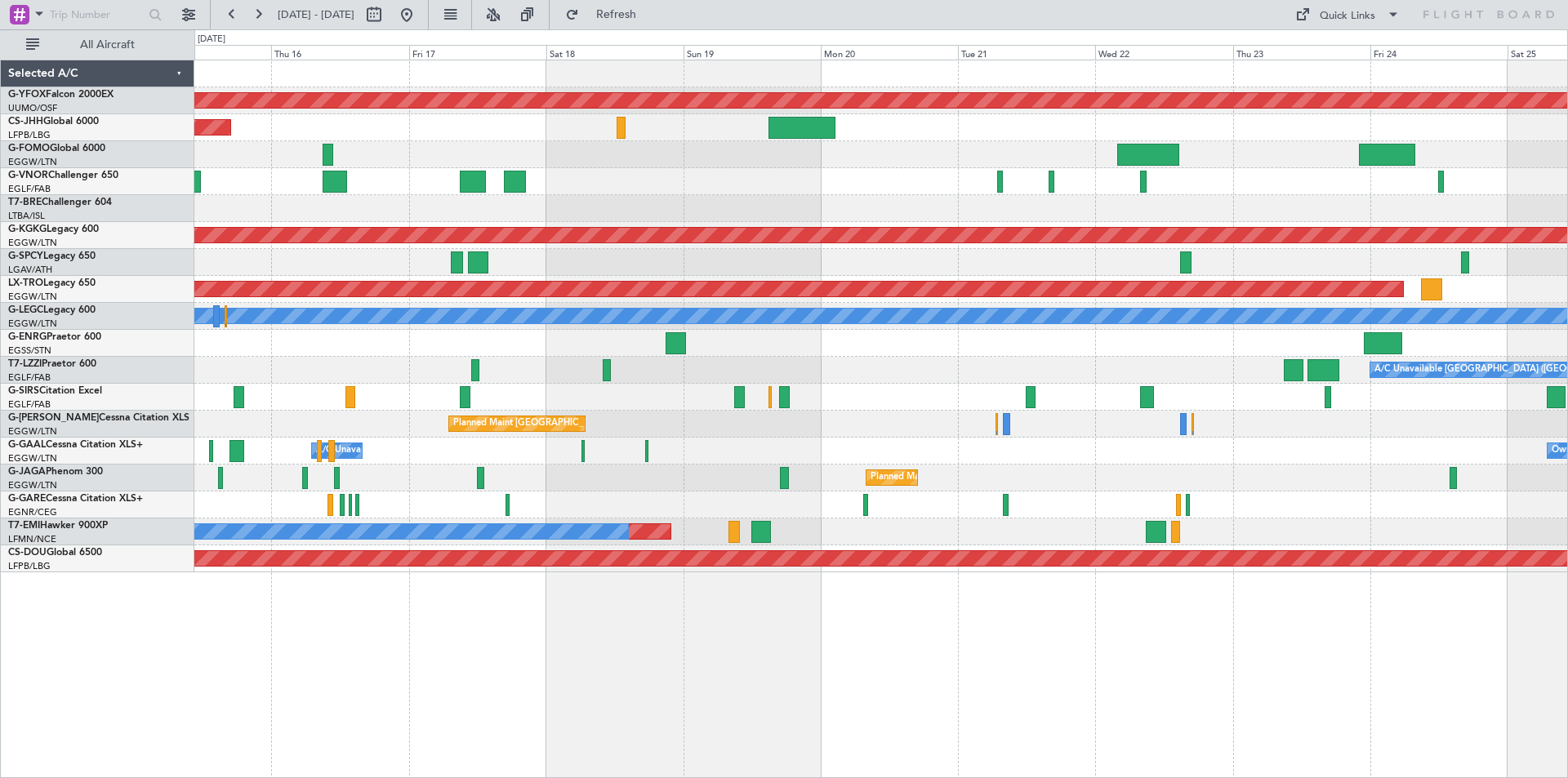
click at [580, 255] on div "AOG Maint Ostafyevo Planned Maint Paris (Le Bourget) Planned Maint Athens (Elef…" at bounding box center [880, 317] width 1373 height 512
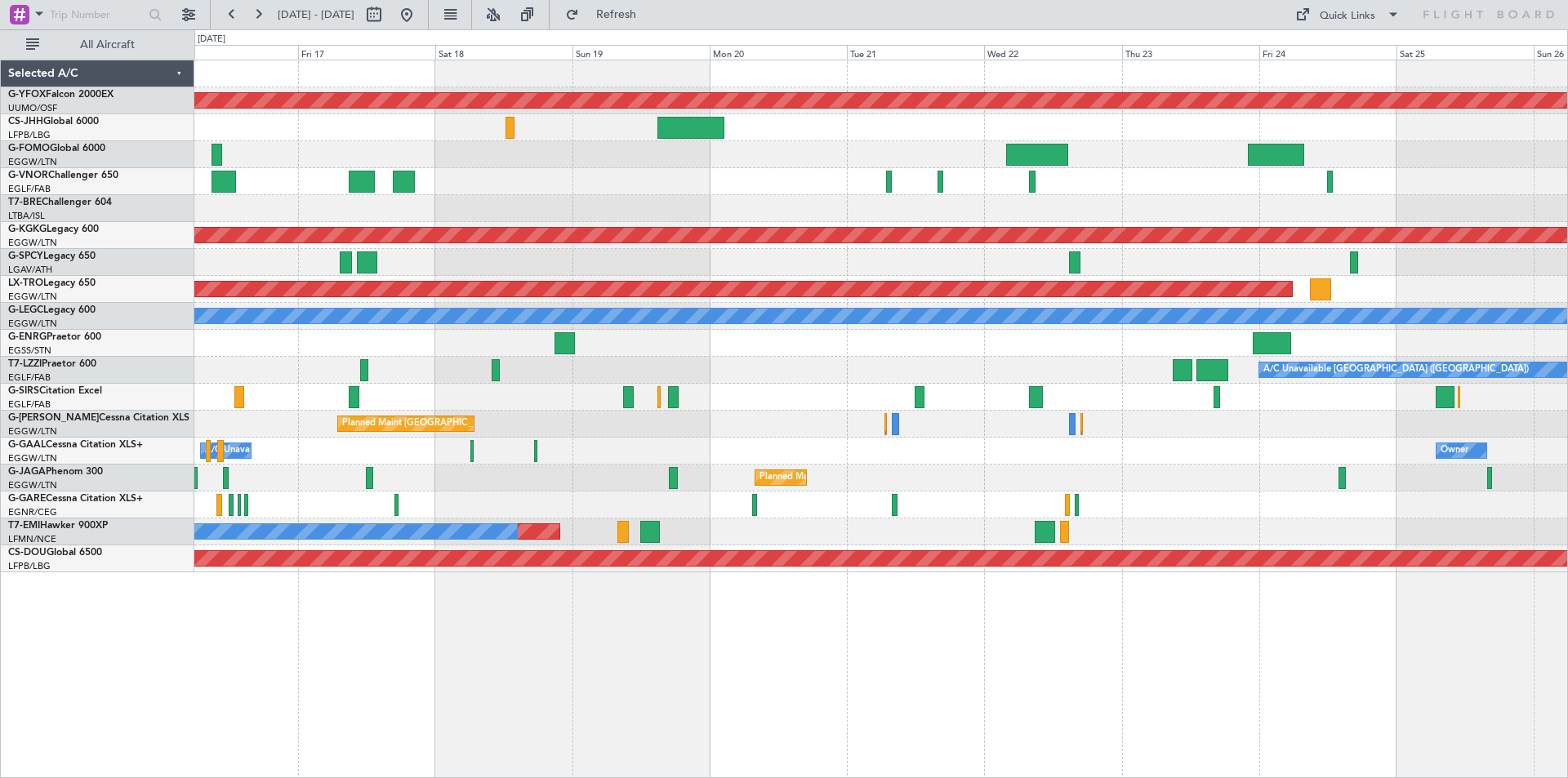
click at [599, 260] on div at bounding box center [880, 262] width 1373 height 27
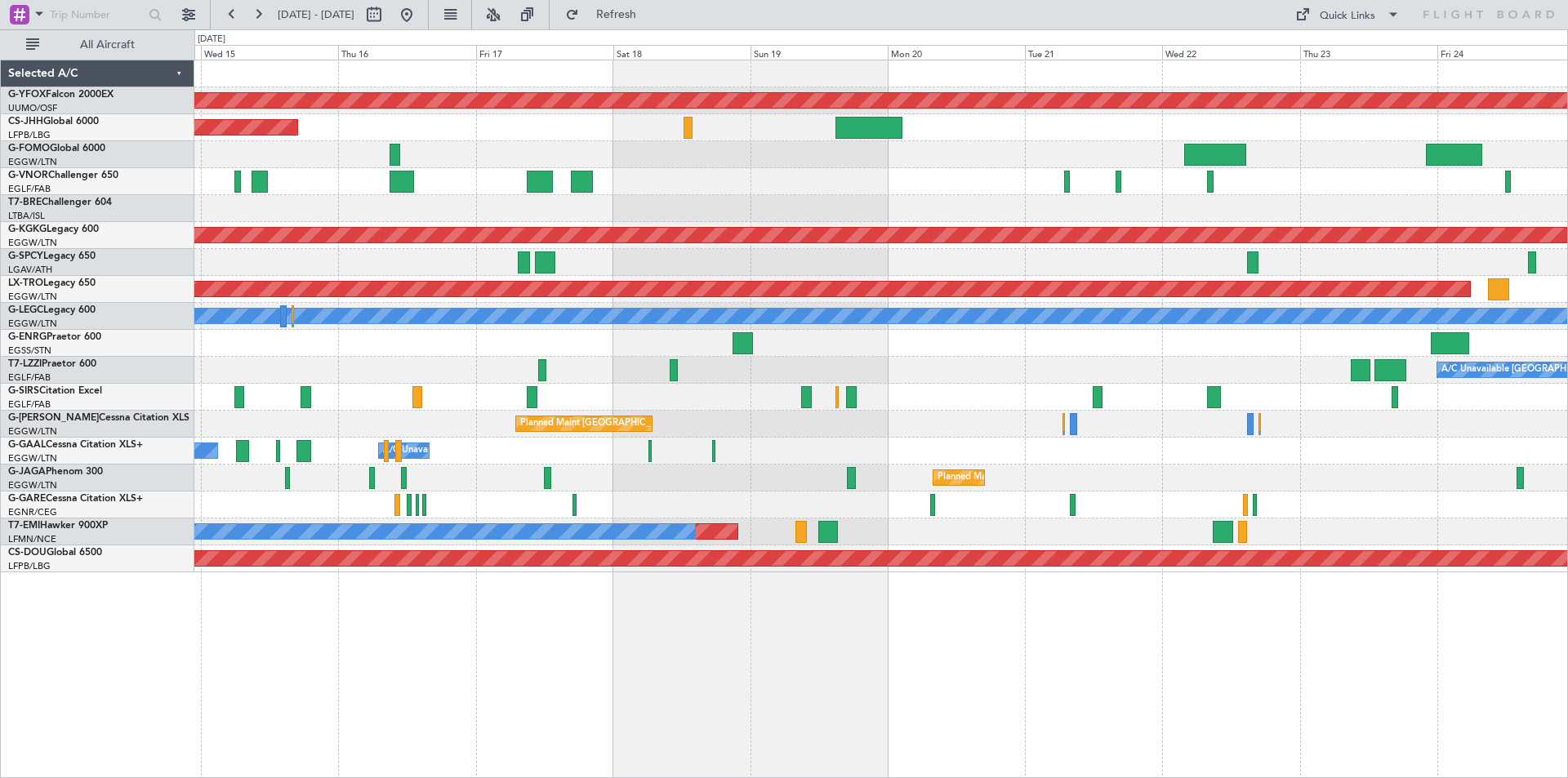
click at [1234, 256] on div "AOG Maint Ostafyevo Planned Maint [GEOGRAPHIC_DATA] ([GEOGRAPHIC_DATA]) Planned…" at bounding box center [880, 317] width 1373 height 512
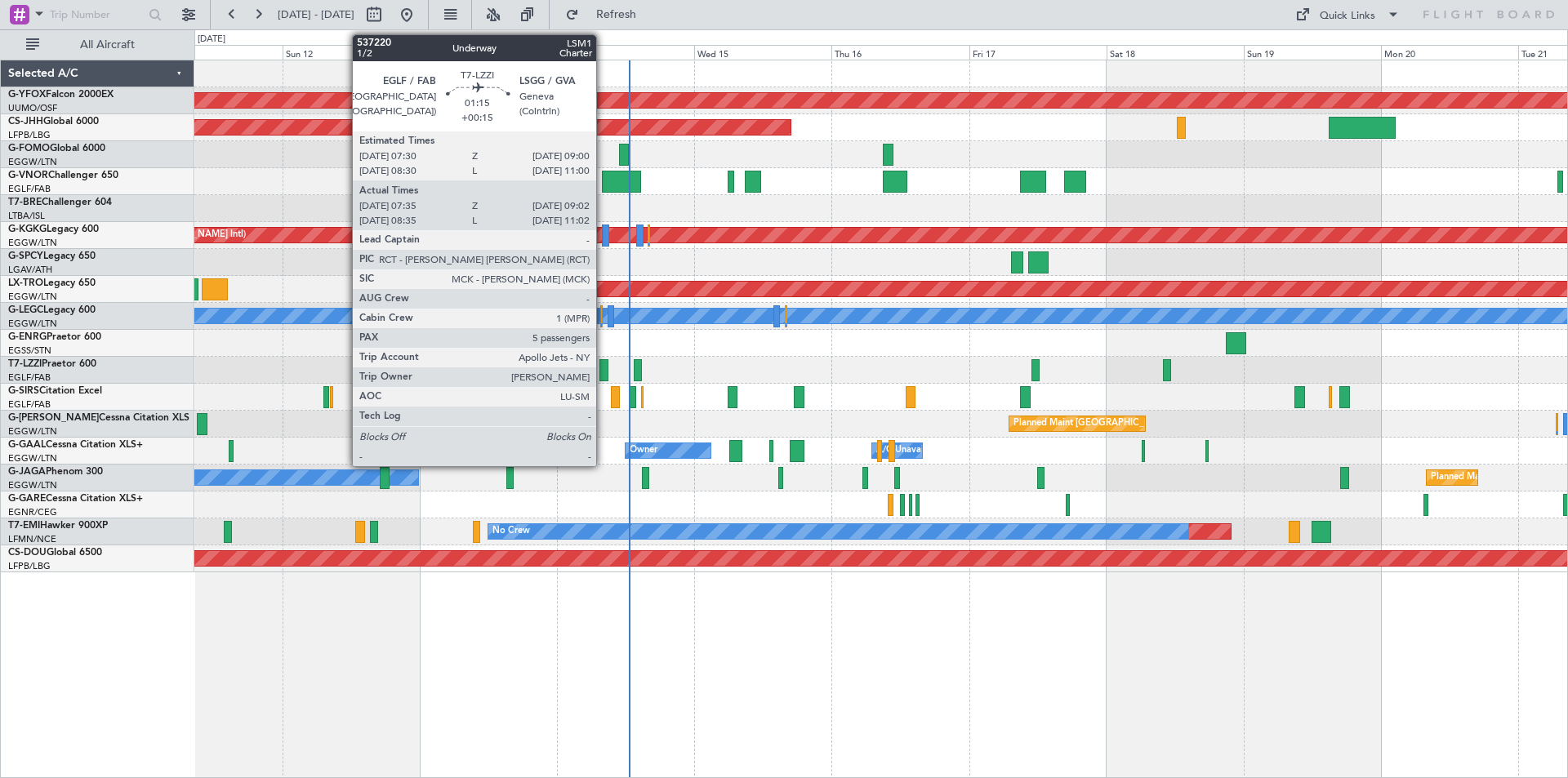
click at [603, 368] on div at bounding box center [603, 370] width 9 height 22
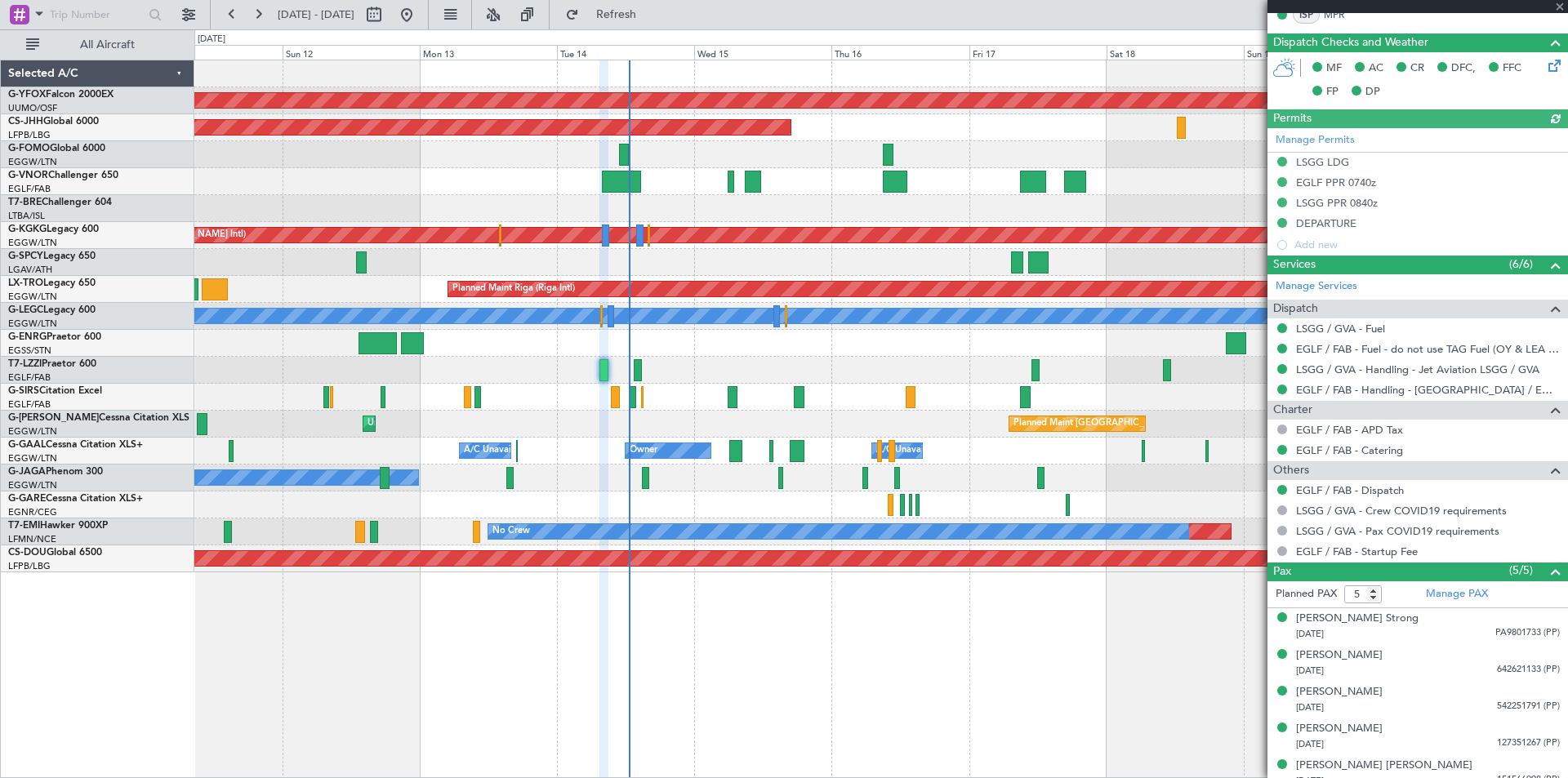
scroll to position [392, 0]
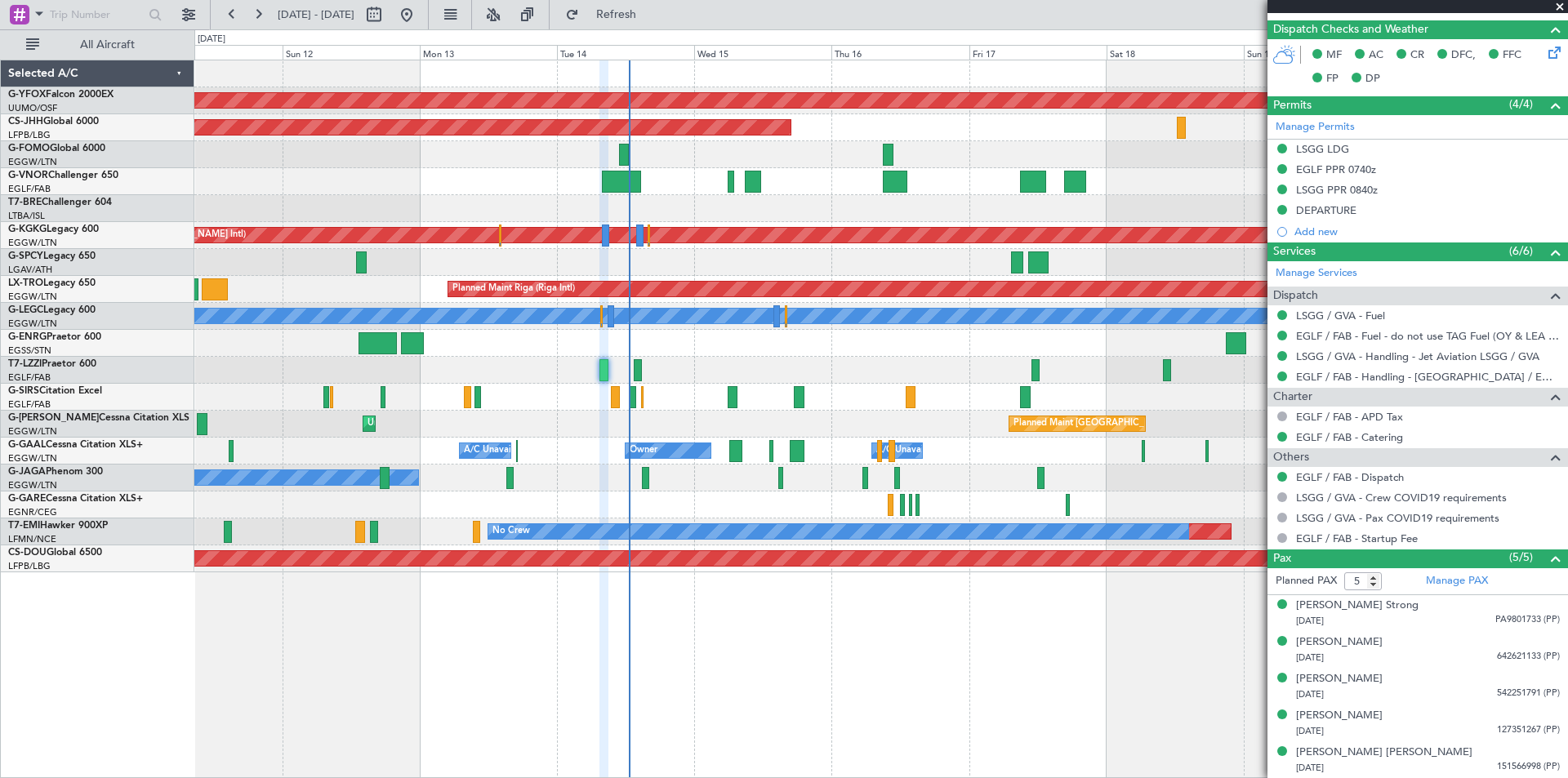
click at [1554, 5] on span at bounding box center [1560, 7] width 16 height 14
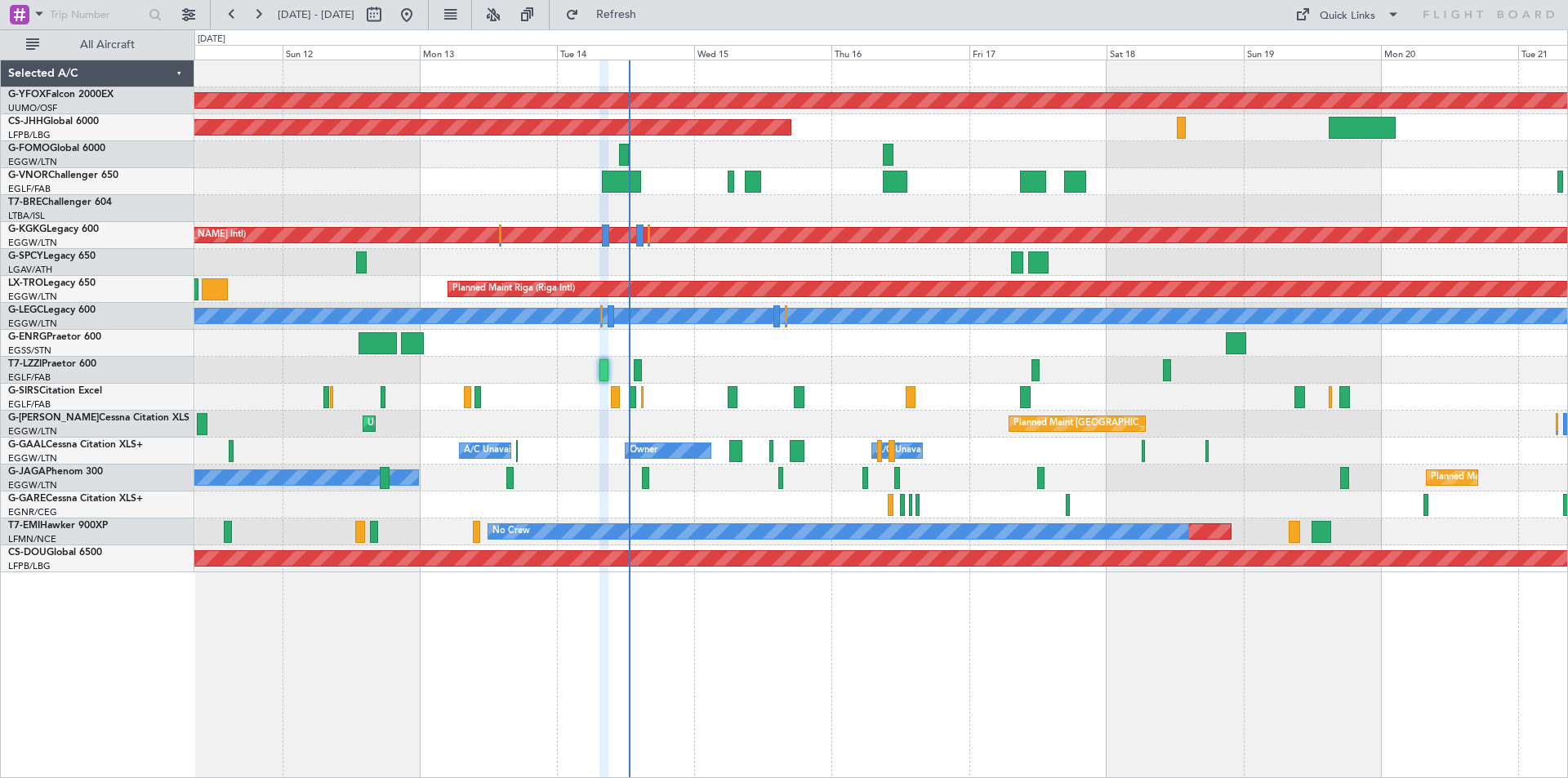
type input "0"
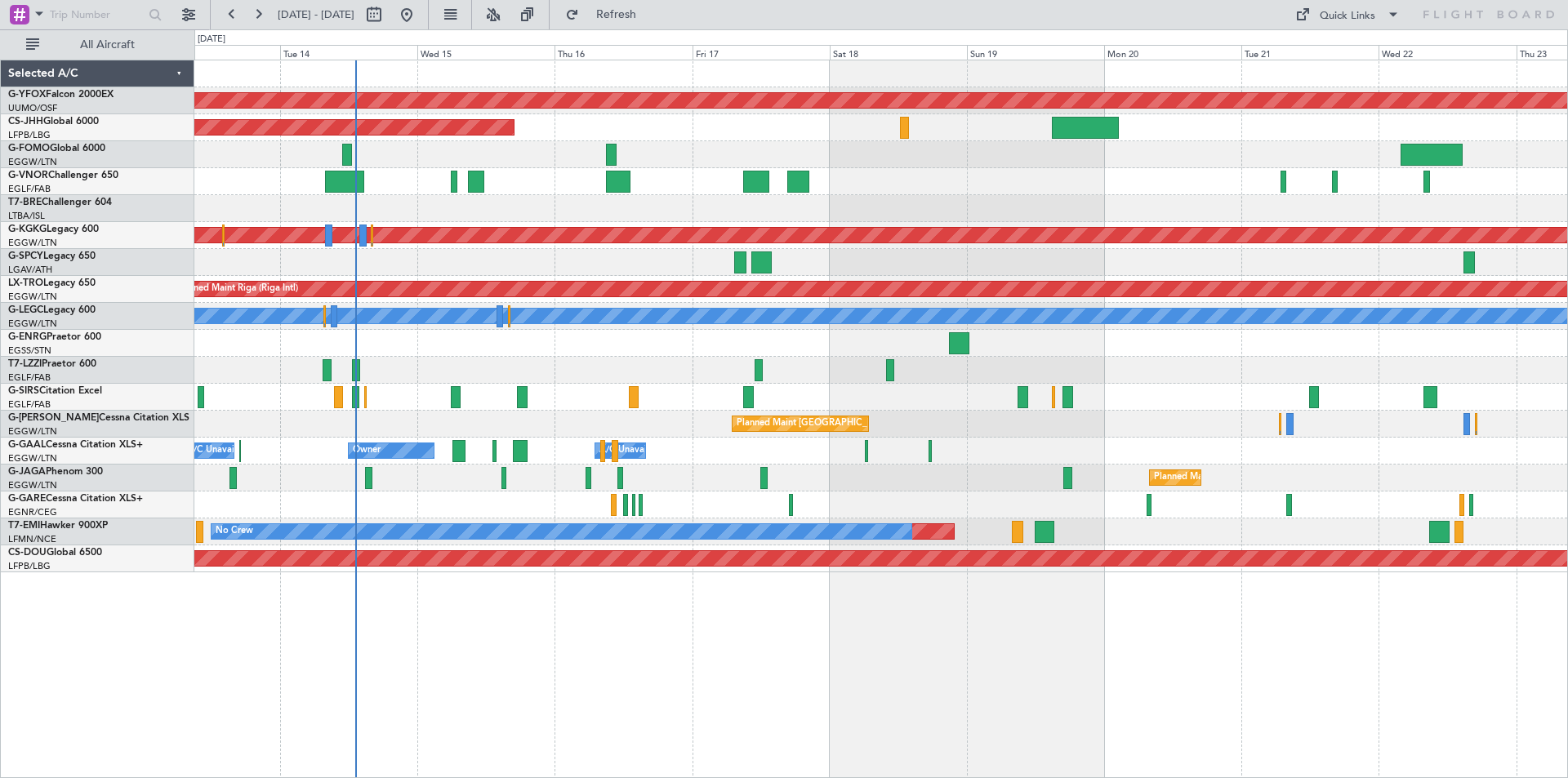
click at [1021, 342] on div at bounding box center [880, 344] width 1373 height 27
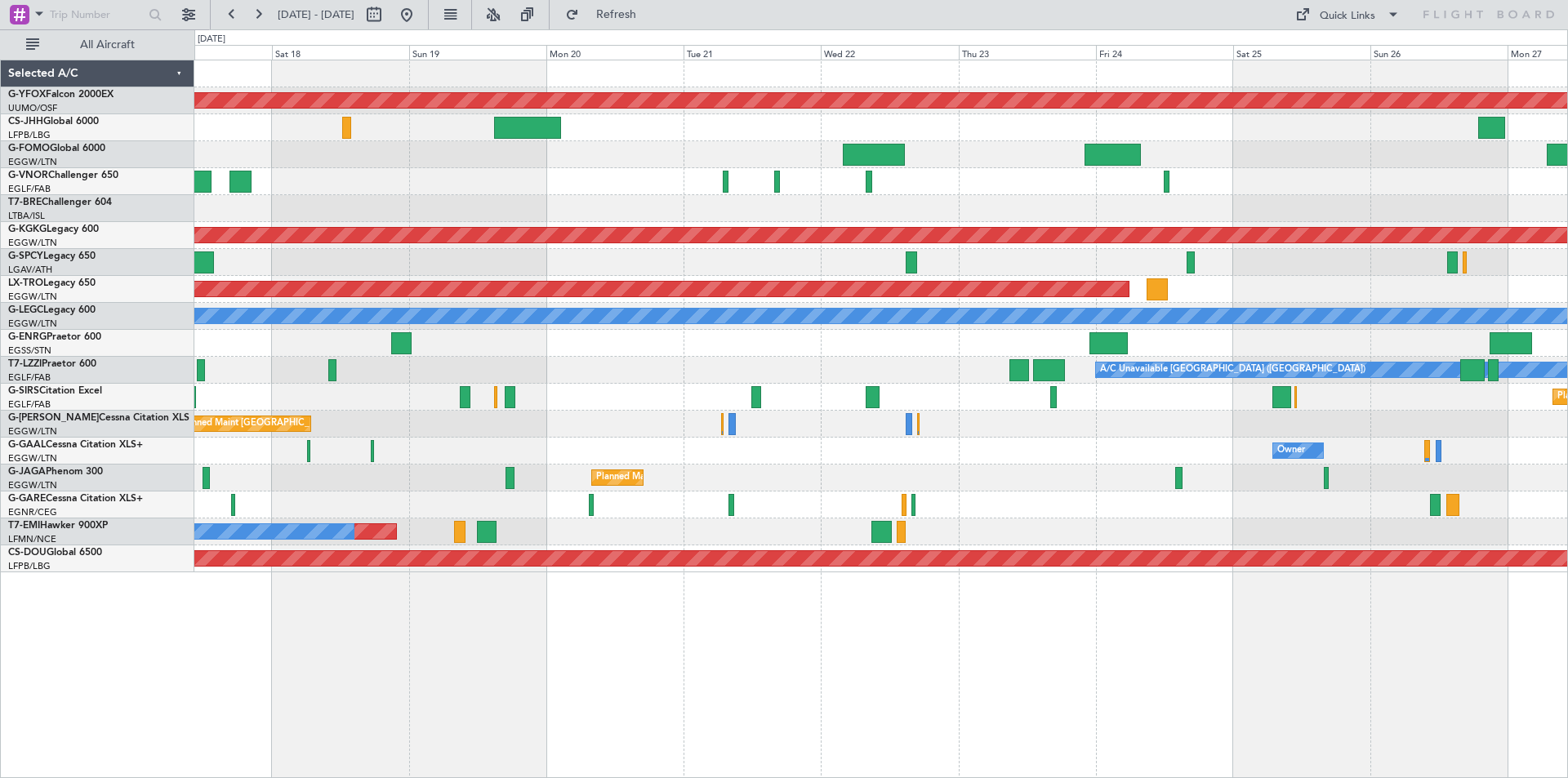
click at [693, 442] on div "AOG Maint Ostafyevo Planned Maint Paris (Le Bourget) Planned Maint Athens (Elef…" at bounding box center [880, 317] width 1373 height 512
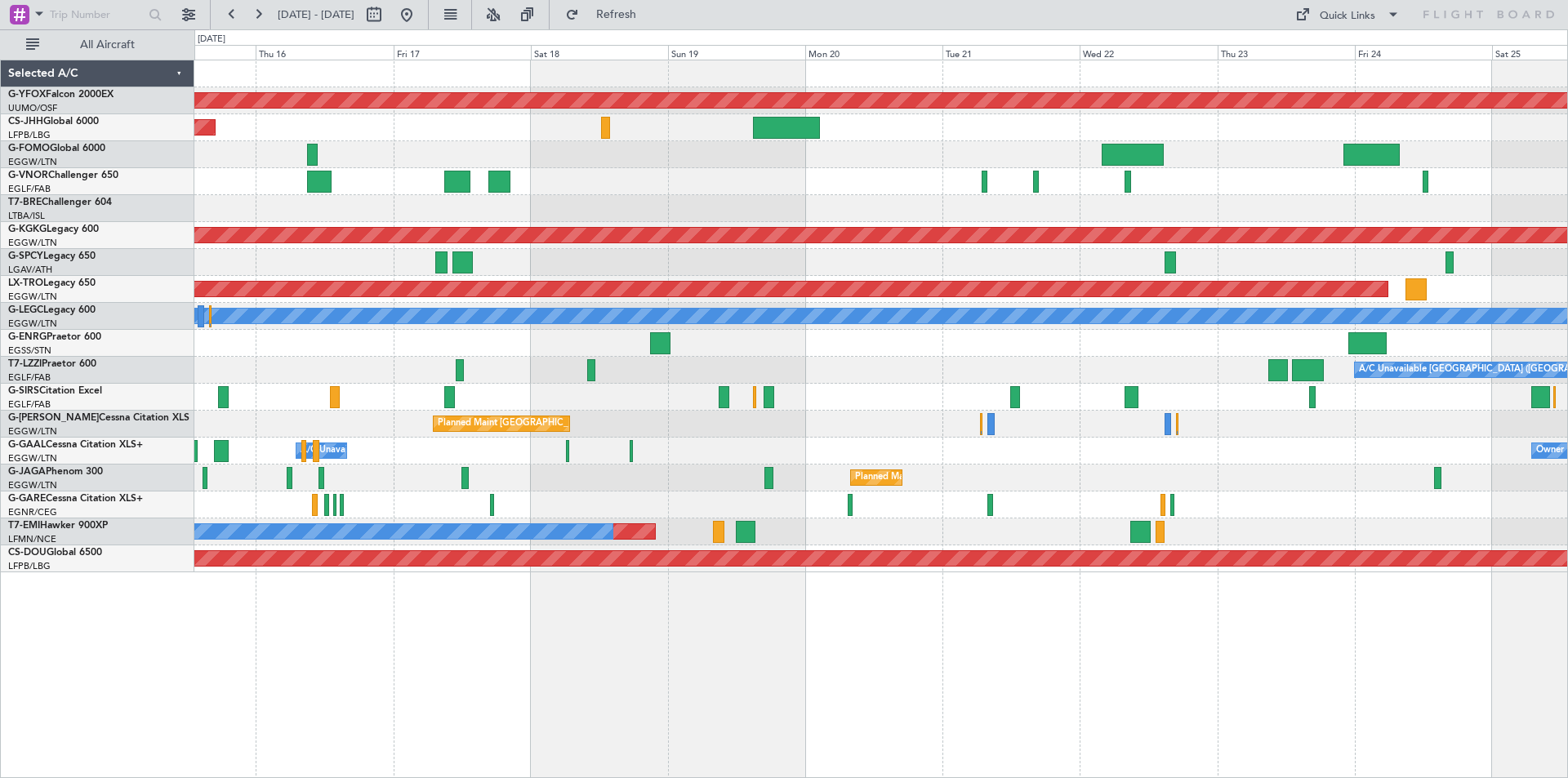
click at [881, 376] on div "A/C Unavailable [GEOGRAPHIC_DATA] ([GEOGRAPHIC_DATA])" at bounding box center [880, 370] width 1373 height 27
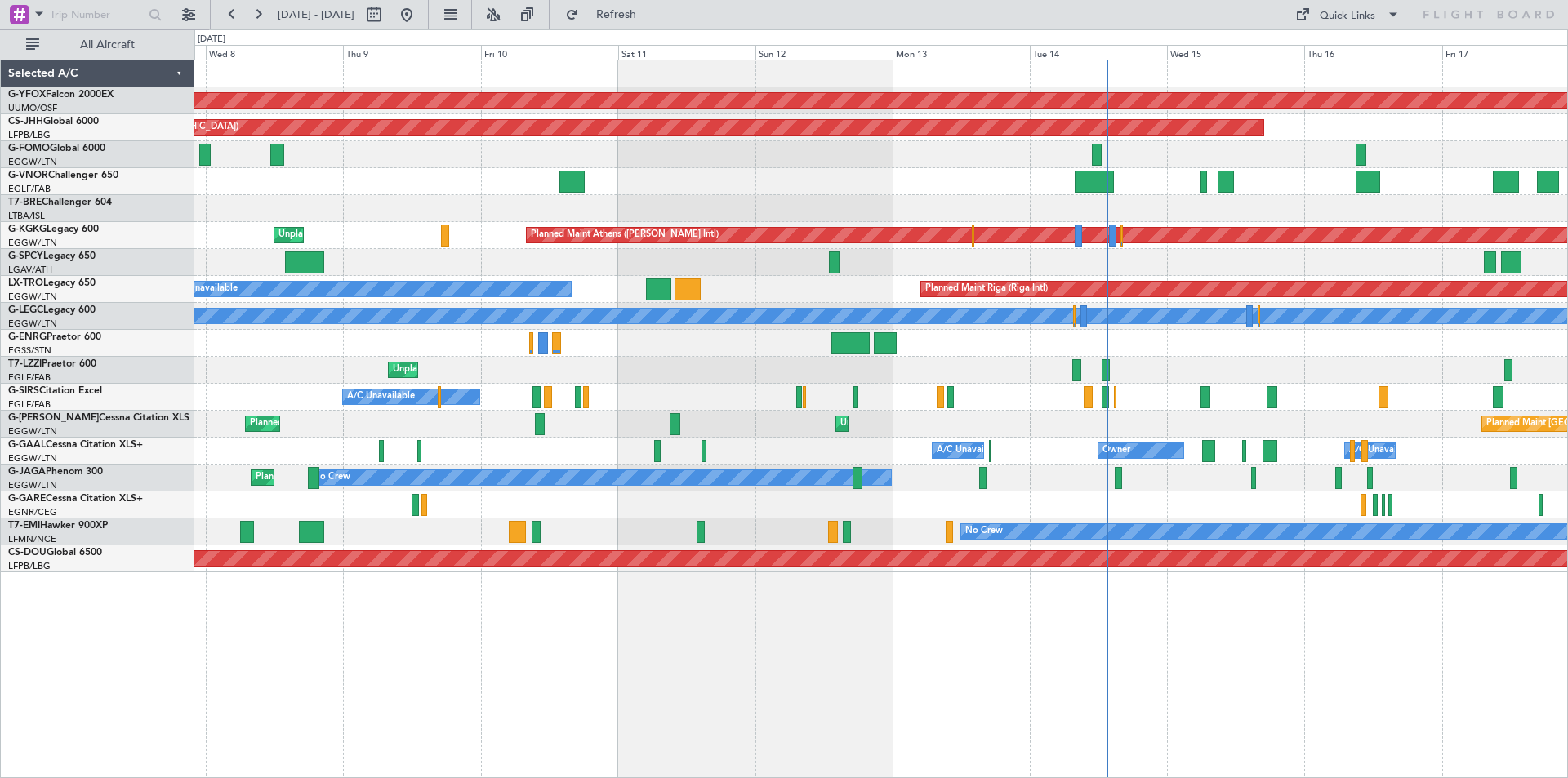
click at [1567, 458] on html "15 Oct 2025 - 25 Oct 2025 Refresh Quick Links All Aircraft AOG Maint Ostafyevo …" at bounding box center [784, 389] width 1568 height 778
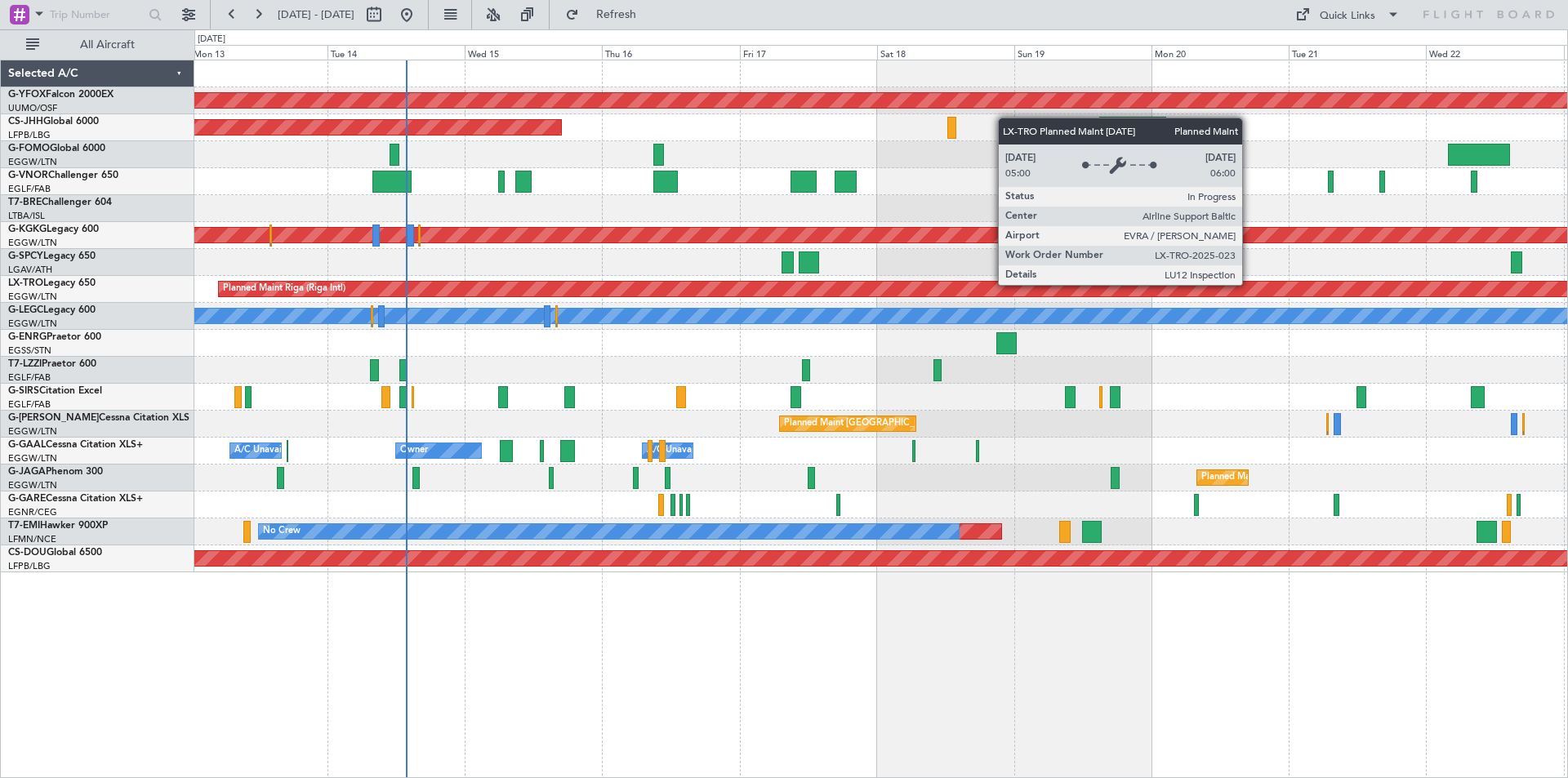
click at [537, 283] on div "Planned Maint Riga (Riga Intl)" at bounding box center [976, 289] width 1515 height 14
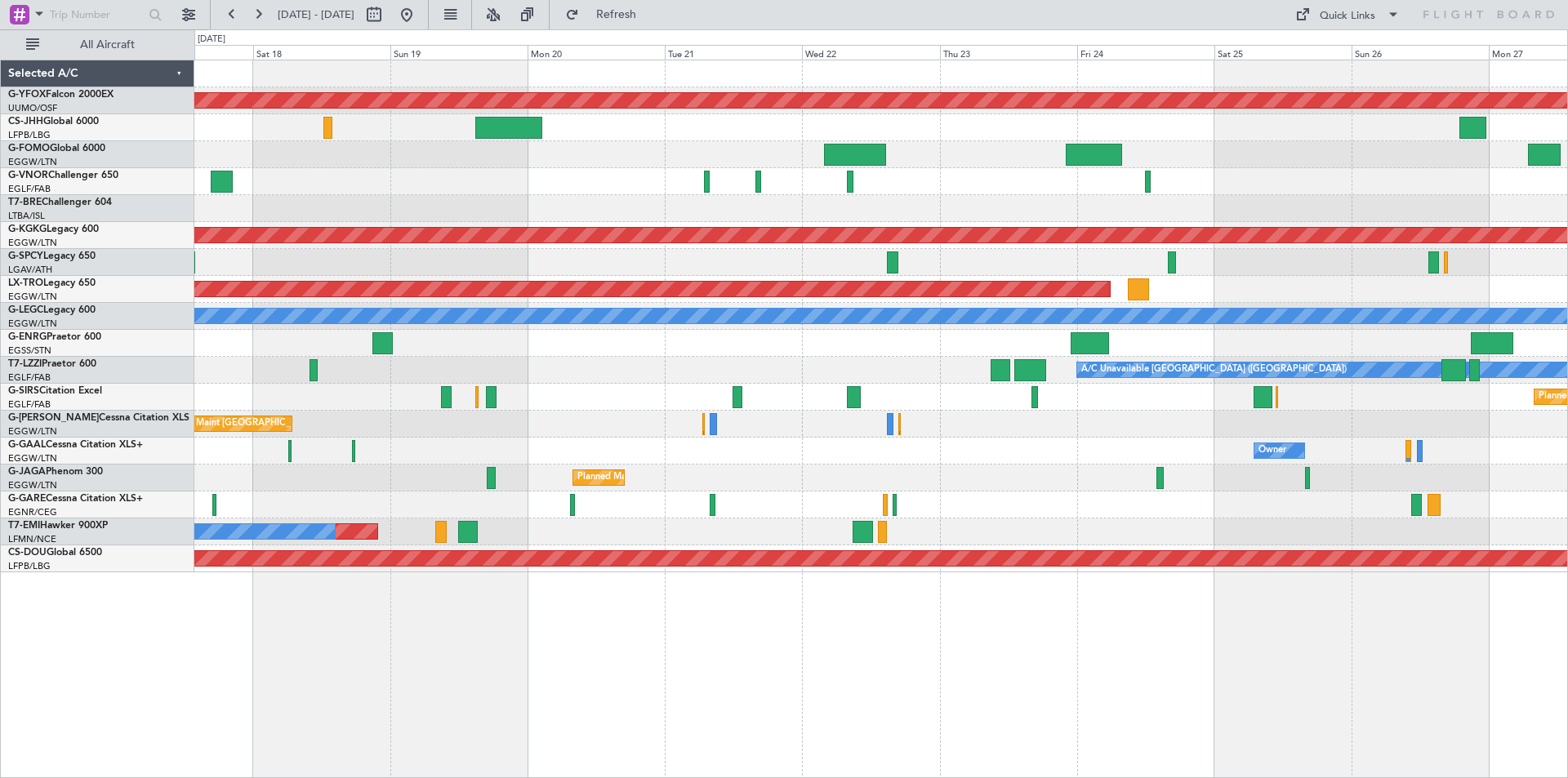
click at [908, 343] on div at bounding box center [880, 344] width 1373 height 27
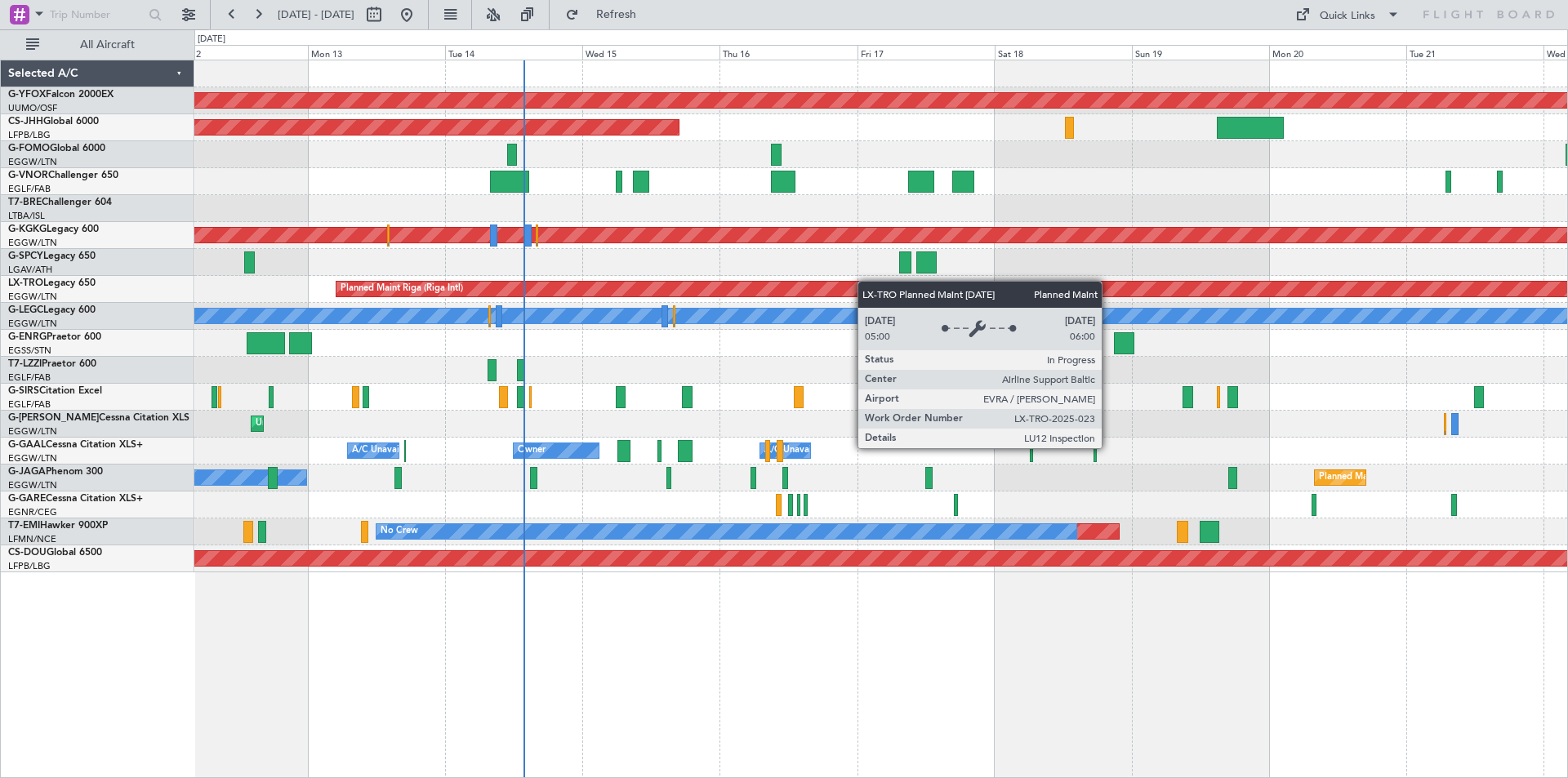
click at [1069, 281] on div "AOG Maint Ostafyevo Planned Maint Paris (Le Bourget) Planned Maint Athens (Elef…" at bounding box center [880, 317] width 1373 height 512
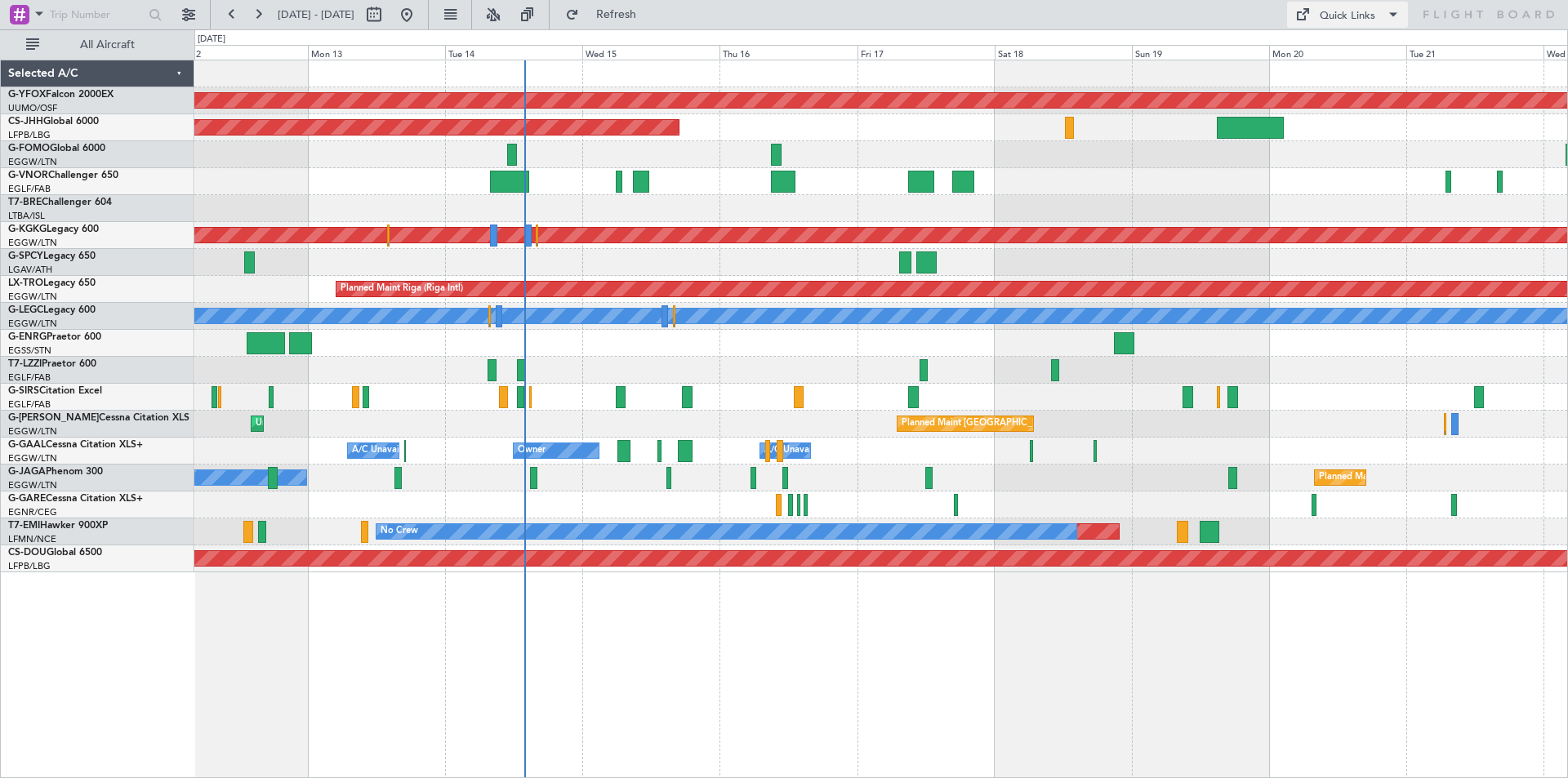
click at [1337, 14] on div "Quick Links" at bounding box center [1346, 16] width 55 height 16
click at [1344, 53] on button "Trip Builder" at bounding box center [1347, 53] width 122 height 39
click at [962, 701] on div "AOG Maint Ostafyevo Planned Maint Paris (Le Bourget) Planned Maint Athens (Elef…" at bounding box center [881, 419] width 1373 height 718
click at [941, 699] on div "AOG Maint Ostafyevo Planned Maint Paris (Le Bourget) Planned Maint Athens (Elef…" at bounding box center [881, 419] width 1373 height 718
click at [965, 668] on div "AOG Maint Ostafyevo Planned Maint Paris (Le Bourget) Planned Maint Athens (Elef…" at bounding box center [881, 419] width 1373 height 718
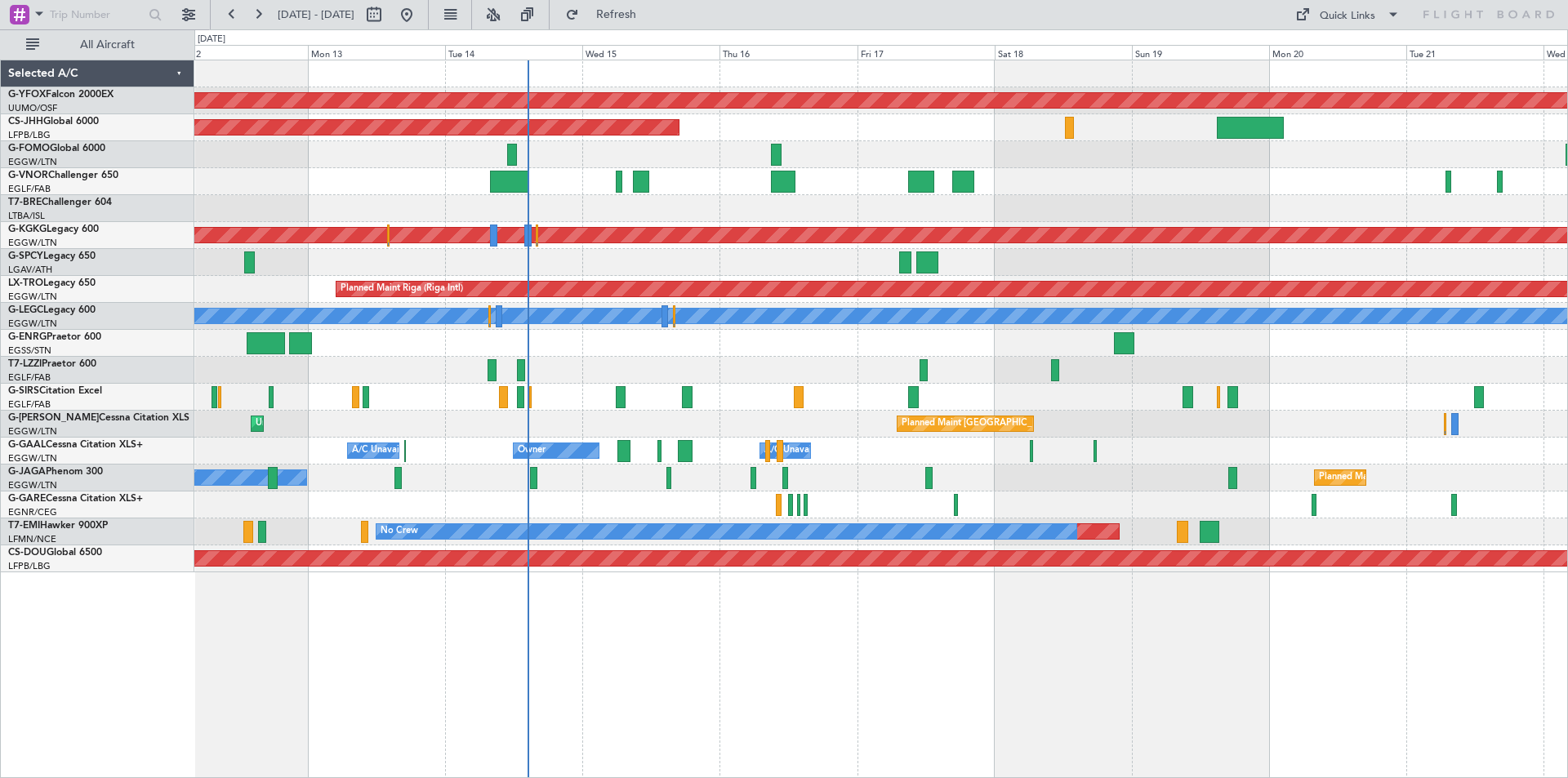
click at [824, 677] on div "AOG Maint Ostafyevo Planned Maint Paris (Le Bourget) Planned Maint Athens (Elef…" at bounding box center [881, 419] width 1373 height 718
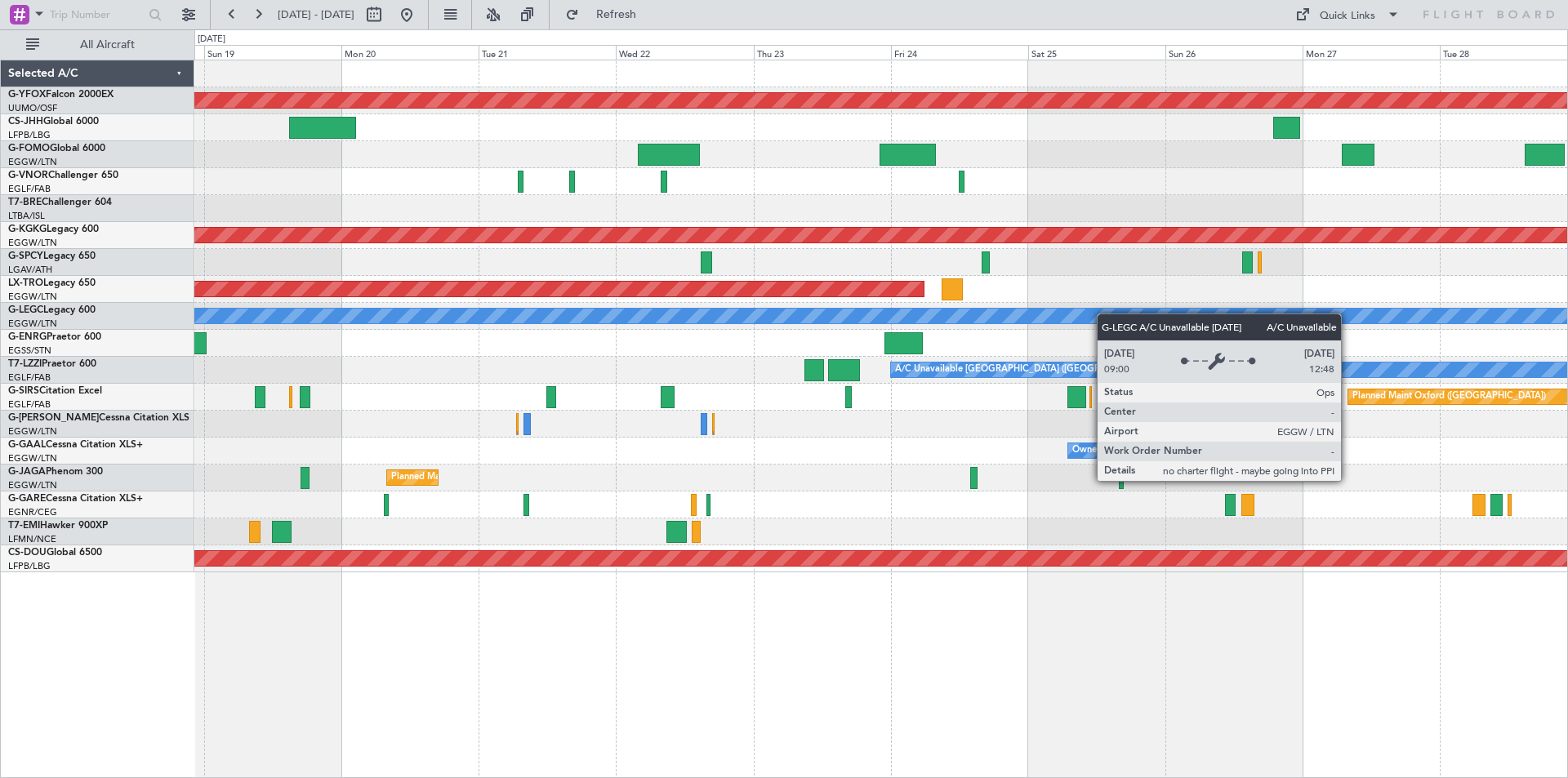
click at [303, 313] on div "Planned Maint [GEOGRAPHIC_DATA] ([GEOGRAPHIC_DATA]) A/C Unavailable [GEOGRAPHIC…" at bounding box center [880, 317] width 1373 height 27
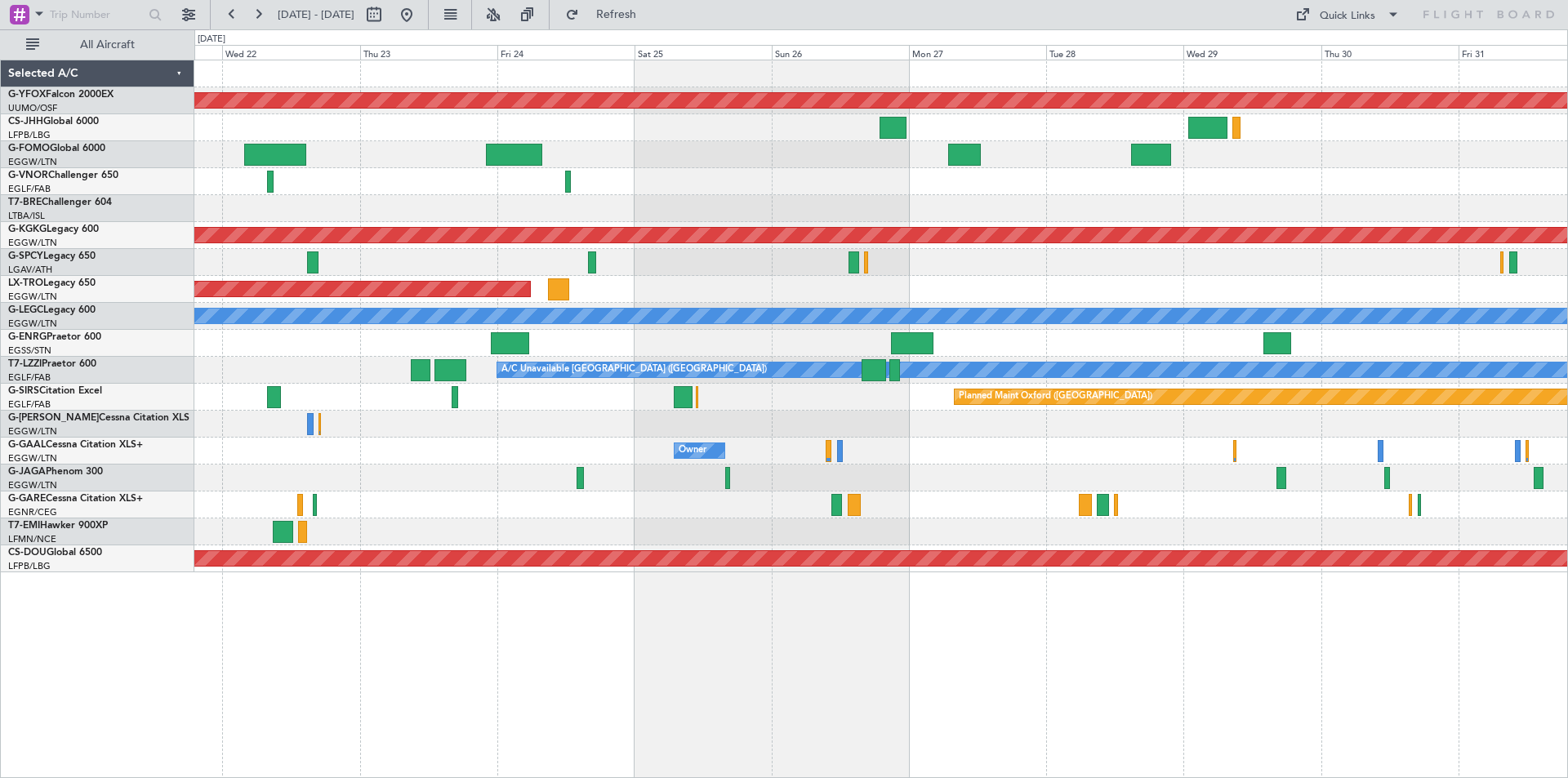
click at [927, 220] on div at bounding box center [880, 209] width 1373 height 27
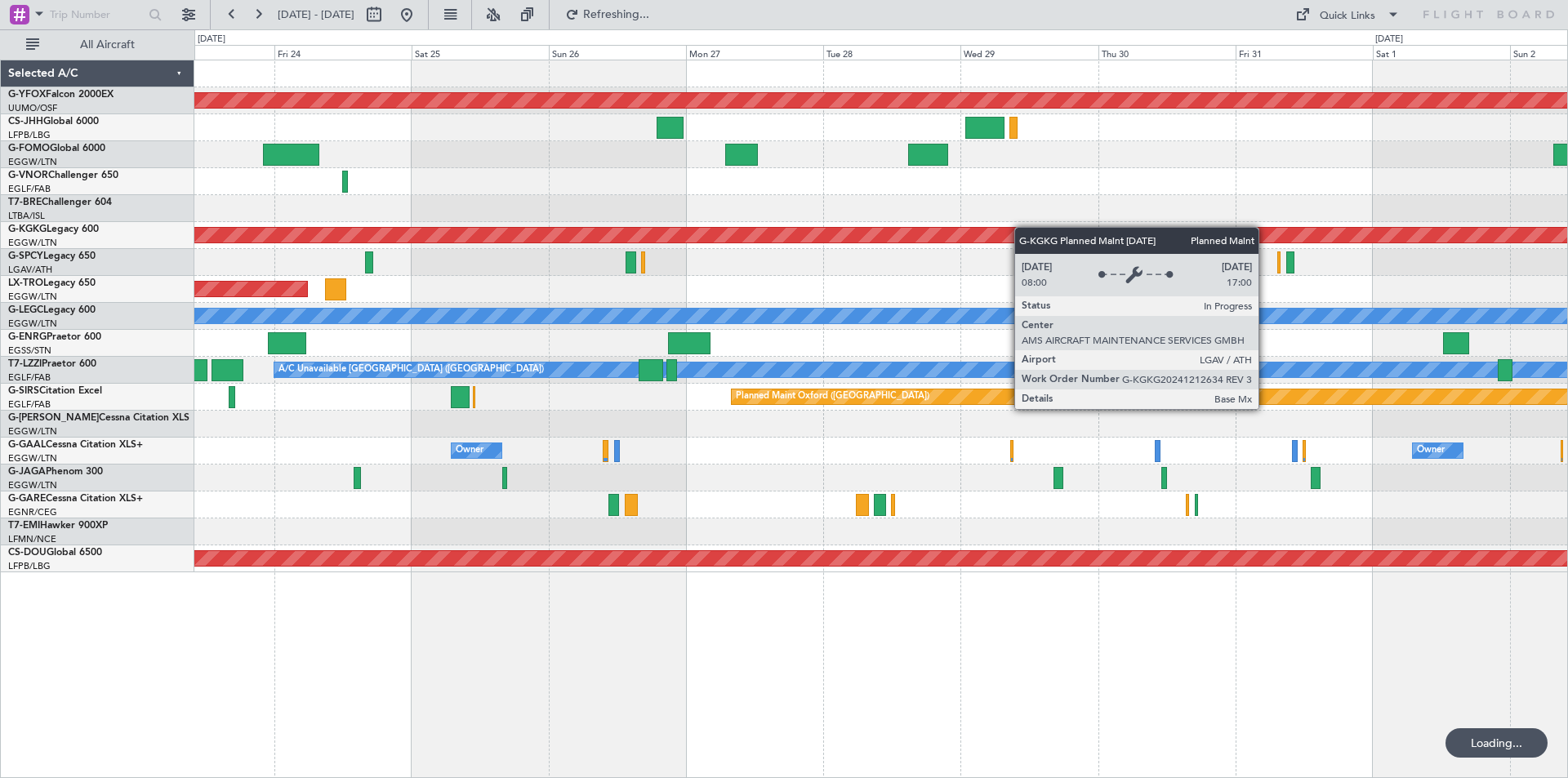
click at [1017, 227] on div "AOG Maint Ostafyevo Planned Maint Athens (Eleftherios Venizelos Intl) Planned M…" at bounding box center [880, 317] width 1373 height 512
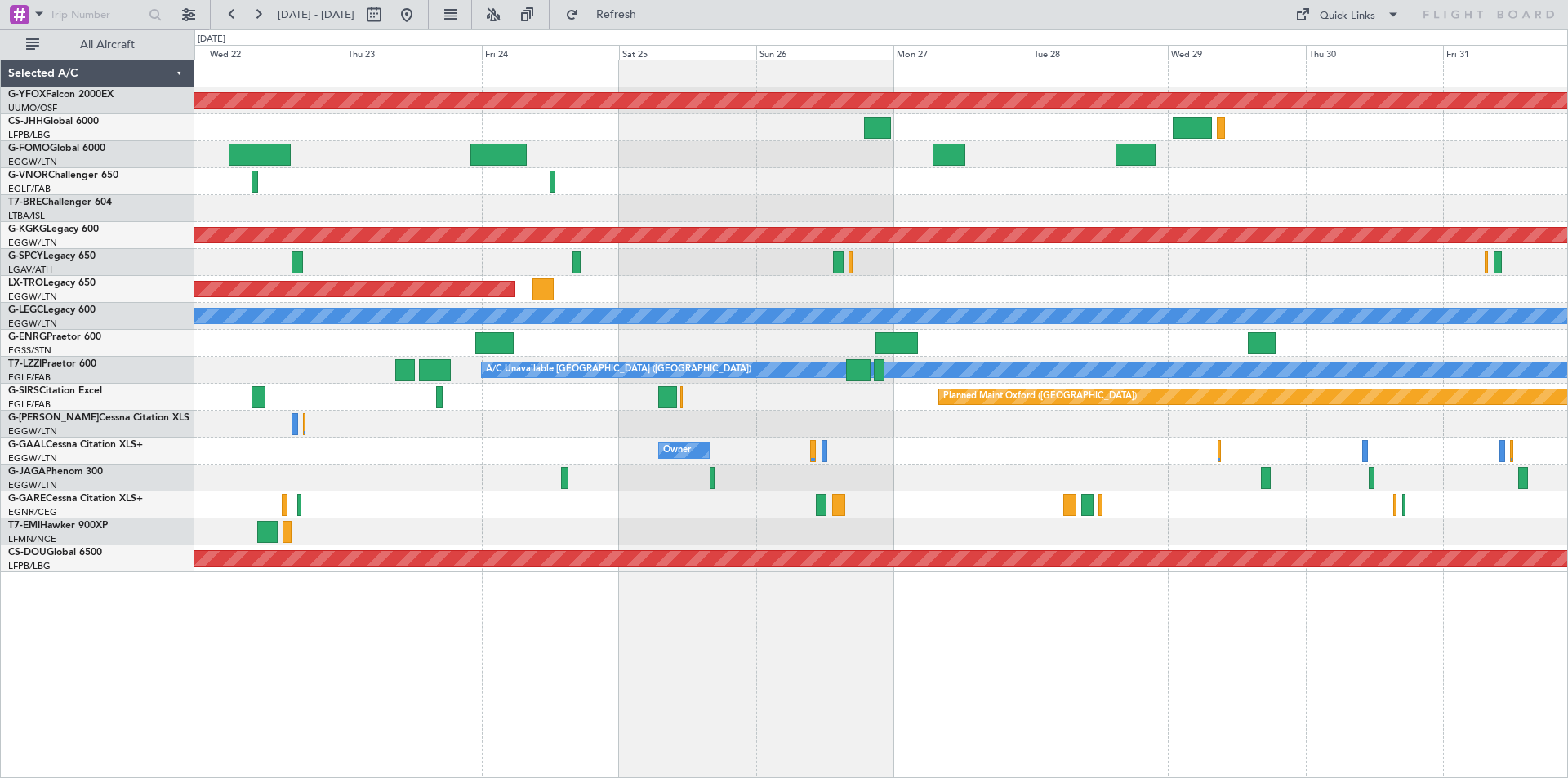
click at [606, 289] on div "Planned Maint Riga (Riga Intl)" at bounding box center [880, 289] width 1373 height 27
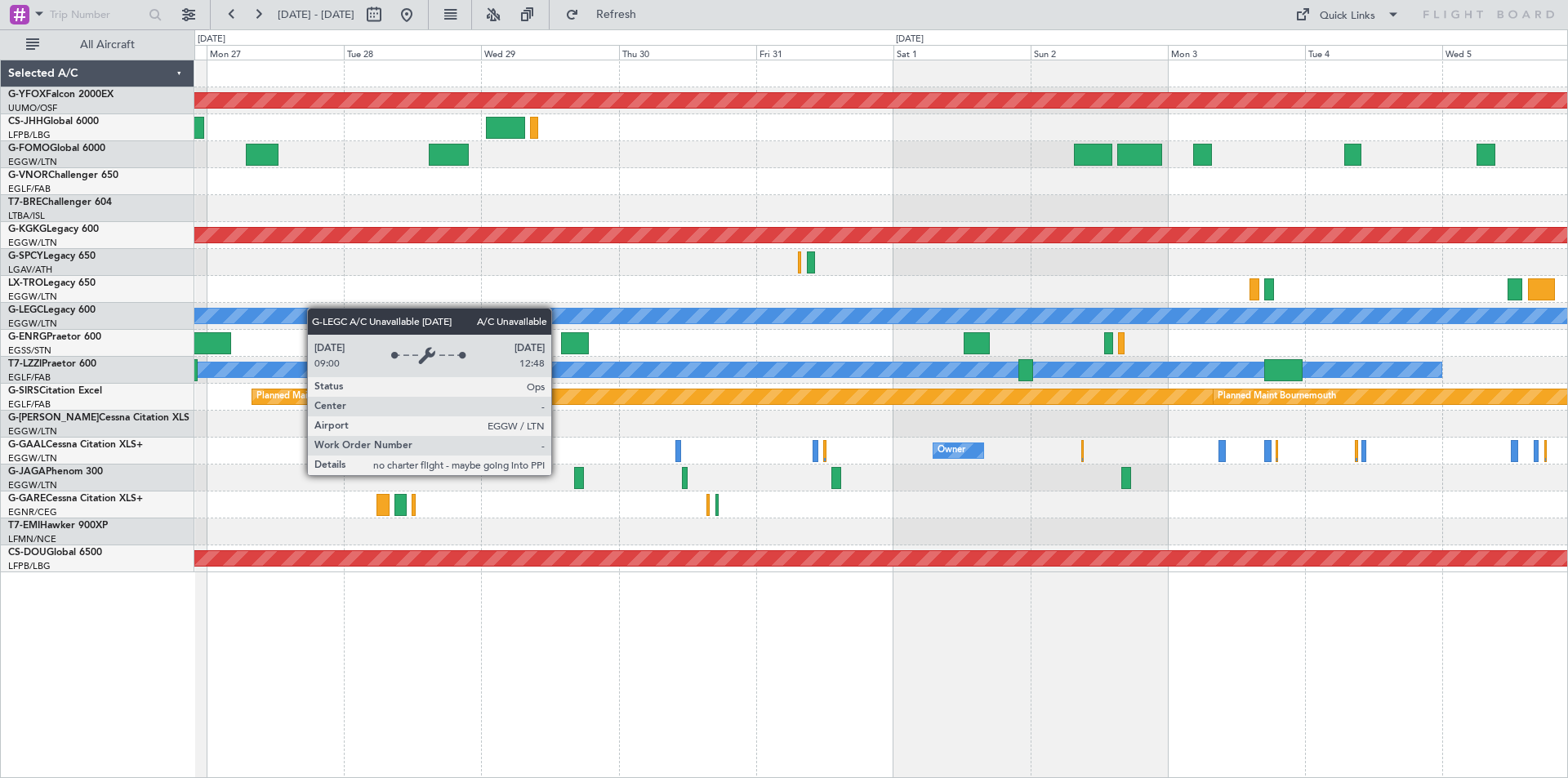
click at [292, 310] on div "AOG Maint Ostafyevo Planned Maint Athens (Eleftherios Venizelos Intl) Planned M…" at bounding box center [880, 317] width 1373 height 512
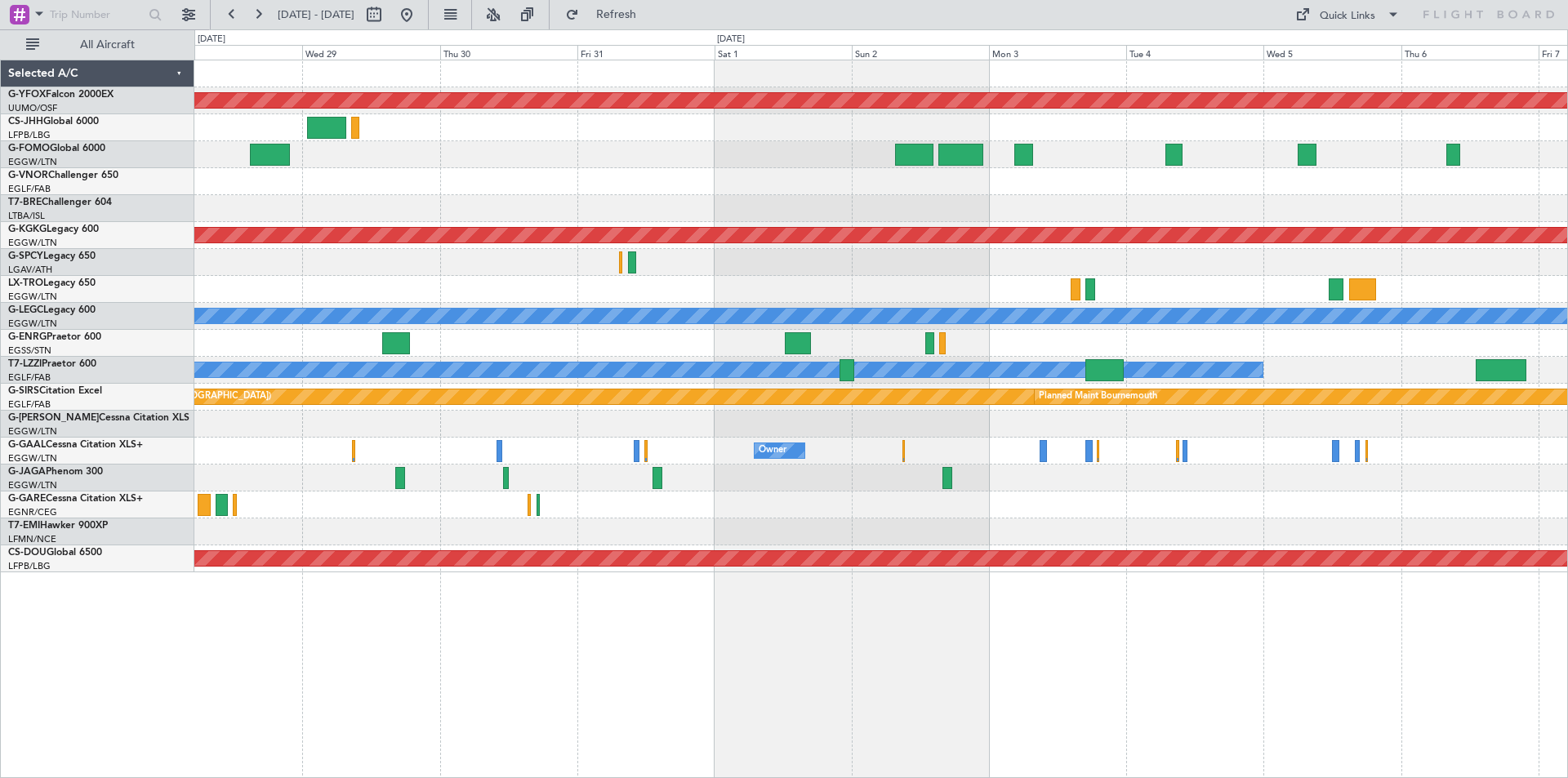
click at [815, 280] on div at bounding box center [880, 289] width 1373 height 27
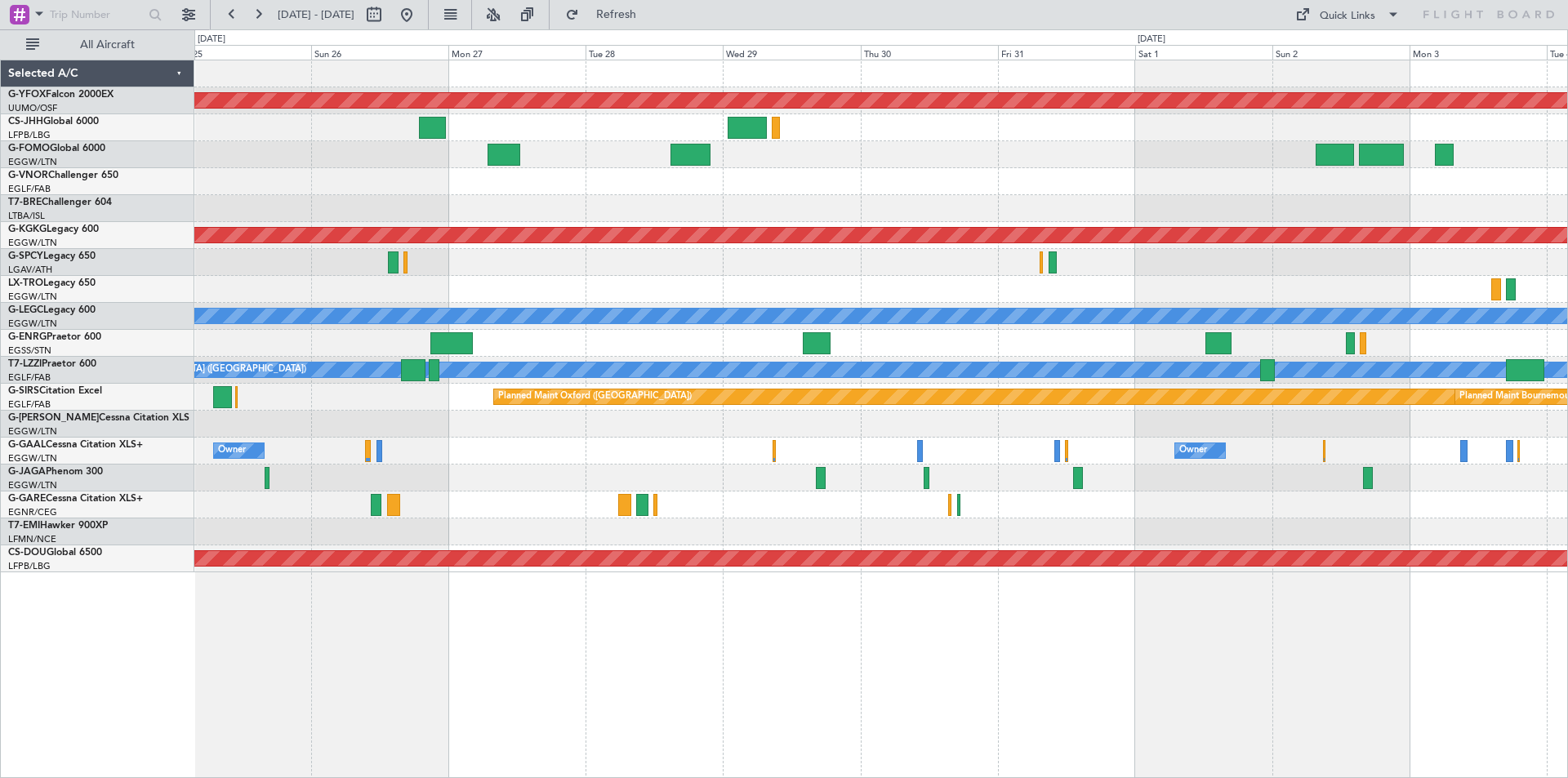
click at [1077, 285] on div "Planned Maint Riga (Riga Intl)" at bounding box center [880, 289] width 1373 height 27
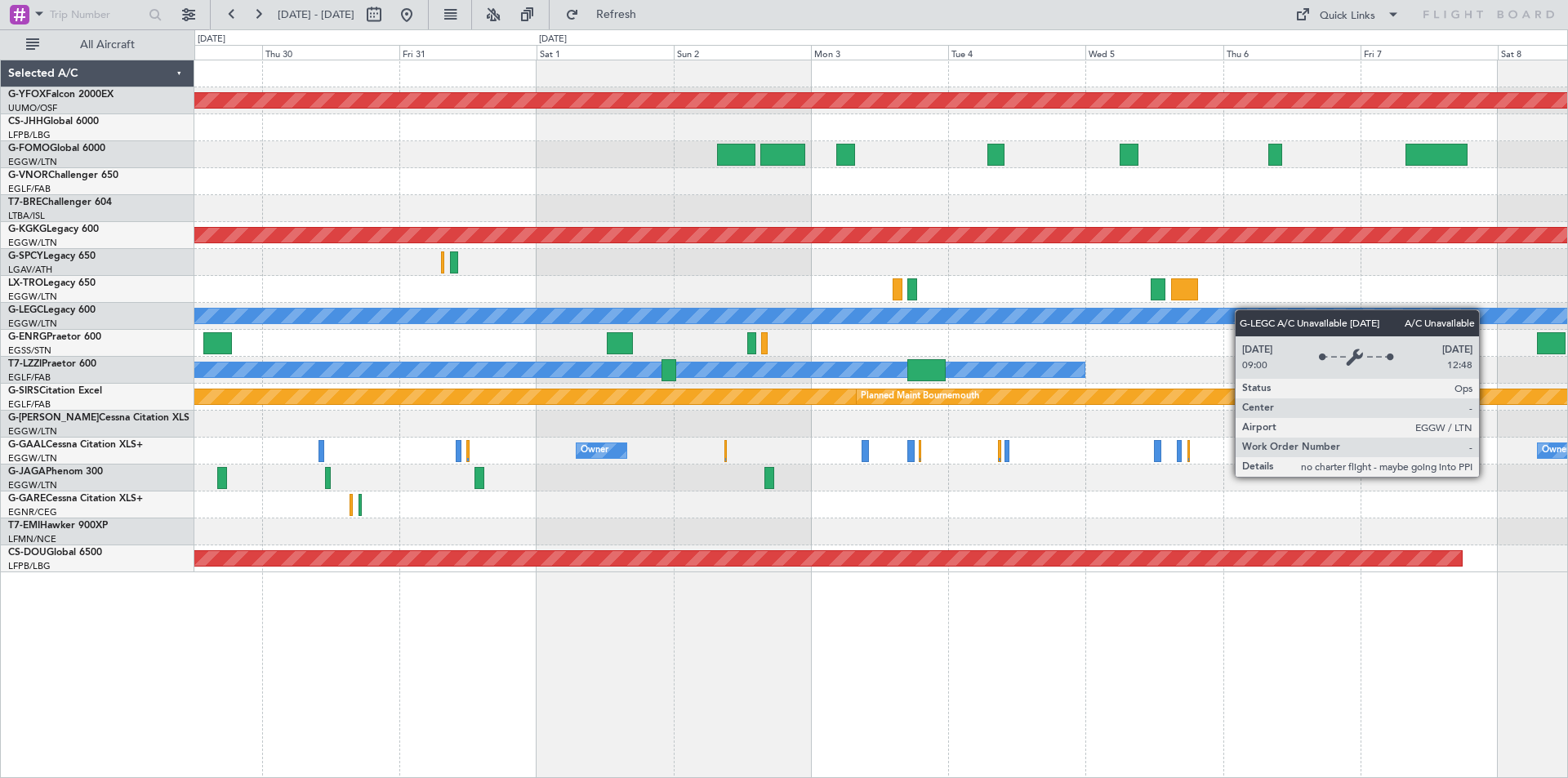
click at [695, 324] on div "AOG Maint Ostafyevo Planned Maint Athens (Eleftherios Venizelos Intl) Planned M…" at bounding box center [880, 317] width 1373 height 512
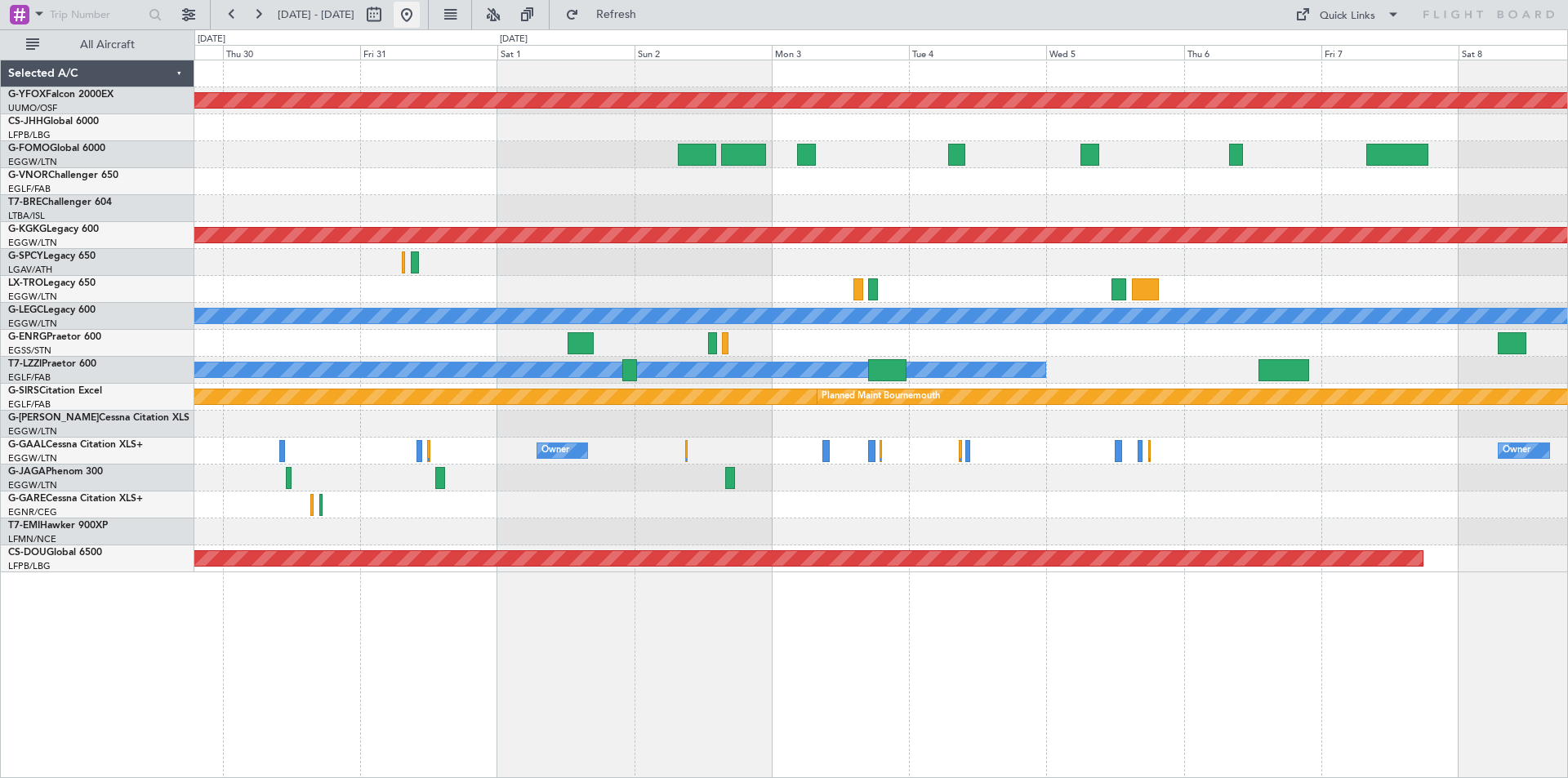
click at [420, 18] on button at bounding box center [406, 14] width 26 height 26
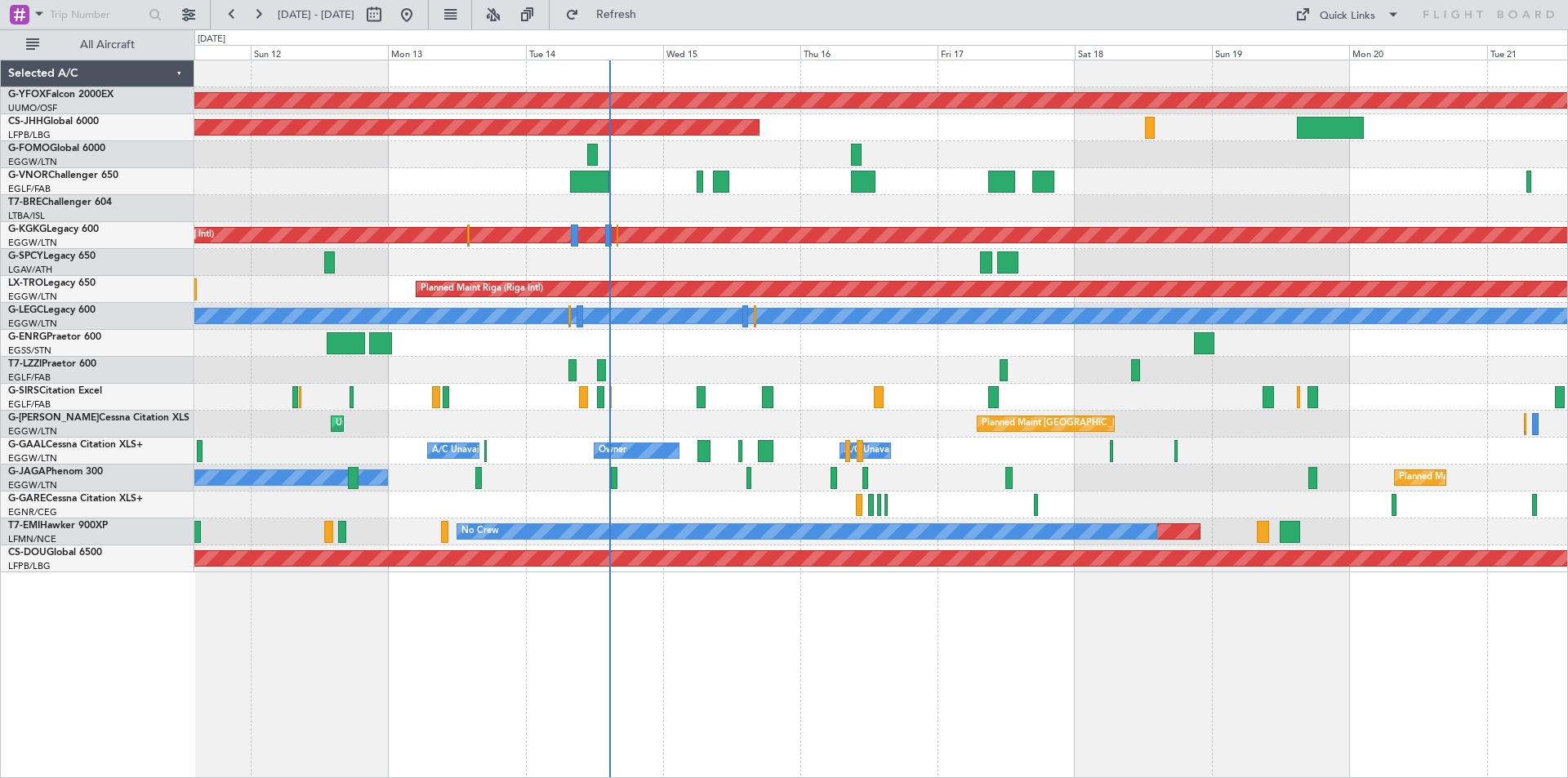
click at [0, 270] on html "09 Oct 2025 - 19 Oct 2025 Refresh Quick Links All Aircraft AOG Maint Ostafyevo …" at bounding box center [784, 389] width 1568 height 778
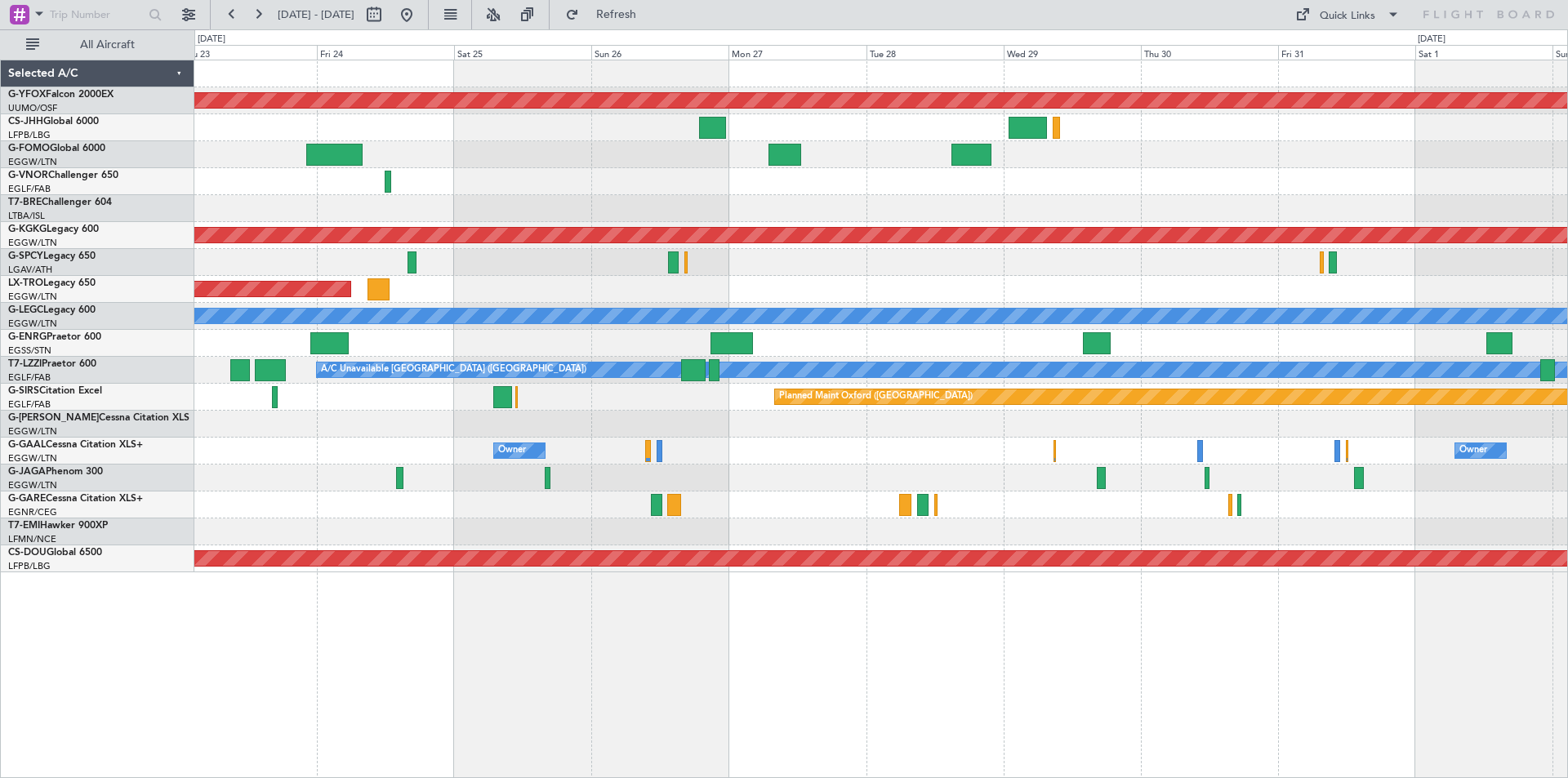
click at [0, 306] on html "09 Oct 2025 - 19 Oct 2025 Refresh Quick Links All Aircraft AOG Maint Ostafyevo …" at bounding box center [784, 389] width 1568 height 778
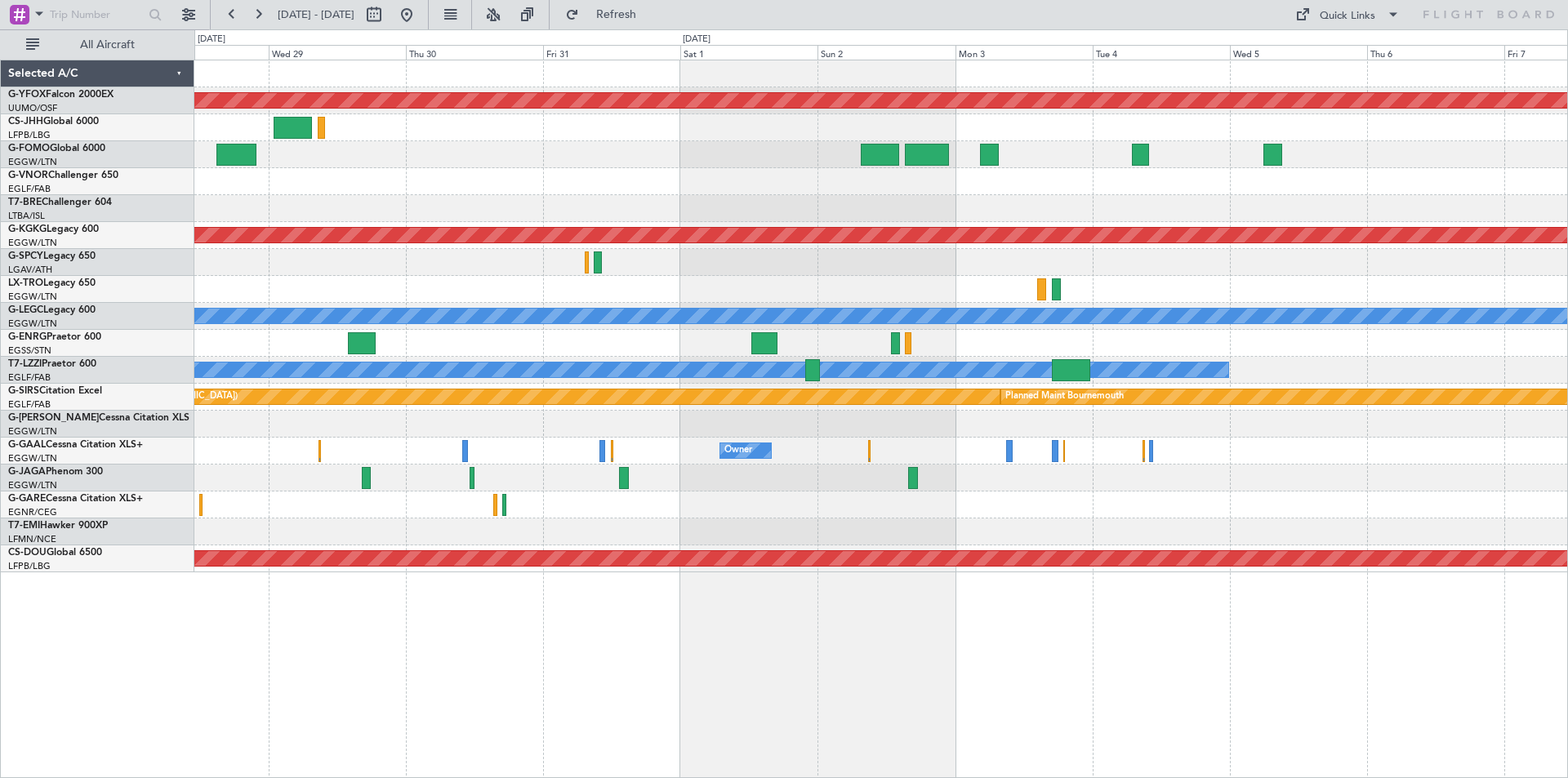
click at [0, 304] on html "09 Oct 2025 - 19 Oct 2025 Refresh Quick Links All Aircraft AOG Maint Ostafyevo …" at bounding box center [784, 389] width 1568 height 778
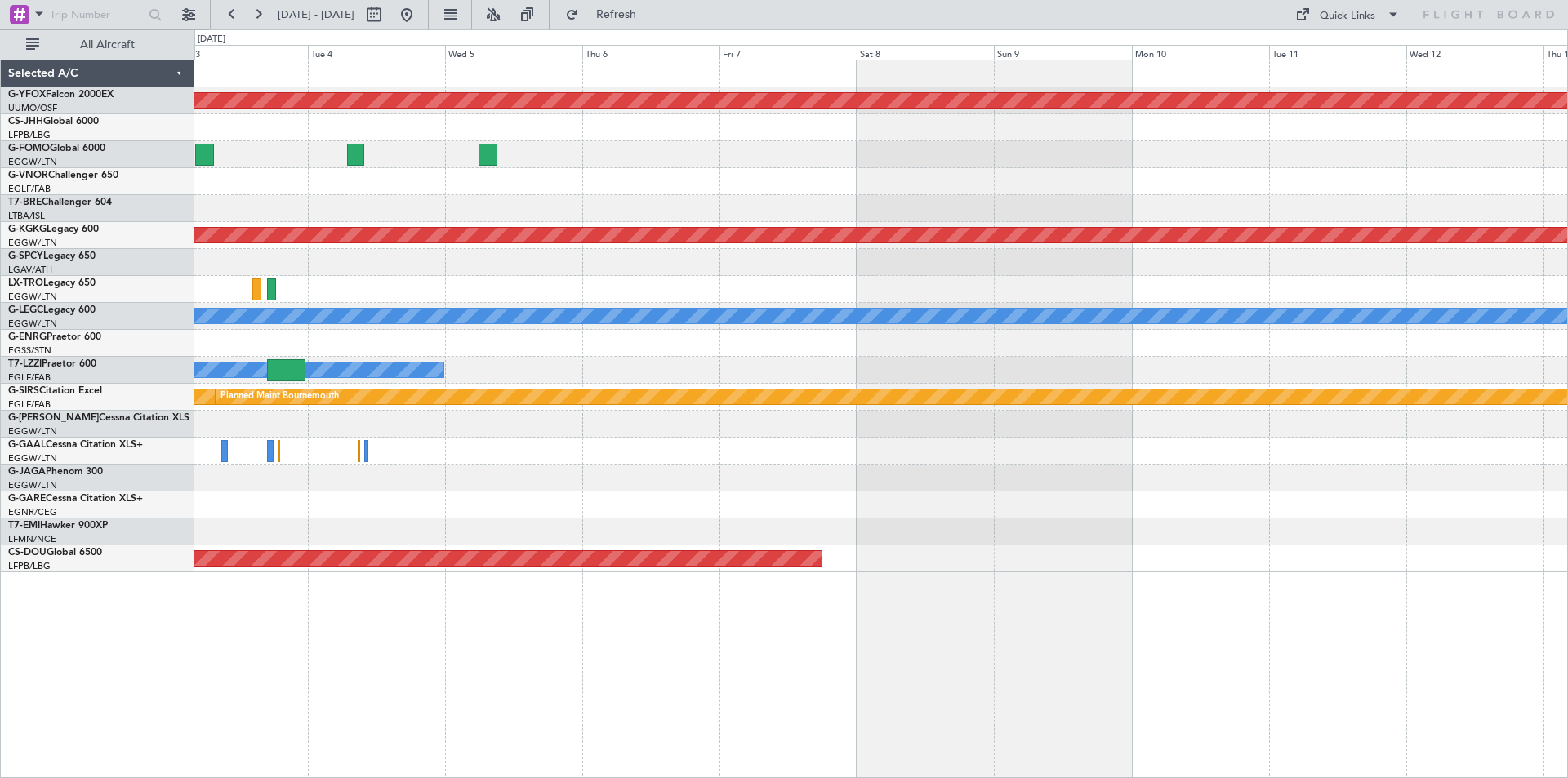
click at [0, 299] on html "09 Oct 2025 - 19 Oct 2025 Refresh Quick Links All Aircraft AOG Maint Ostafyevo …" at bounding box center [784, 389] width 1568 height 778
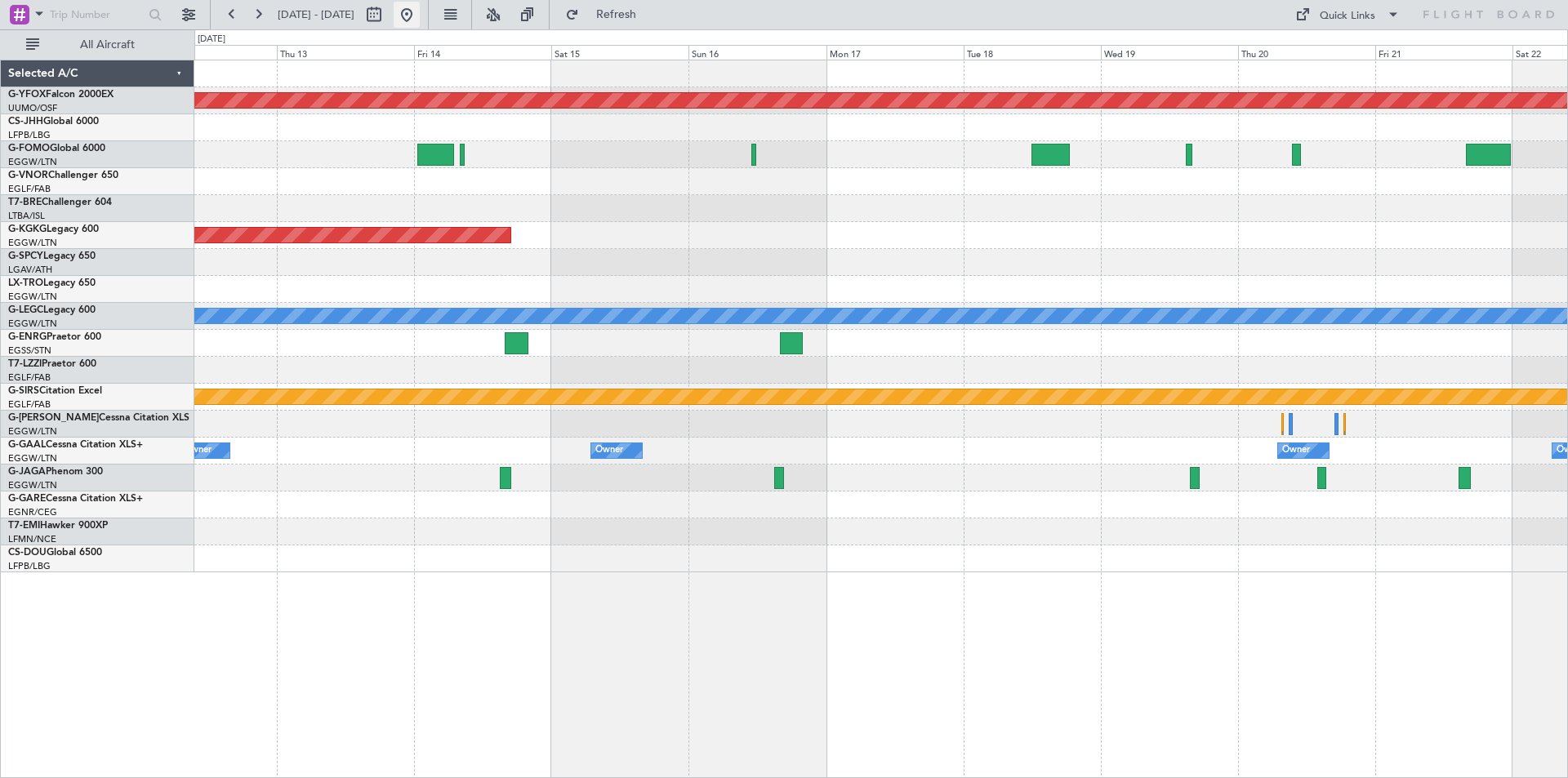
click at [420, 21] on button at bounding box center [406, 14] width 26 height 26
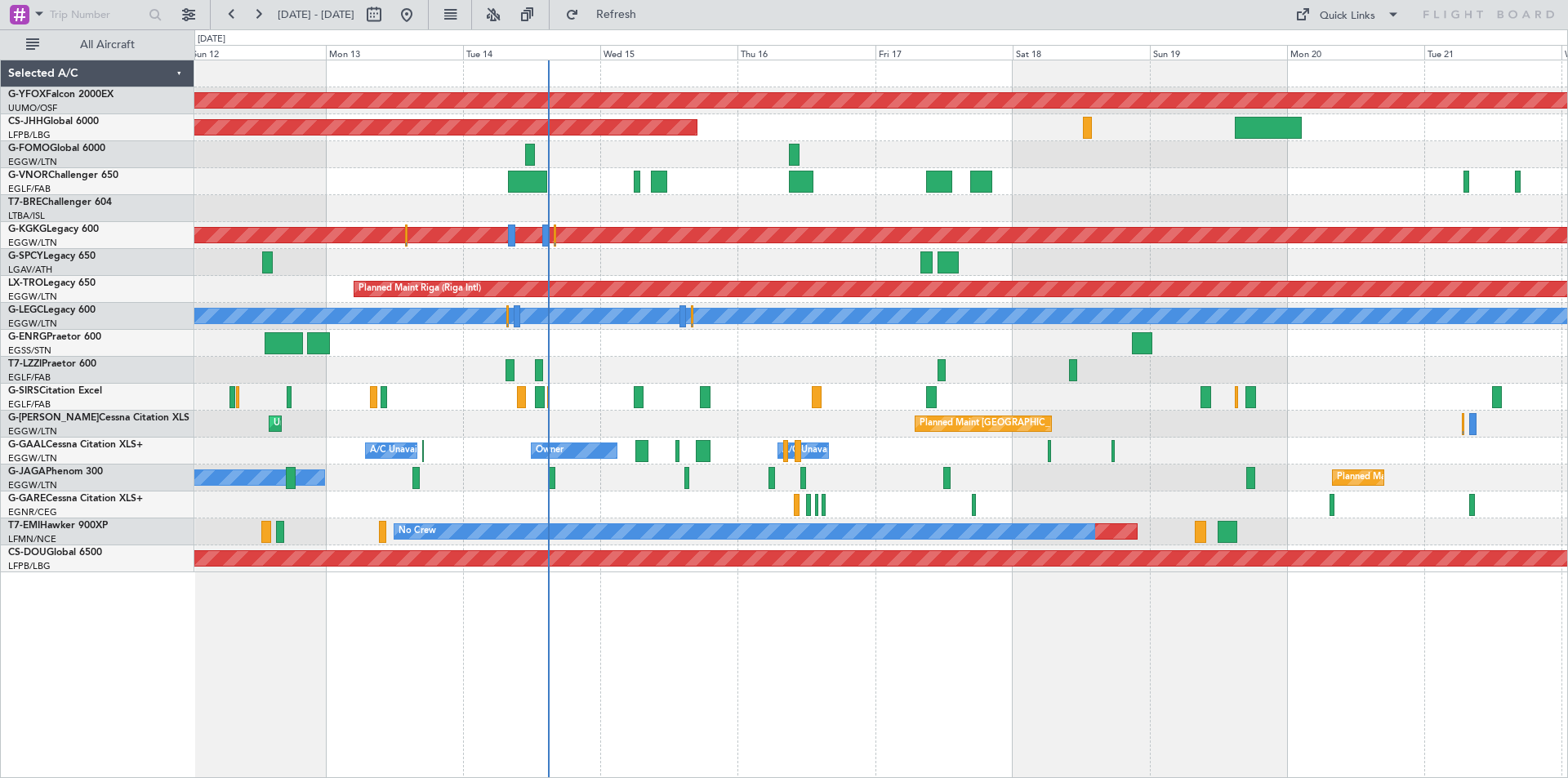
click at [916, 278] on div "AOG Maint Ostafyevo Planned Maint Paris (Le Bourget) Planned Maint Athens (Elef…" at bounding box center [880, 317] width 1373 height 512
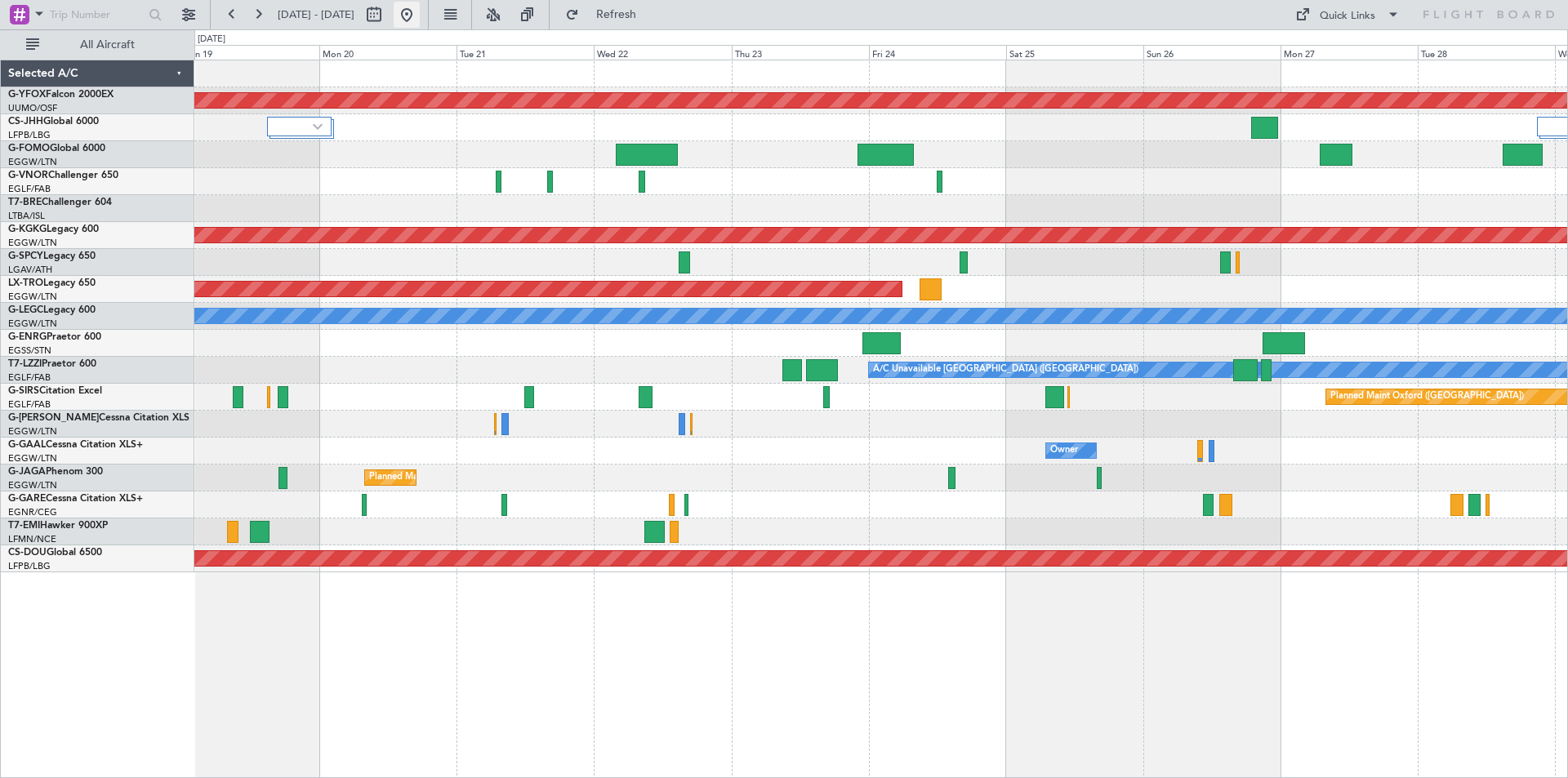
click at [420, 13] on button at bounding box center [406, 14] width 26 height 26
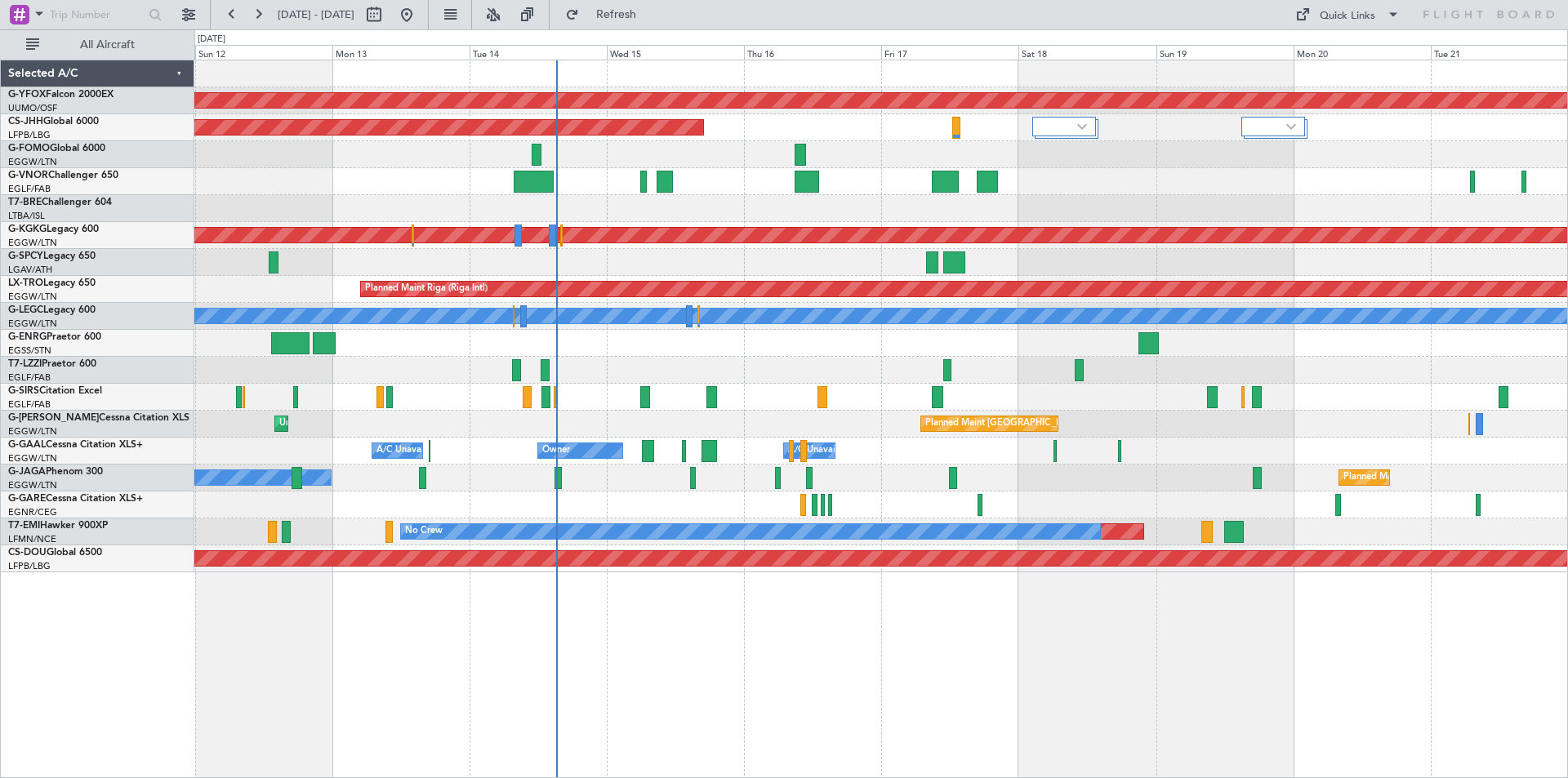
click at [906, 344] on div "AOG Maint Ostafyevo Planned Maint Paris (Le Bourget) Planned Maint Athens (Elef…" at bounding box center [880, 317] width 1373 height 512
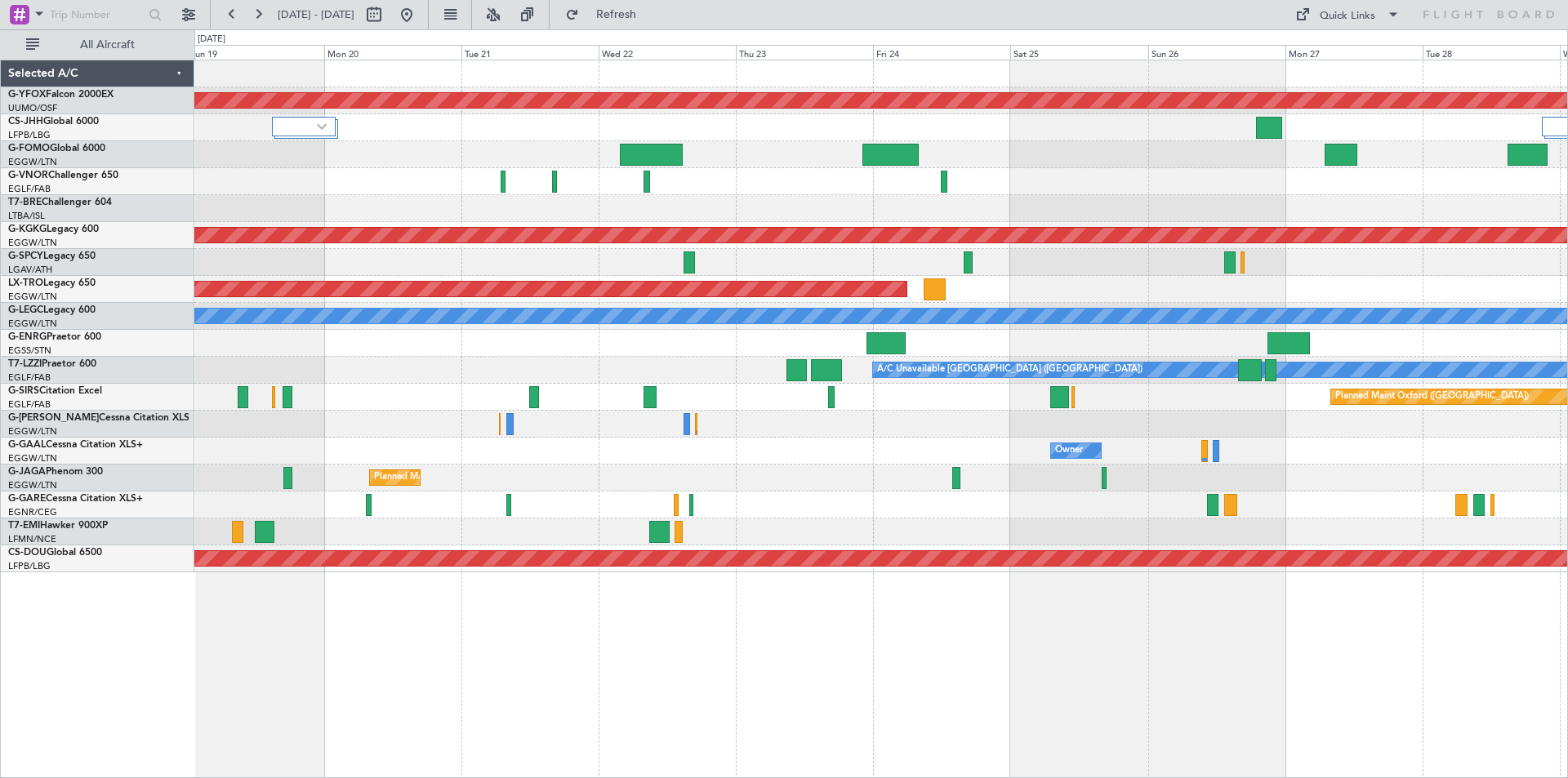
click at [0, 334] on html "12 Oct 2025 - 22 Oct 2025 Refresh Quick Links All Aircraft AOG Maint Ostafyevo …" at bounding box center [784, 389] width 1568 height 778
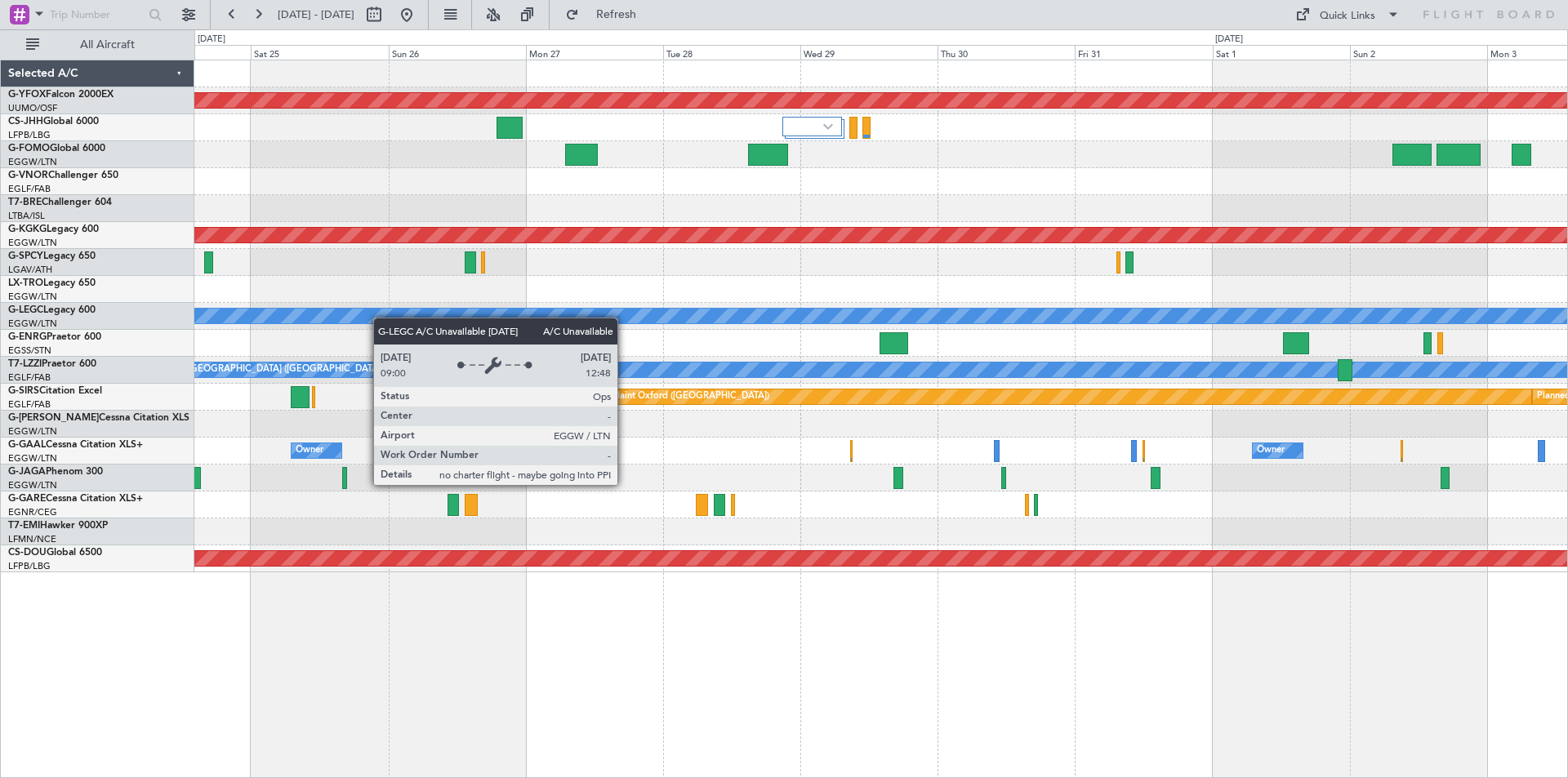
click at [273, 310] on div "AOG Maint Ostafyevo Planned Maint Athens (Eleftherios Venizelos Intl) Planned M…" at bounding box center [880, 317] width 1373 height 512
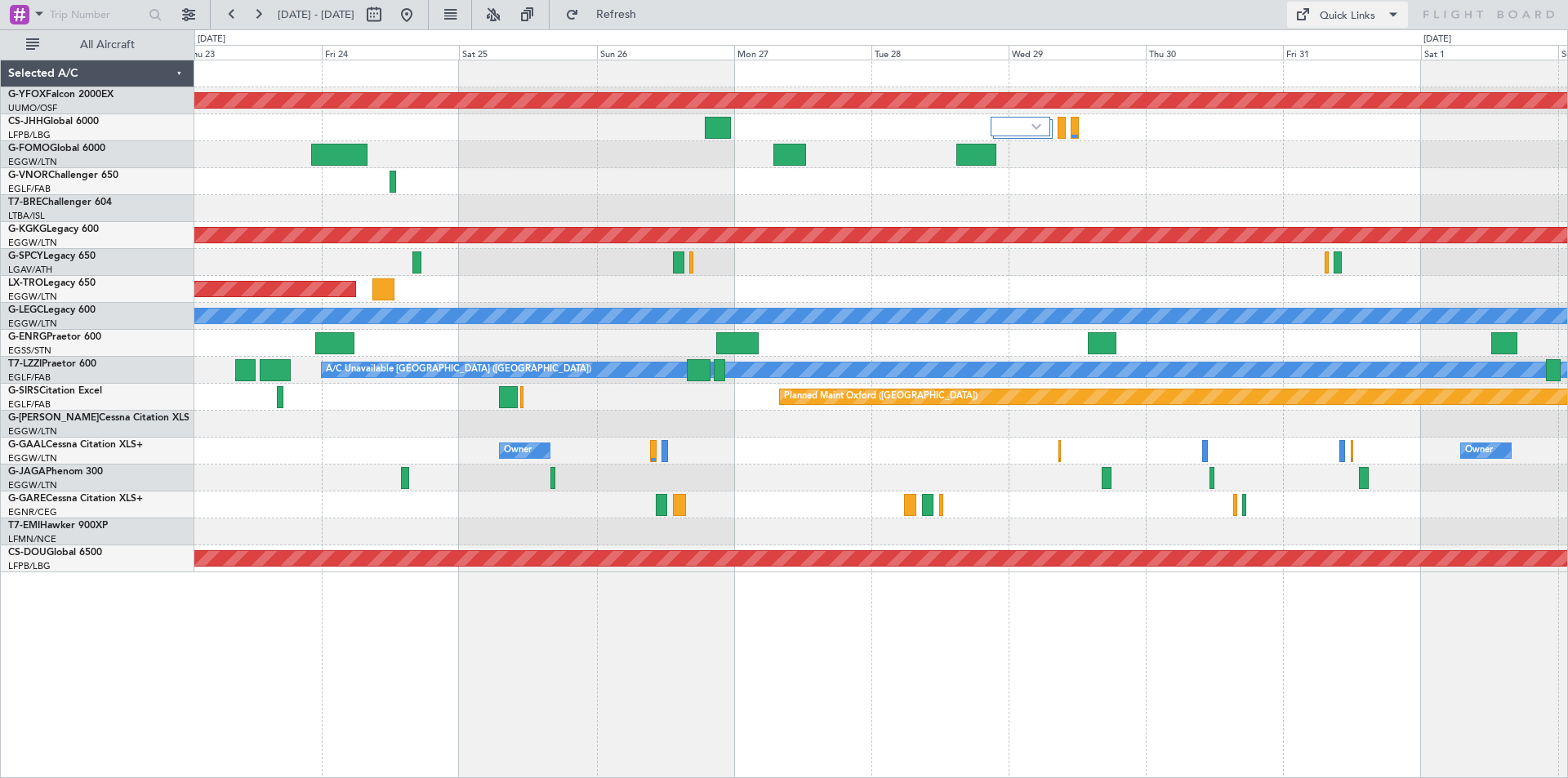
click at [1334, 13] on div "Quick Links" at bounding box center [1346, 16] width 55 height 16
drag, startPoint x: 409, startPoint y: 450, endPoint x: 829, endPoint y: 429, distance: 420.5
click at [824, 430] on div at bounding box center [784, 389] width 1568 height 778
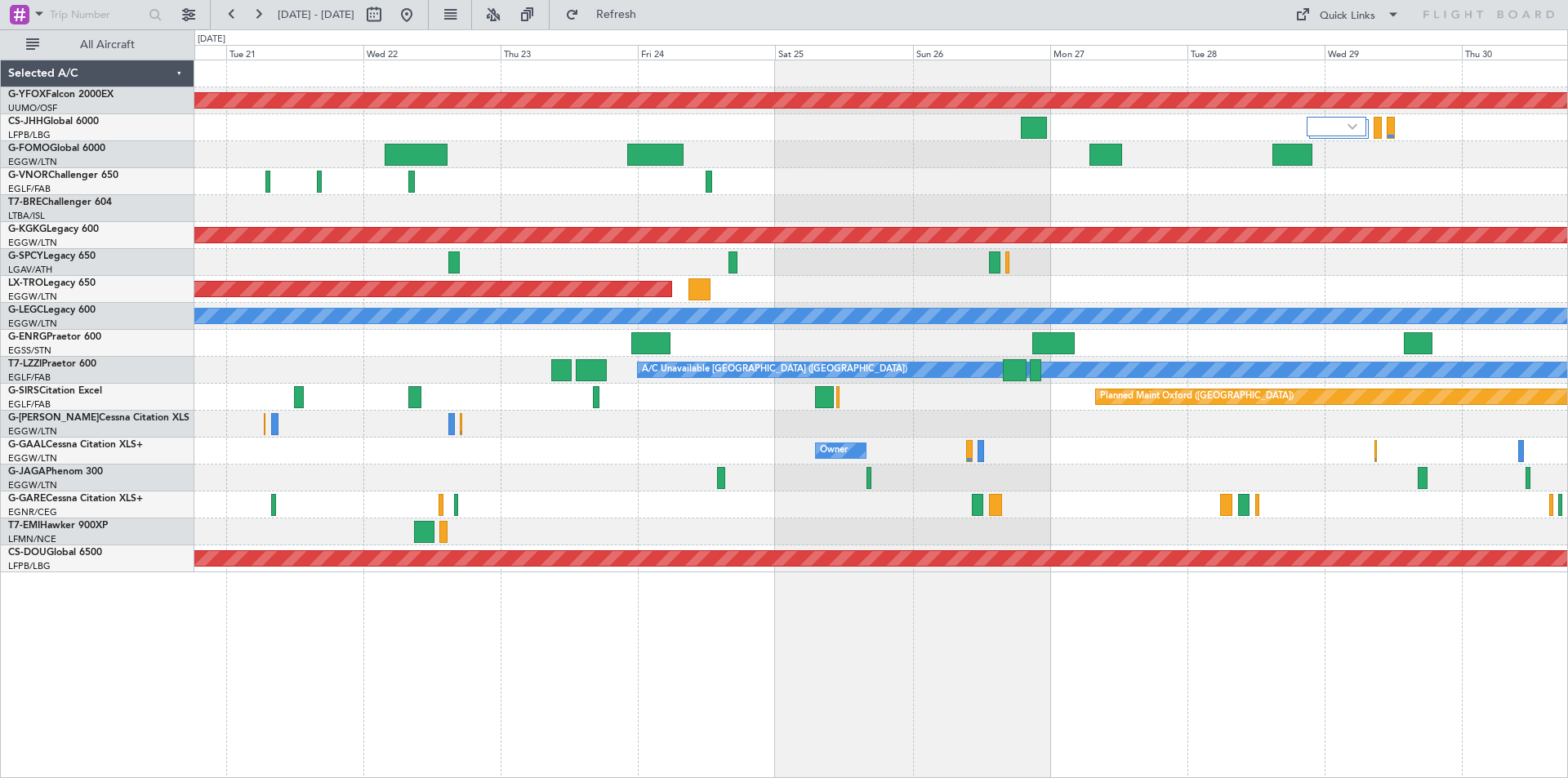
click at [1154, 500] on div at bounding box center [880, 505] width 1373 height 27
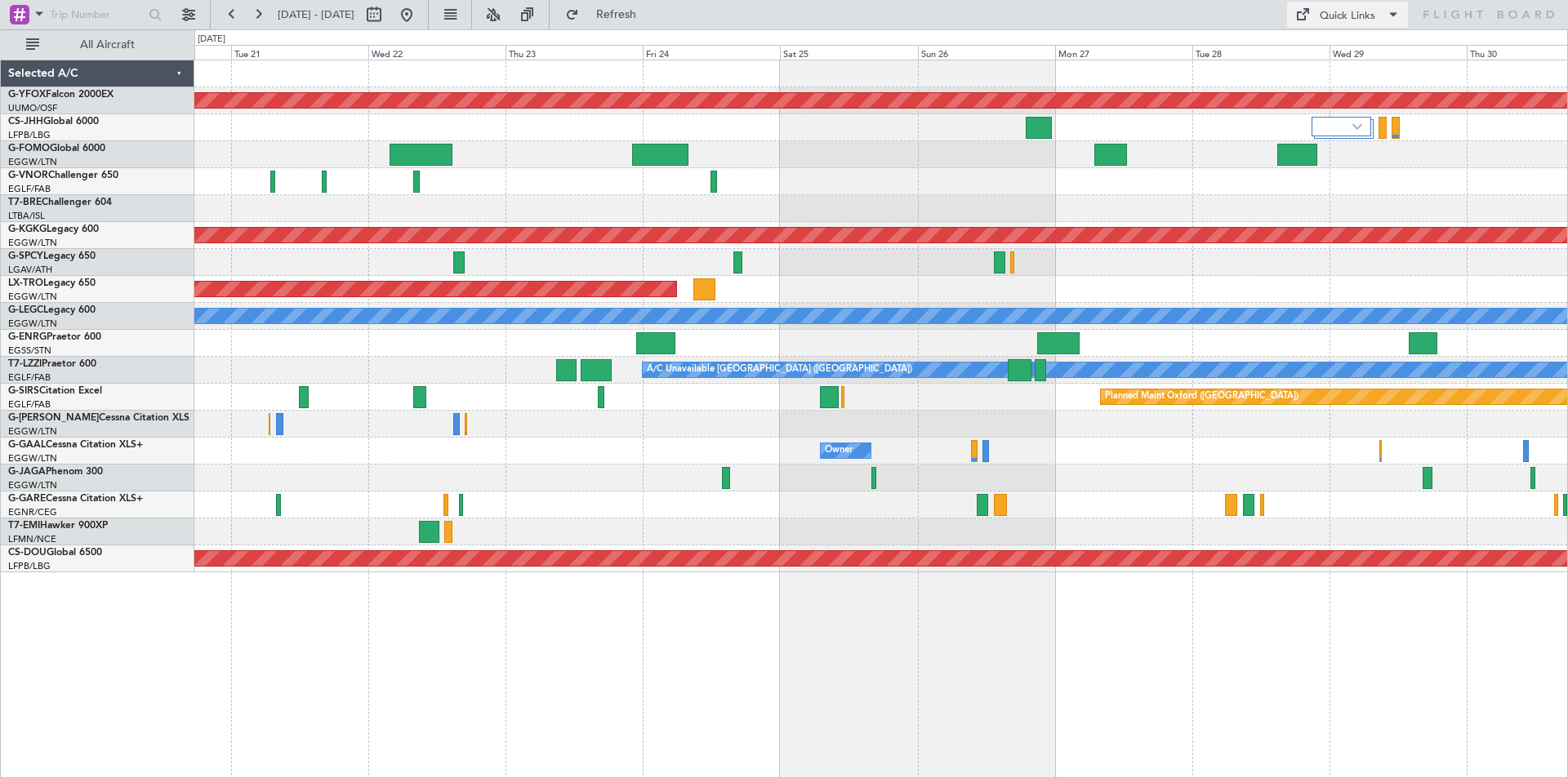
click at [1325, 5] on button "Quick Links" at bounding box center [1347, 14] width 121 height 26
click at [1319, 47] on button "Trip Builder" at bounding box center [1347, 53] width 122 height 39
click at [387, 15] on button at bounding box center [374, 14] width 26 height 26
select select "10"
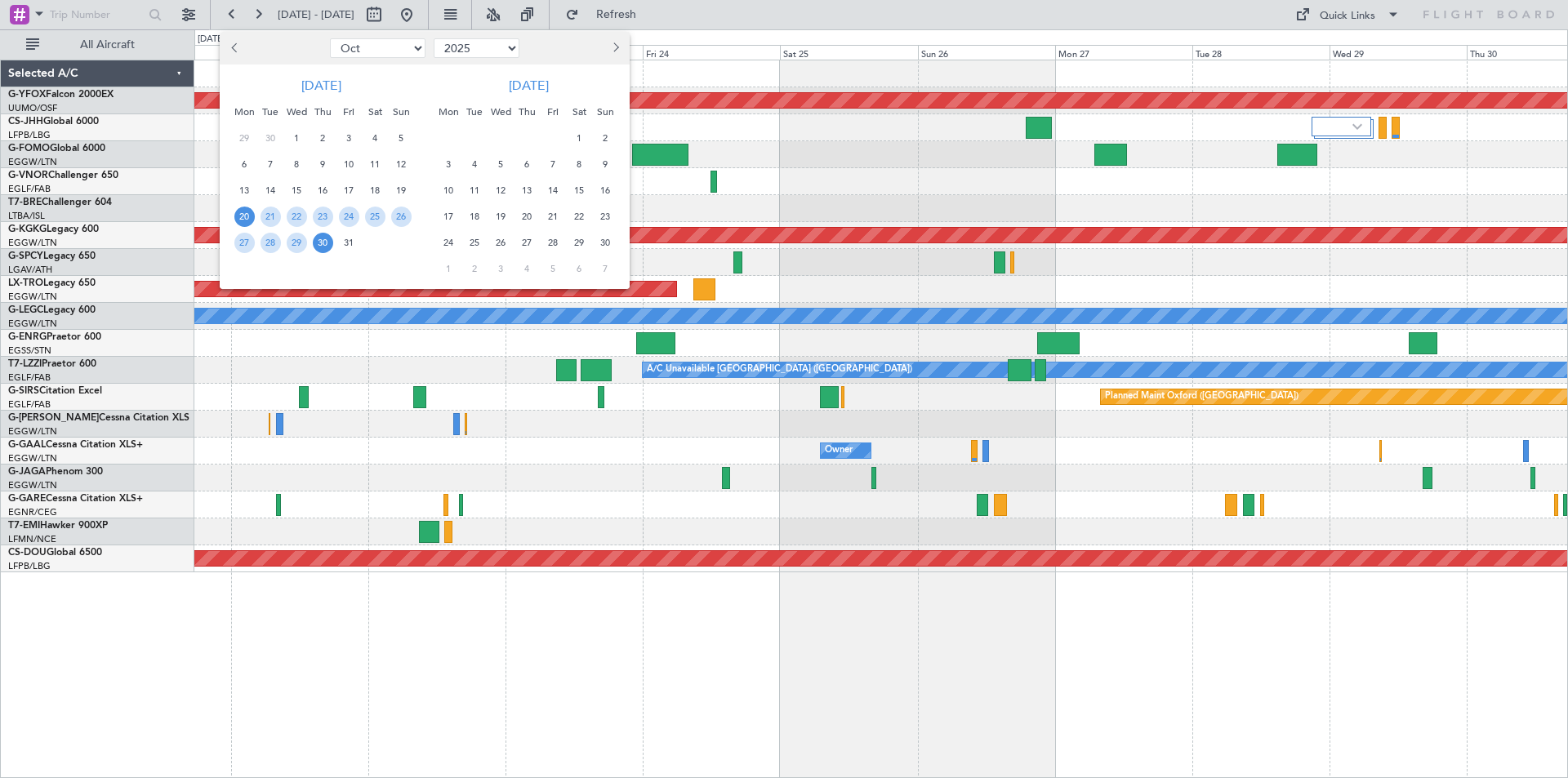
click at [441, 51] on select "2015 2016 2017 2018 2019 2020 2021 2022 2023 2024 2025 2026 2027 2028 2029 2030…" at bounding box center [476, 48] width 86 height 20
select select "2024"
click at [433, 38] on select "2015 2016 2017 2018 2019 2020 2021 2022 2023 2024 2025 2026 2027 2028 2029 2030…" at bounding box center [476, 48] width 86 height 20
click at [275, 138] on span "1" at bounding box center [271, 138] width 21 height 21
click at [321, 164] on span "10" at bounding box center [323, 165] width 21 height 21
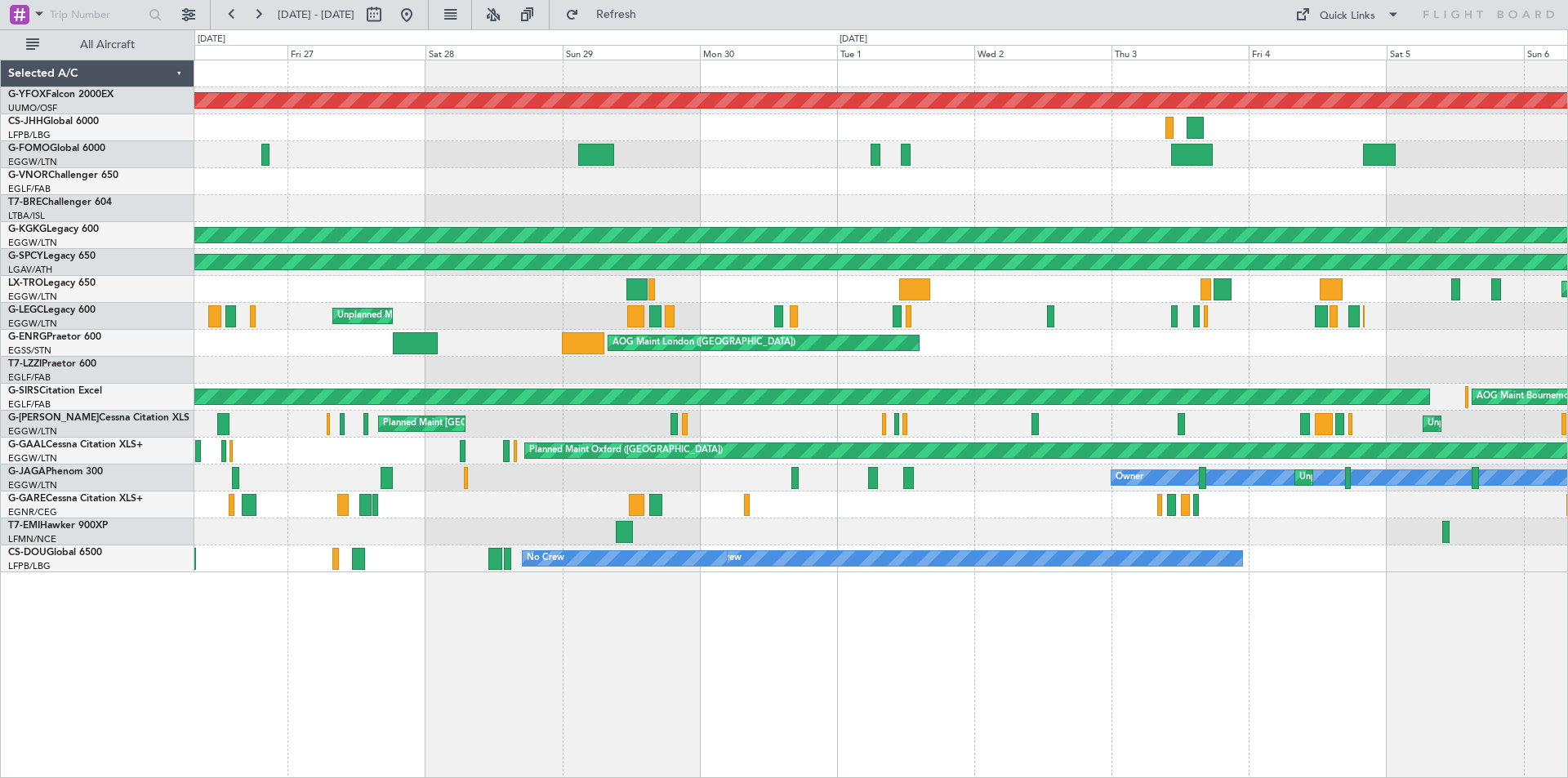
click at [1303, 247] on div "AOG Maint Istanbul (Ataturk) Unplanned Maint Istanbul (Ataturk)" at bounding box center [880, 235] width 1373 height 27
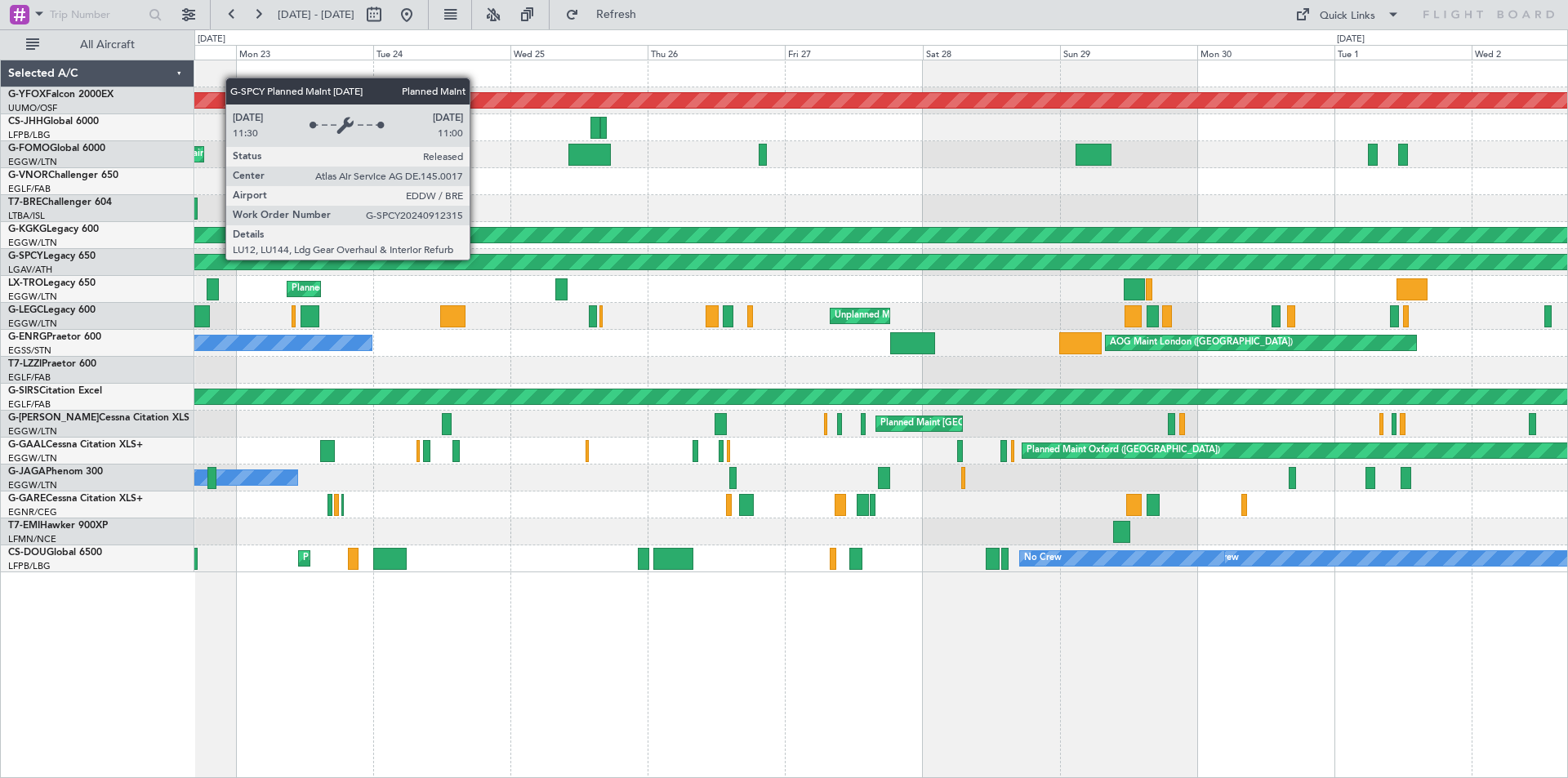
click at [1567, 410] on html "01 Oct 2024 - 10 Oct 2024 Refresh Quick Links All Aircraft AOG Maint Ostafyevo …" at bounding box center [784, 389] width 1568 height 778
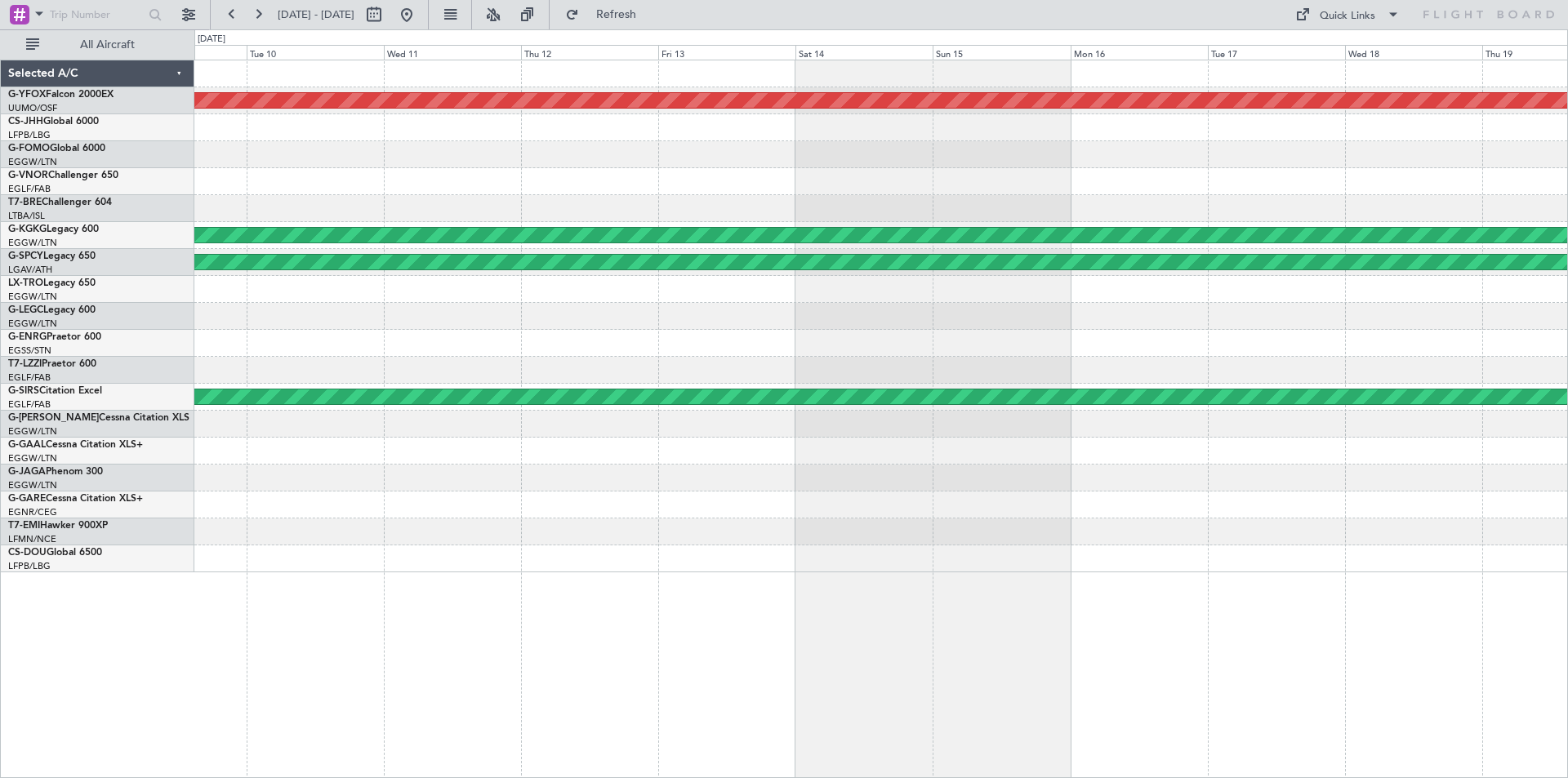
click at [1157, 340] on div "AOG Maint Ostafyevo AOG Maint Istanbul (Ataturk) Planned Maint Bremen Planned M…" at bounding box center [880, 317] width 1373 height 512
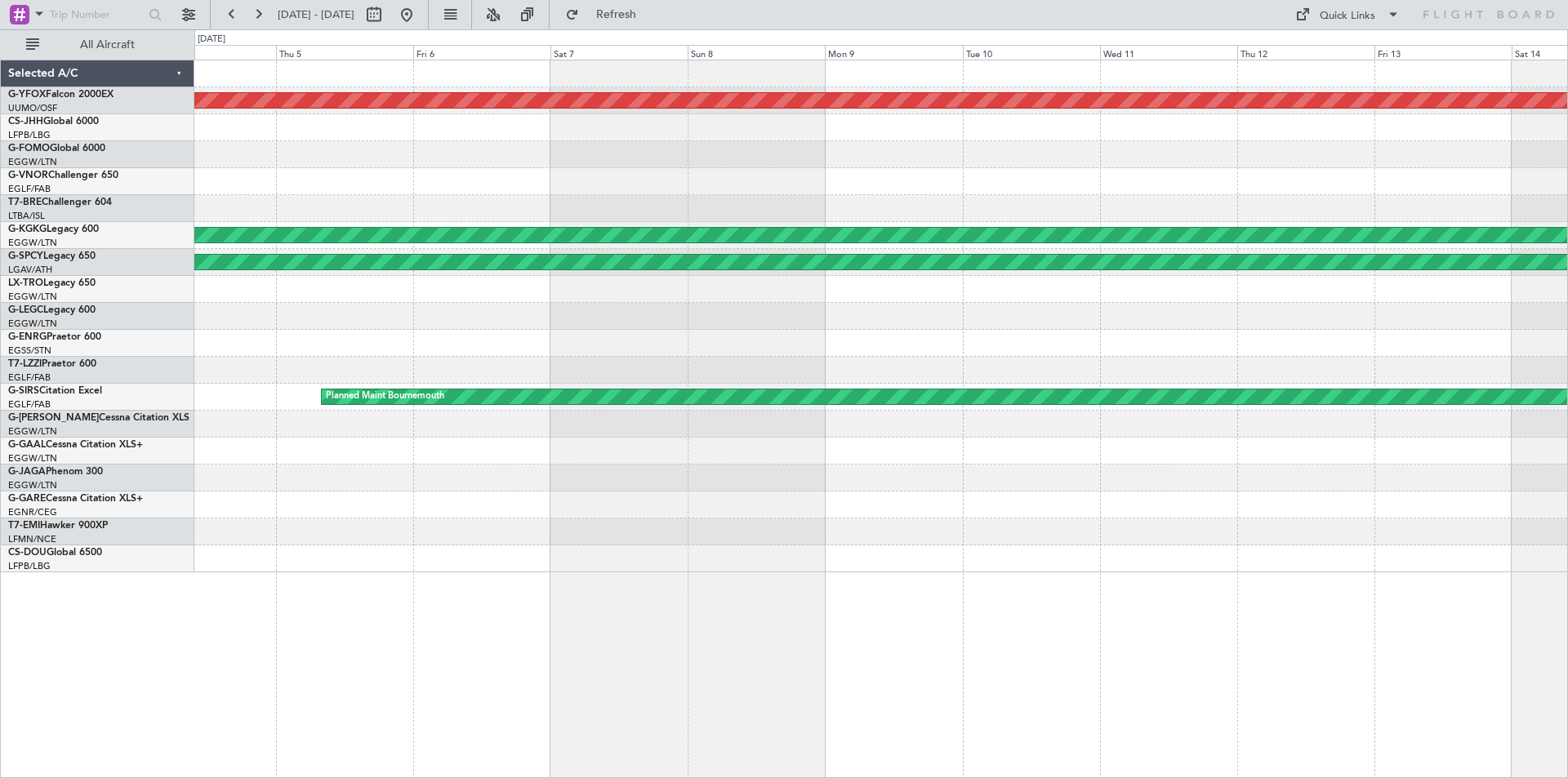
click at [1193, 373] on div "AOG Maint Ostafyevo AOG Maint Istanbul (Ataturk) Planned Maint Bremen Planned M…" at bounding box center [880, 317] width 1373 height 512
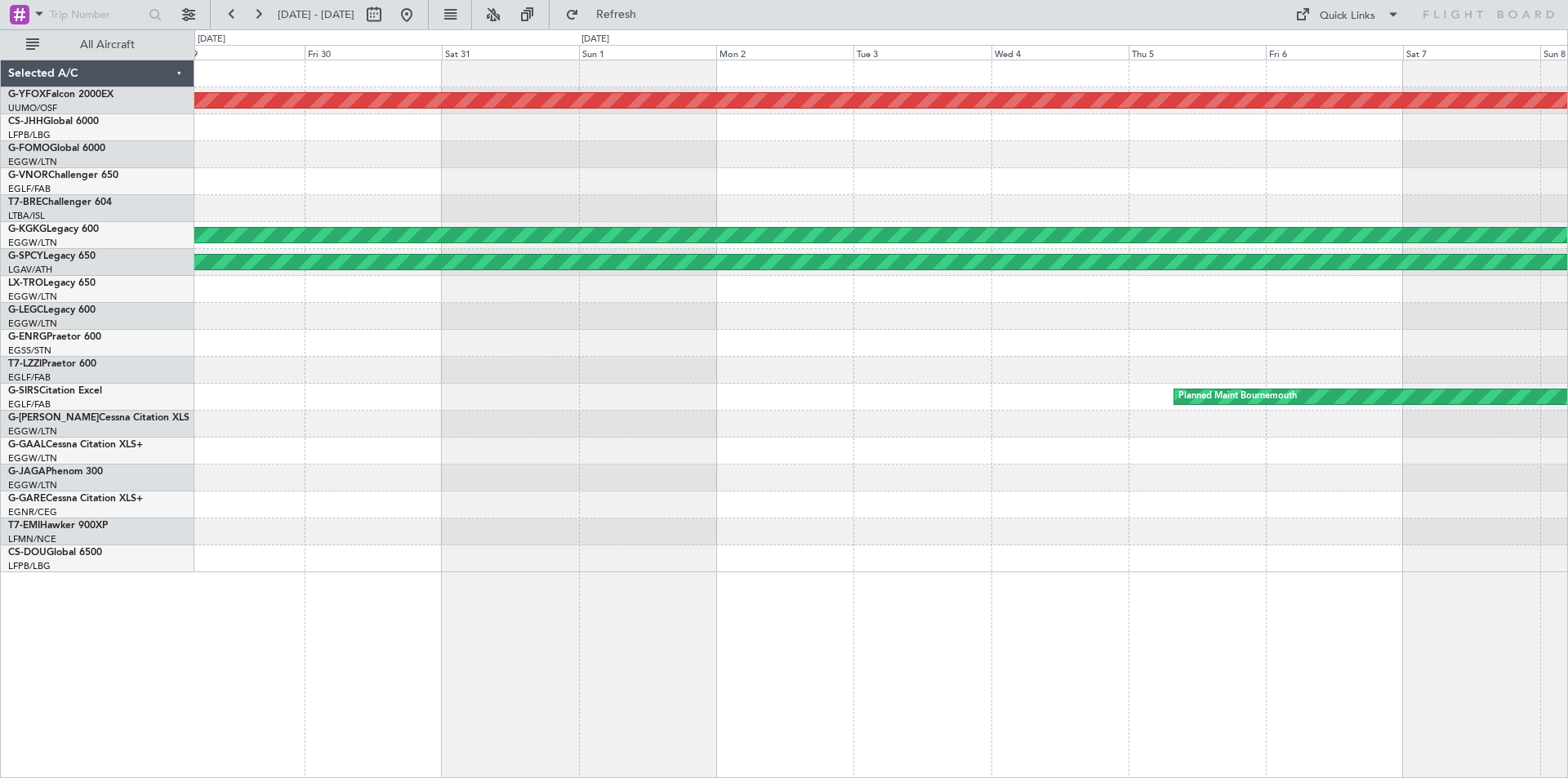
click at [1072, 340] on div "AOG Maint Ostafyevo AOG Maint Istanbul (Ataturk) Planned Maint Bremen Planned M…" at bounding box center [880, 317] width 1373 height 512
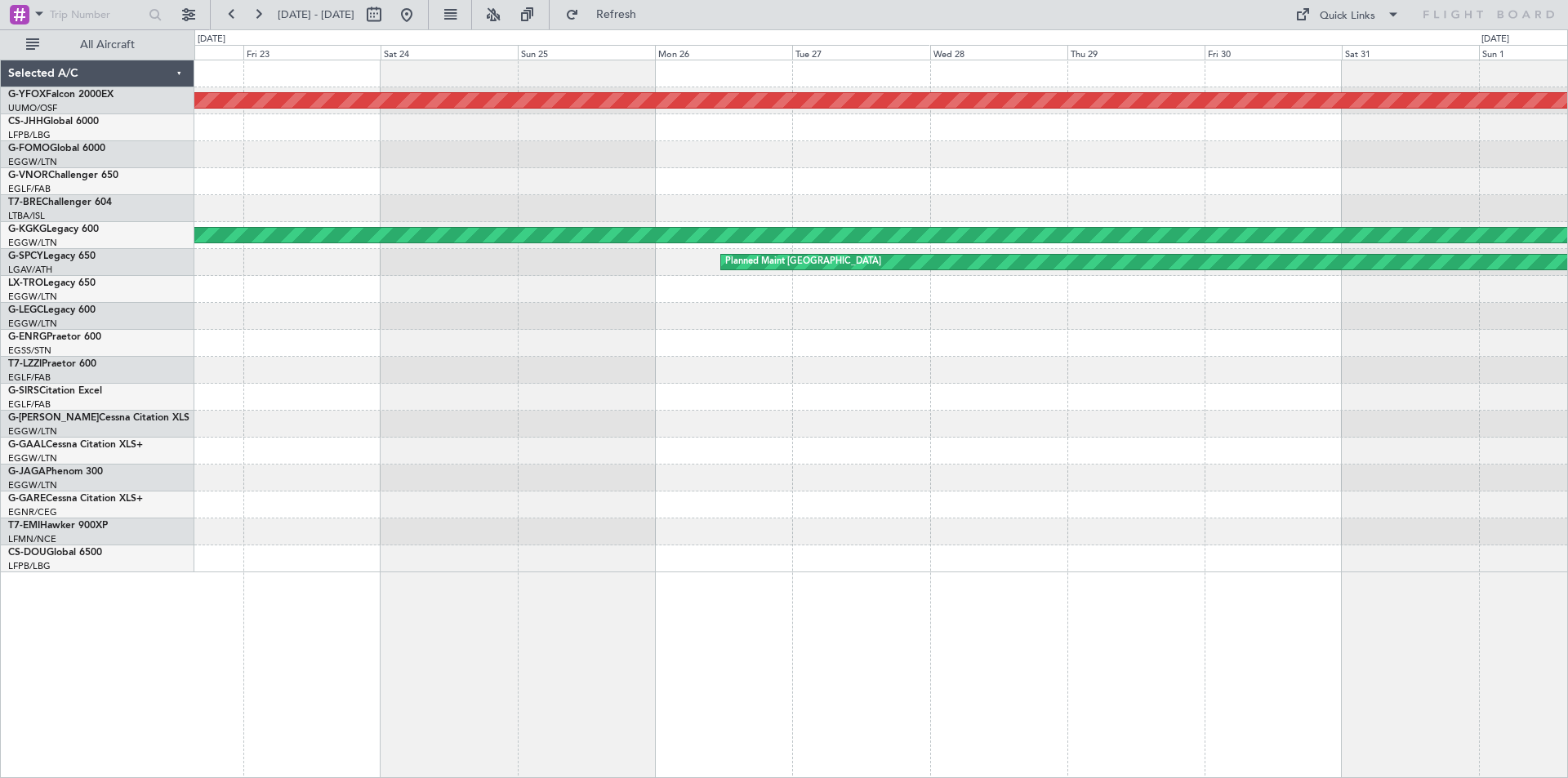
click at [1396, 402] on div "AOG Maint Ostafyevo AOG Maint Istanbul (Ataturk) Planned Maint Bremen" at bounding box center [880, 317] width 1373 height 512
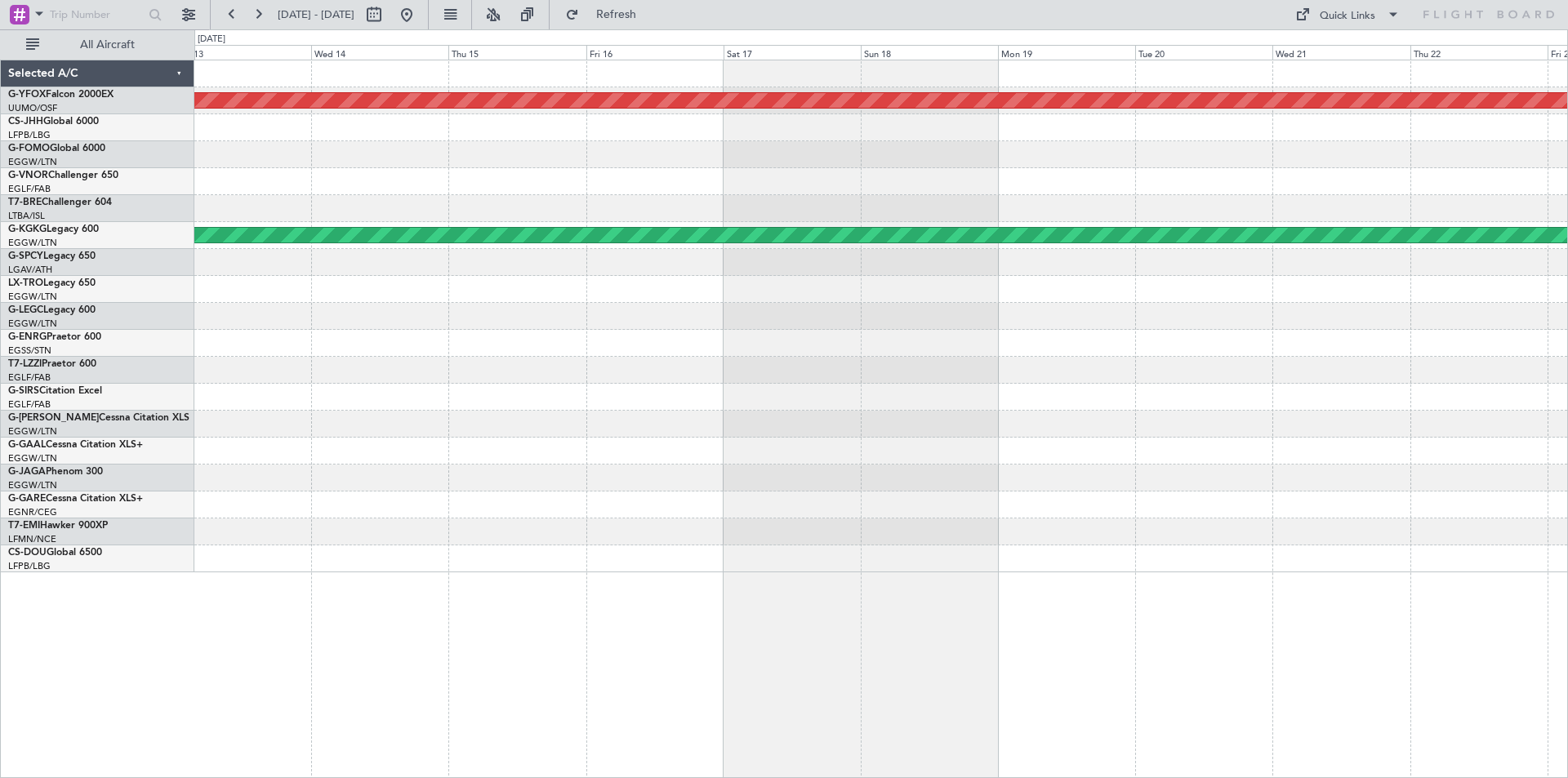
click at [1216, 400] on div "AOG Maint Ostafyevo AOG Maint Istanbul (Ataturk)" at bounding box center [880, 317] width 1373 height 512
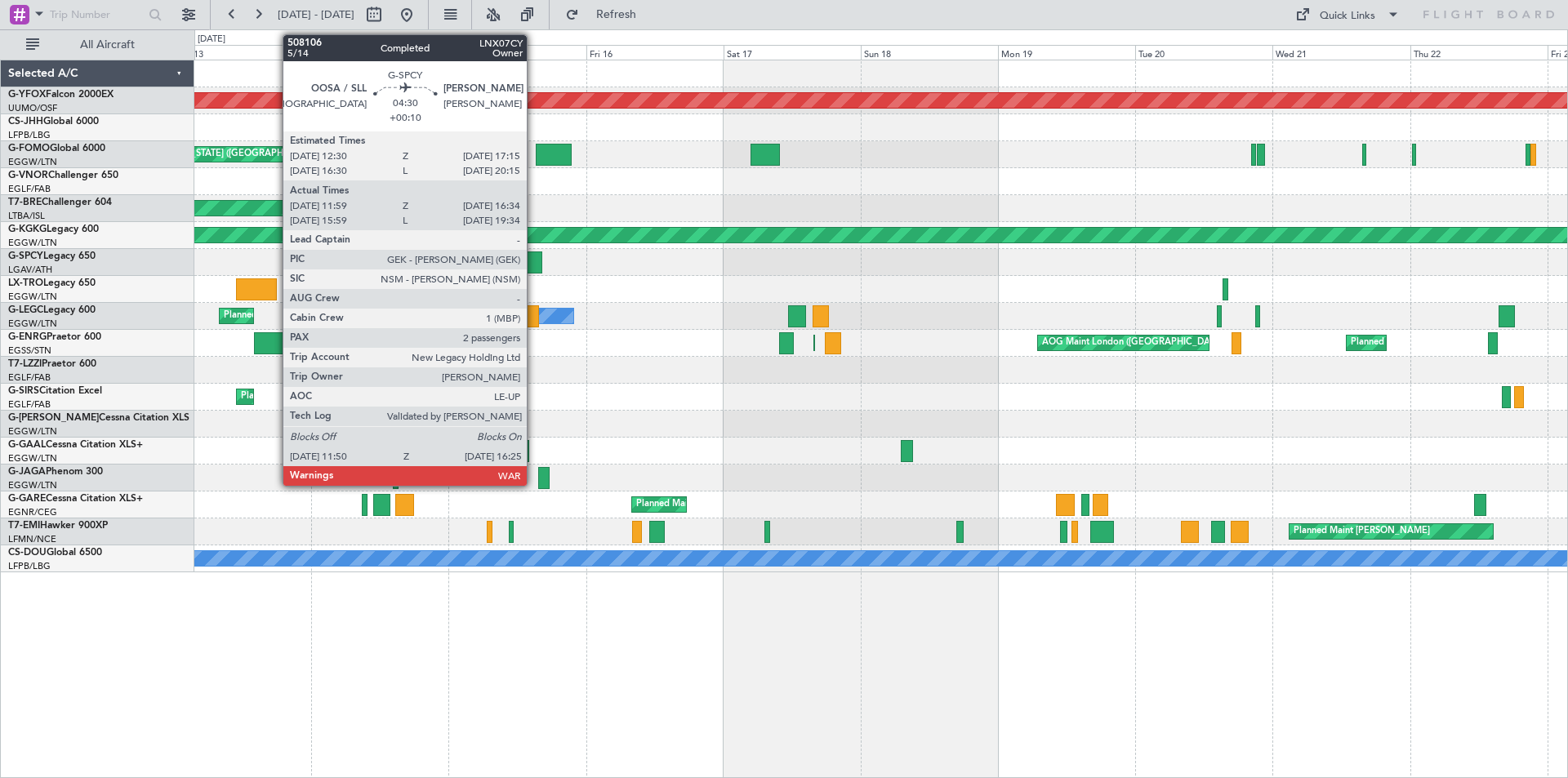
click at [534, 263] on div at bounding box center [528, 262] width 27 height 22
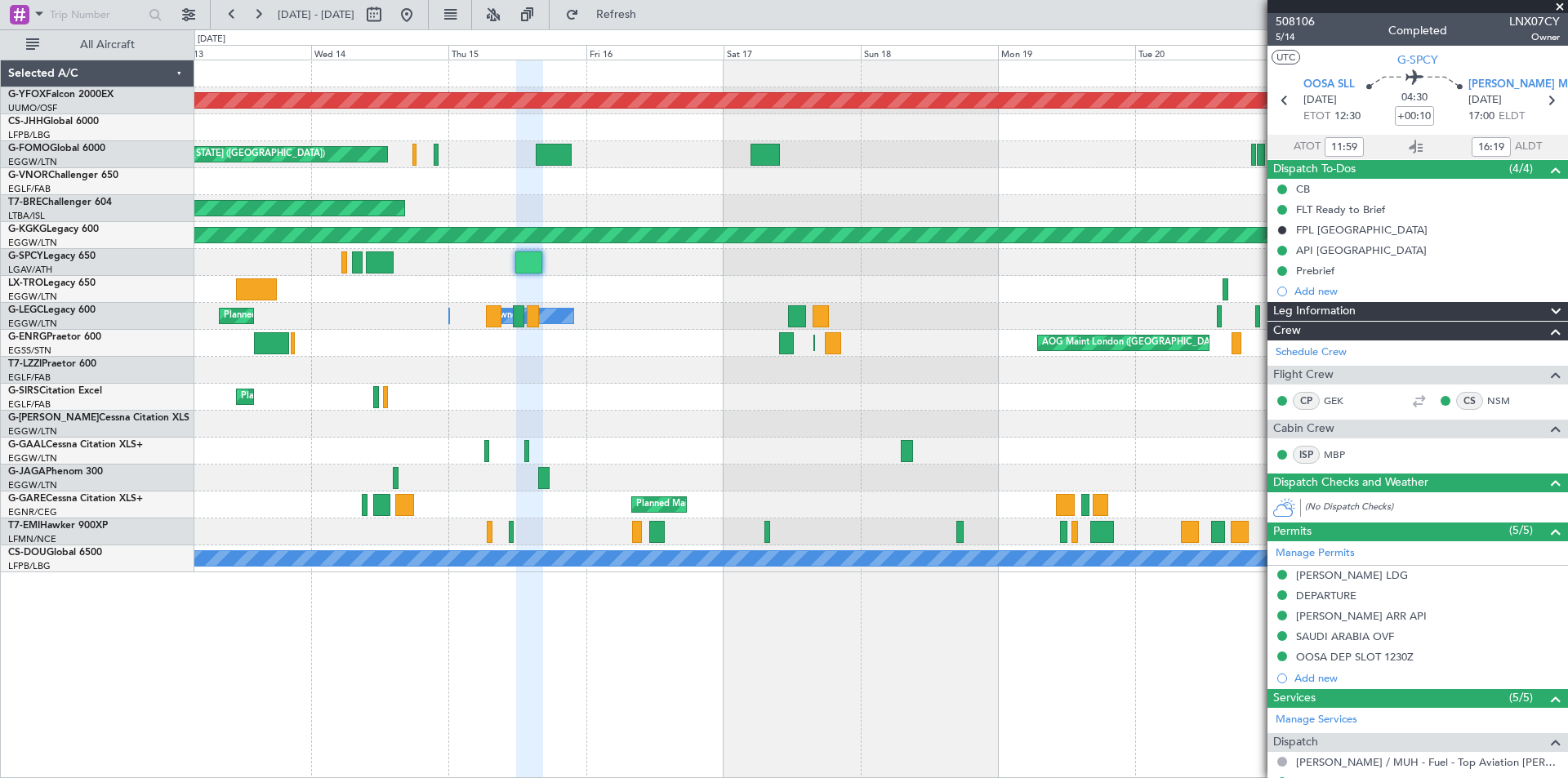
click at [1559, 5] on span at bounding box center [1560, 7] width 16 height 14
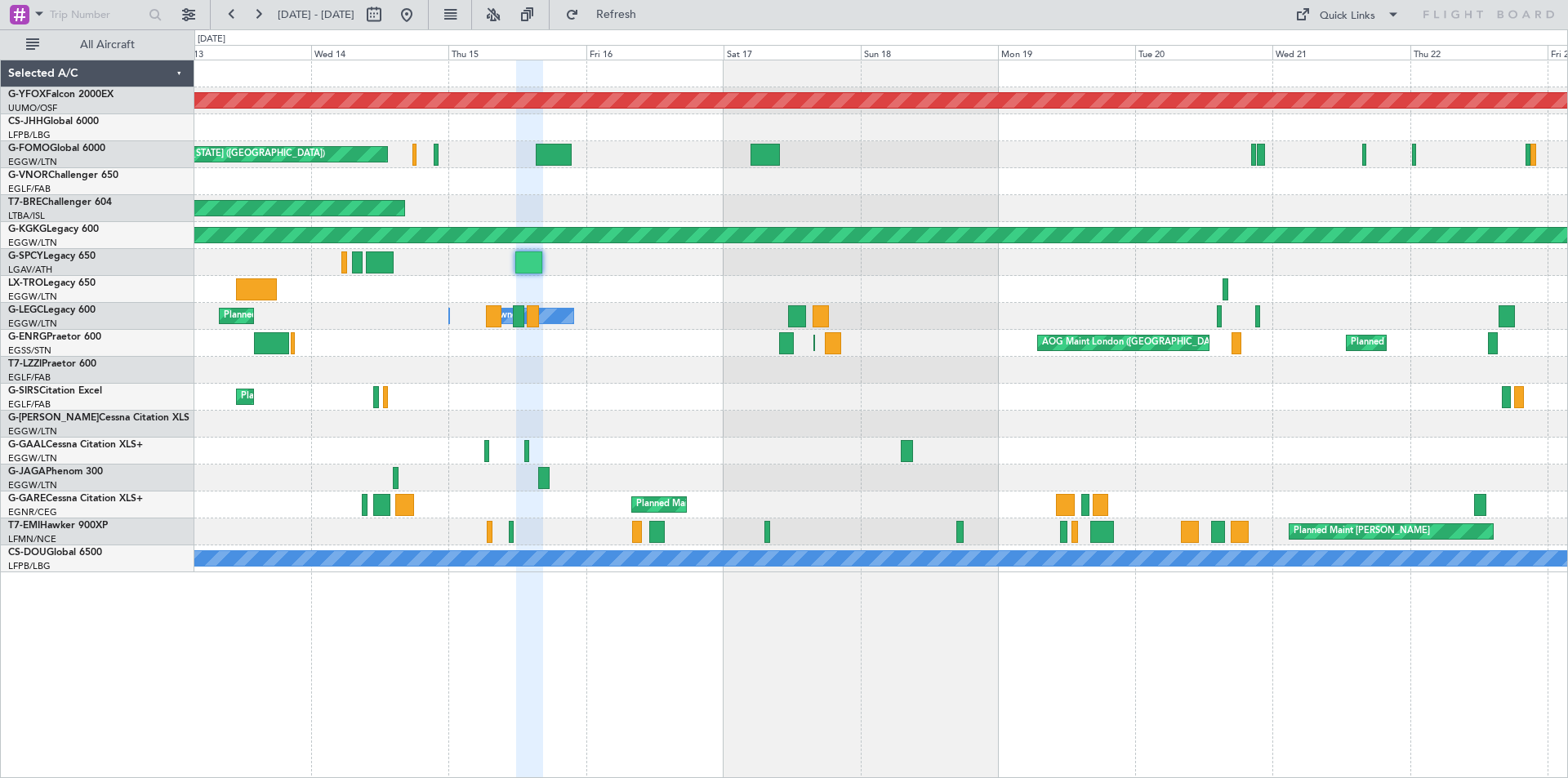
type input "0"
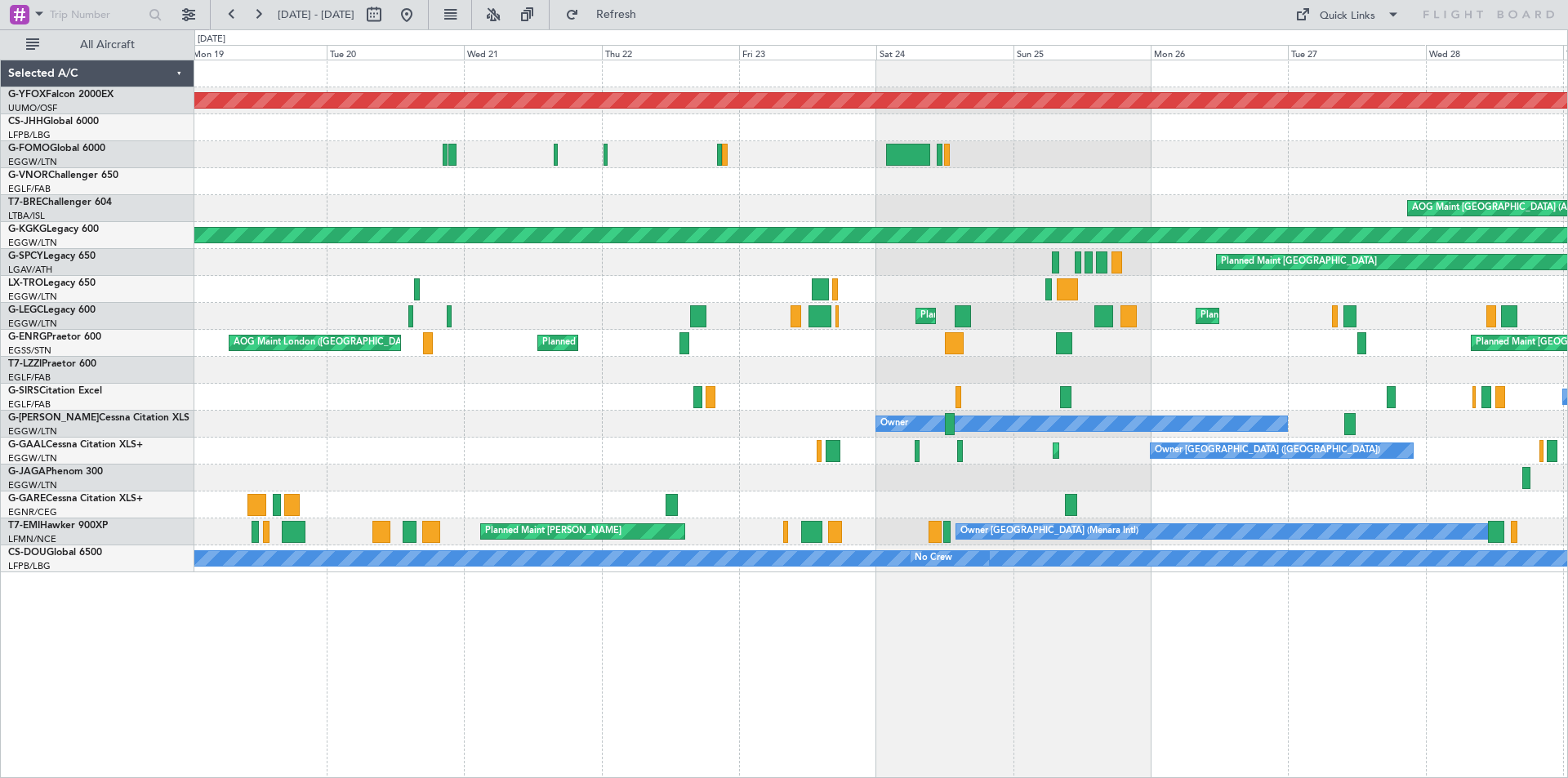
click at [331, 272] on div "Planned Maint [GEOGRAPHIC_DATA]" at bounding box center [880, 262] width 1373 height 27
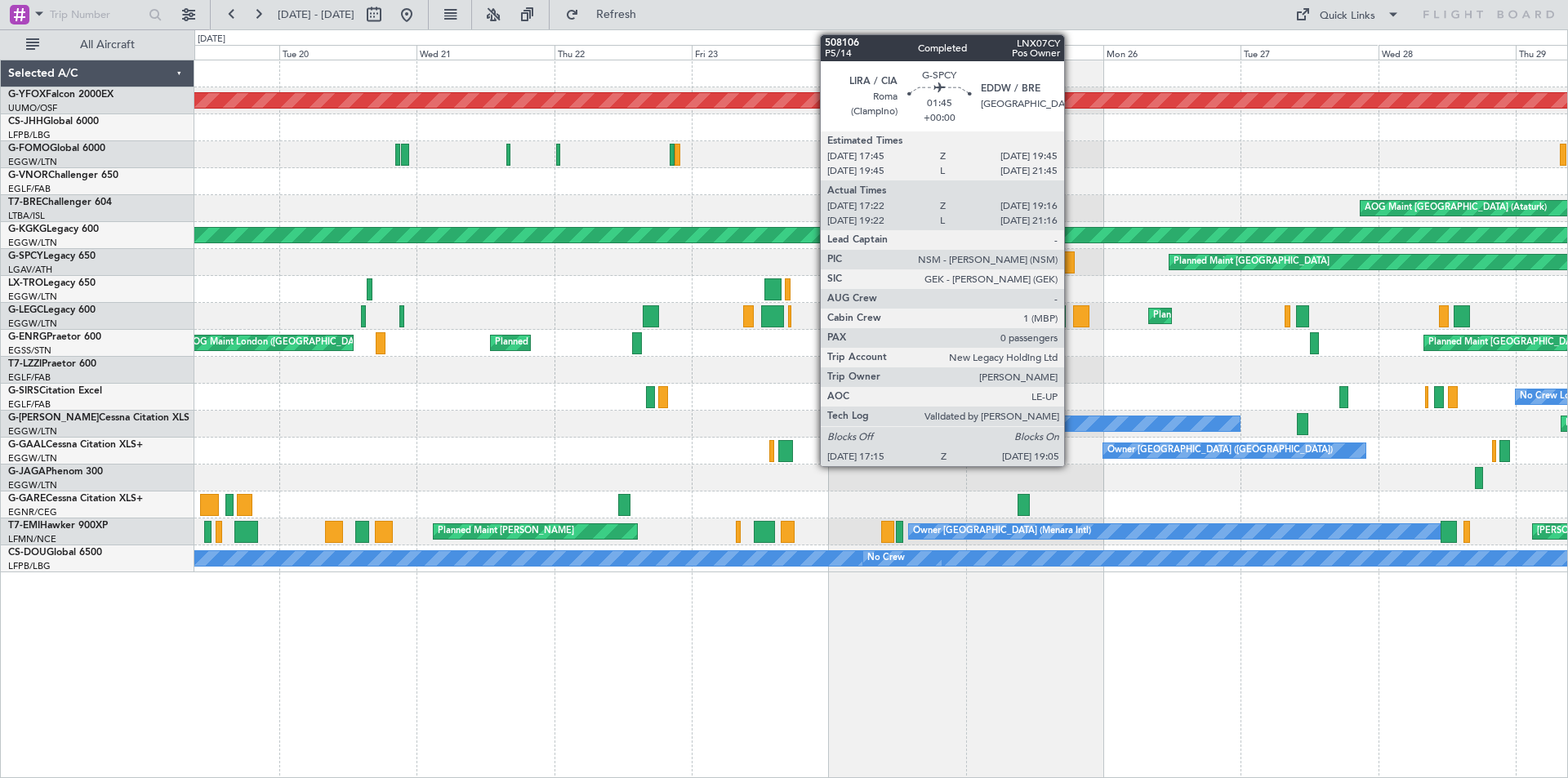
click at [1071, 264] on div at bounding box center [1069, 262] width 11 height 22
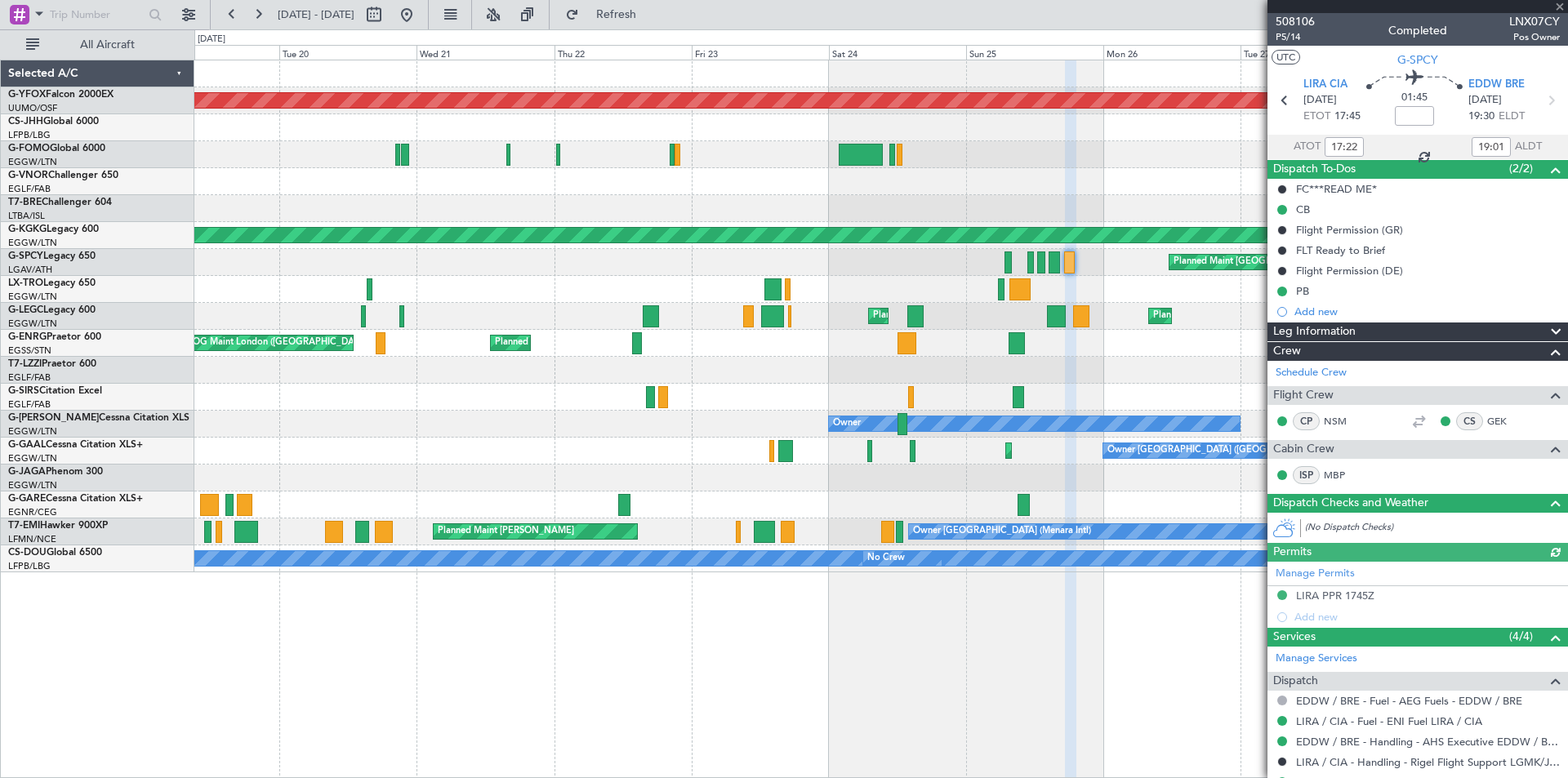
scroll to position [202, 0]
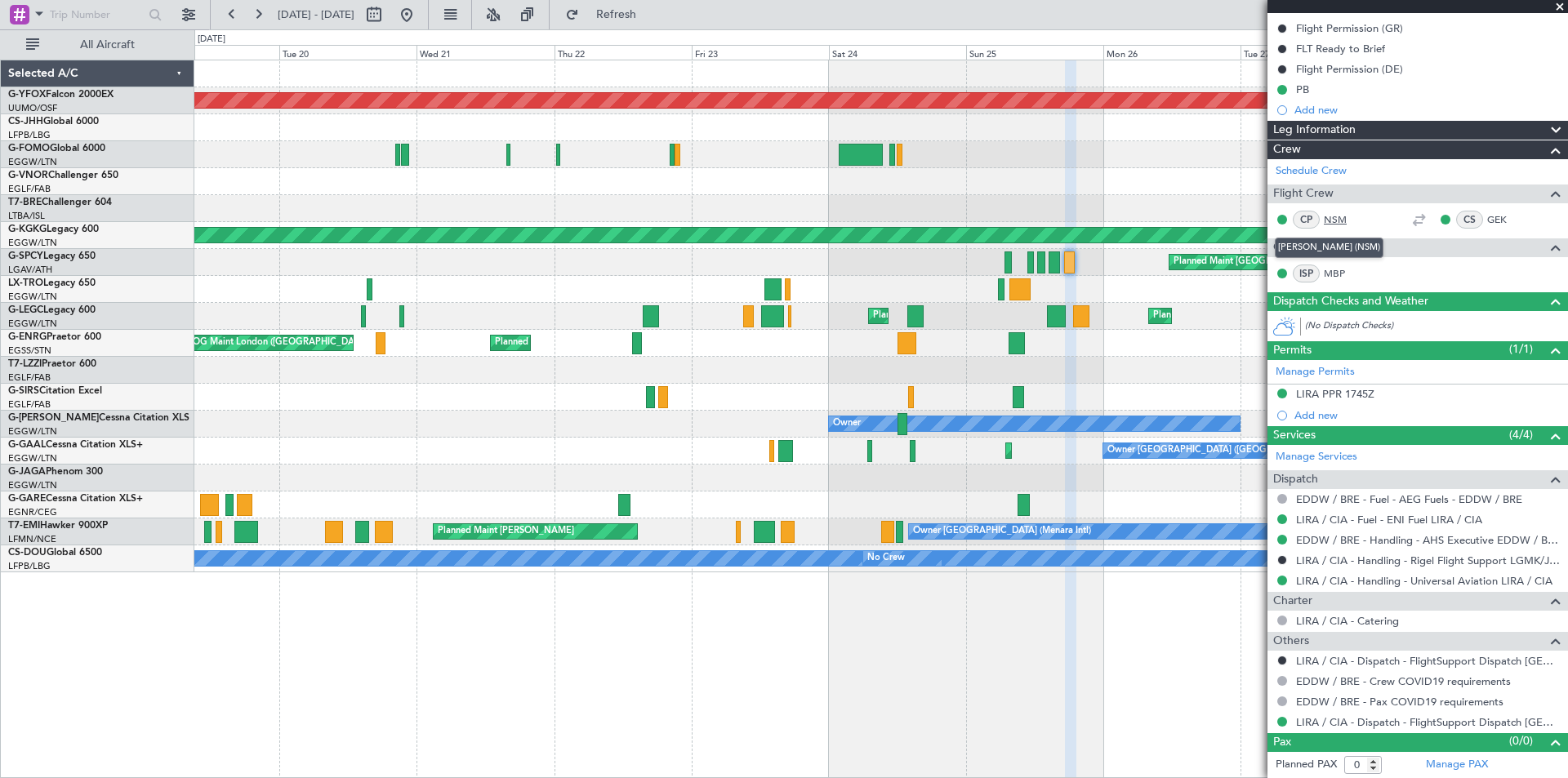
click at [1330, 222] on link "NSM" at bounding box center [1342, 220] width 37 height 14
click at [1557, 6] on span at bounding box center [1560, 7] width 16 height 14
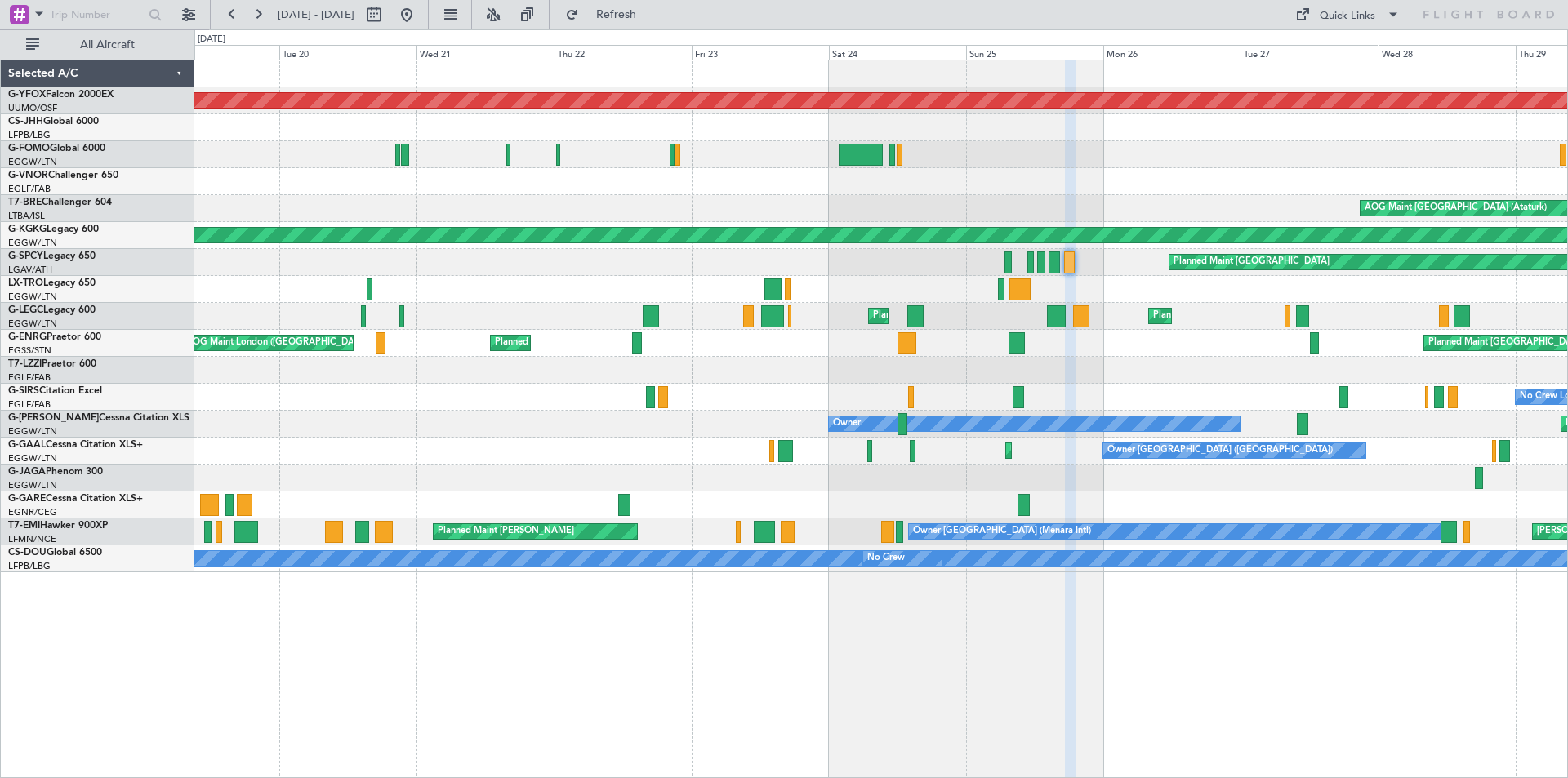
scroll to position [0, 0]
click at [420, 20] on button at bounding box center [406, 14] width 26 height 26
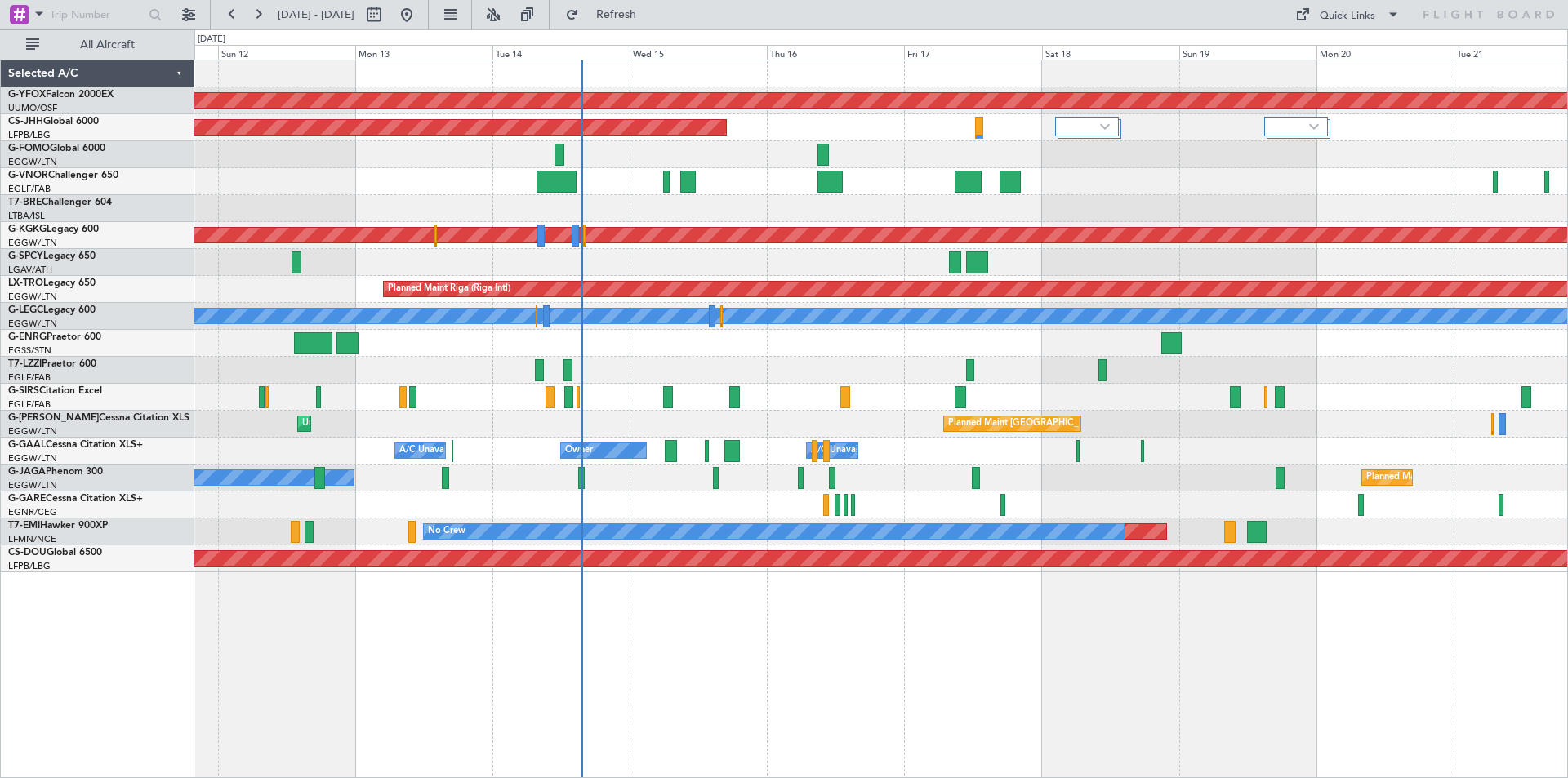
click at [926, 403] on div "A/C Unavailable" at bounding box center [880, 397] width 1373 height 27
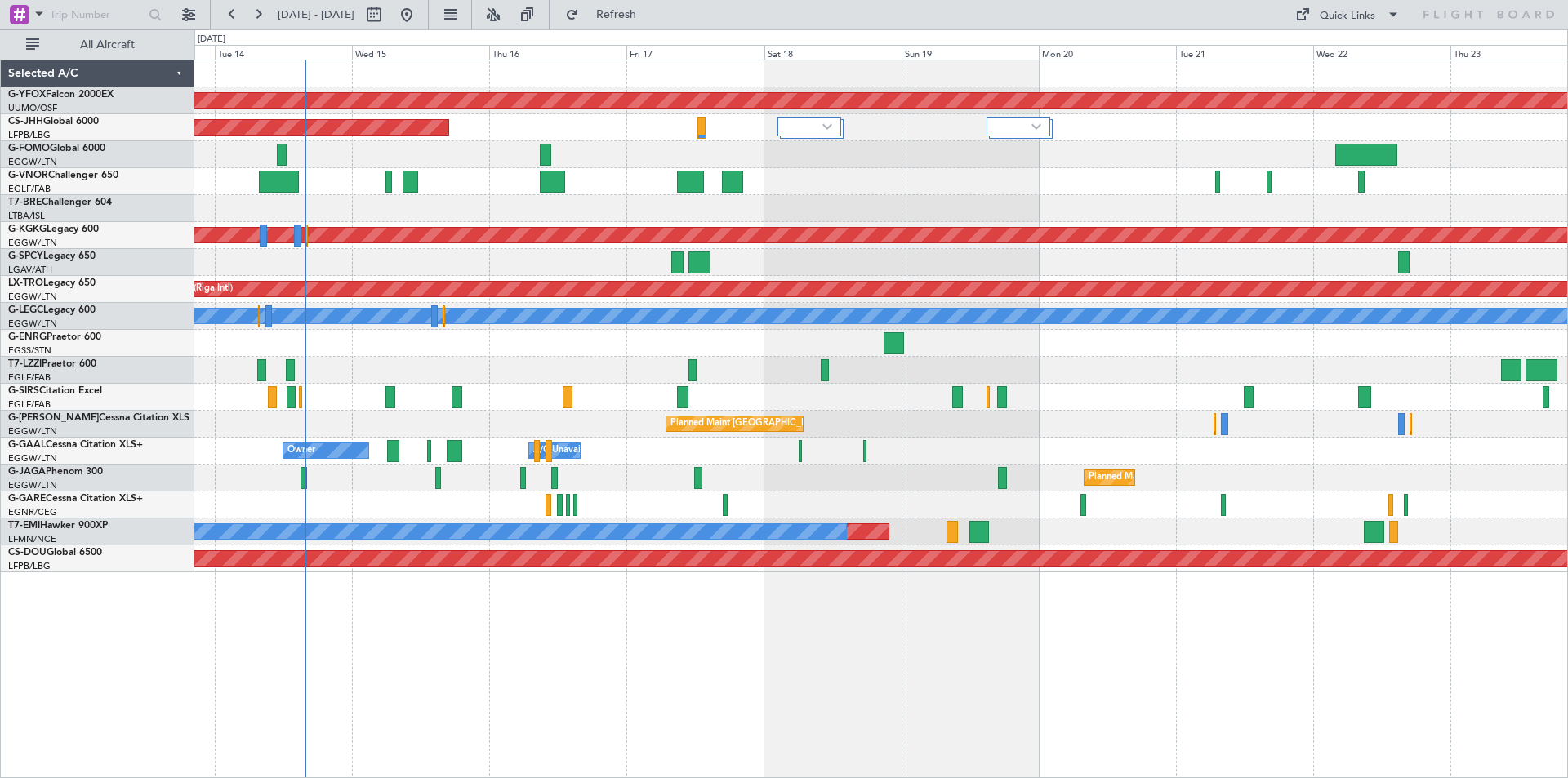
click at [834, 407] on div at bounding box center [880, 397] width 1373 height 27
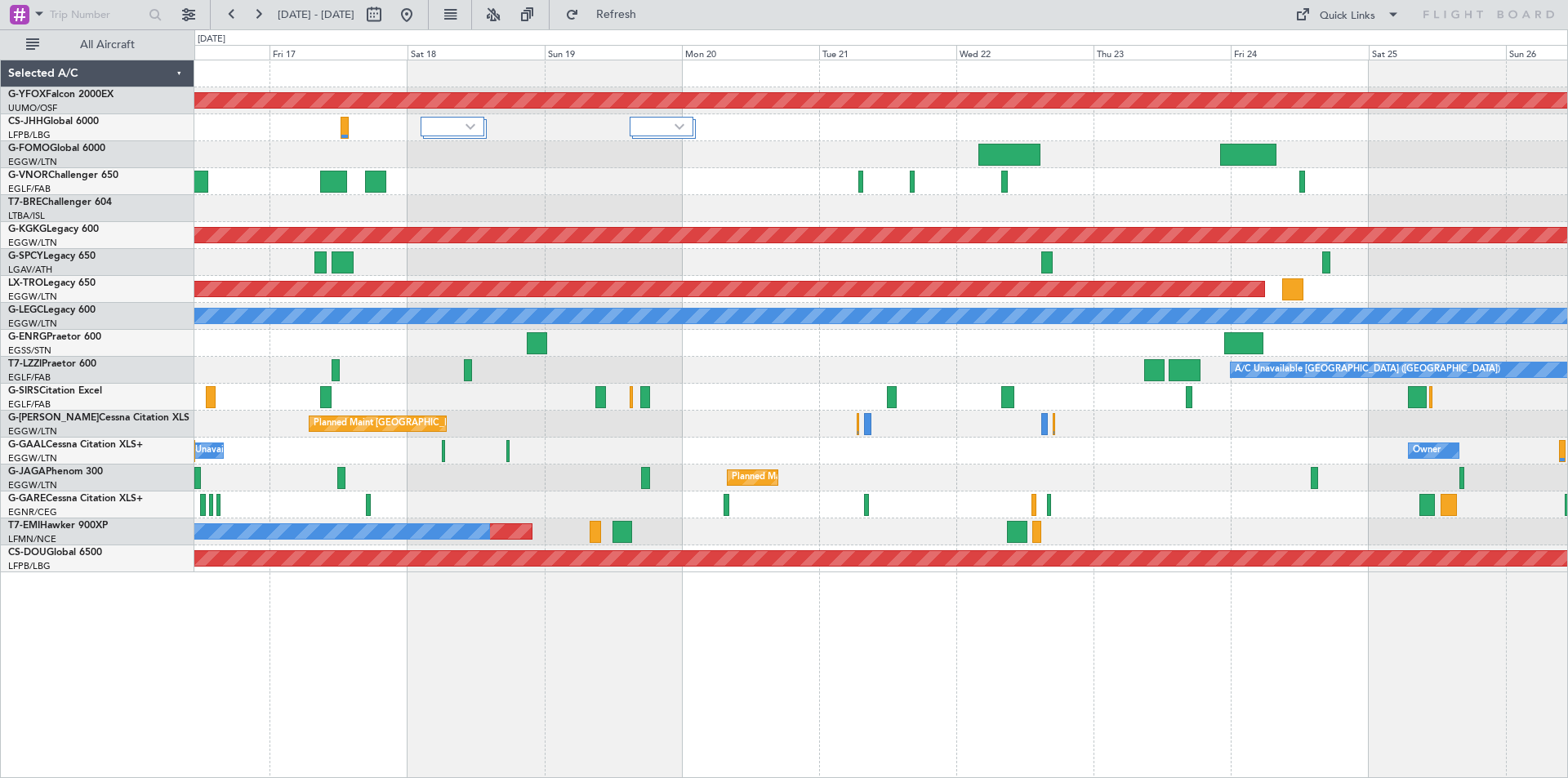
click at [746, 432] on div "Planned Maint [GEOGRAPHIC_DATA] ([GEOGRAPHIC_DATA])" at bounding box center [880, 424] width 1373 height 27
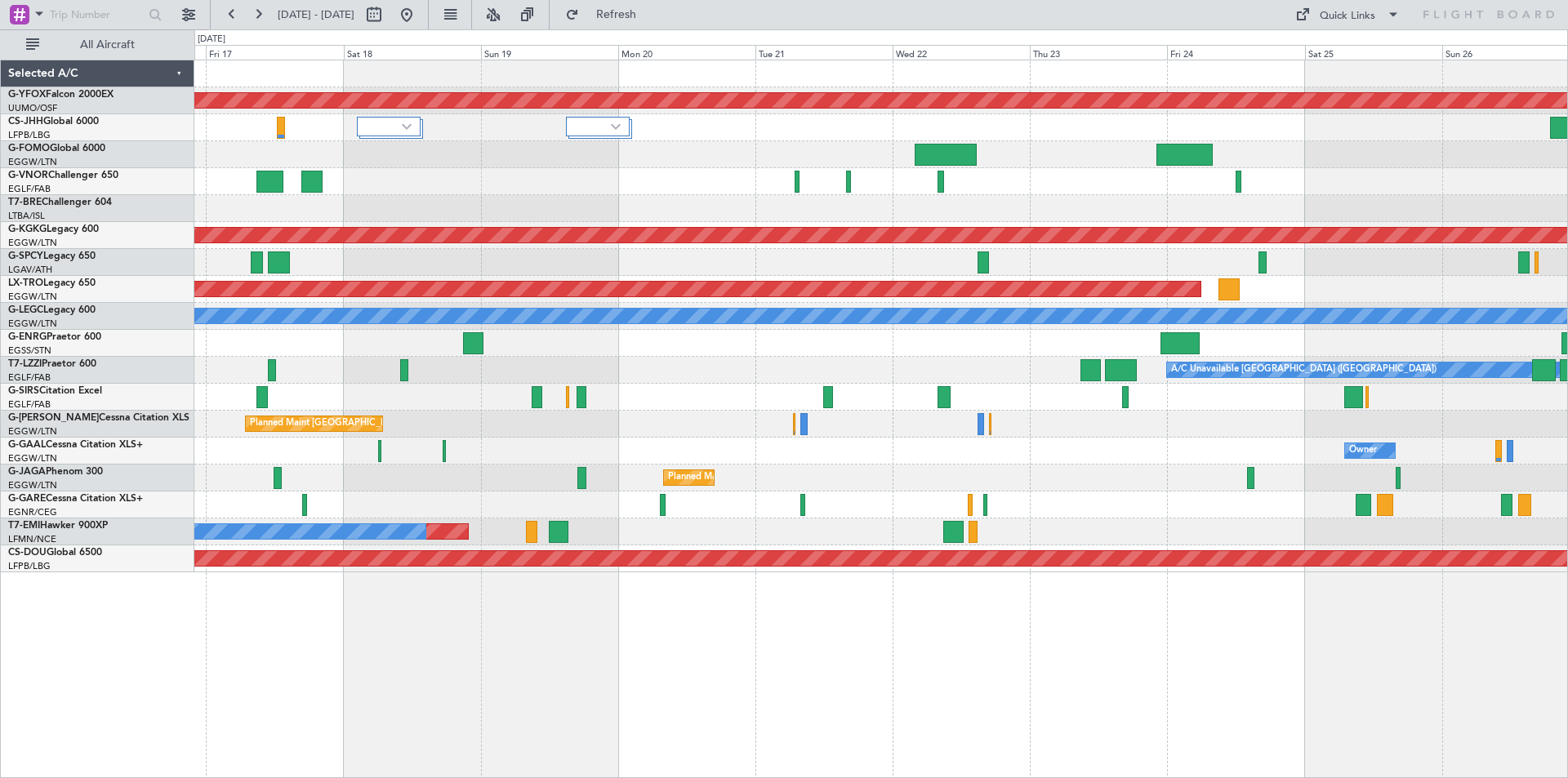
click at [878, 455] on div "Owner Owner Owner A/C Unavailable" at bounding box center [880, 451] width 1373 height 27
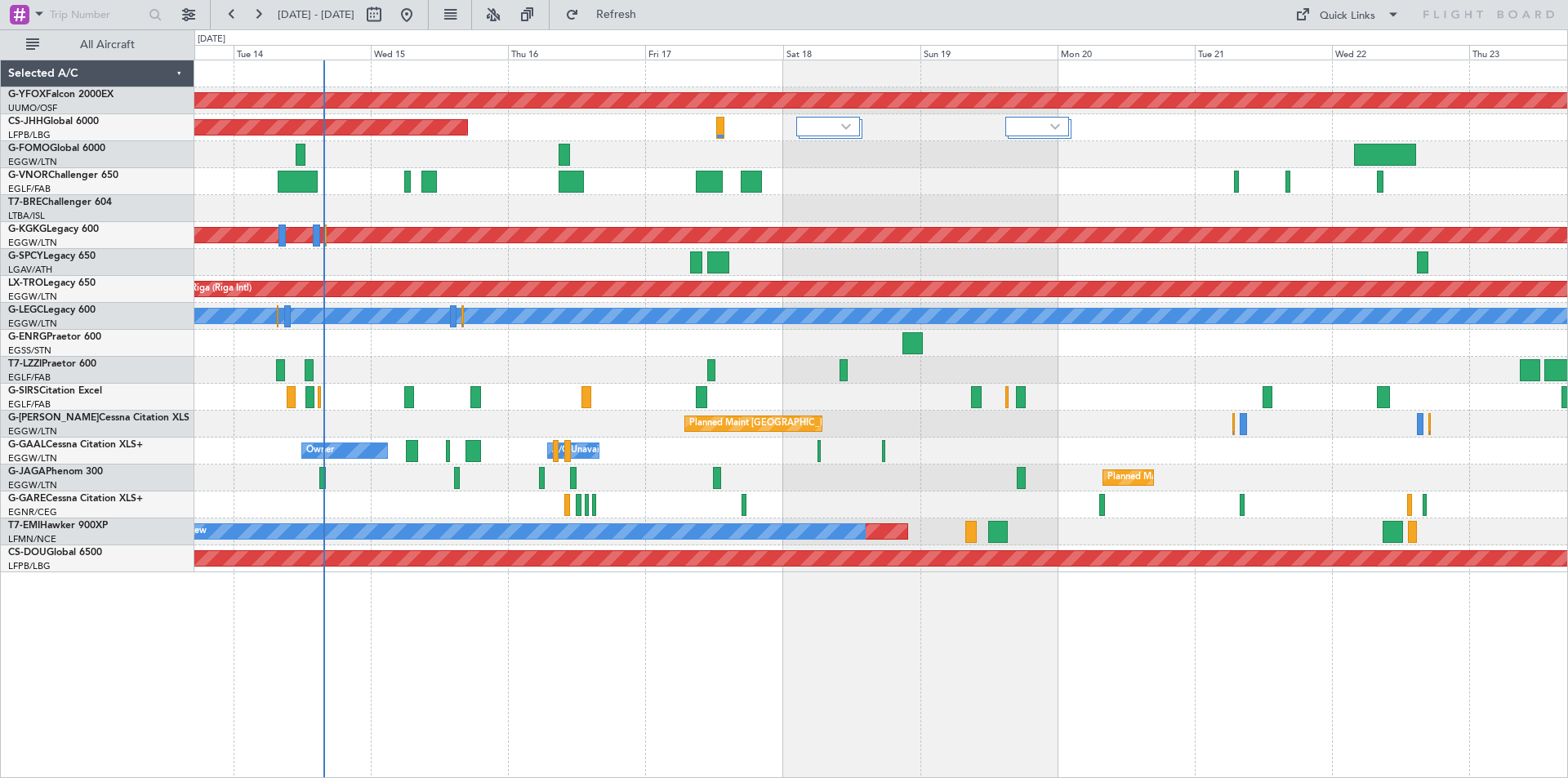
click at [1012, 422] on div "Planned Maint London (Luton) Unplanned Maint London (Luton)" at bounding box center [880, 424] width 1373 height 27
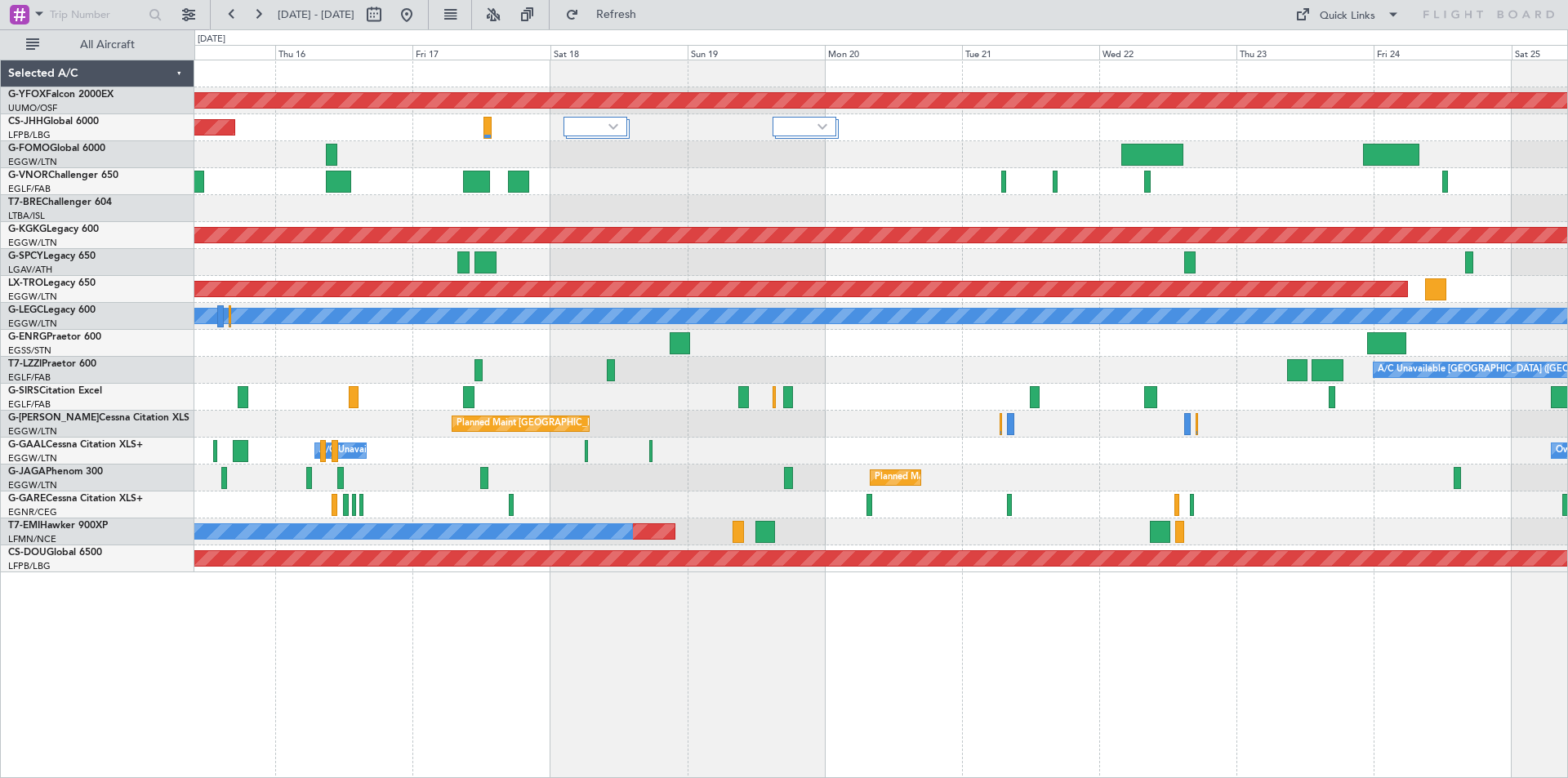
click at [883, 457] on div "Owner A/C Unavailable Owner Owner A/C Unavailable" at bounding box center [880, 451] width 1373 height 27
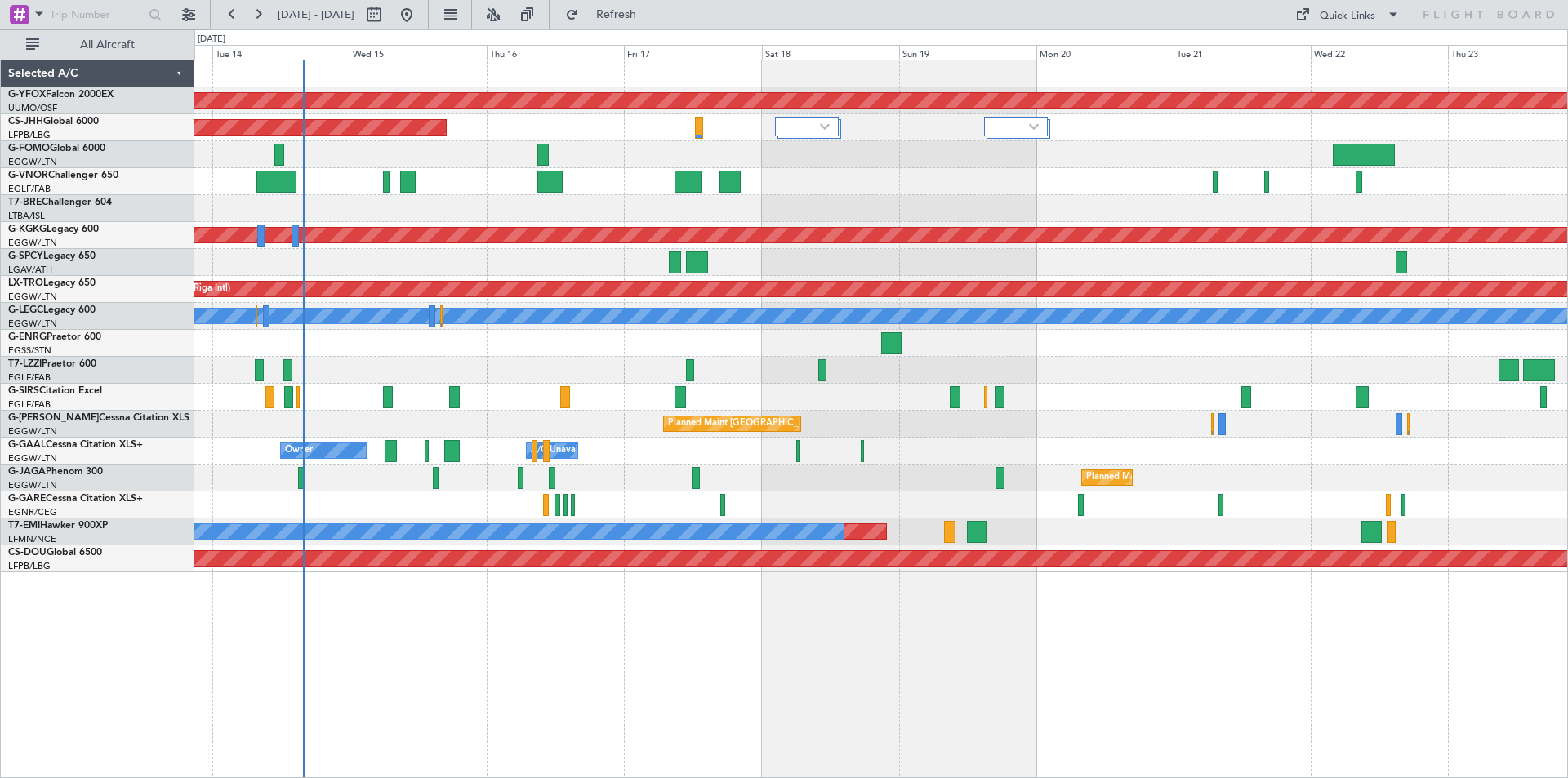
click at [1131, 496] on div "AOG Maint Ostafyevo Planned Maint Paris (Le Bourget) Planned Maint Athens (Elef…" at bounding box center [880, 317] width 1373 height 512
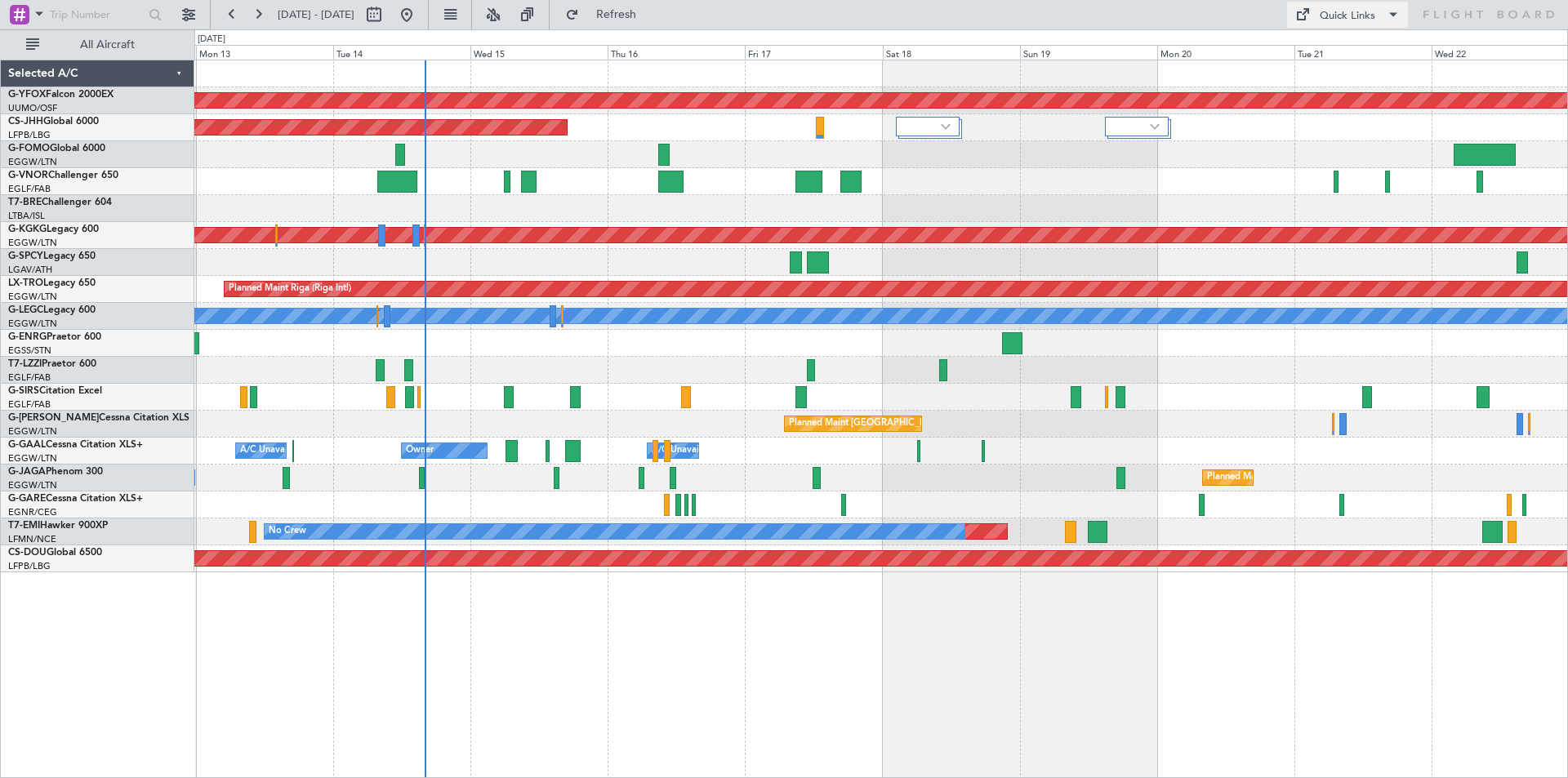
click at [1326, 18] on div "Quick Links" at bounding box center [1346, 16] width 55 height 16
click at [1331, 52] on button "Trip Builder" at bounding box center [1347, 53] width 122 height 39
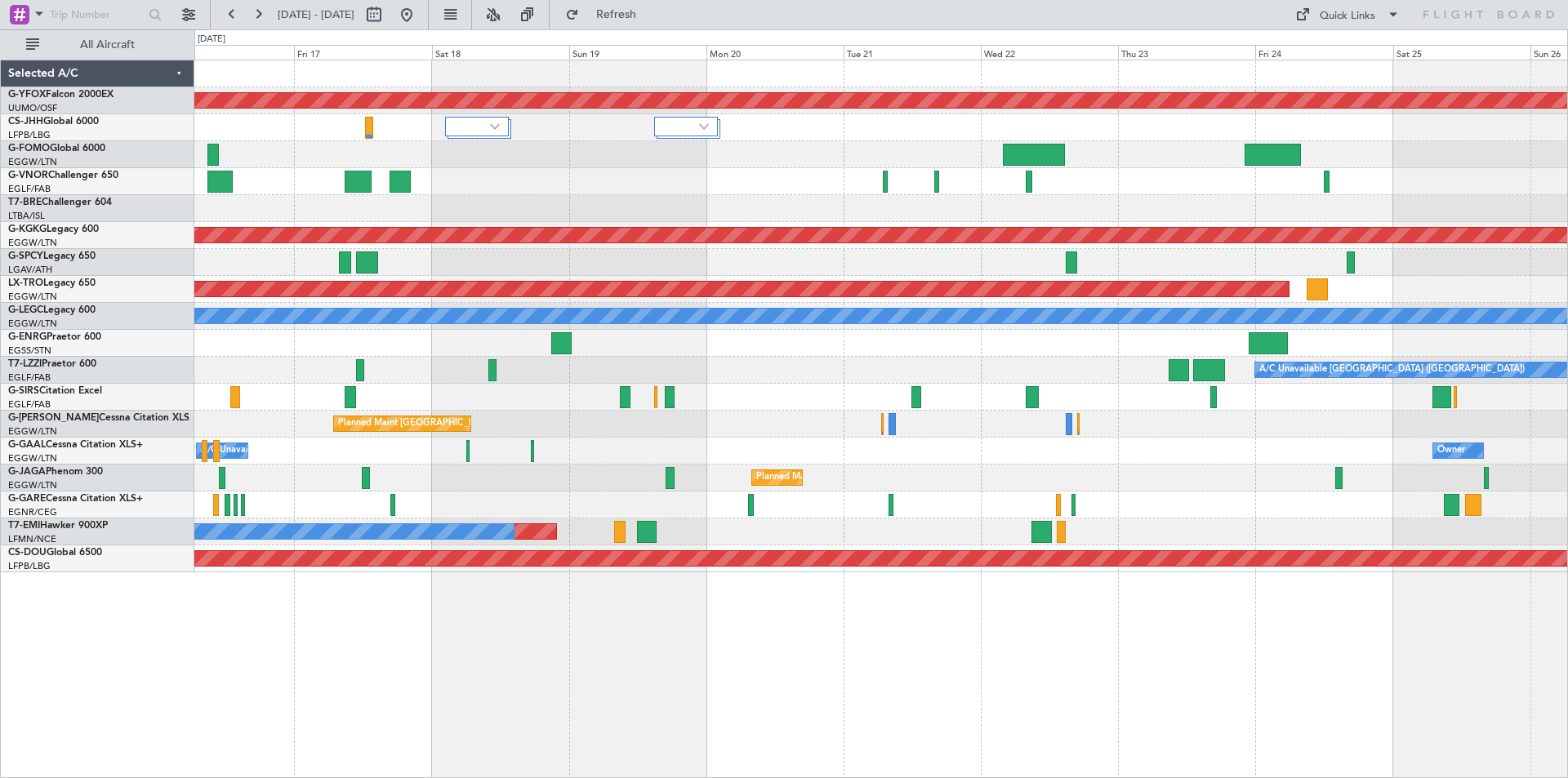
click at [638, 432] on div "AOG Maint Ostafyevo Planned Maint Paris (Le Bourget) Planned Maint Athens (Elef…" at bounding box center [880, 317] width 1373 height 512
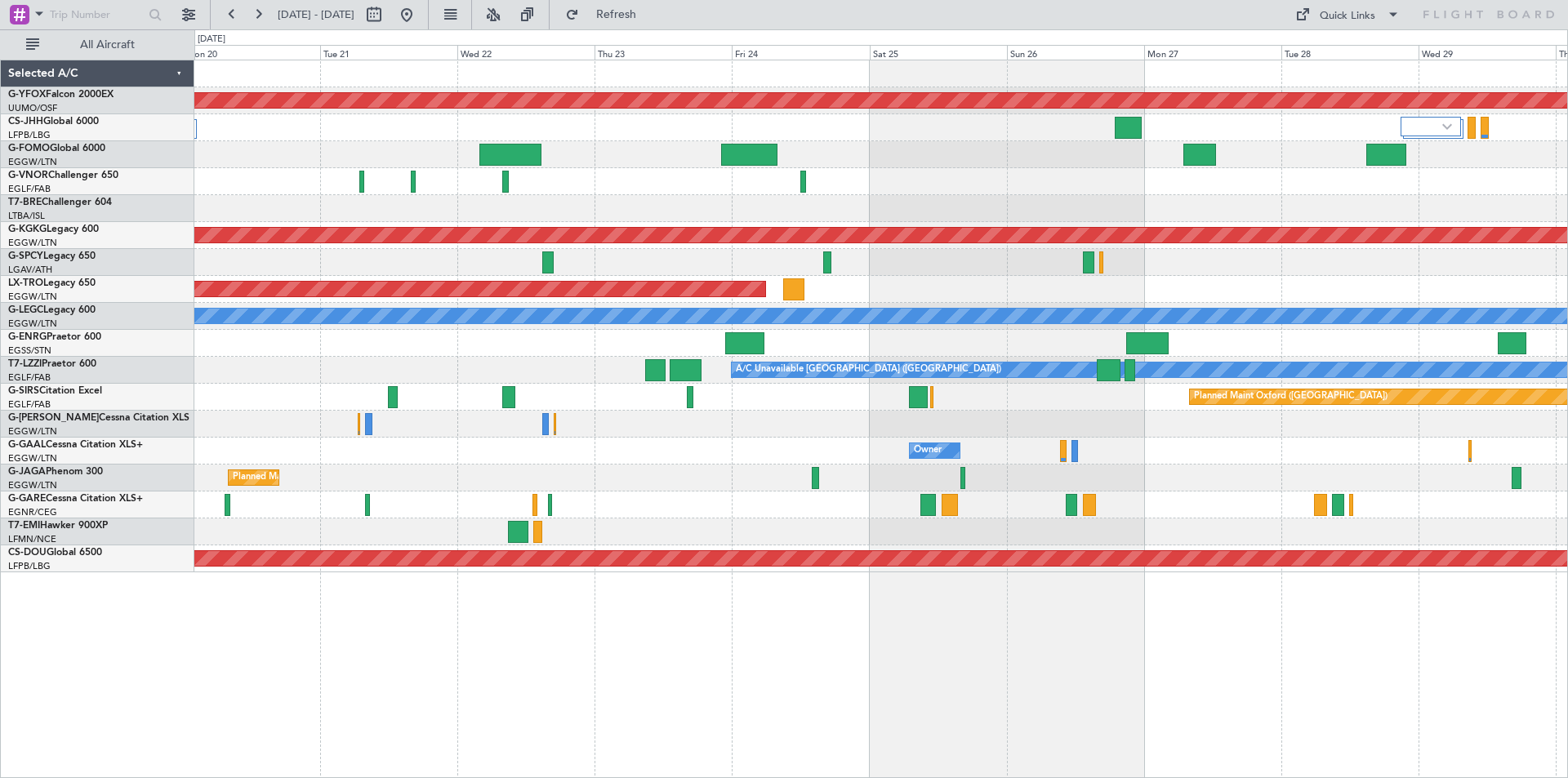
click at [1019, 422] on div "Planned Maint [GEOGRAPHIC_DATA] ([GEOGRAPHIC_DATA])" at bounding box center [880, 424] width 1373 height 27
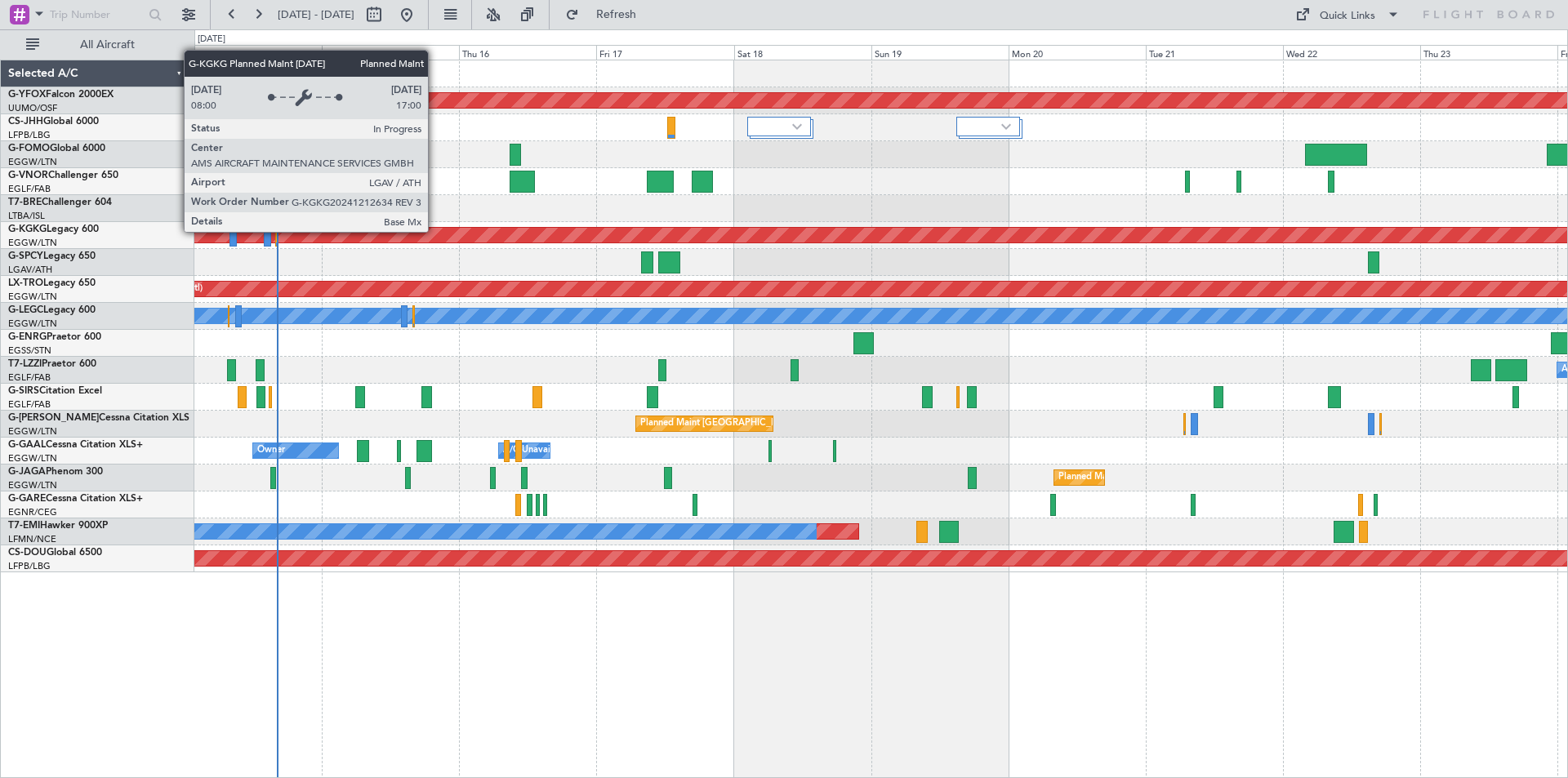
click at [1316, 232] on div "Planned Maint Athens ([PERSON_NAME] Intl)" at bounding box center [1309, 235] width 3258 height 14
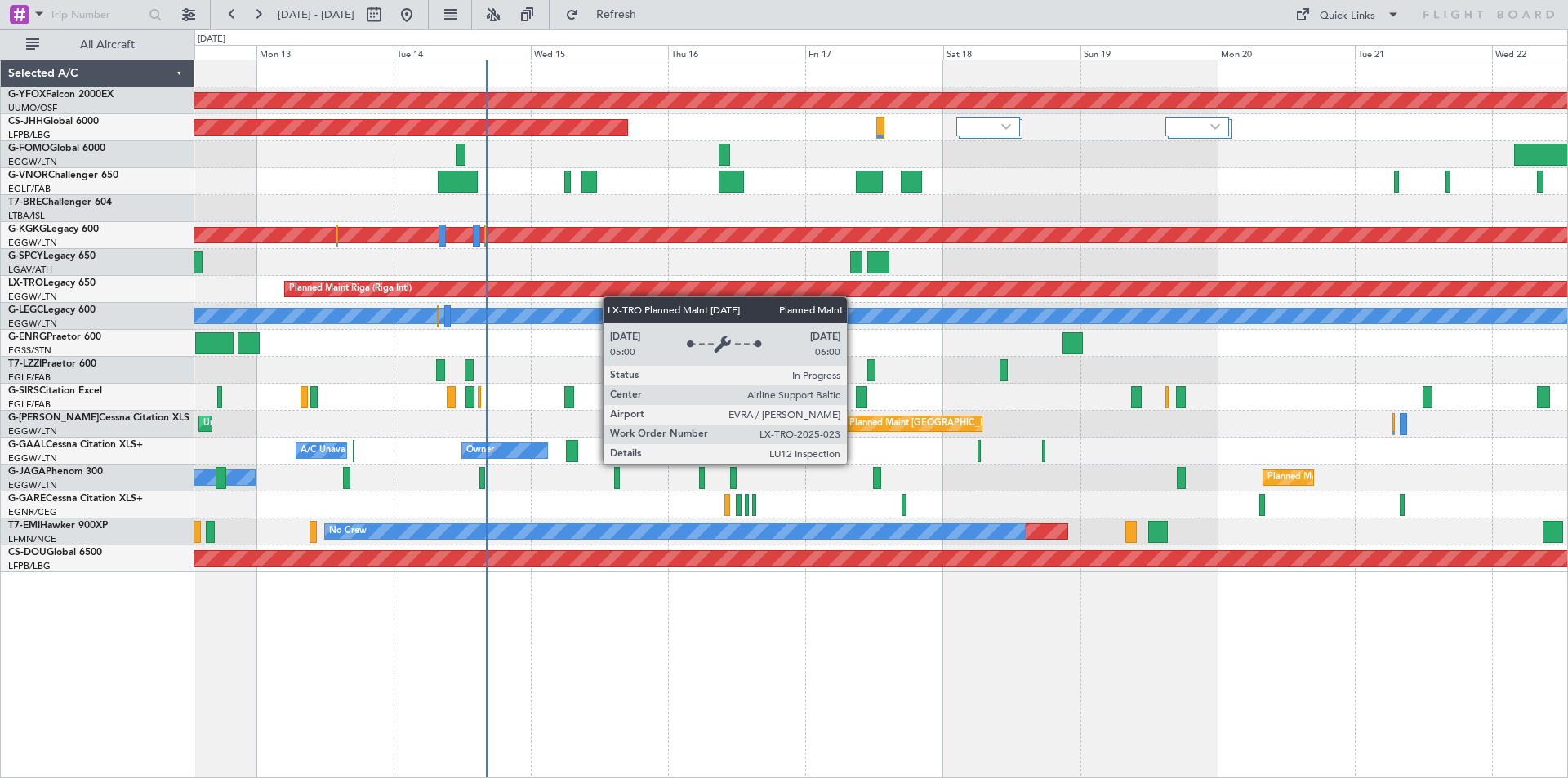
click at [763, 295] on div "Planned Maint Riga (Riga Intl) A/C Unavailable" at bounding box center [880, 289] width 1373 height 27
